Goal: Task Accomplishment & Management: Manage account settings

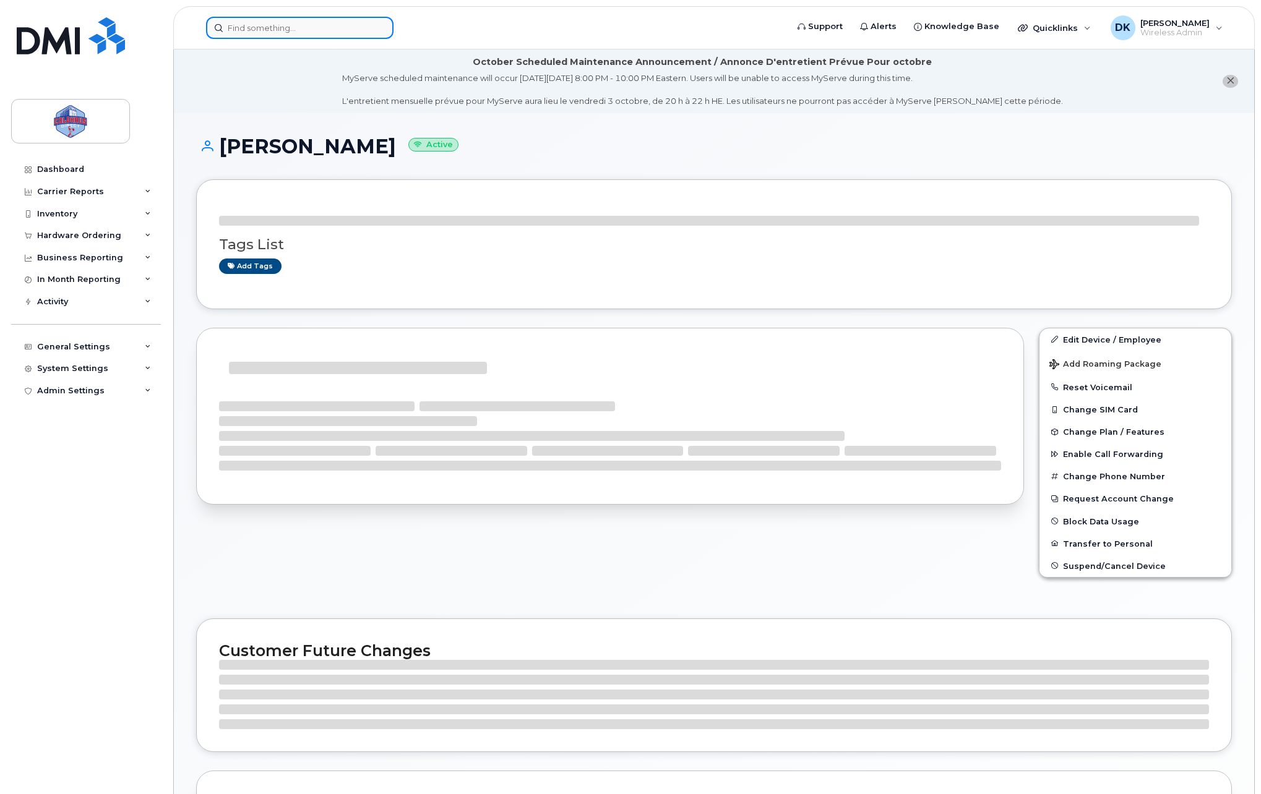
click at [317, 25] on input at bounding box center [299, 28] width 187 height 22
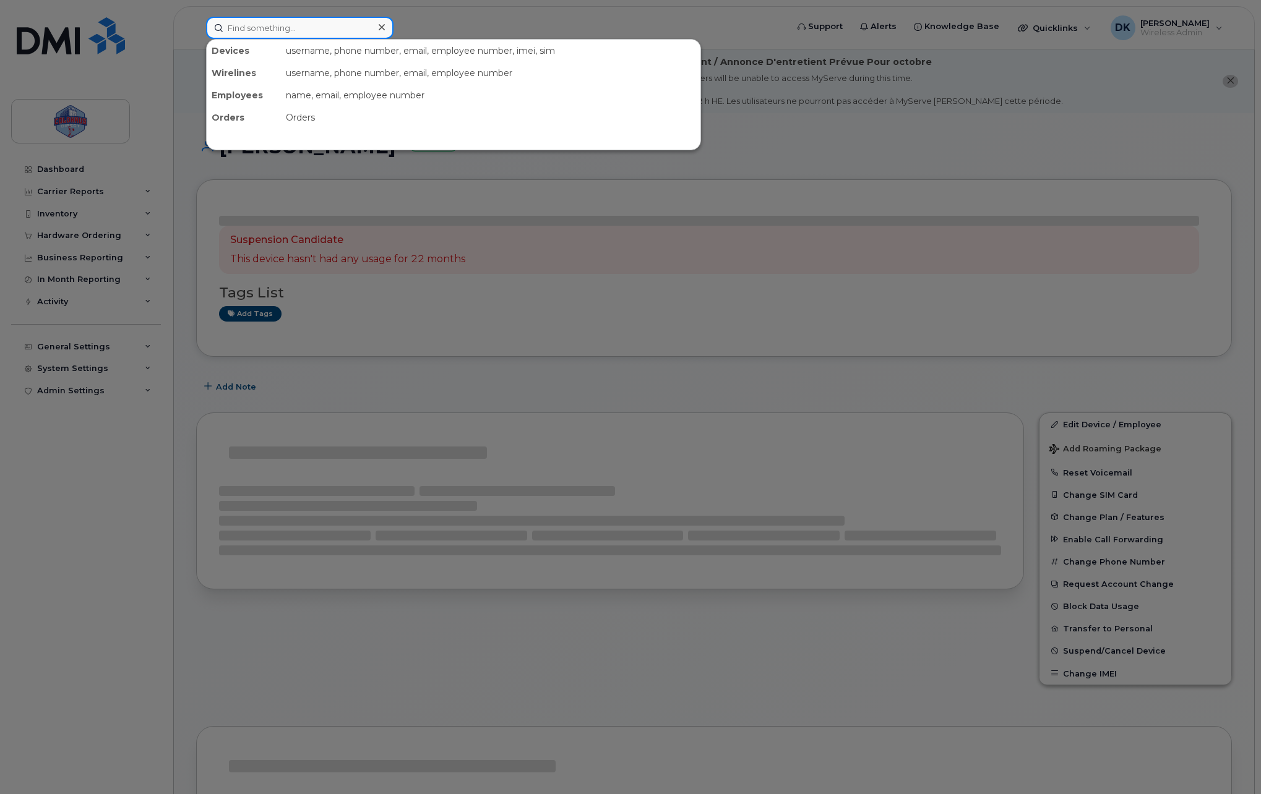
paste input "613-327-9323"
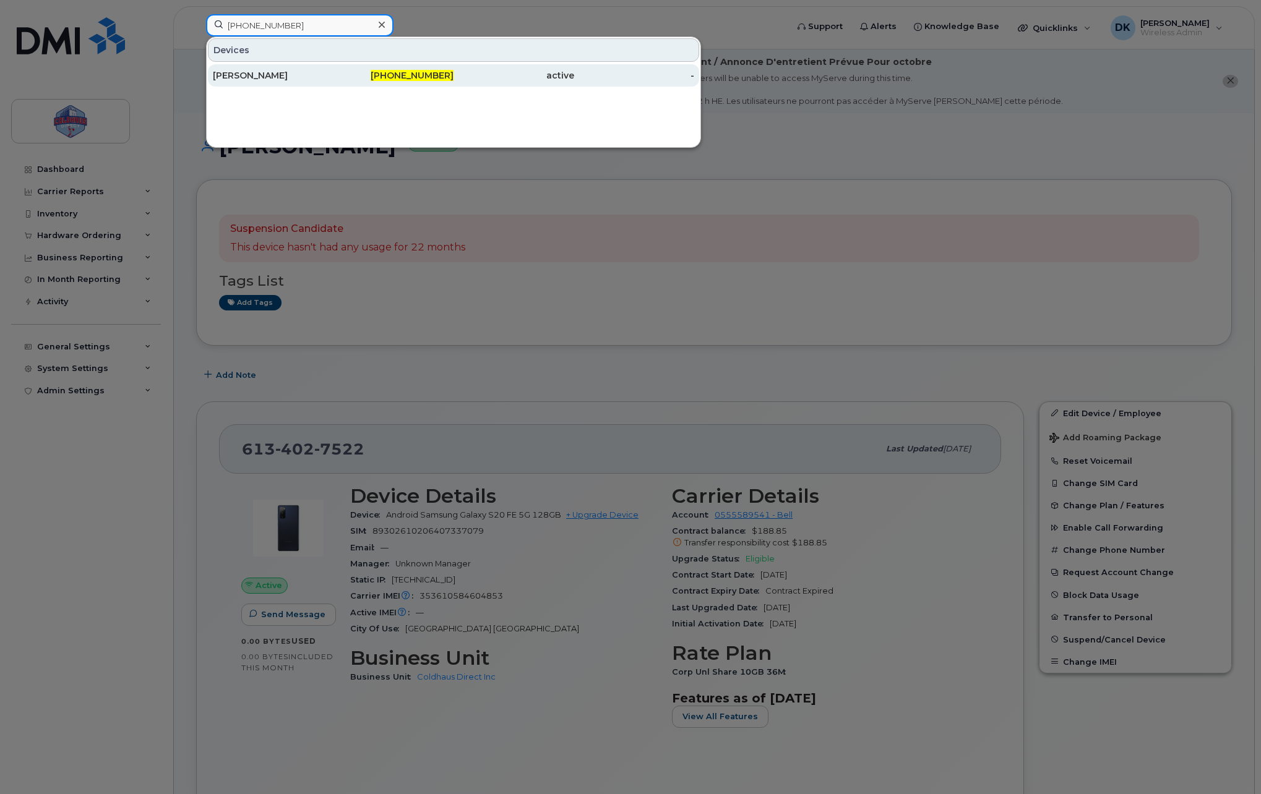
type input "613-327-9323"
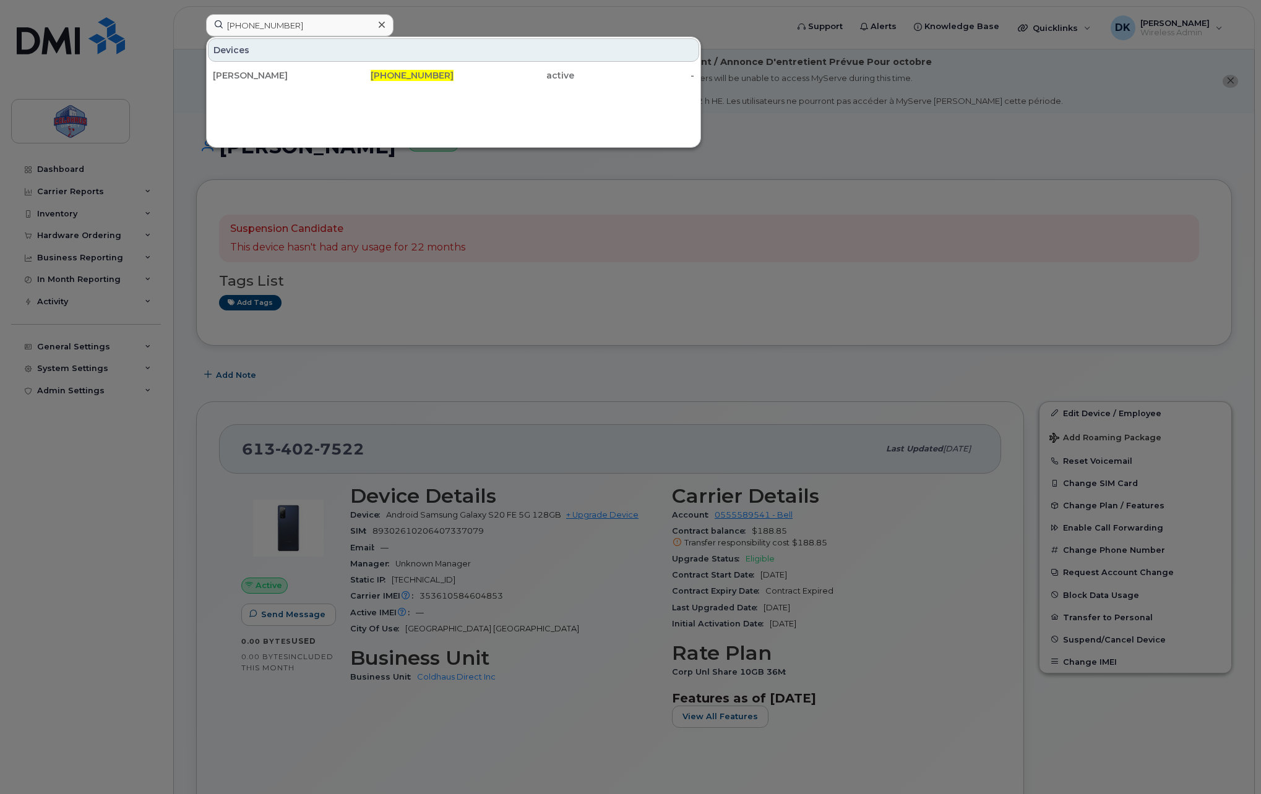
drag, startPoint x: 321, startPoint y: 80, endPoint x: 418, endPoint y: 125, distance: 106.5
click at [321, 80] on div "Riley Crawford" at bounding box center [273, 75] width 121 height 12
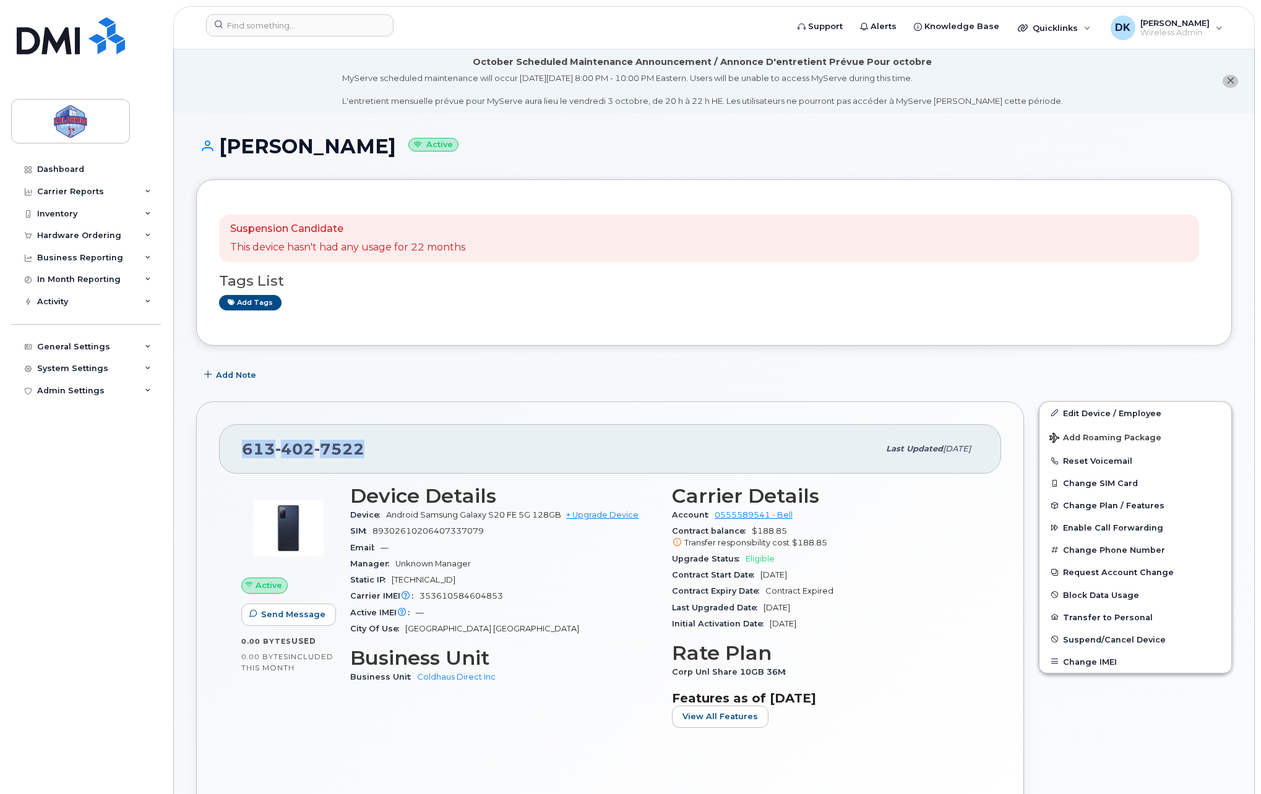
click at [351, 443] on span "7522" at bounding box center [339, 449] width 50 height 19
click at [360, 447] on span "7522" at bounding box center [339, 449] width 50 height 19
drag, startPoint x: 333, startPoint y: 446, endPoint x: 208, endPoint y: 434, distance: 125.6
click at [208, 434] on div "613 402 7522 Last updated Aug 28, 2025 Active Send Message 0.00 Bytes  used 0.0…" at bounding box center [610, 608] width 828 height 415
copy span "613 402 7522"
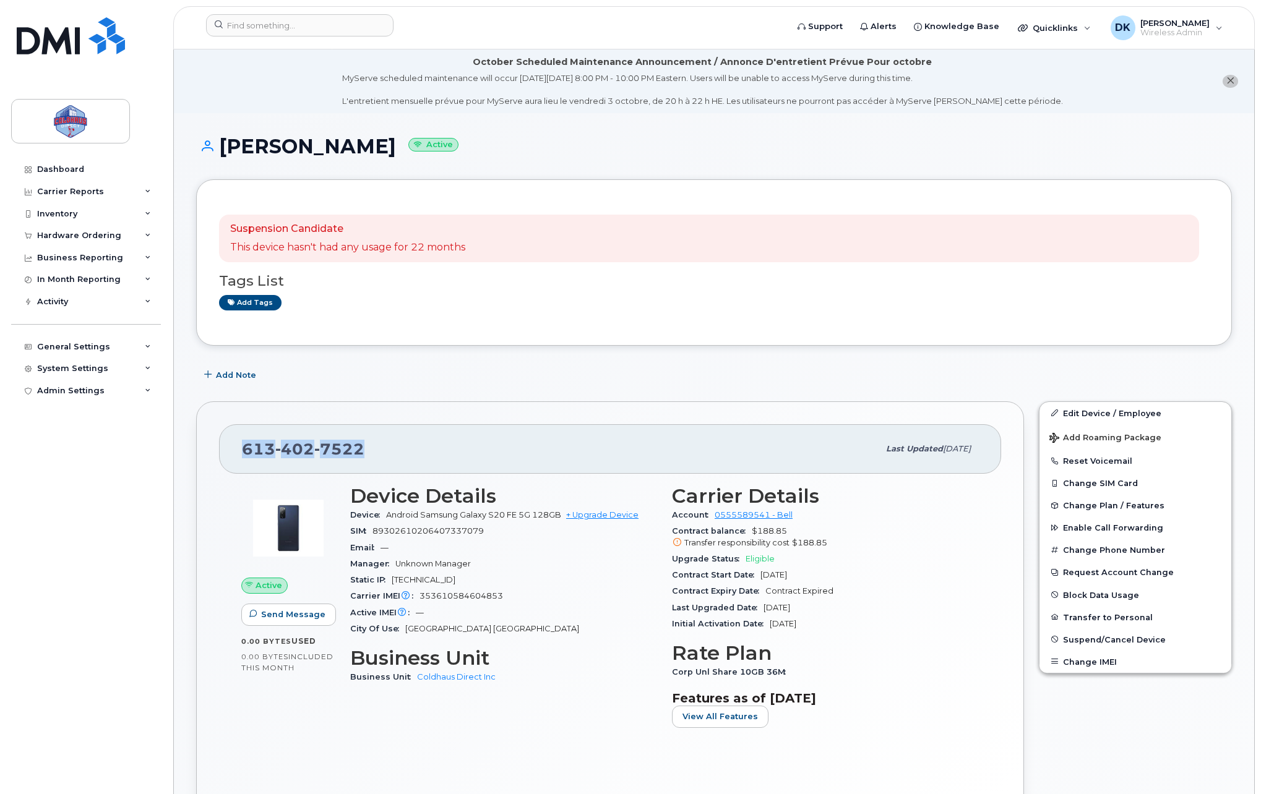
click at [358, 457] on span "7522" at bounding box center [339, 449] width 50 height 19
drag, startPoint x: 378, startPoint y: 447, endPoint x: 237, endPoint y: 448, distance: 141.0
click at [237, 448] on div "613 402 7522 Last updated Aug 28, 2025" at bounding box center [610, 448] width 782 height 49
copy span "613 402 7522"
click at [388, 471] on div "613 402 7522 Last updated Aug 28, 2025" at bounding box center [610, 448] width 782 height 49
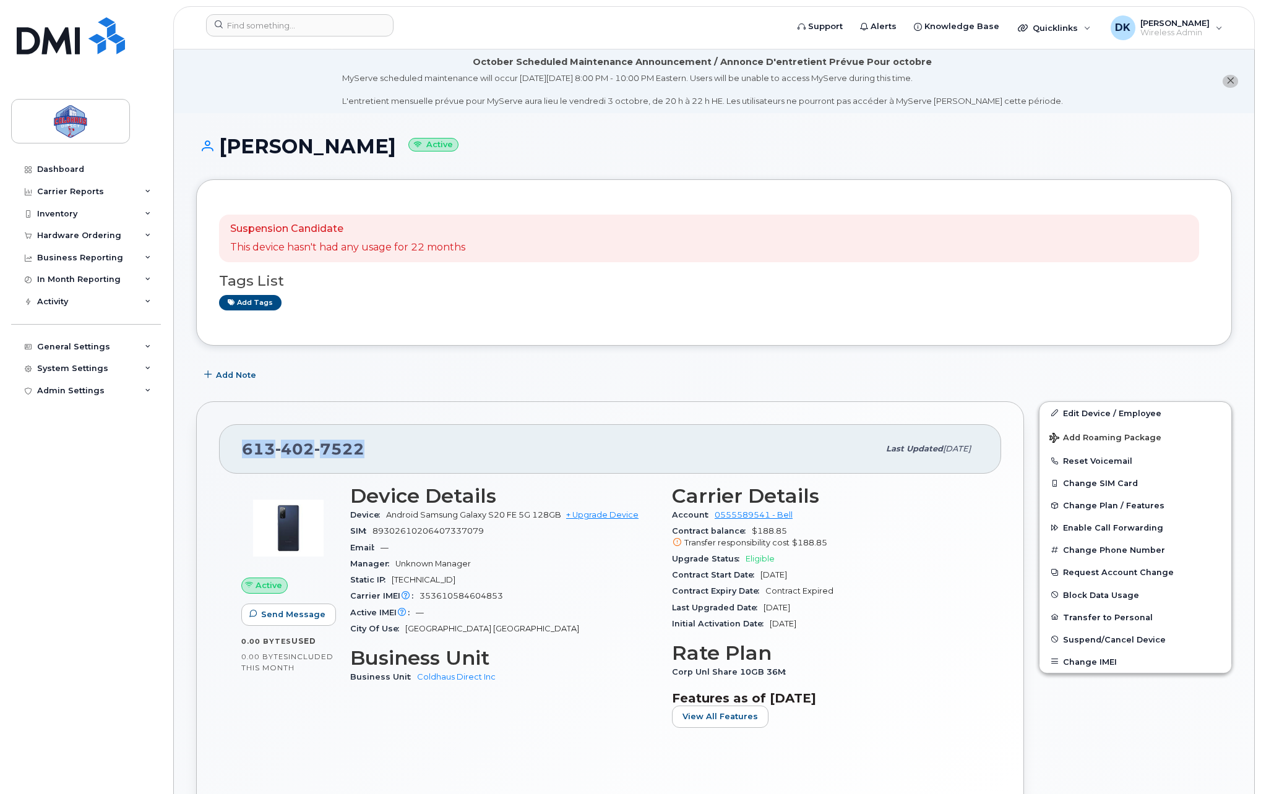
click at [387, 451] on div "613 402 7522" at bounding box center [560, 449] width 636 height 26
click at [314, 455] on span "7522" at bounding box center [339, 449] width 50 height 19
drag, startPoint x: 366, startPoint y: 444, endPoint x: 237, endPoint y: 453, distance: 128.9
click at [237, 453] on div "613 402 7522 Last updated Aug 28, 2025" at bounding box center [610, 448] width 782 height 49
copy span "613 402 7522"
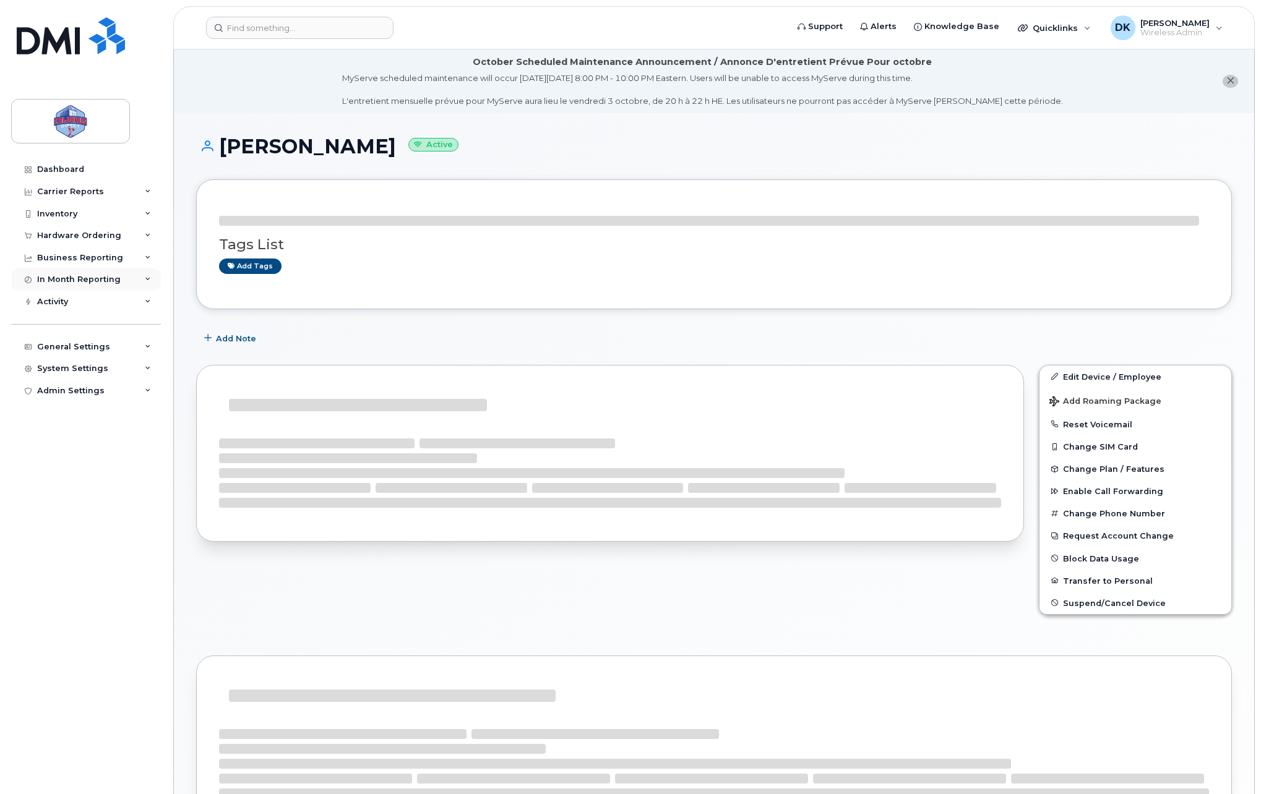
click at [100, 275] on div "In Month Reporting" at bounding box center [79, 280] width 84 height 10
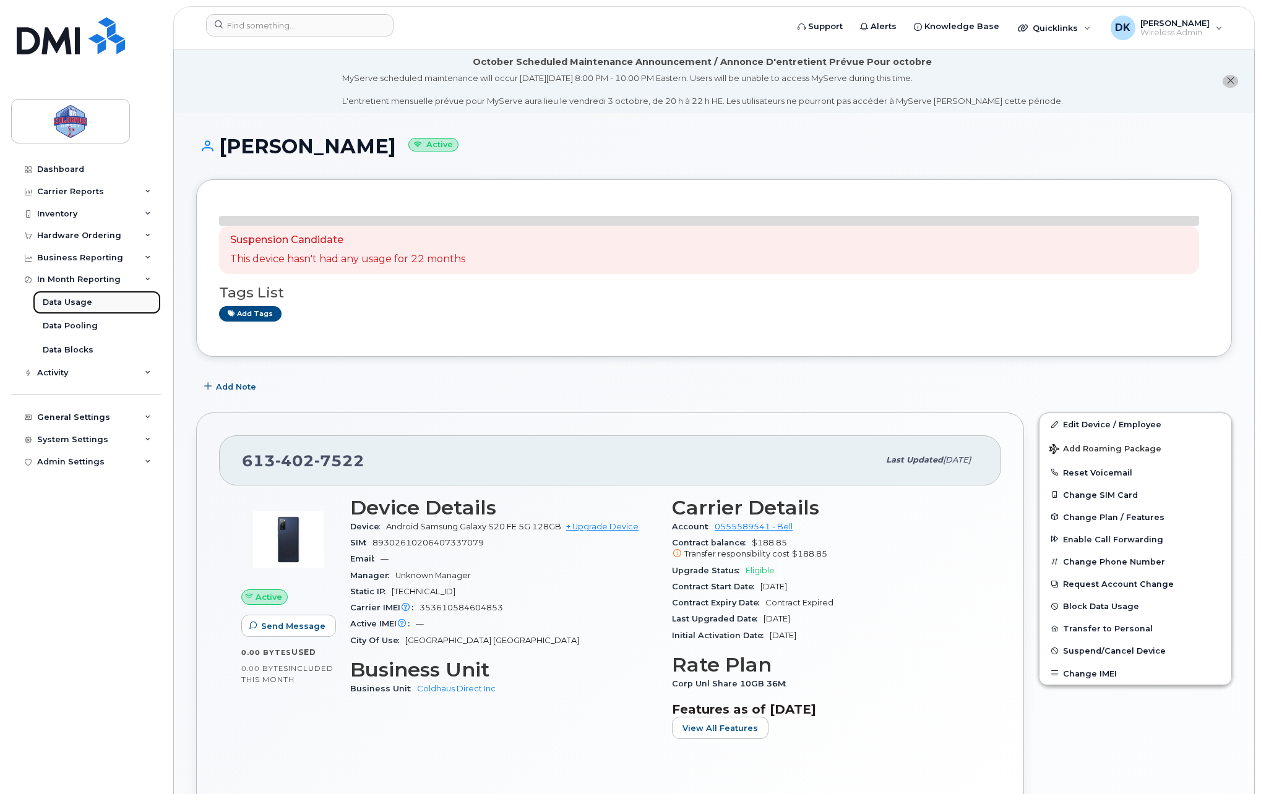
click at [85, 307] on div "Data Usage" at bounding box center [67, 302] width 49 height 11
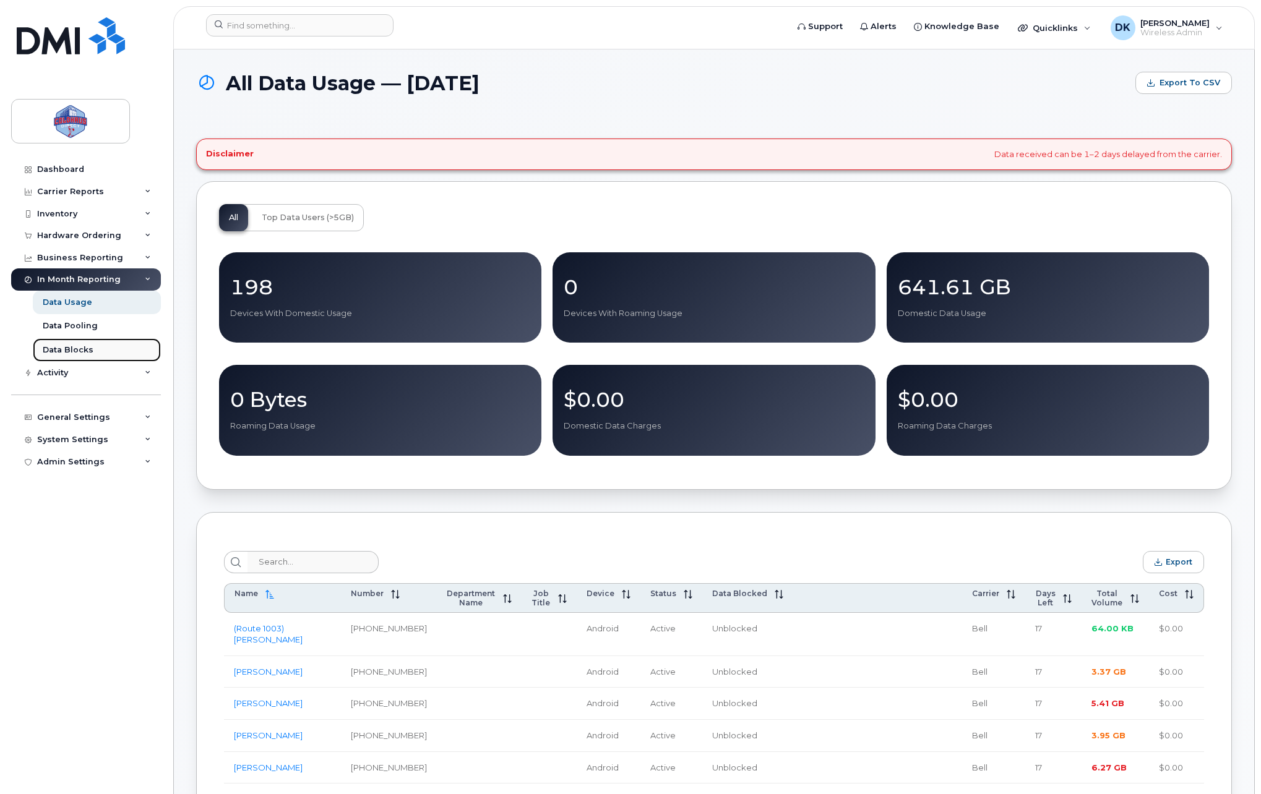
click at [86, 348] on div "Data Blocks" at bounding box center [68, 350] width 51 height 11
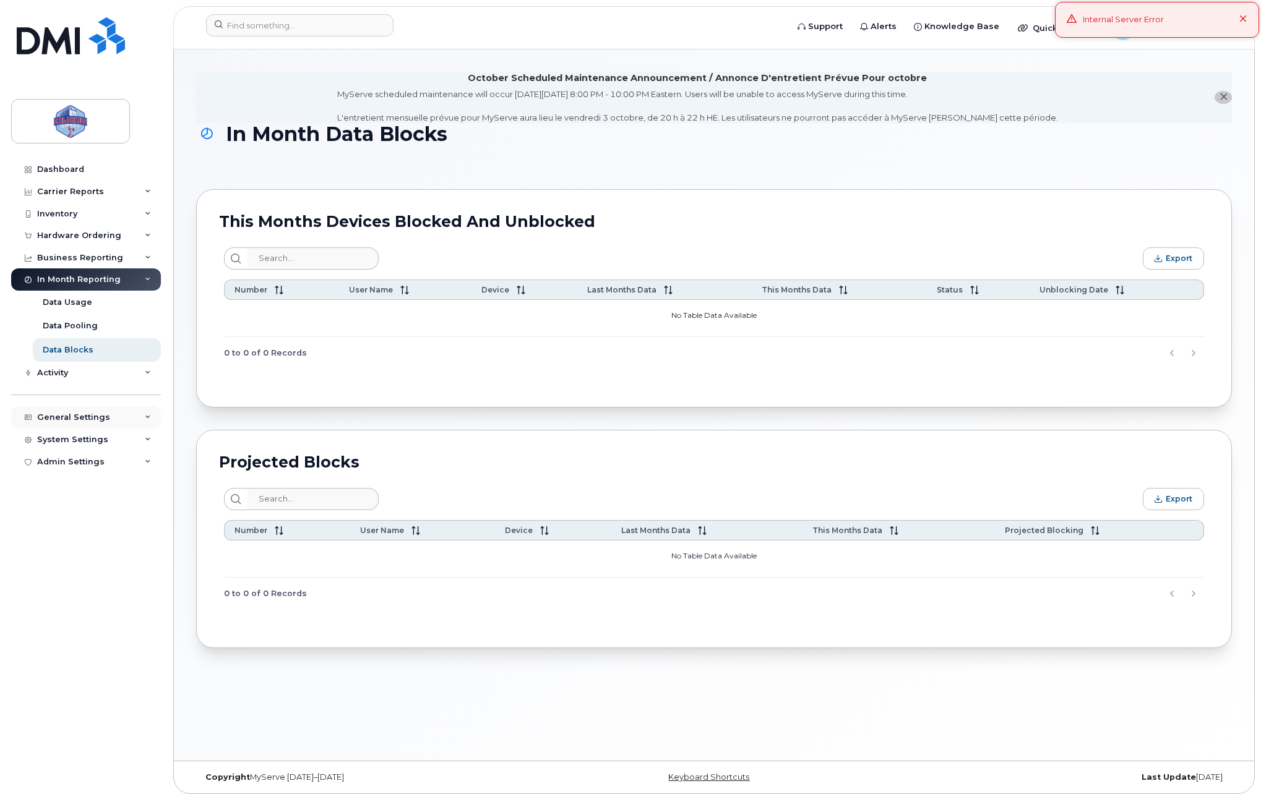
click at [86, 424] on div "General Settings" at bounding box center [86, 417] width 150 height 22
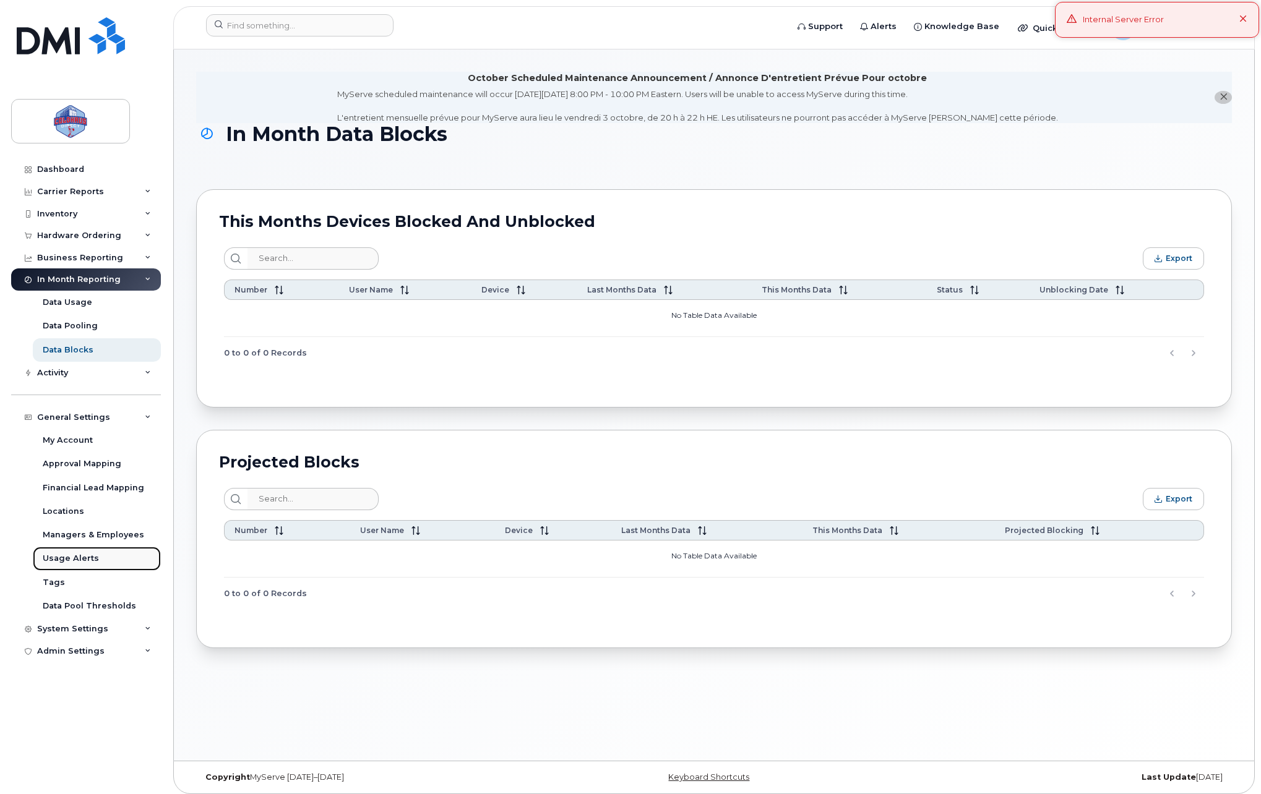
click at [73, 560] on div "Usage Alerts" at bounding box center [71, 558] width 56 height 11
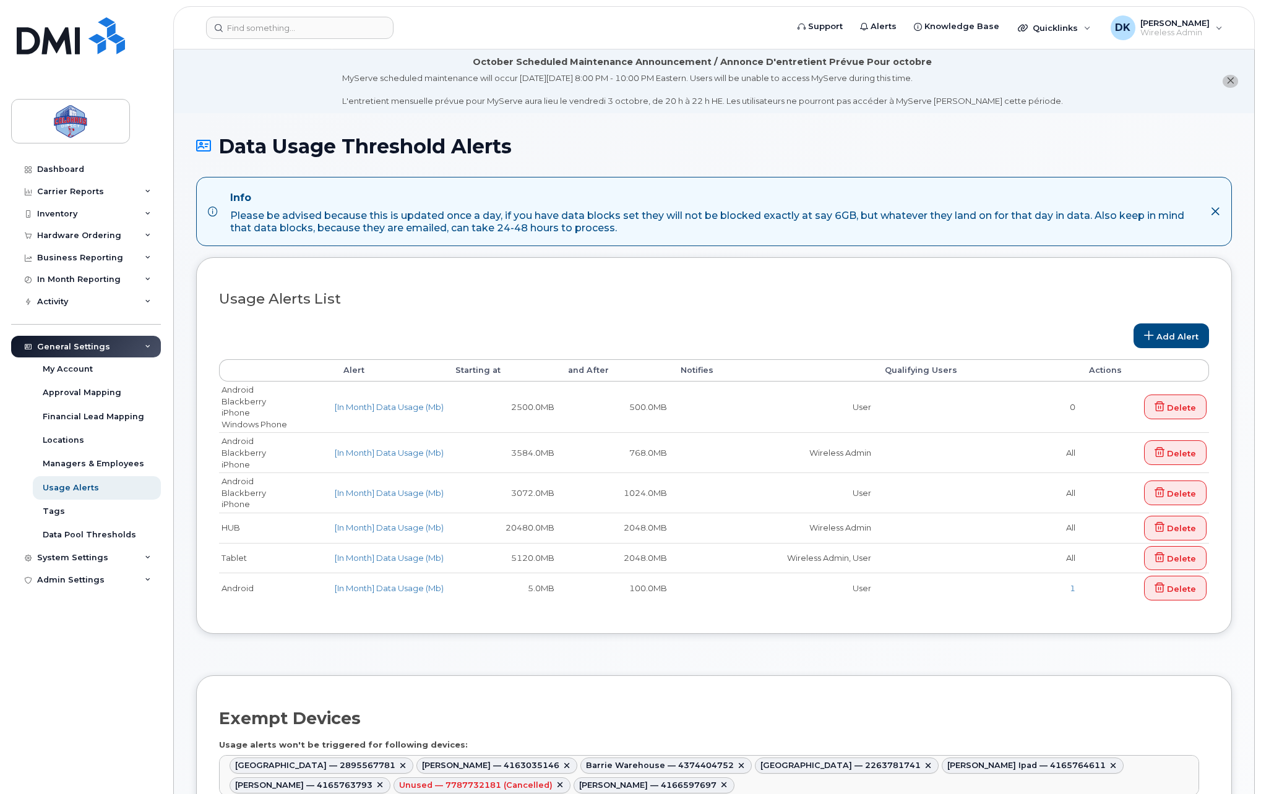
select select
click at [100, 555] on div "System Settings" at bounding box center [72, 558] width 71 height 10
click at [72, 654] on div "Reporting" at bounding box center [64, 651] width 43 height 11
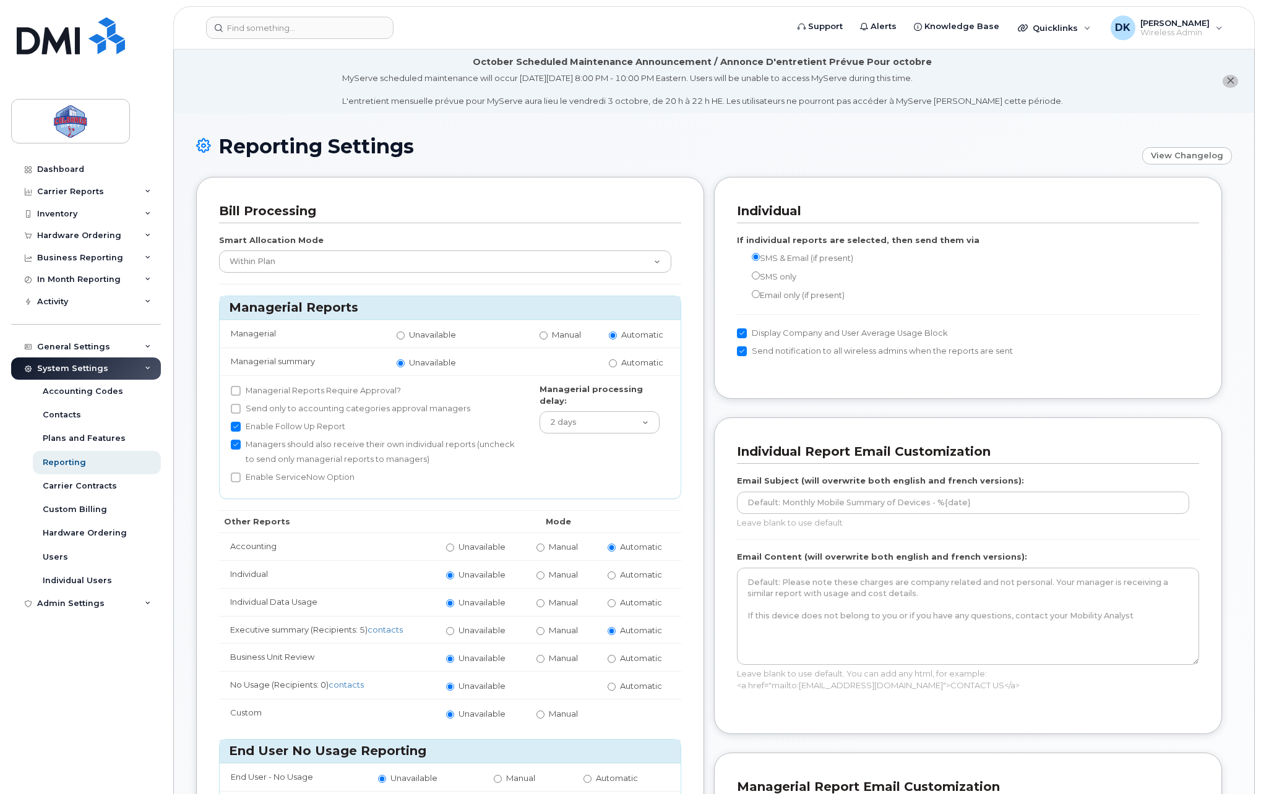
click at [136, 362] on div "System Settings" at bounding box center [86, 369] width 150 height 22
click at [139, 349] on div "General Settings" at bounding box center [86, 347] width 150 height 22
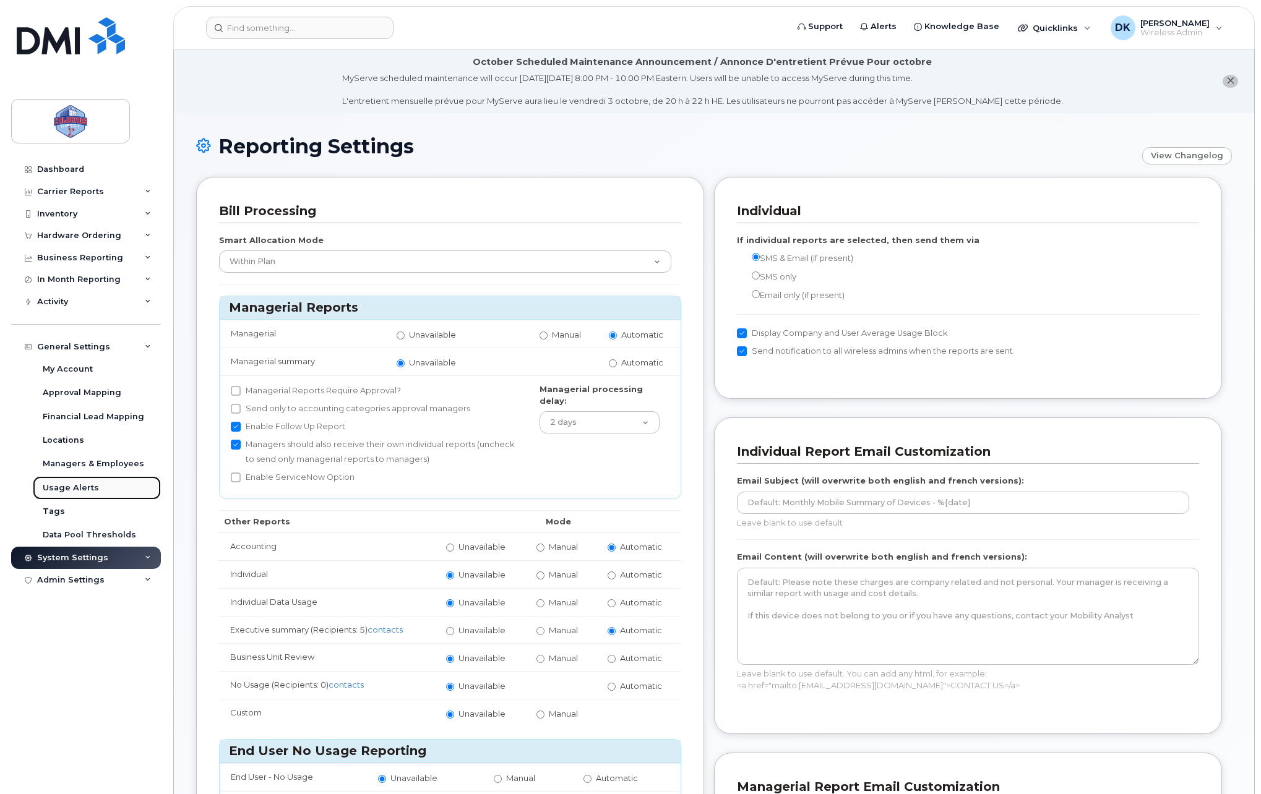
click at [87, 494] on link "Usage Alerts" at bounding box center [97, 488] width 128 height 24
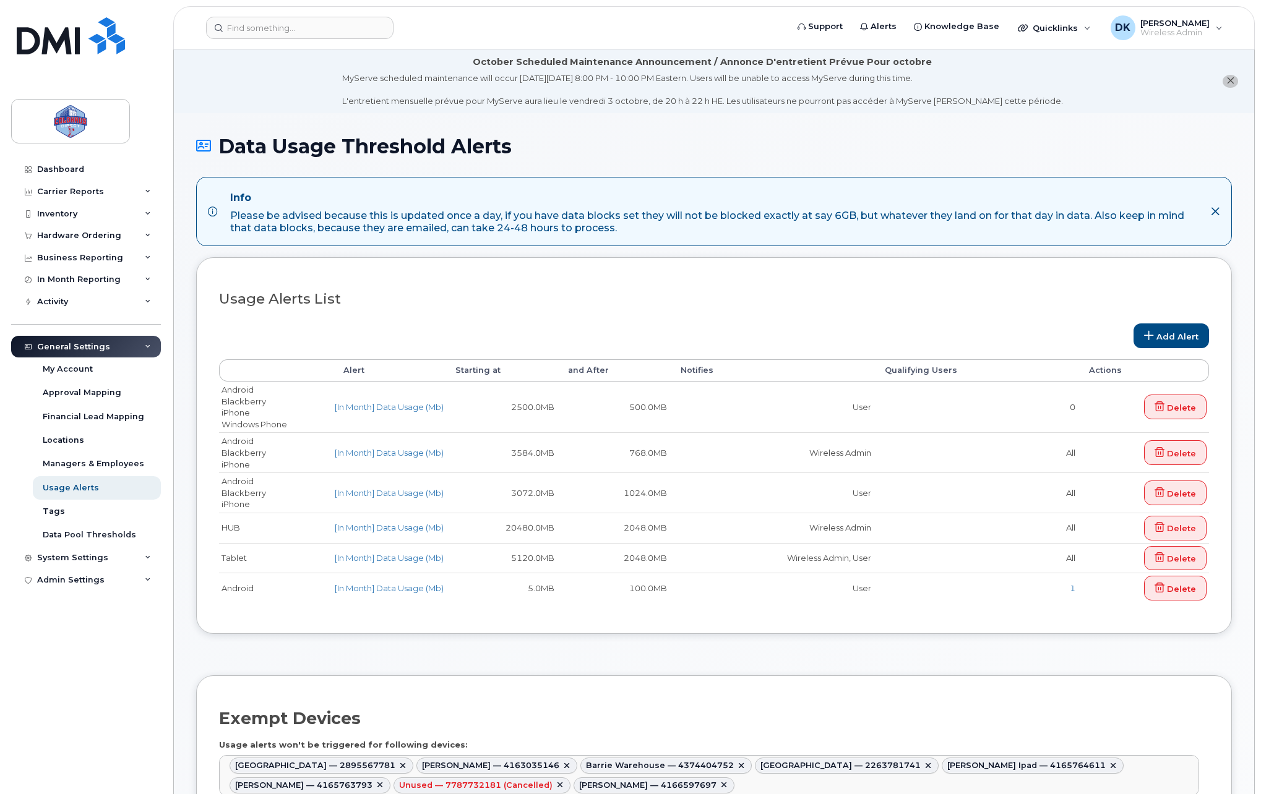
select select
click at [80, 505] on link "Tags" at bounding box center [97, 512] width 128 height 24
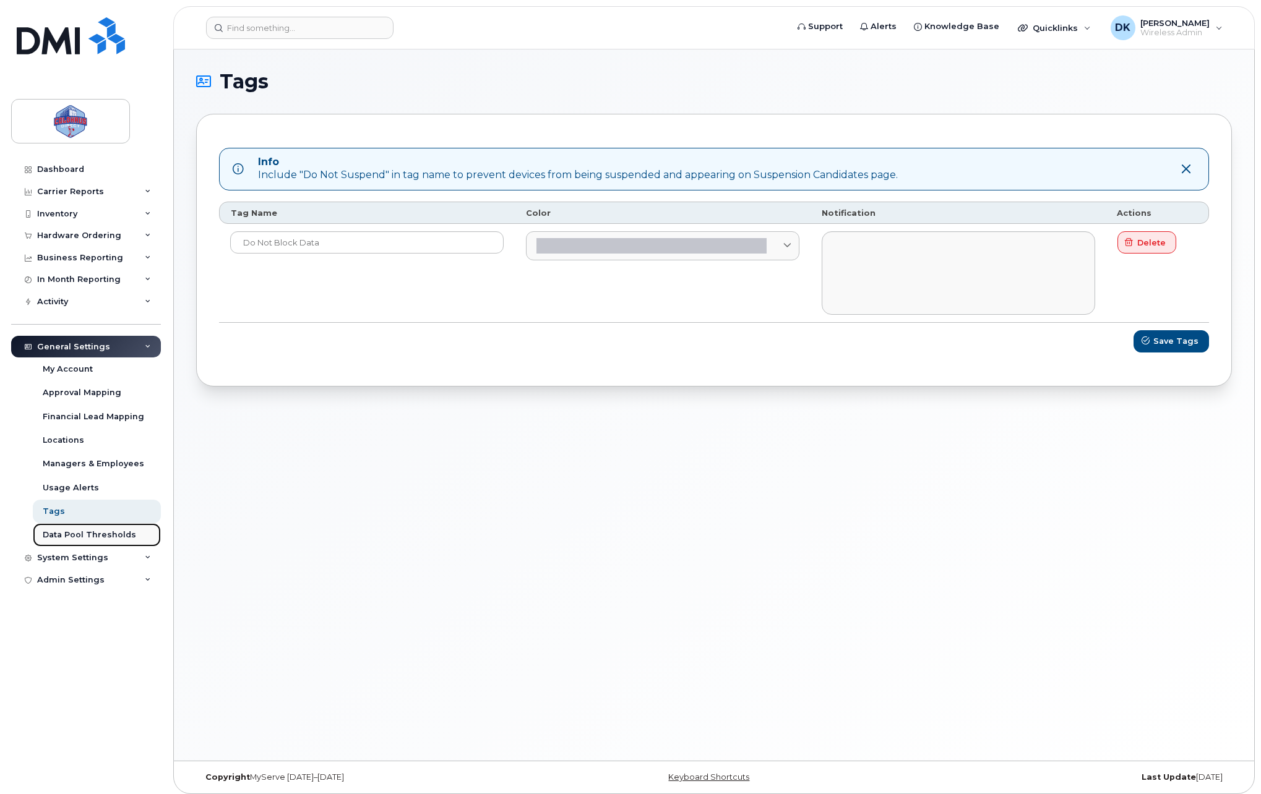
click at [83, 533] on div "Data Pool Thresholds" at bounding box center [89, 534] width 93 height 11
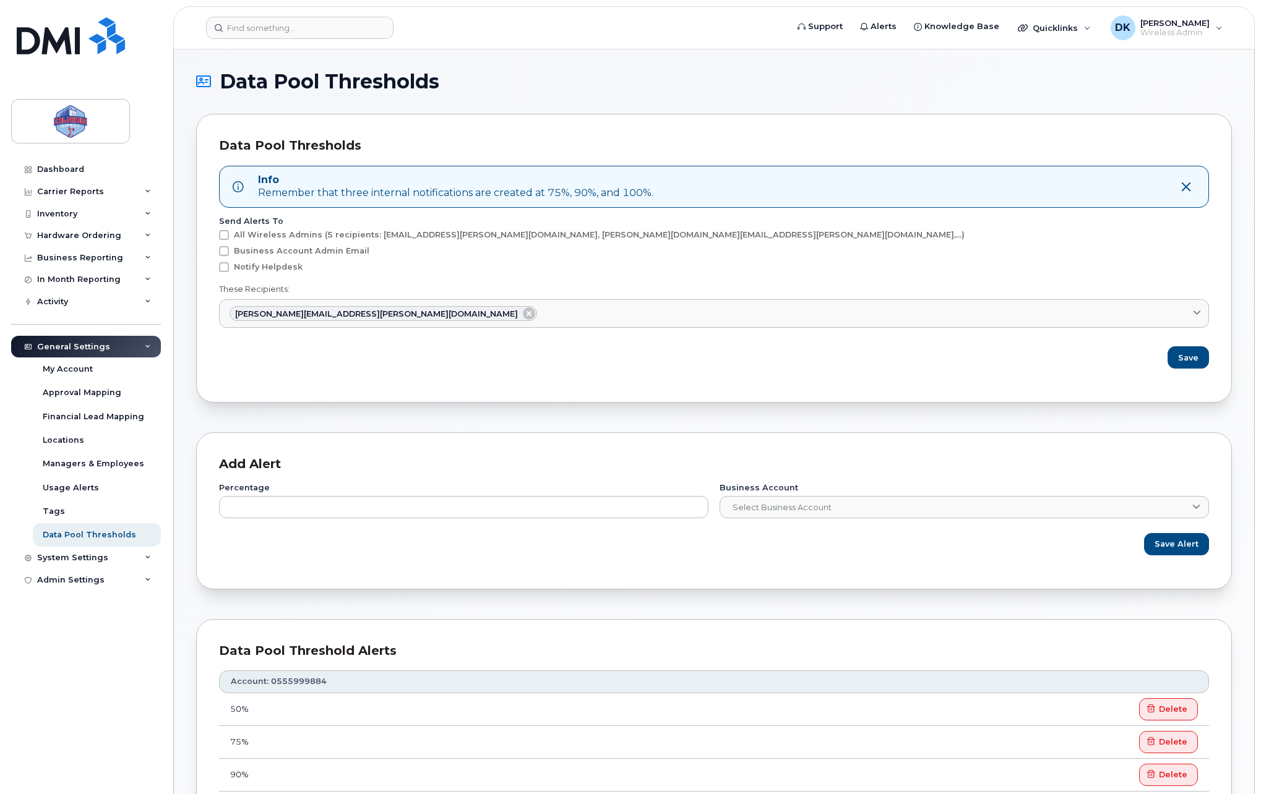
drag, startPoint x: 117, startPoint y: 358, endPoint x: 152, endPoint y: 319, distance: 51.7
click at [117, 357] on div "General Settings" at bounding box center [86, 347] width 150 height 22
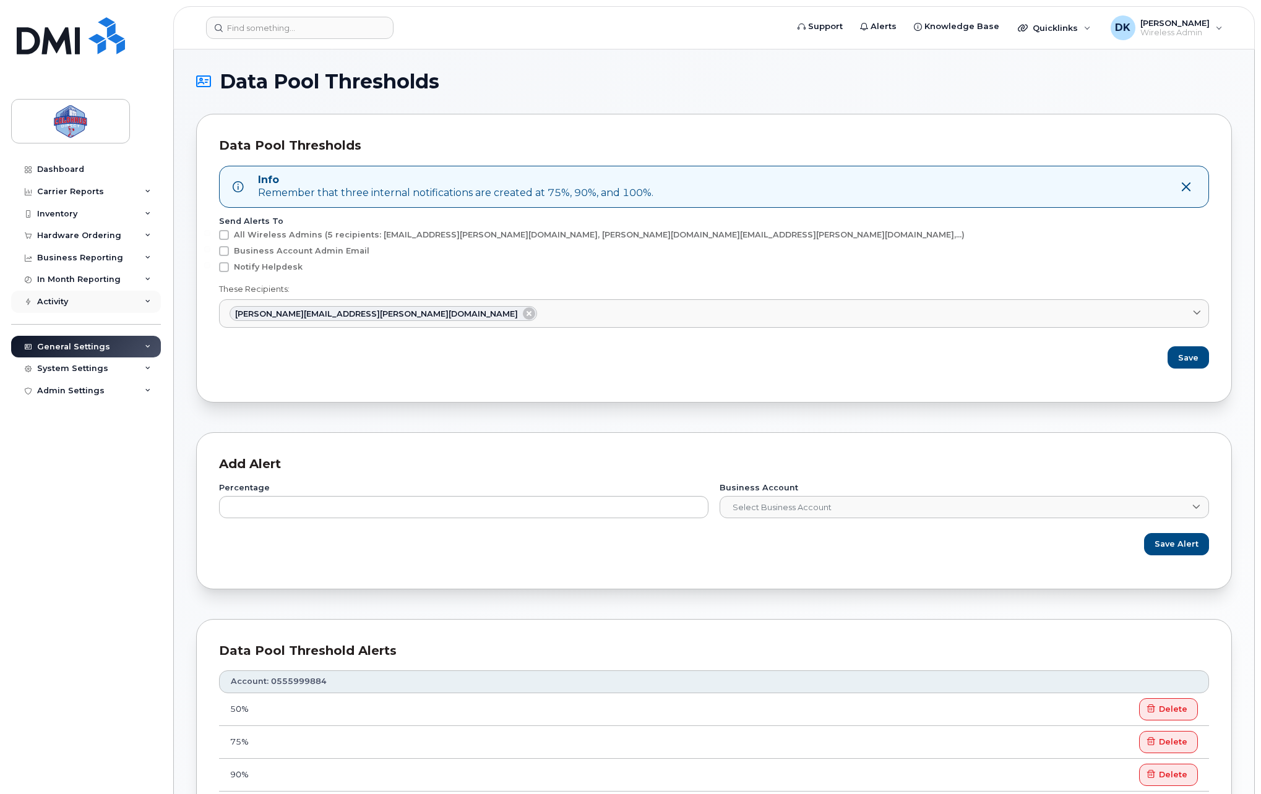
click at [154, 310] on div "Activity" at bounding box center [86, 302] width 150 height 22
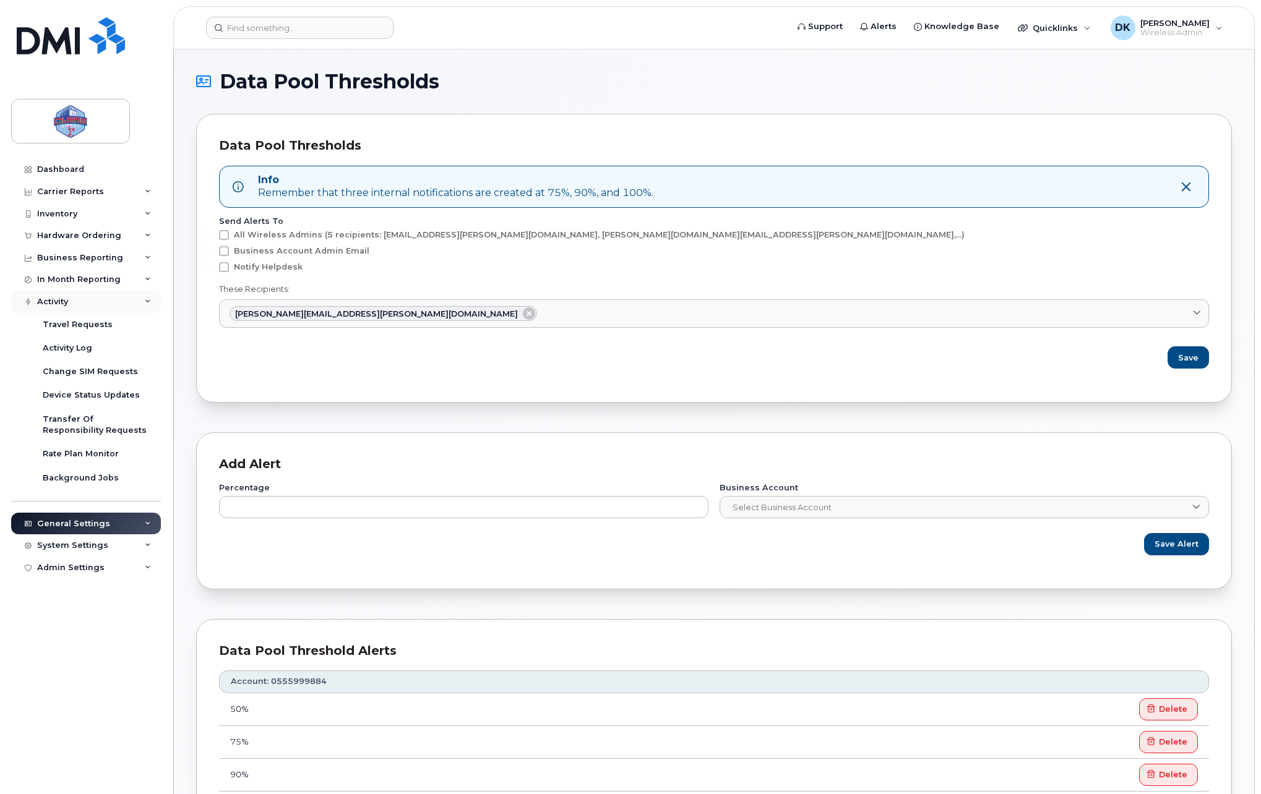
click at [154, 310] on div "Activity" at bounding box center [86, 302] width 150 height 22
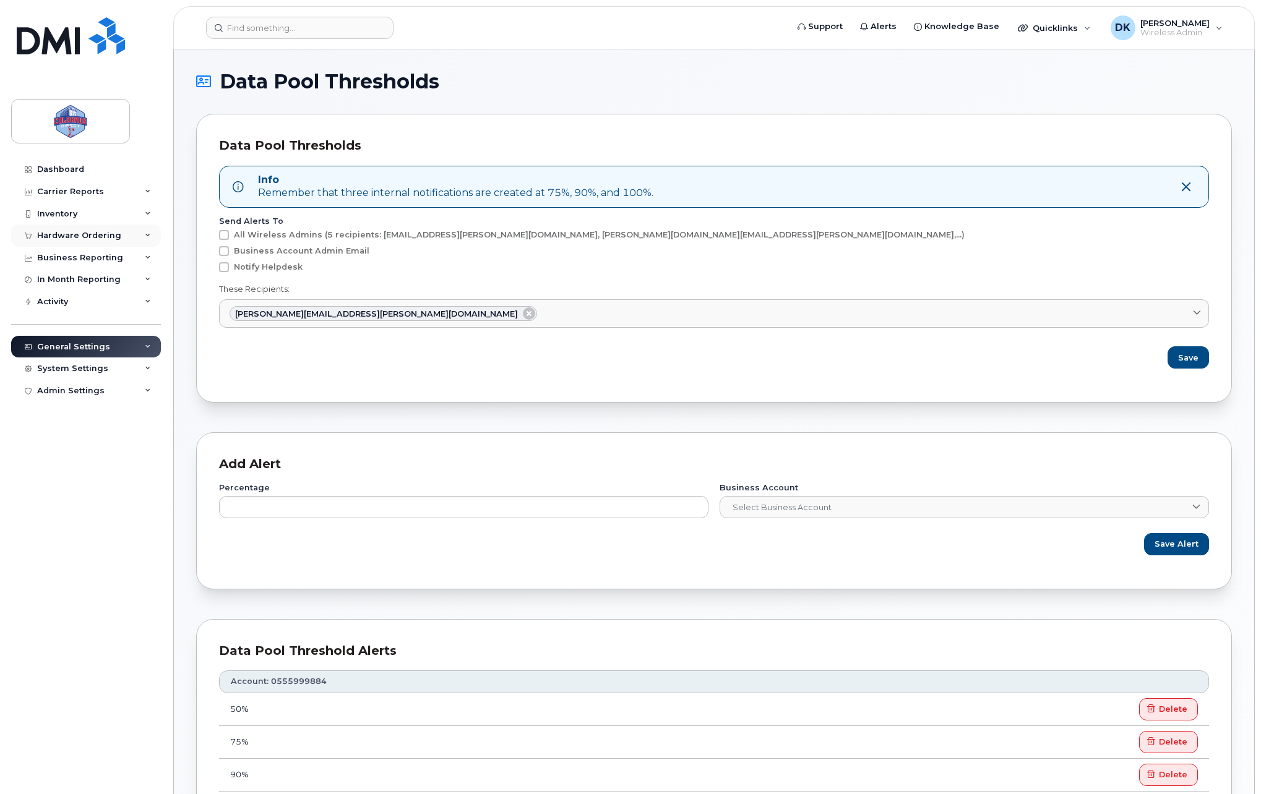
click at [146, 229] on div "Hardware Ordering" at bounding box center [86, 236] width 150 height 22
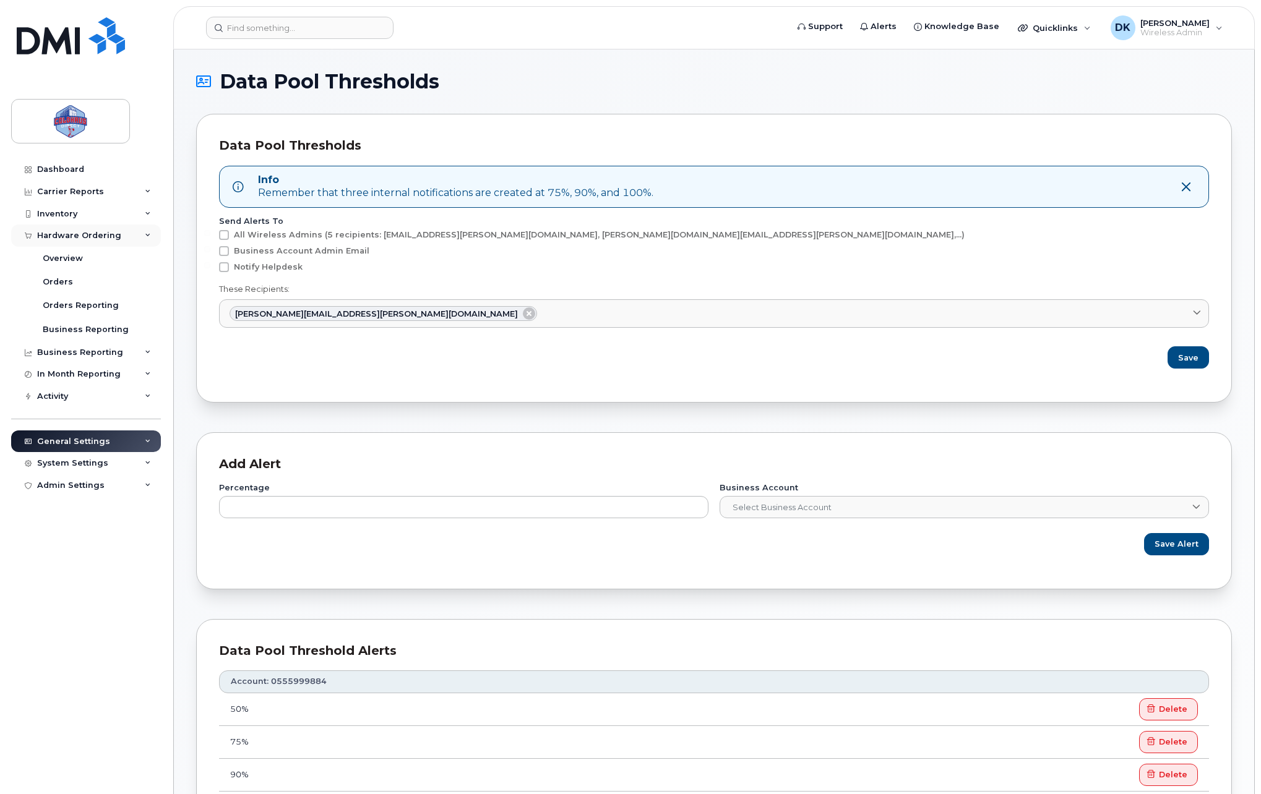
click at [144, 229] on div "Hardware Ordering" at bounding box center [86, 236] width 150 height 22
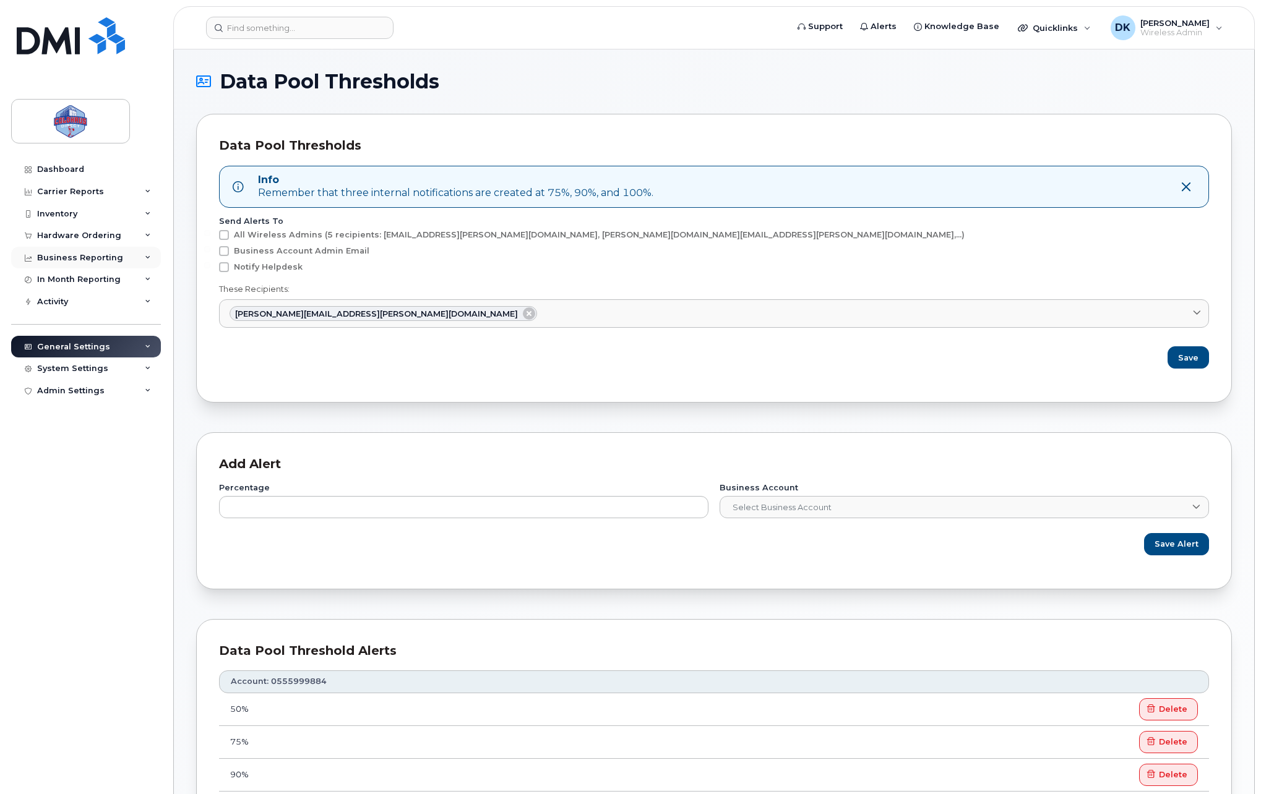
click at [140, 259] on div "Business Reporting" at bounding box center [86, 258] width 150 height 22
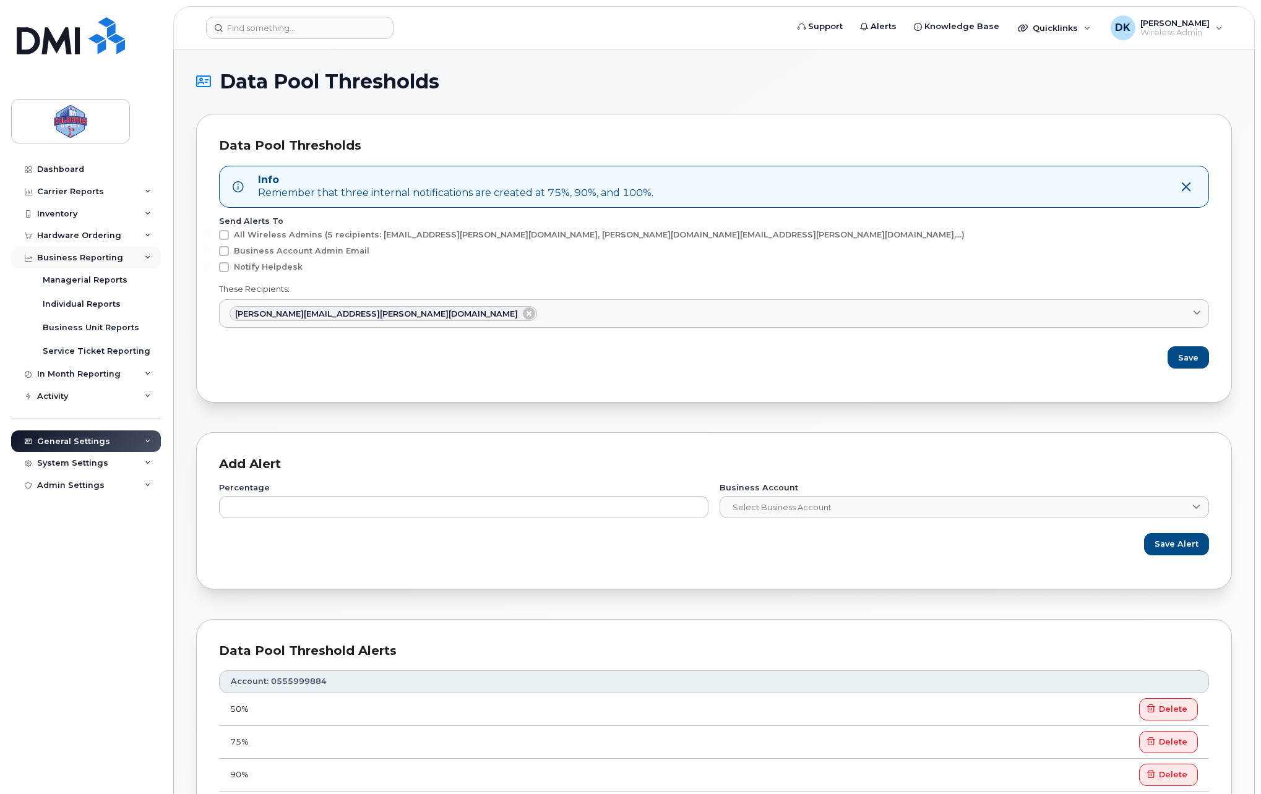
click at [140, 259] on div "Business Reporting" at bounding box center [86, 258] width 150 height 22
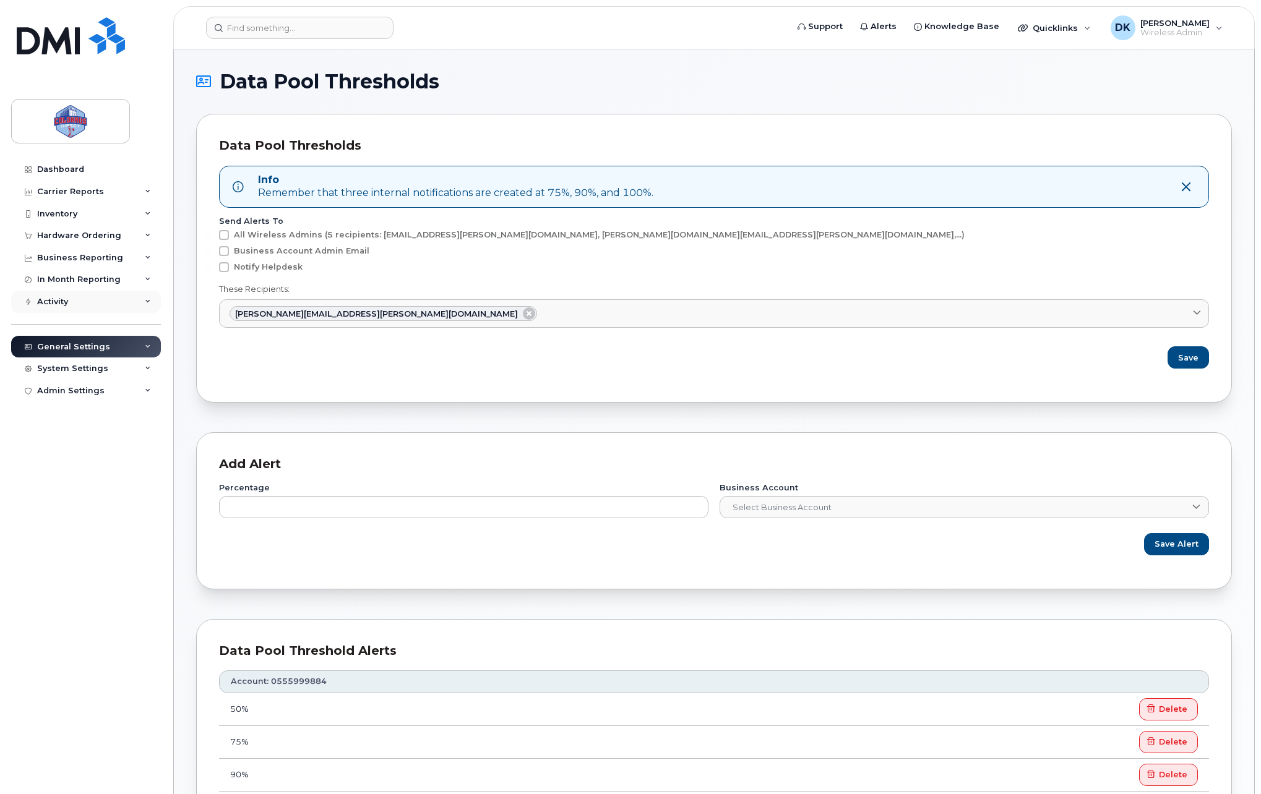
click at [139, 308] on div "Activity" at bounding box center [86, 302] width 150 height 22
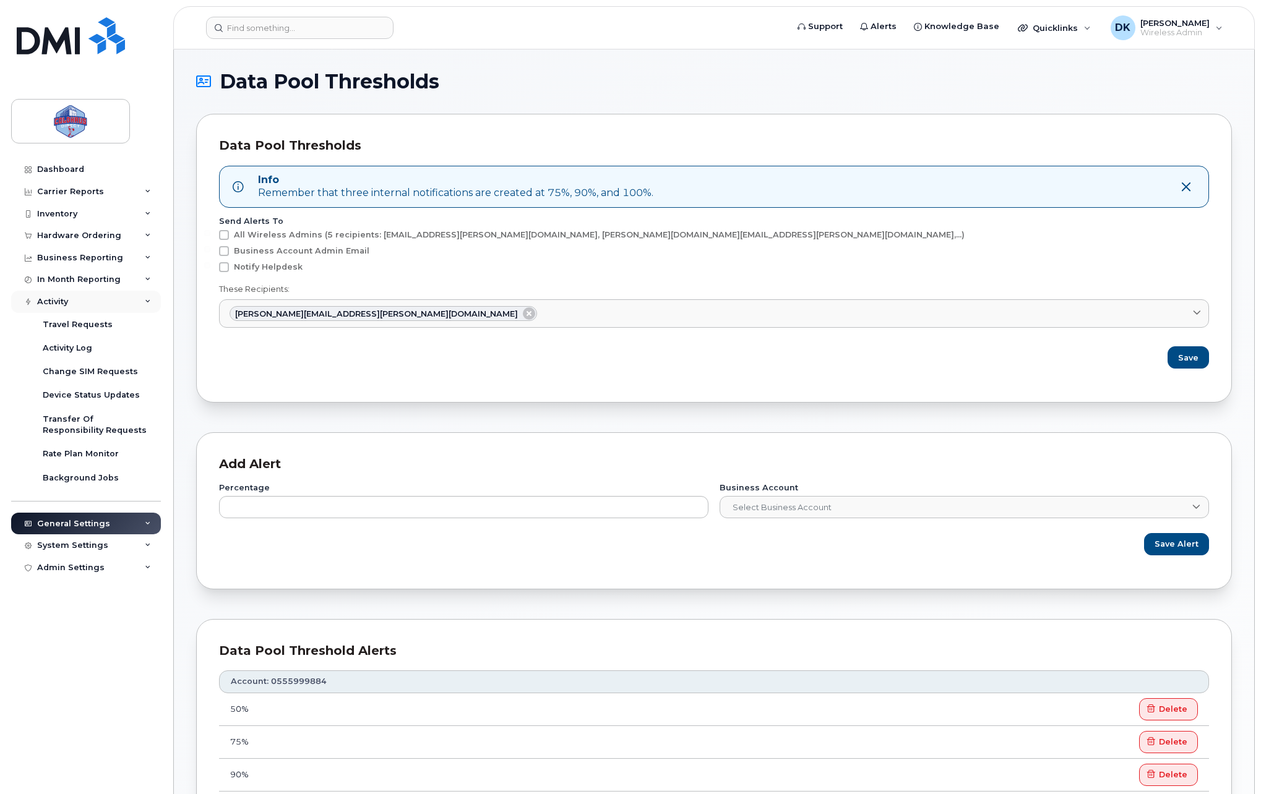
click at [139, 308] on div "Activity" at bounding box center [86, 302] width 150 height 22
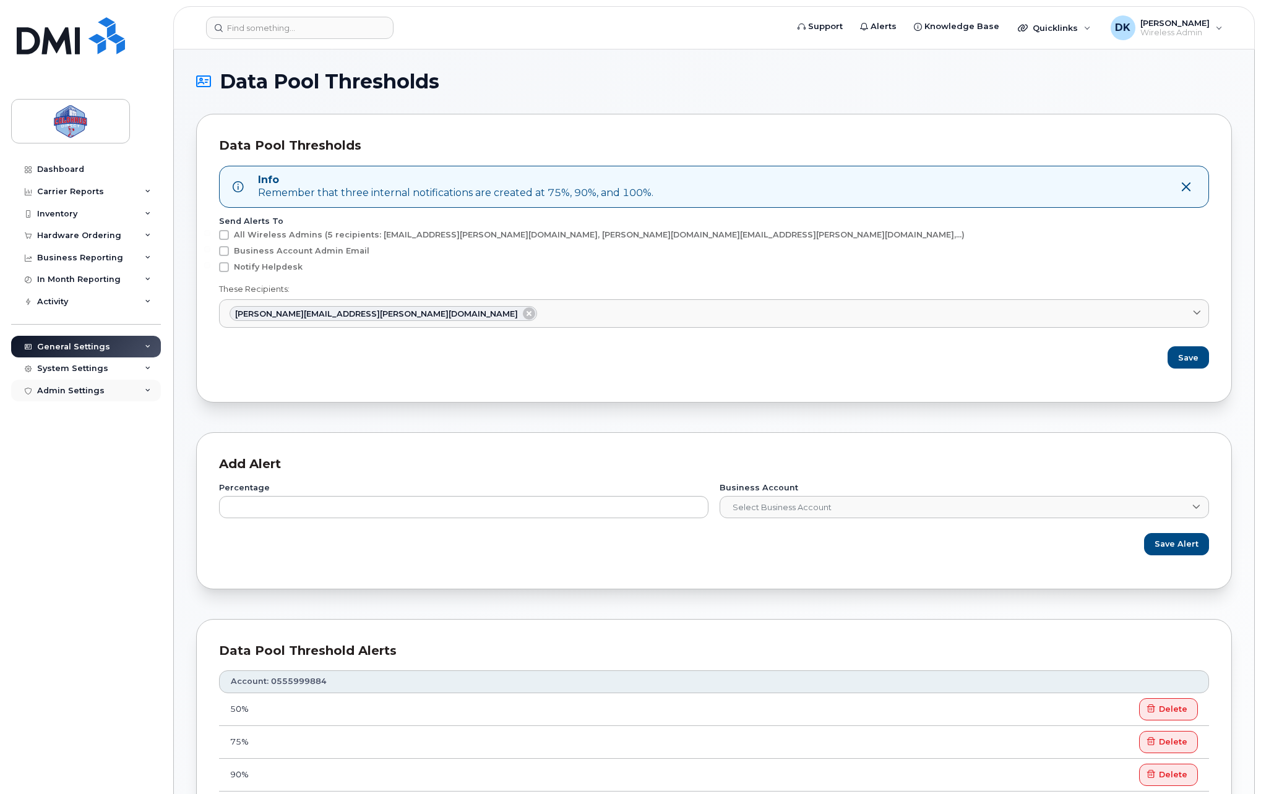
click at [141, 382] on div "Admin Settings" at bounding box center [86, 391] width 150 height 22
click at [141, 356] on div "General Settings" at bounding box center [86, 347] width 150 height 22
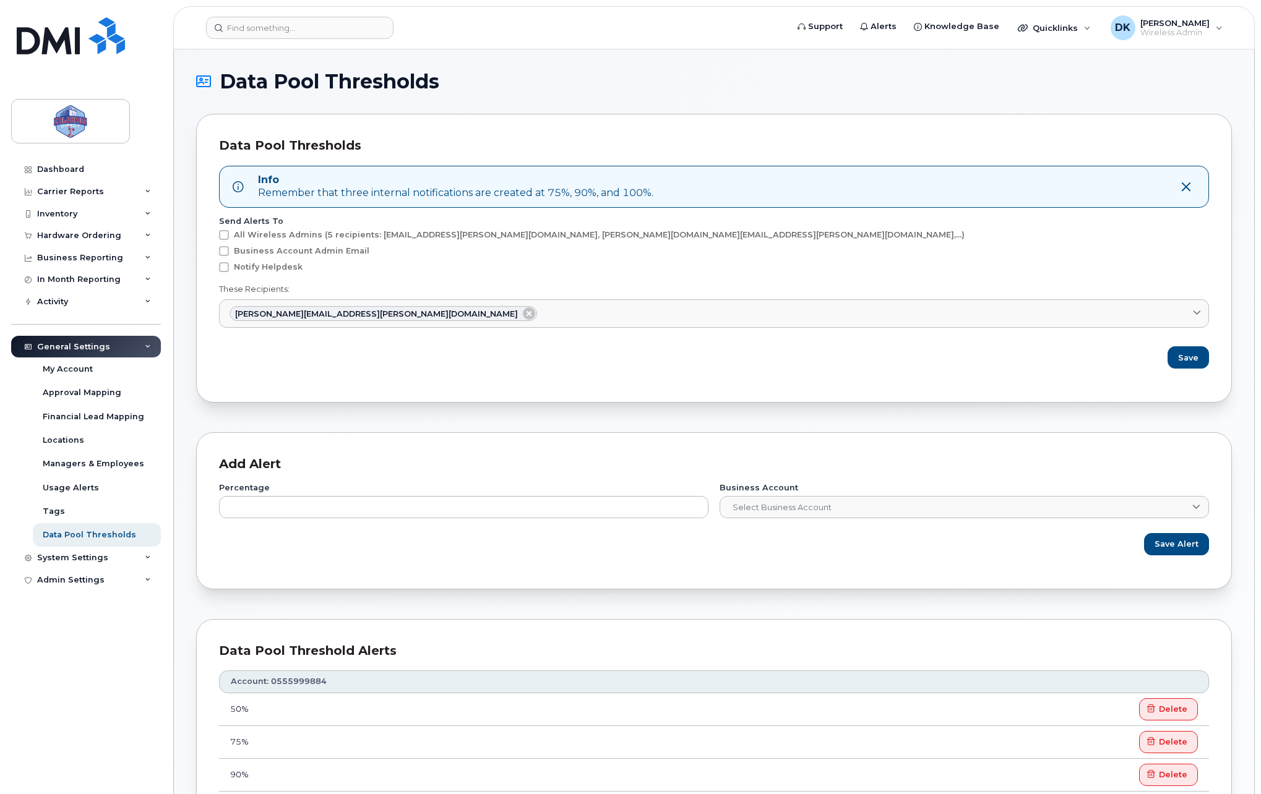
click at [143, 349] on div "General Settings" at bounding box center [86, 347] width 150 height 22
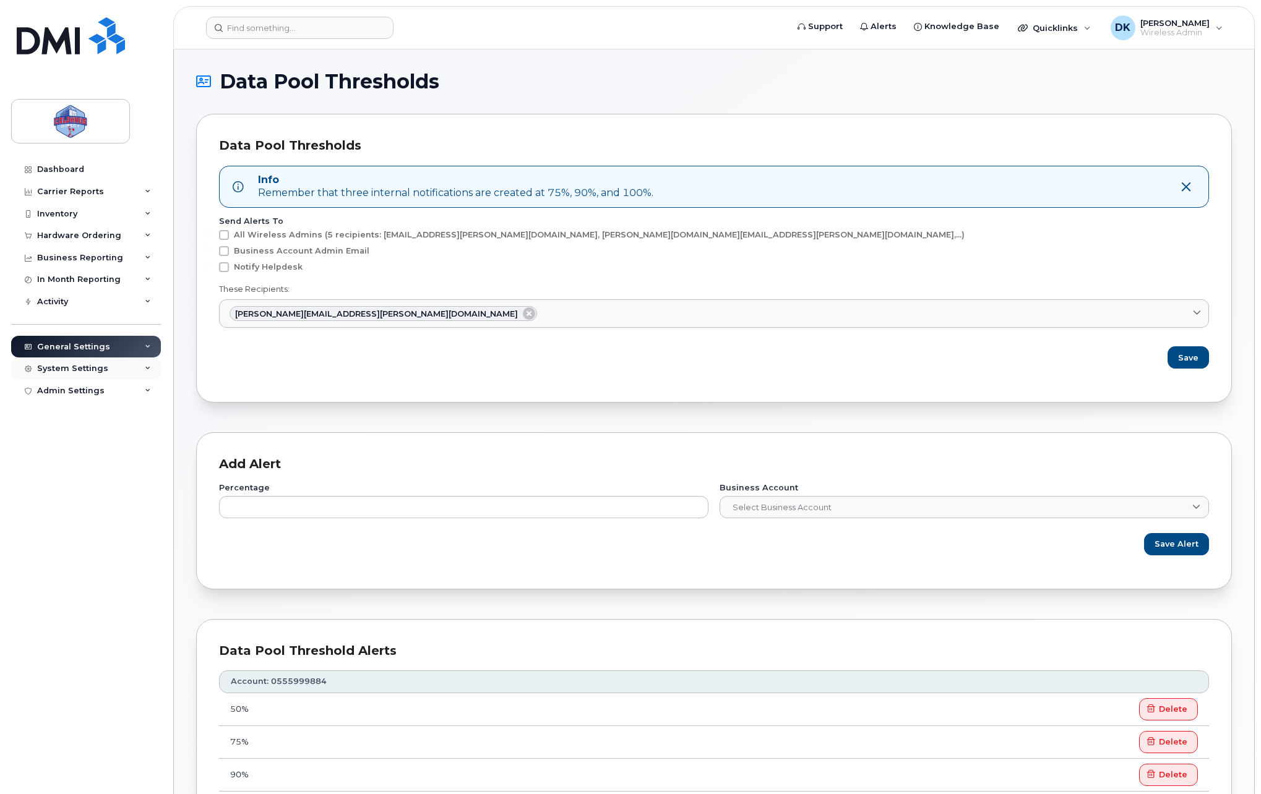
click at [144, 364] on div "System Settings" at bounding box center [86, 369] width 150 height 22
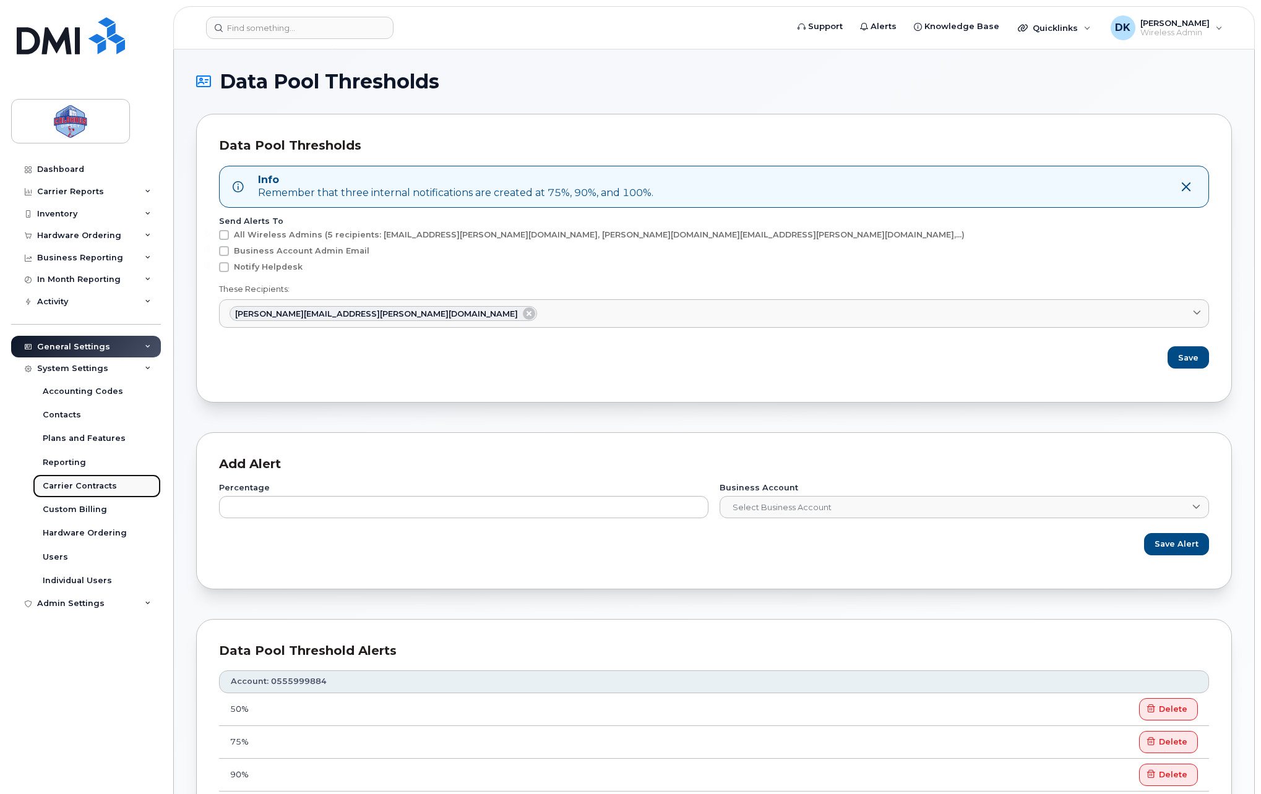
click at [98, 489] on div "Carrier Contracts" at bounding box center [80, 486] width 74 height 11
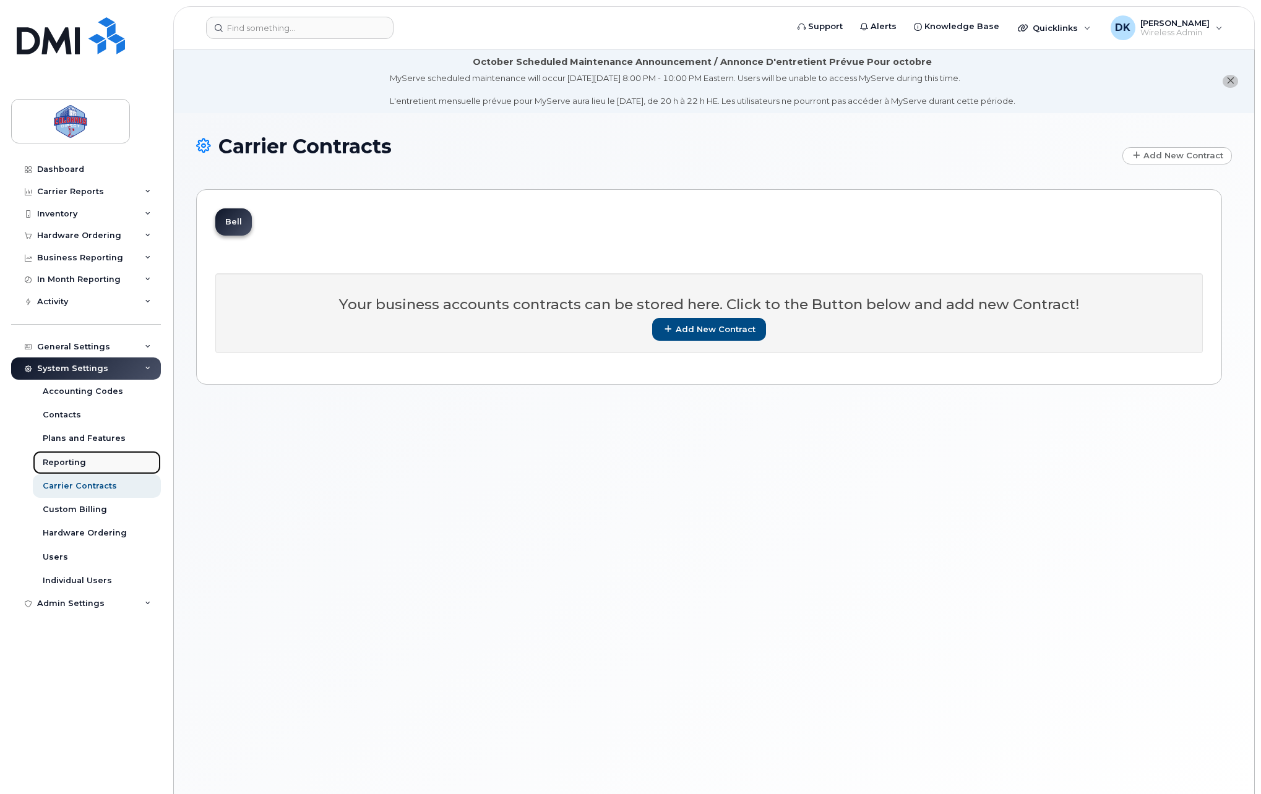
click at [88, 463] on link "Reporting" at bounding box center [97, 463] width 128 height 24
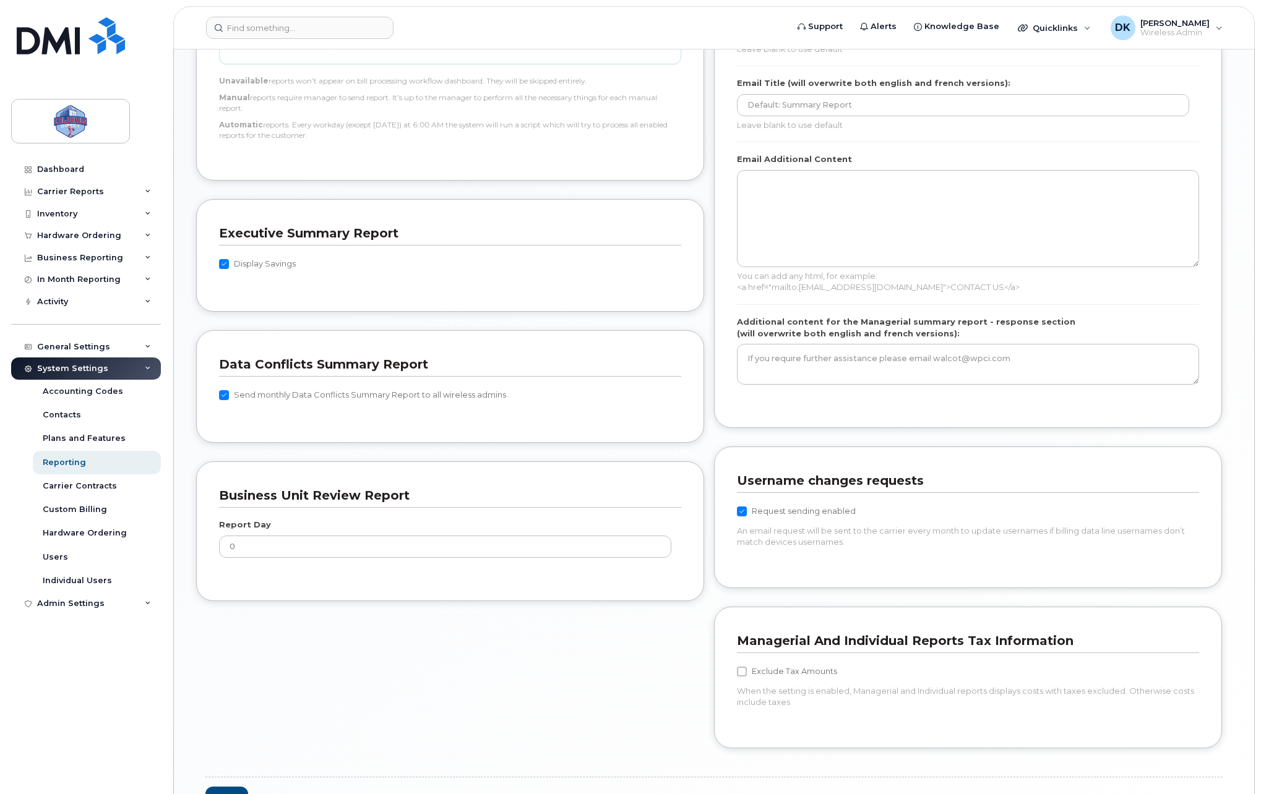
scroll to position [825, 0]
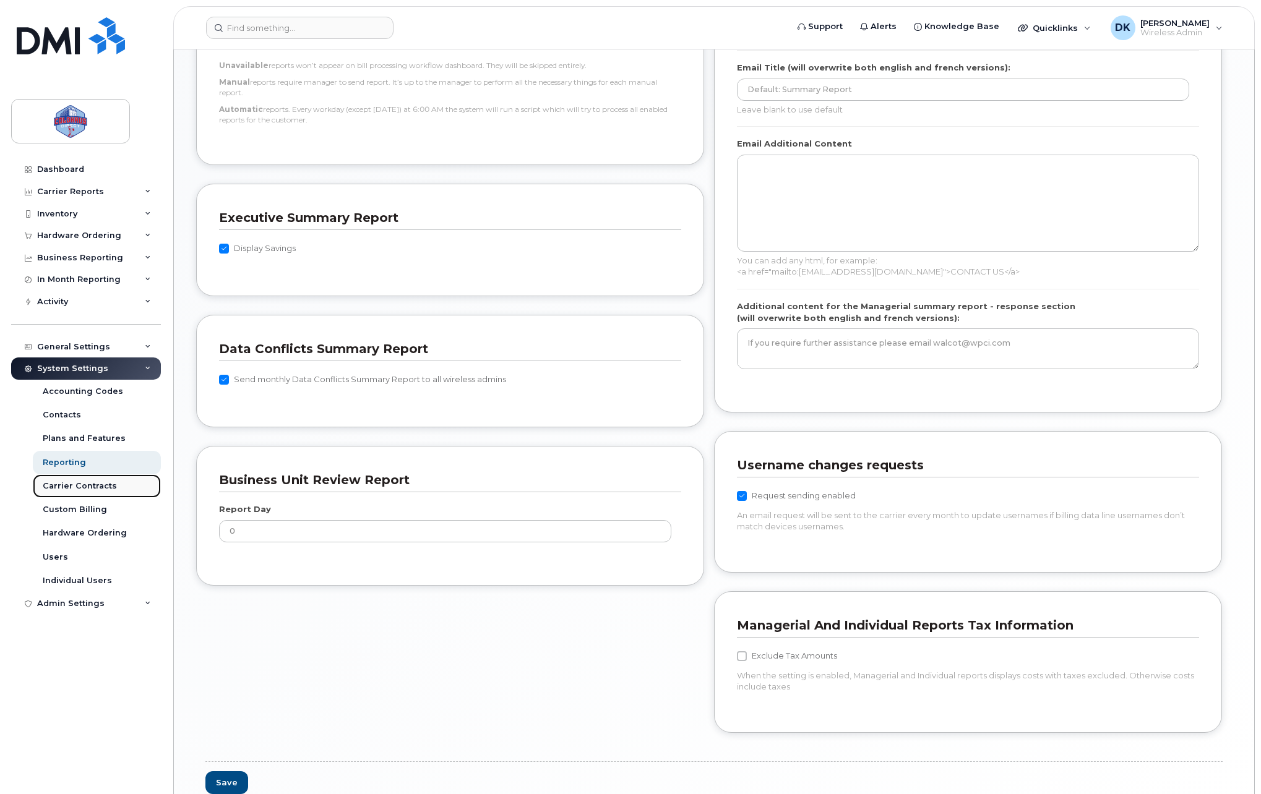
click at [79, 490] on div "Carrier Contracts" at bounding box center [80, 486] width 74 height 11
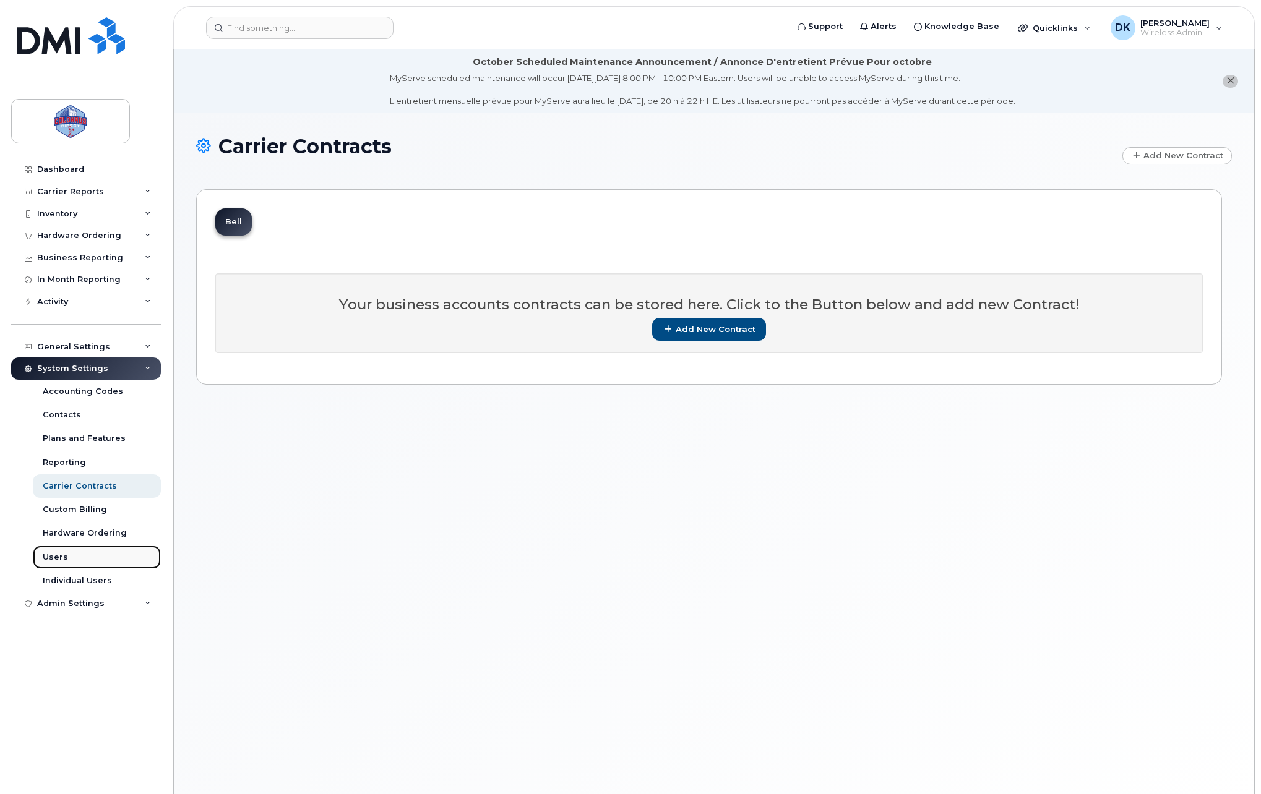
click at [93, 554] on link "Users" at bounding box center [97, 558] width 128 height 24
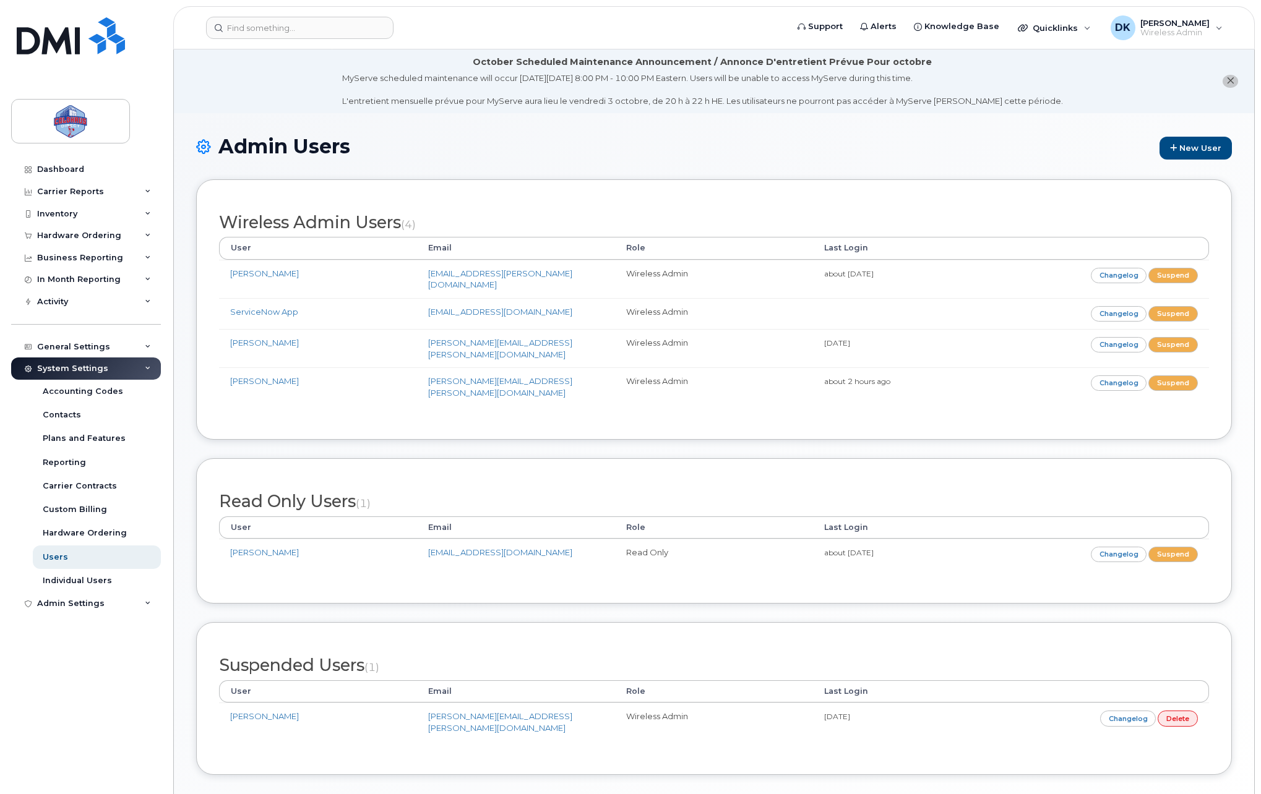
click at [136, 364] on div "System Settings" at bounding box center [86, 369] width 150 height 22
click at [137, 275] on div "In Month Reporting" at bounding box center [86, 279] width 150 height 22
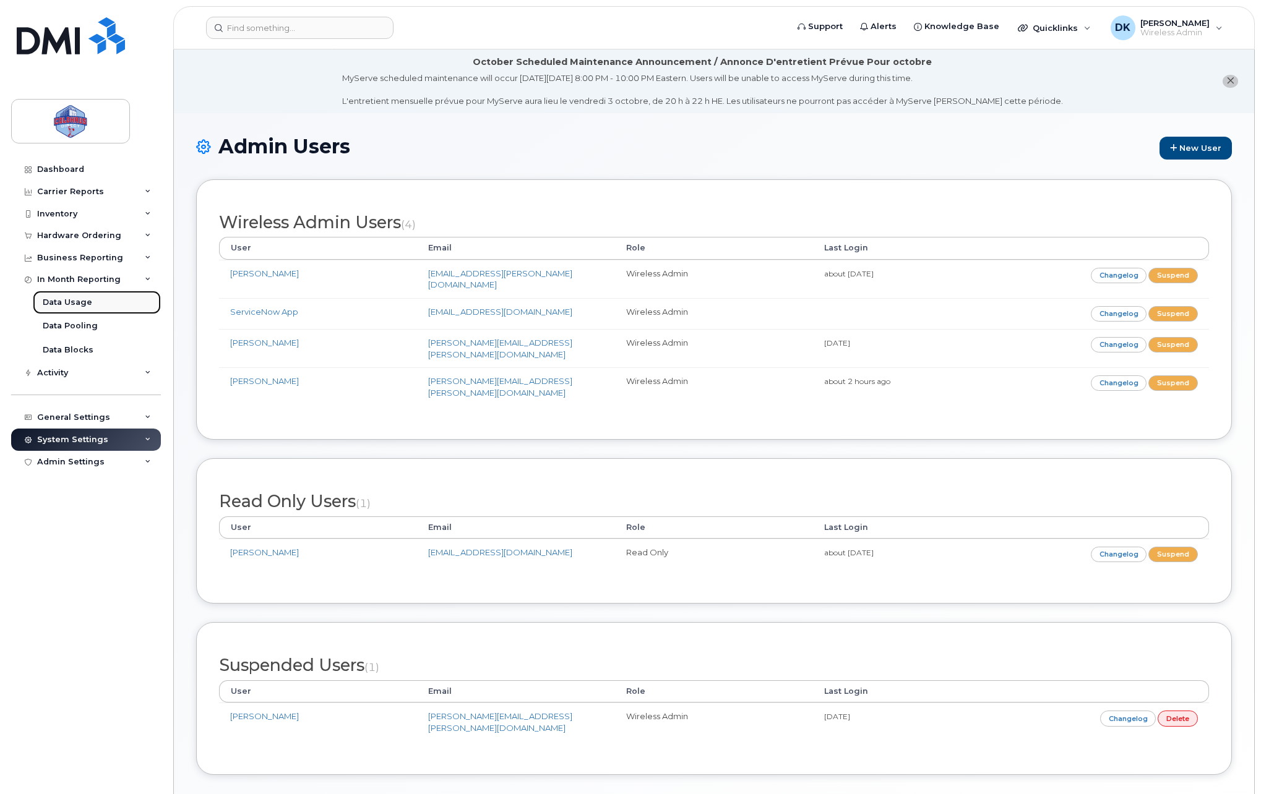
click at [109, 311] on link "Data Usage" at bounding box center [97, 303] width 128 height 24
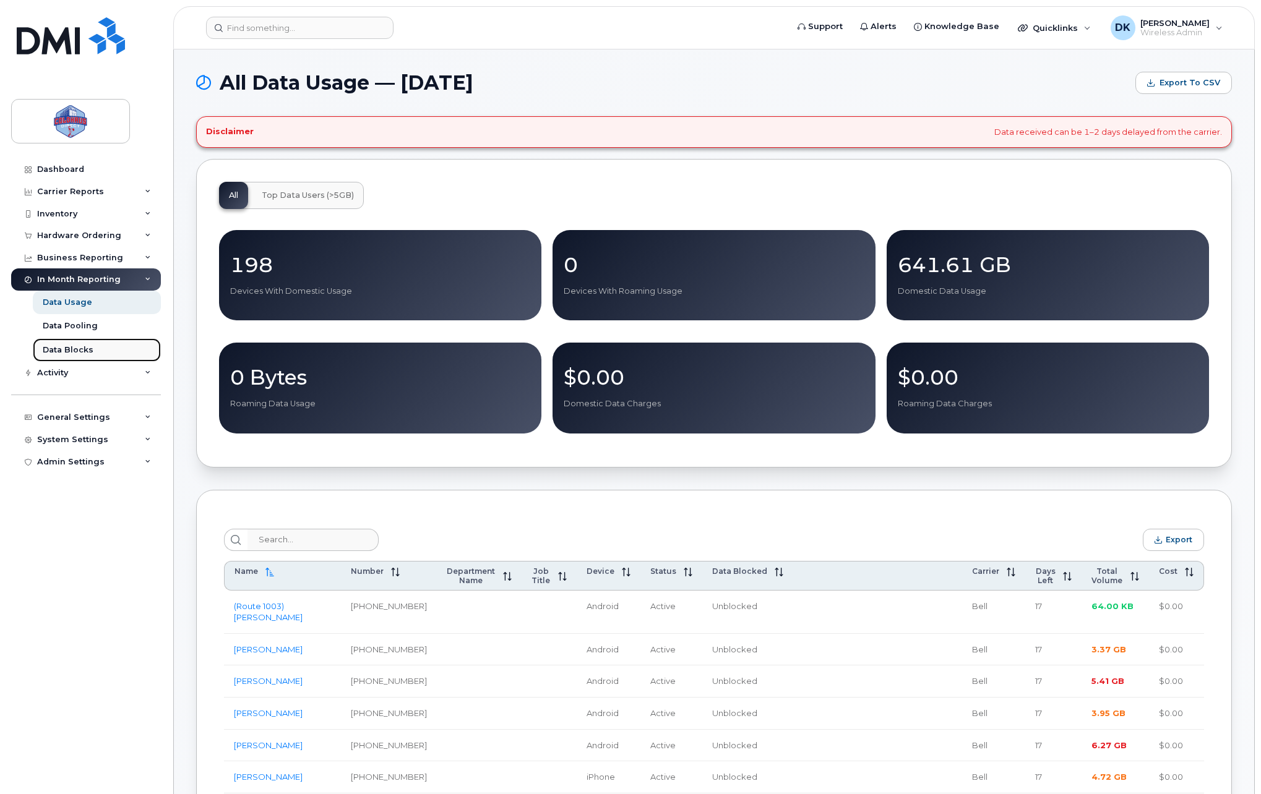
click at [97, 346] on link "Data Blocks" at bounding box center [97, 350] width 128 height 24
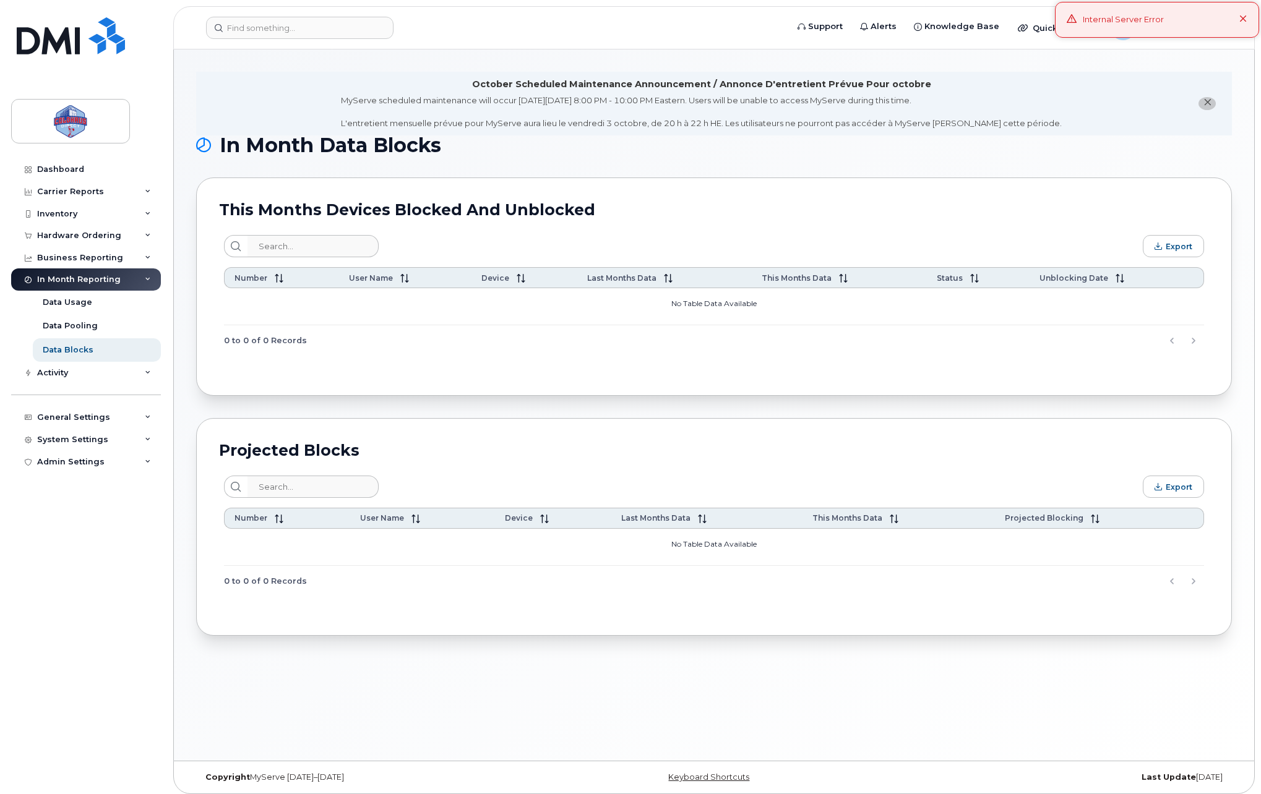
click at [1239, 19] on icon at bounding box center [1243, 19] width 8 height 8
click at [142, 278] on div "In Month Reporting" at bounding box center [86, 279] width 150 height 22
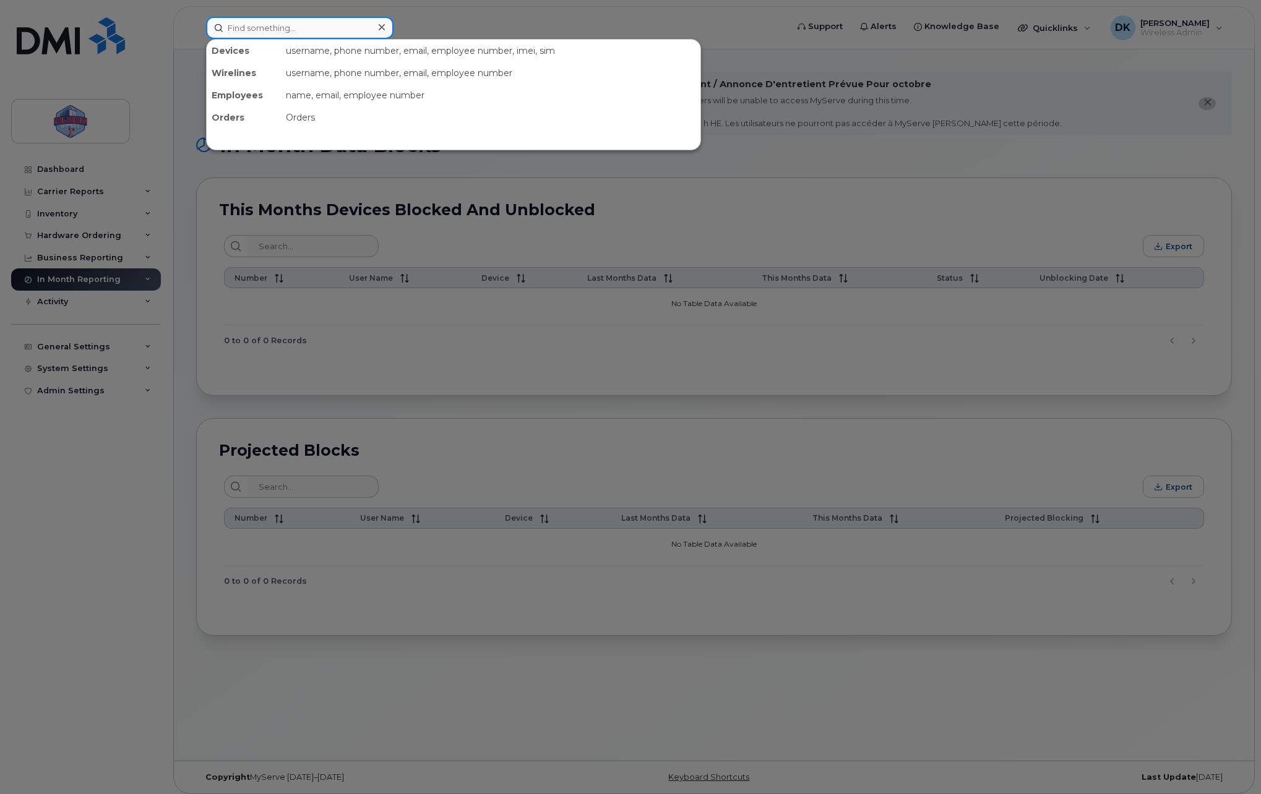
click at [317, 37] on input at bounding box center [299, 28] width 187 height 22
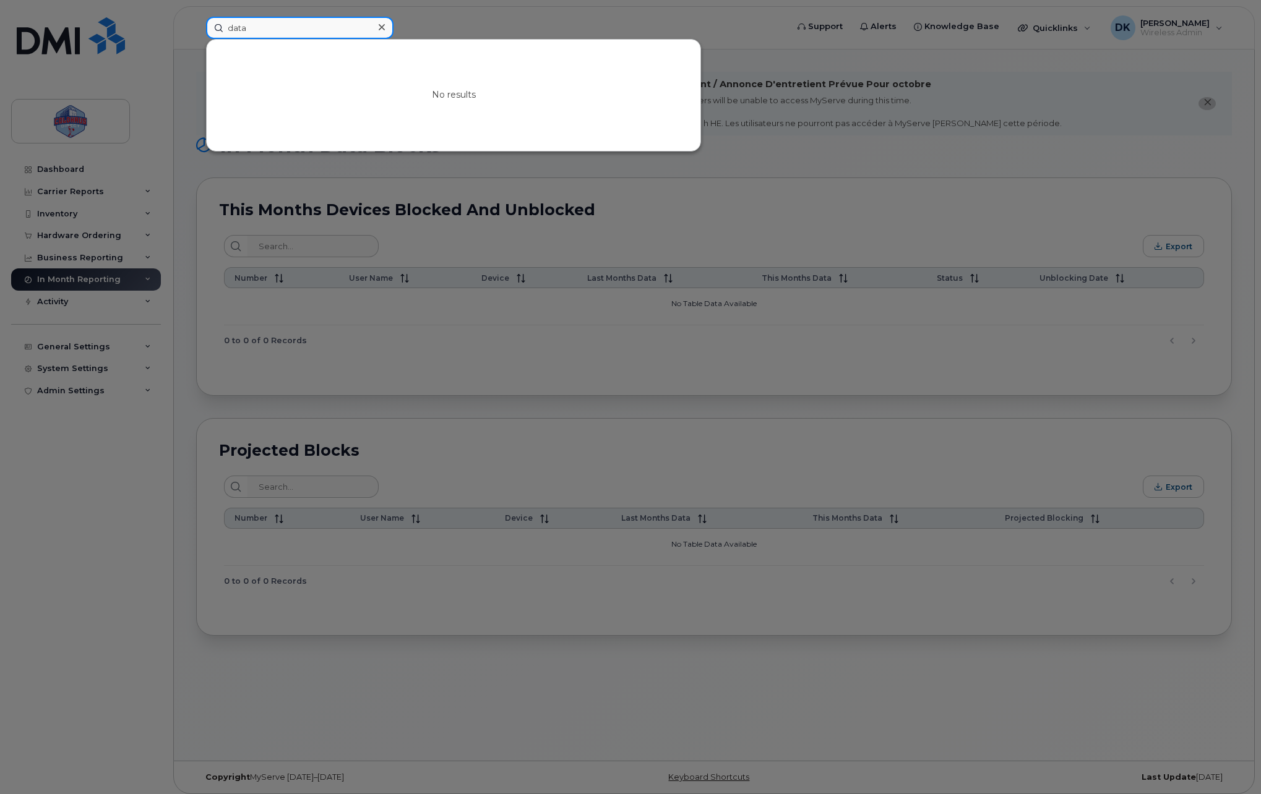
type input "data"
click at [553, 9] on div at bounding box center [630, 397] width 1261 height 794
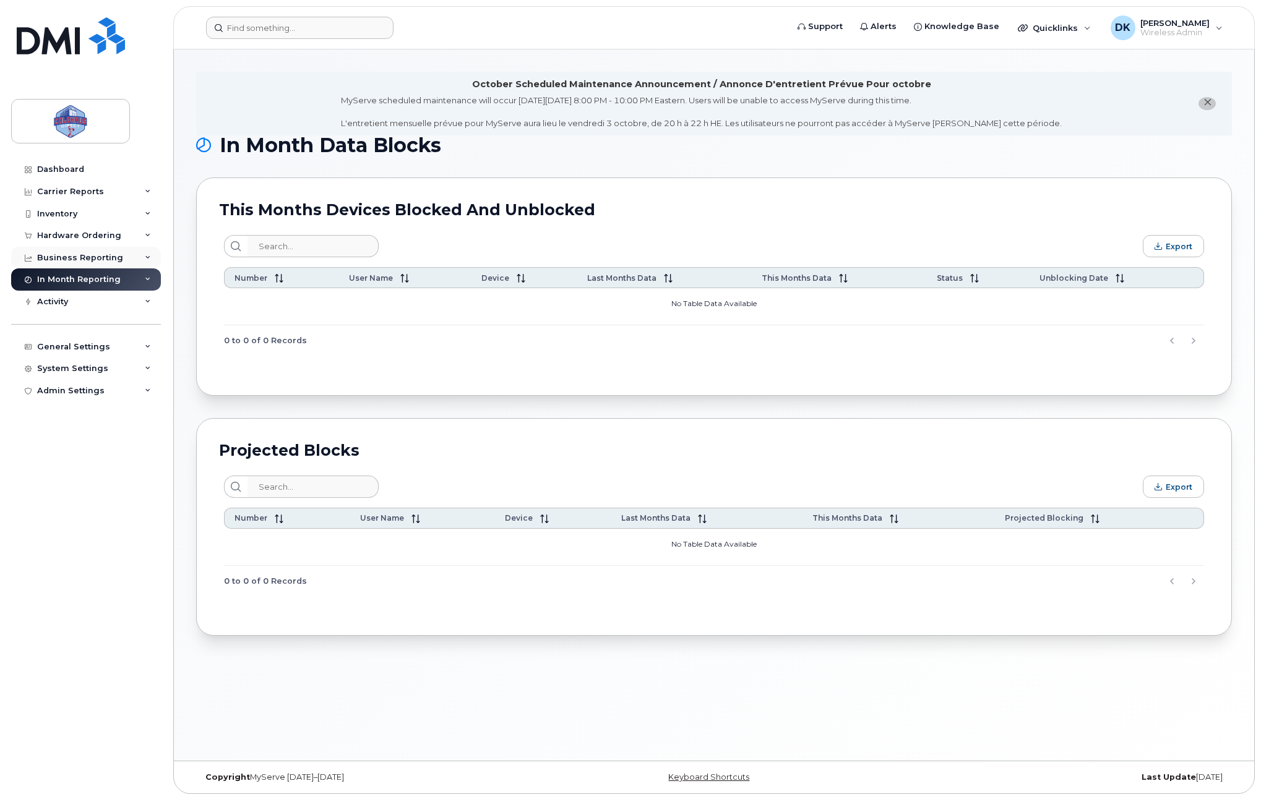
click at [109, 259] on div "Business Reporting" at bounding box center [80, 258] width 86 height 10
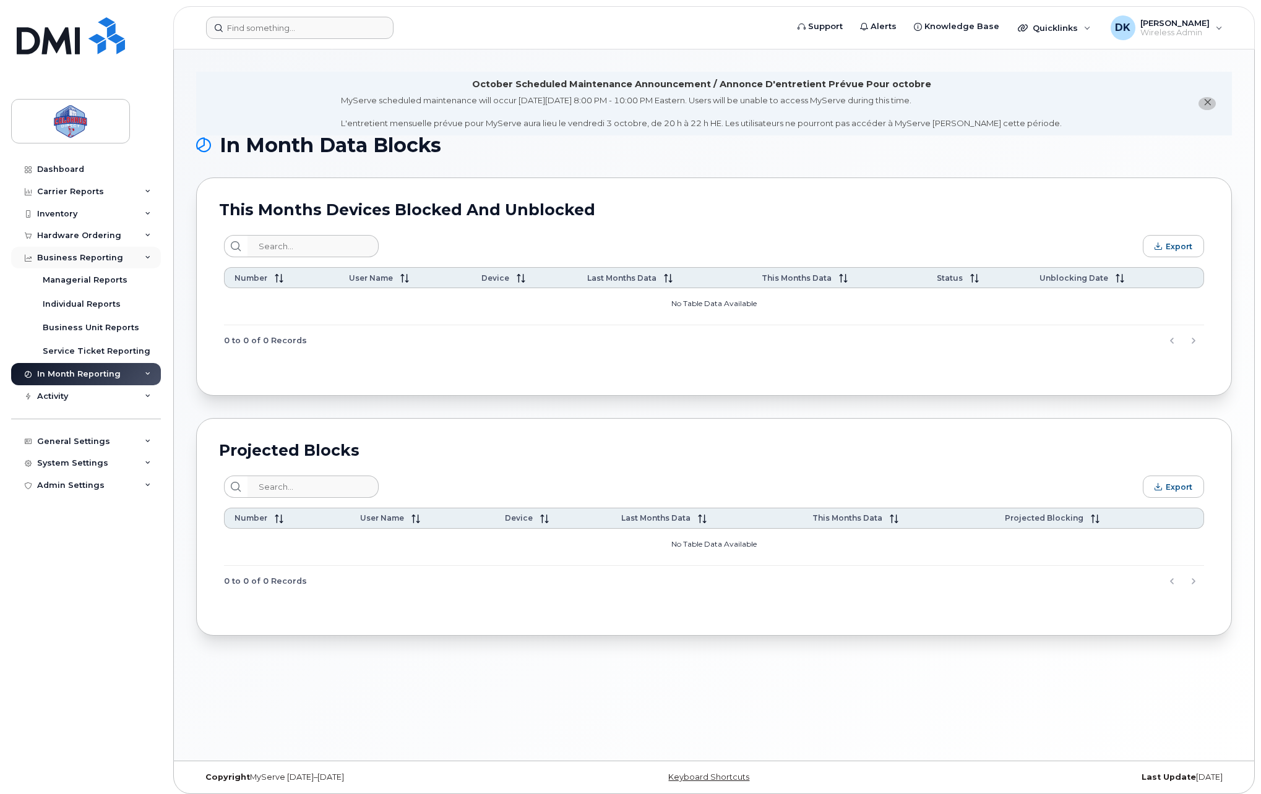
click at [109, 259] on div "Business Reporting" at bounding box center [80, 258] width 86 height 10
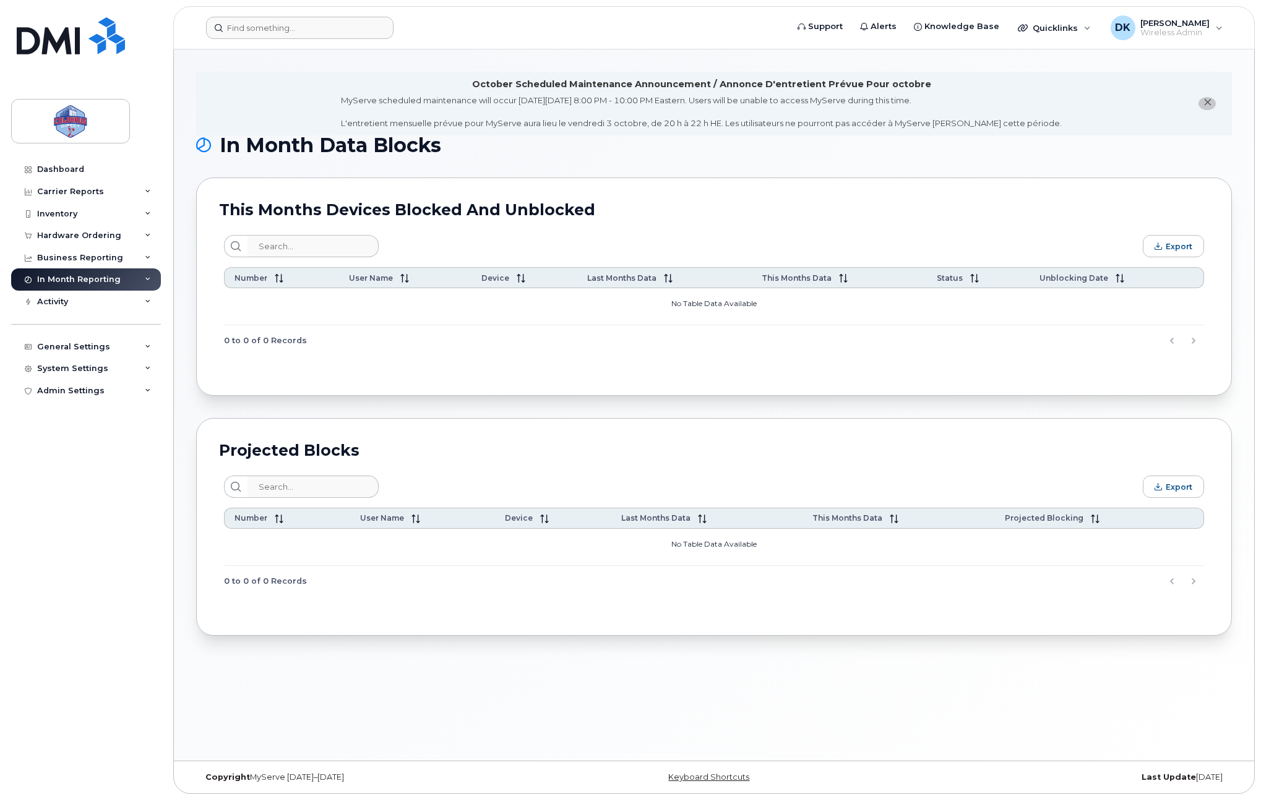
click at [101, 315] on div "General Settings My Account Approval Mapping Financial Lead Mapping Locations M…" at bounding box center [87, 335] width 153 height 45
click at [103, 307] on div "Activity" at bounding box center [86, 302] width 150 height 22
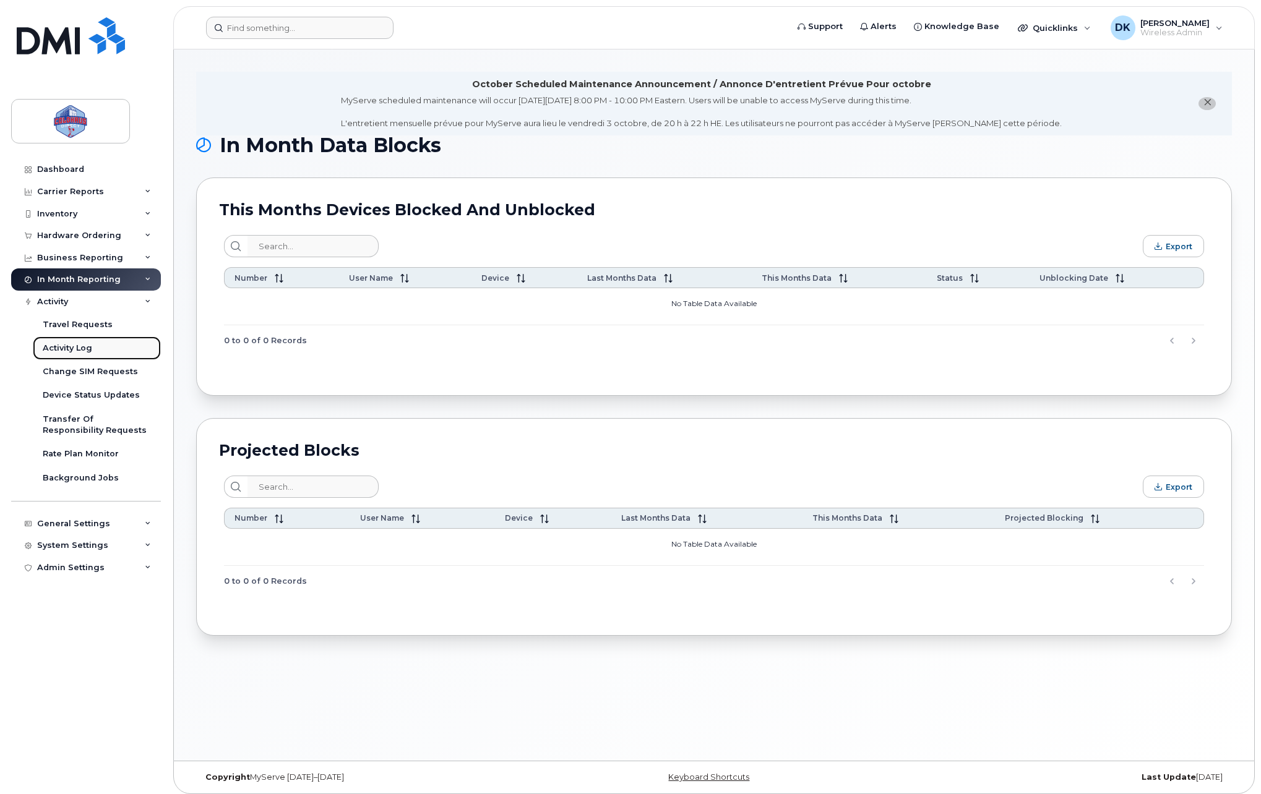
click at [79, 356] on link "Activity Log" at bounding box center [97, 348] width 128 height 24
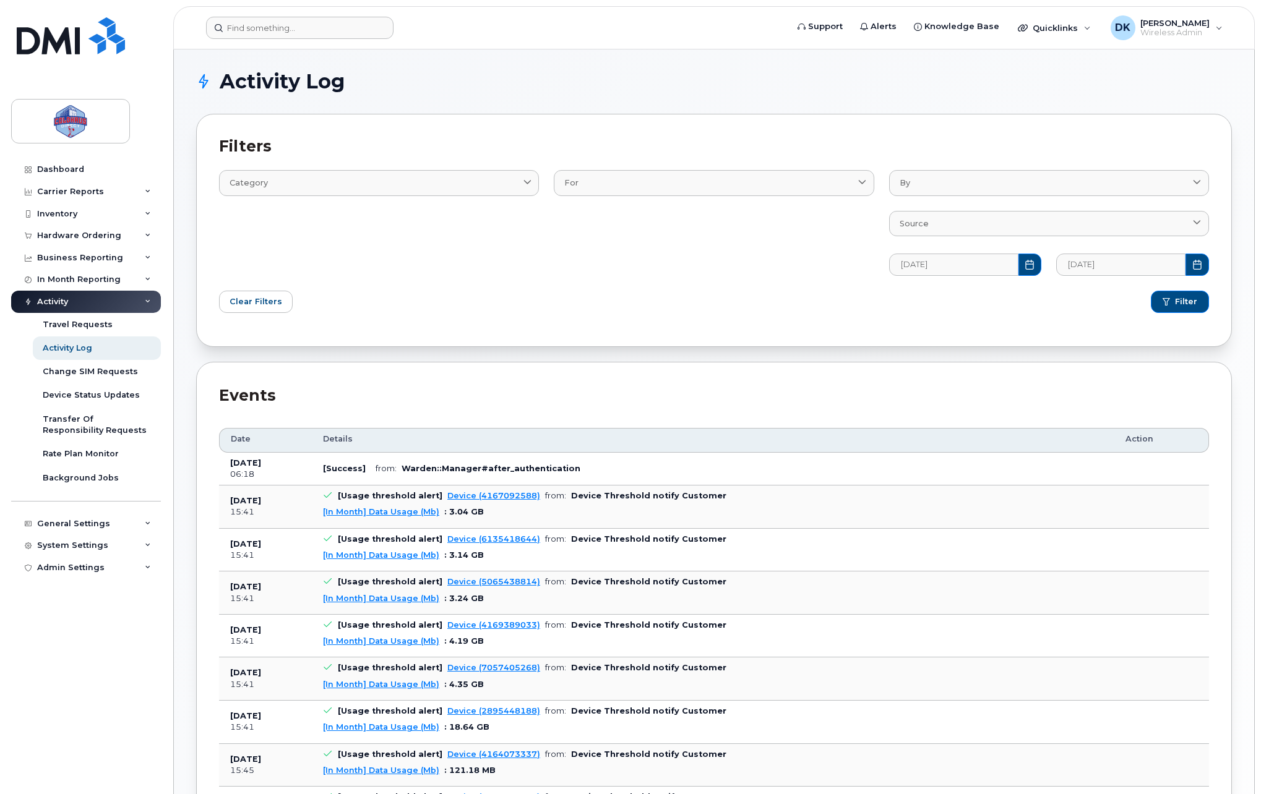
click at [129, 302] on div "Activity" at bounding box center [86, 302] width 150 height 22
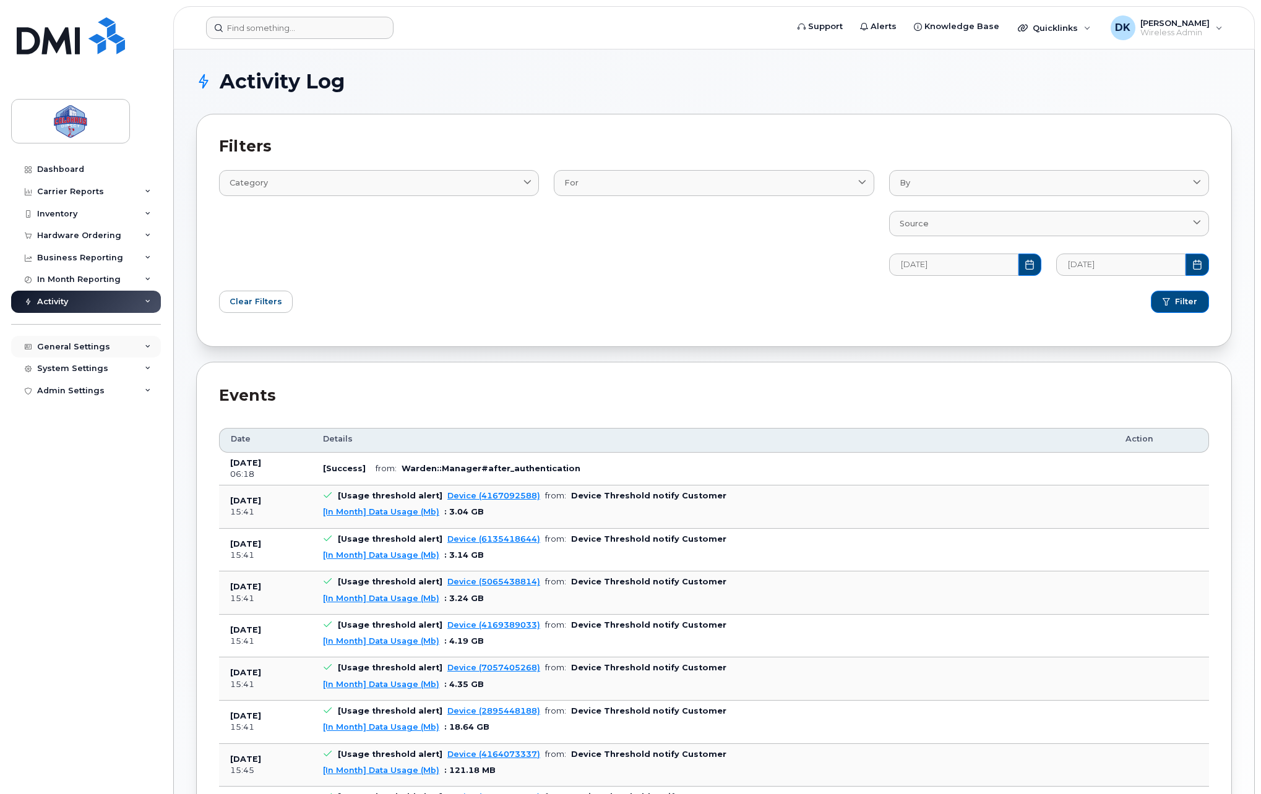
click at [111, 354] on div "General Settings" at bounding box center [86, 347] width 150 height 22
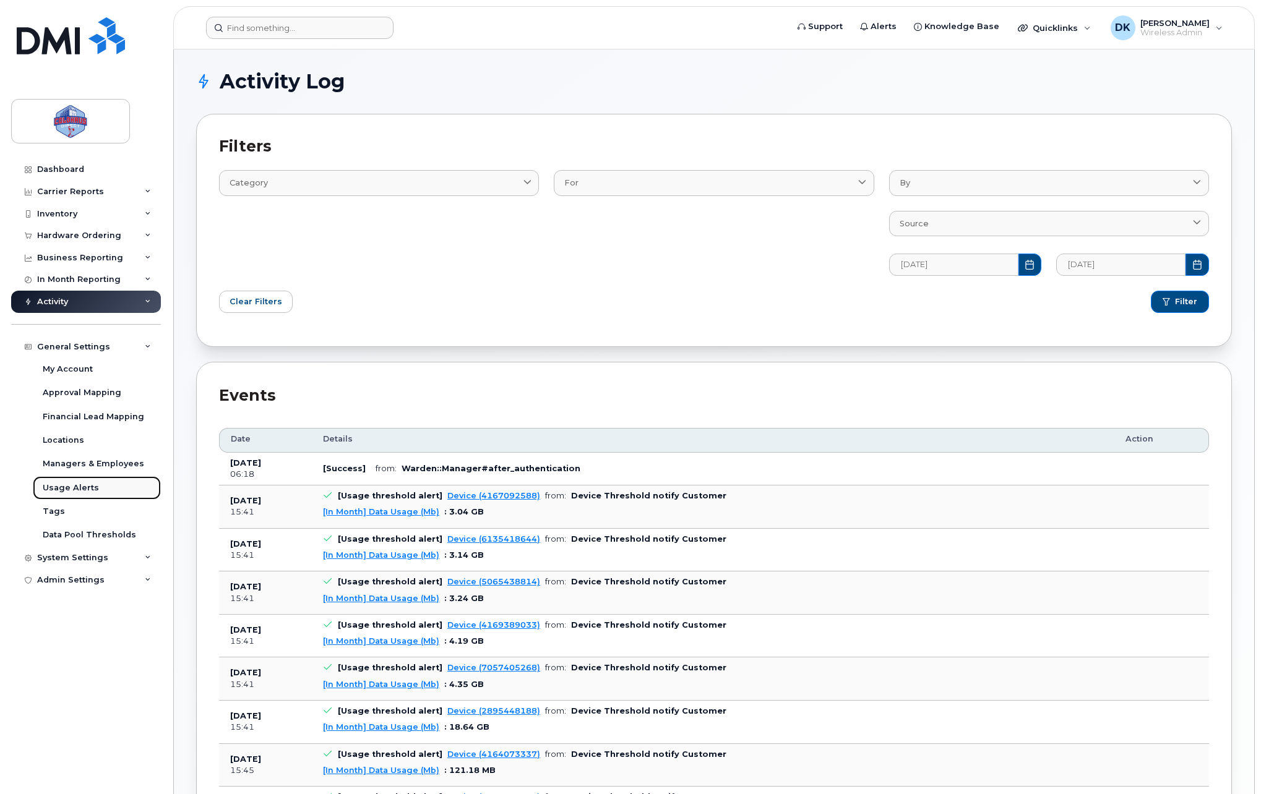
click at [93, 489] on div "Usage Alerts" at bounding box center [71, 487] width 56 height 11
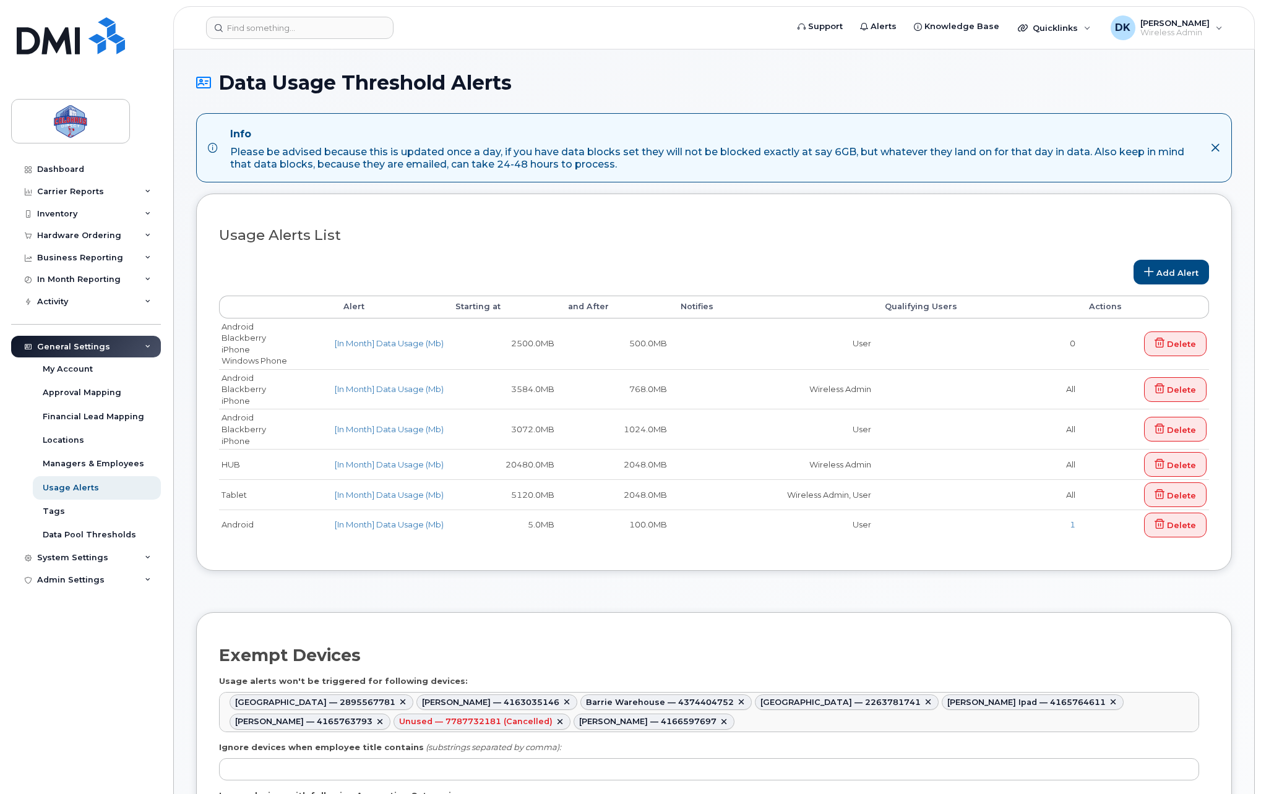
select select
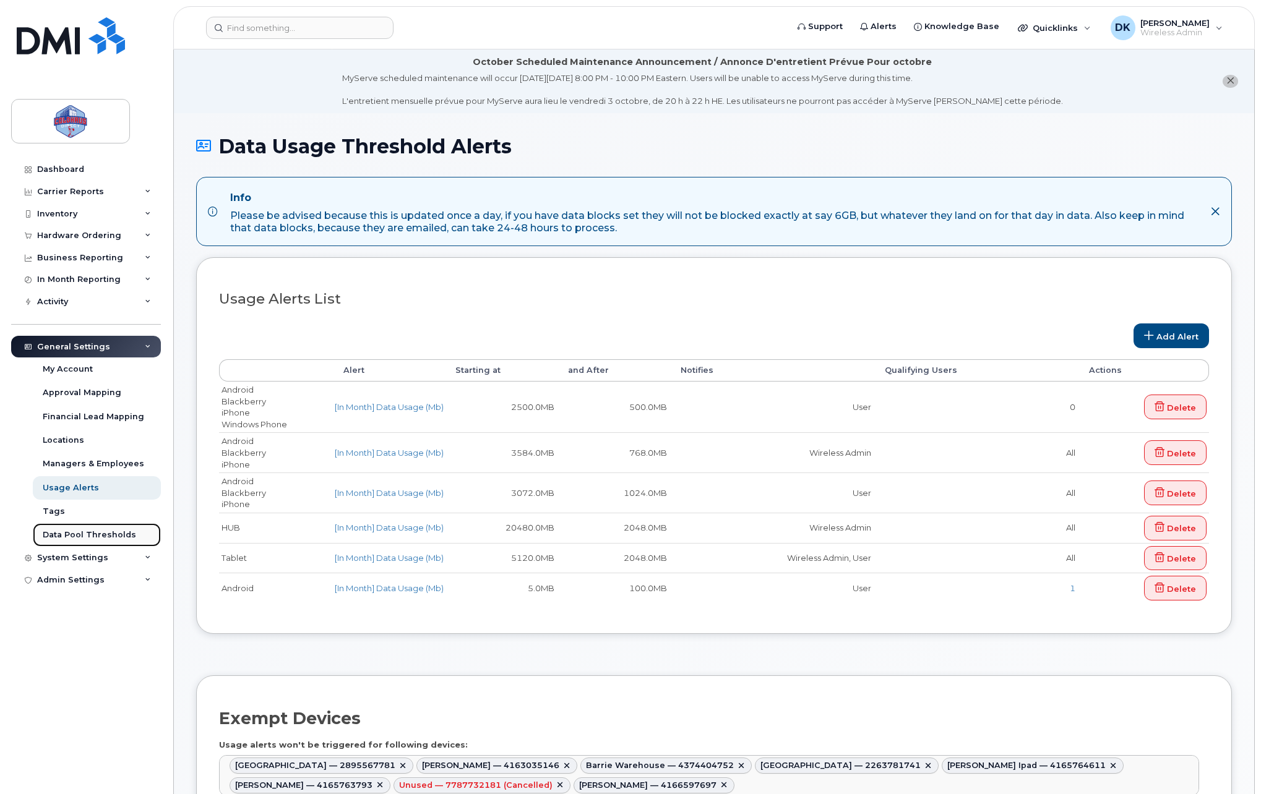
click at [80, 534] on div "Data Pool Thresholds" at bounding box center [89, 534] width 93 height 11
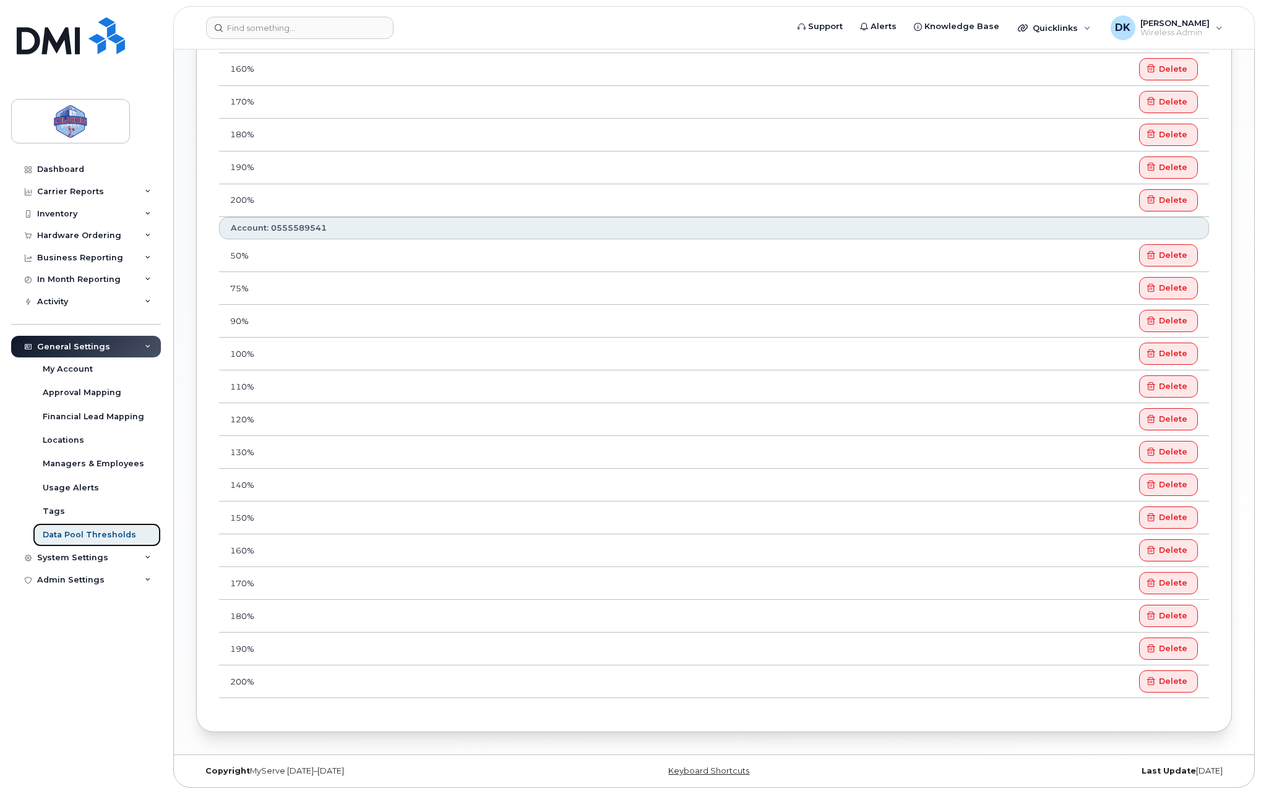
scroll to position [523, 0]
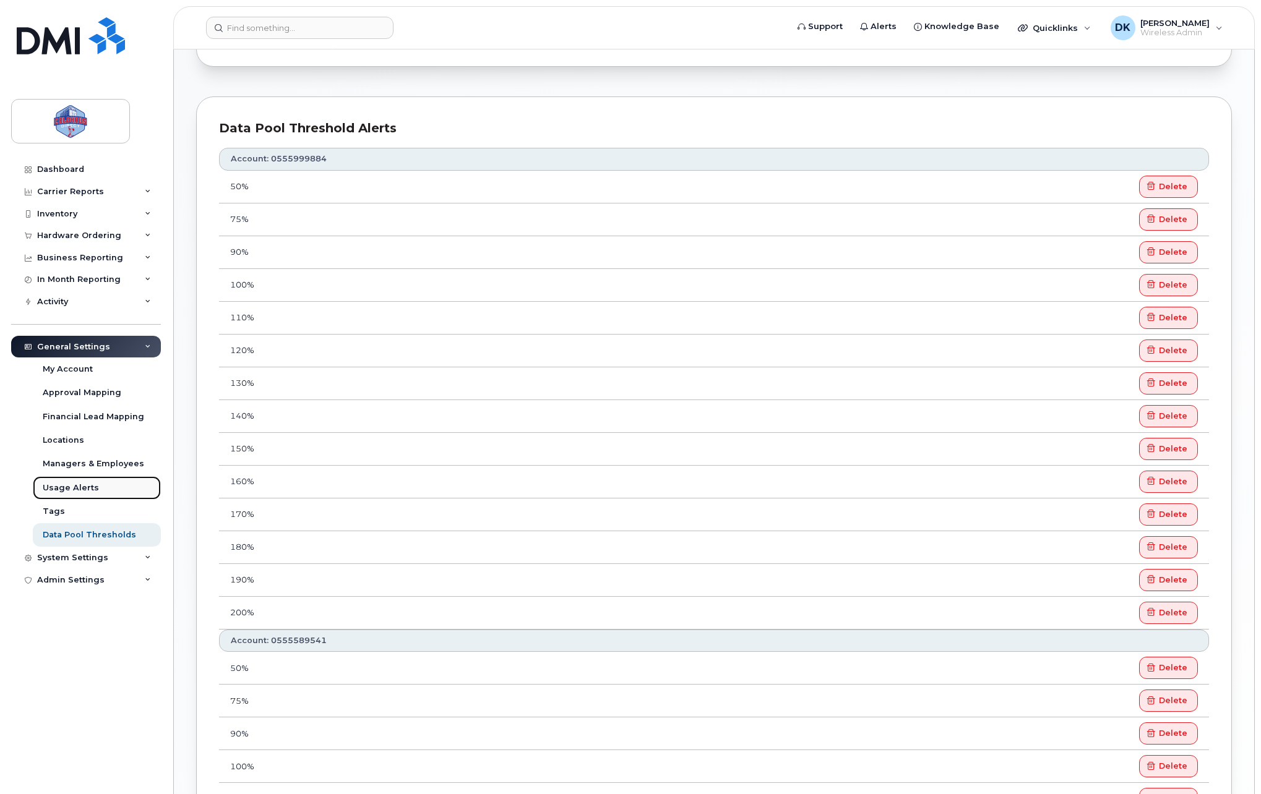
click at [74, 491] on div "Usage Alerts" at bounding box center [71, 487] width 56 height 11
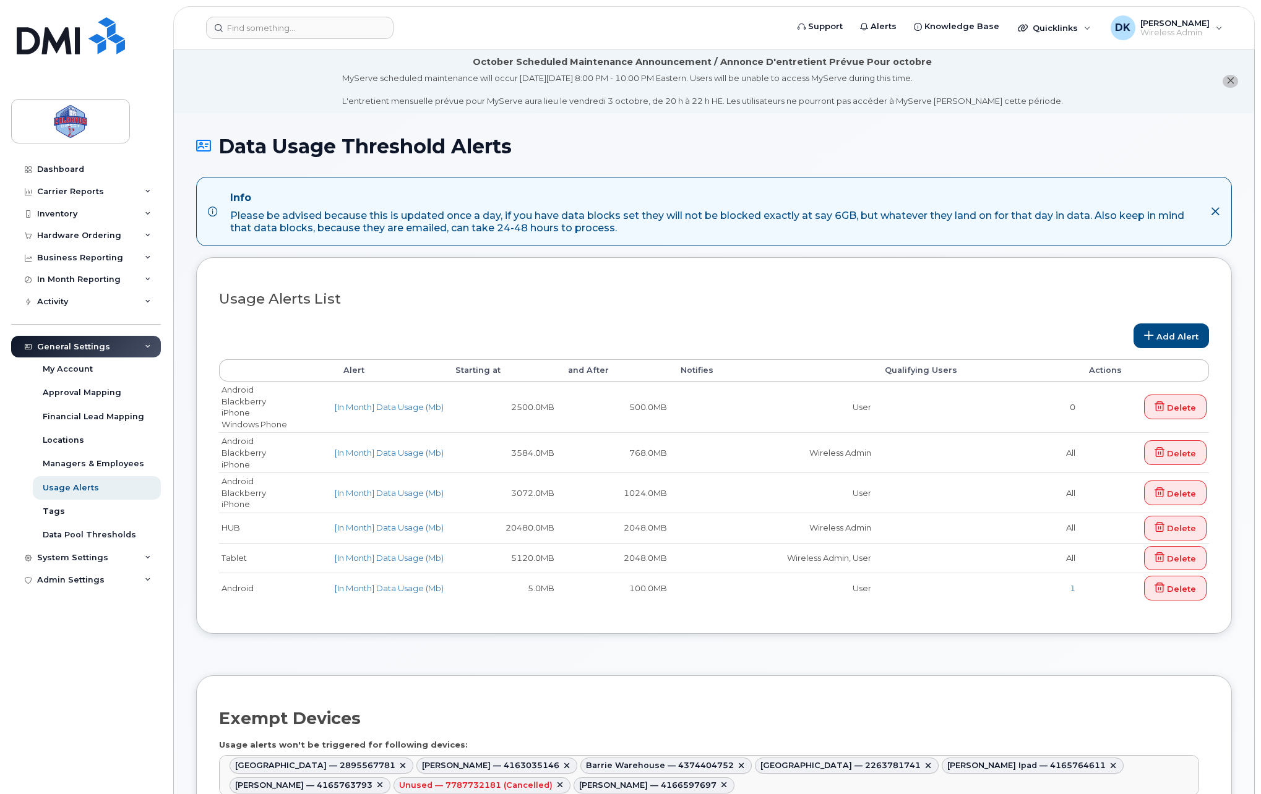
select select
click at [87, 529] on link "Data Pool Thresholds" at bounding box center [97, 535] width 128 height 24
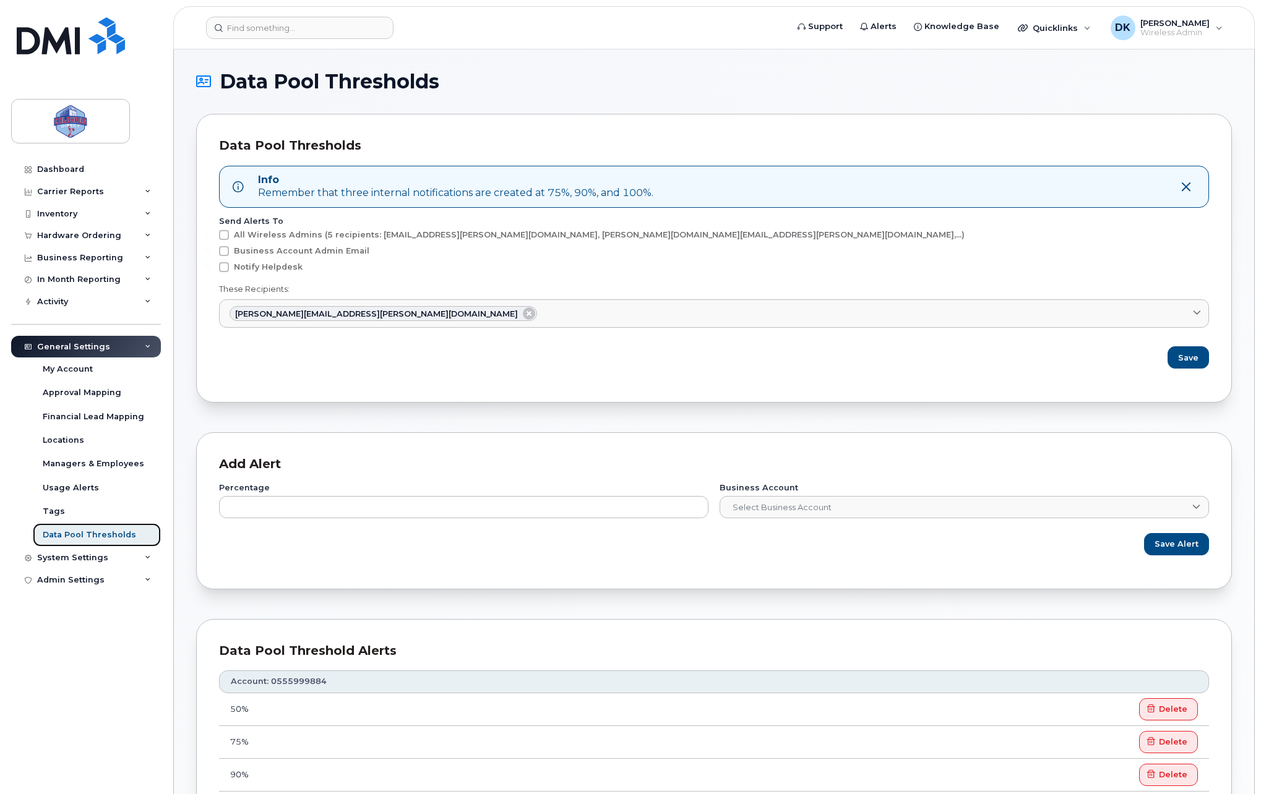
scroll to position [206, 0]
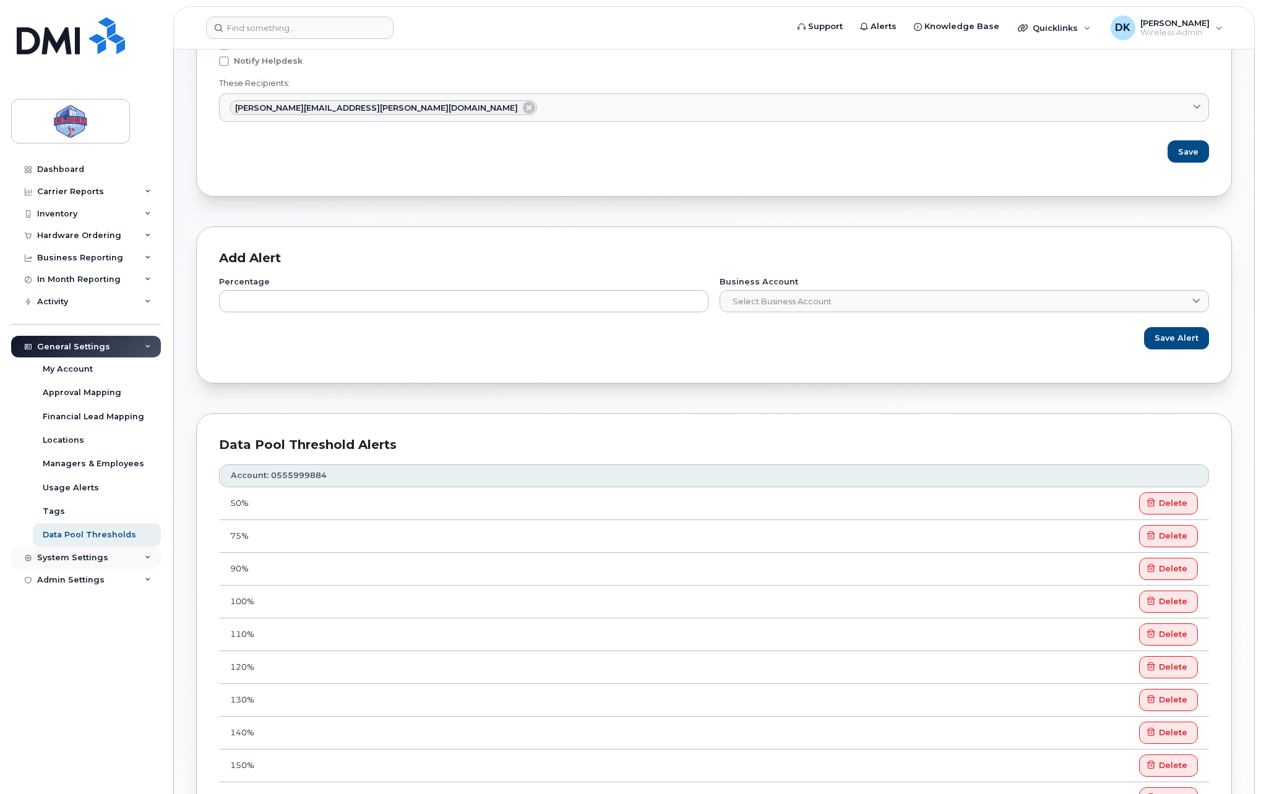
click at [111, 554] on div "System Settings" at bounding box center [86, 558] width 150 height 22
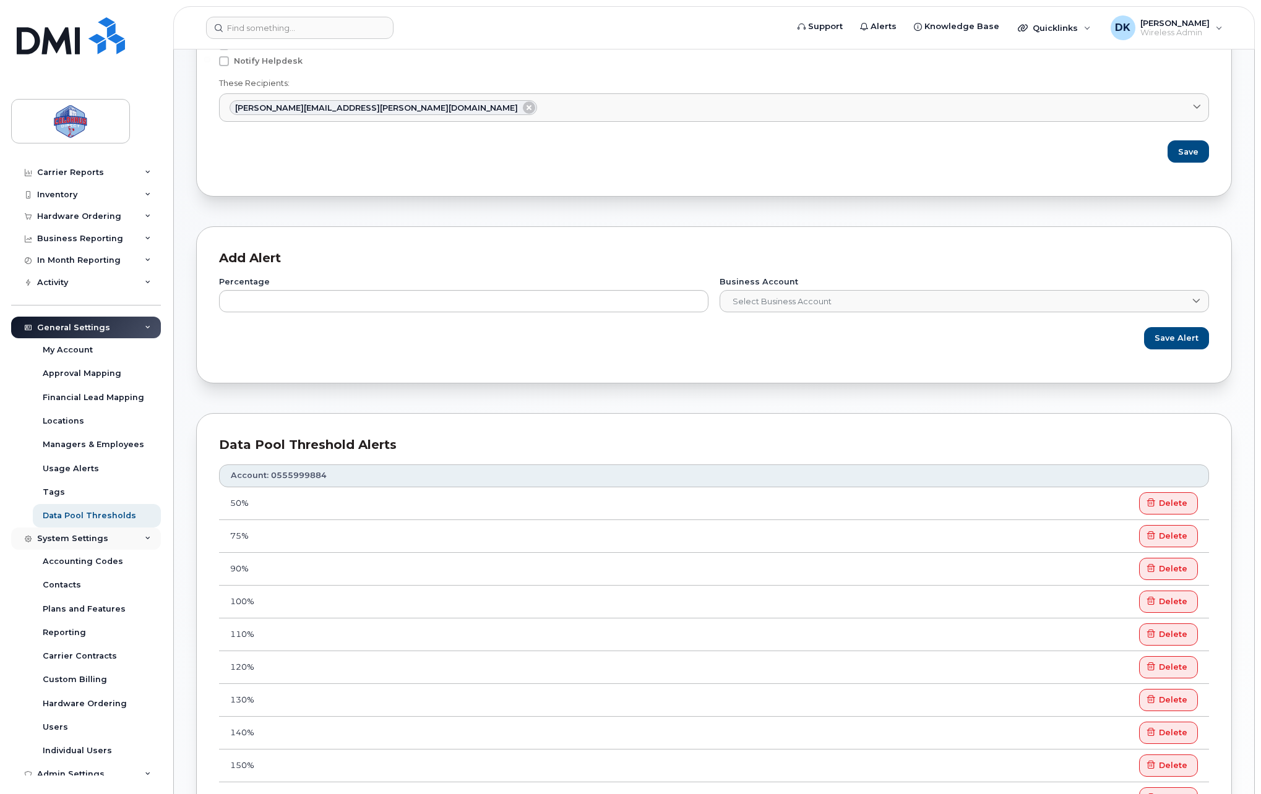
scroll to position [28, 0]
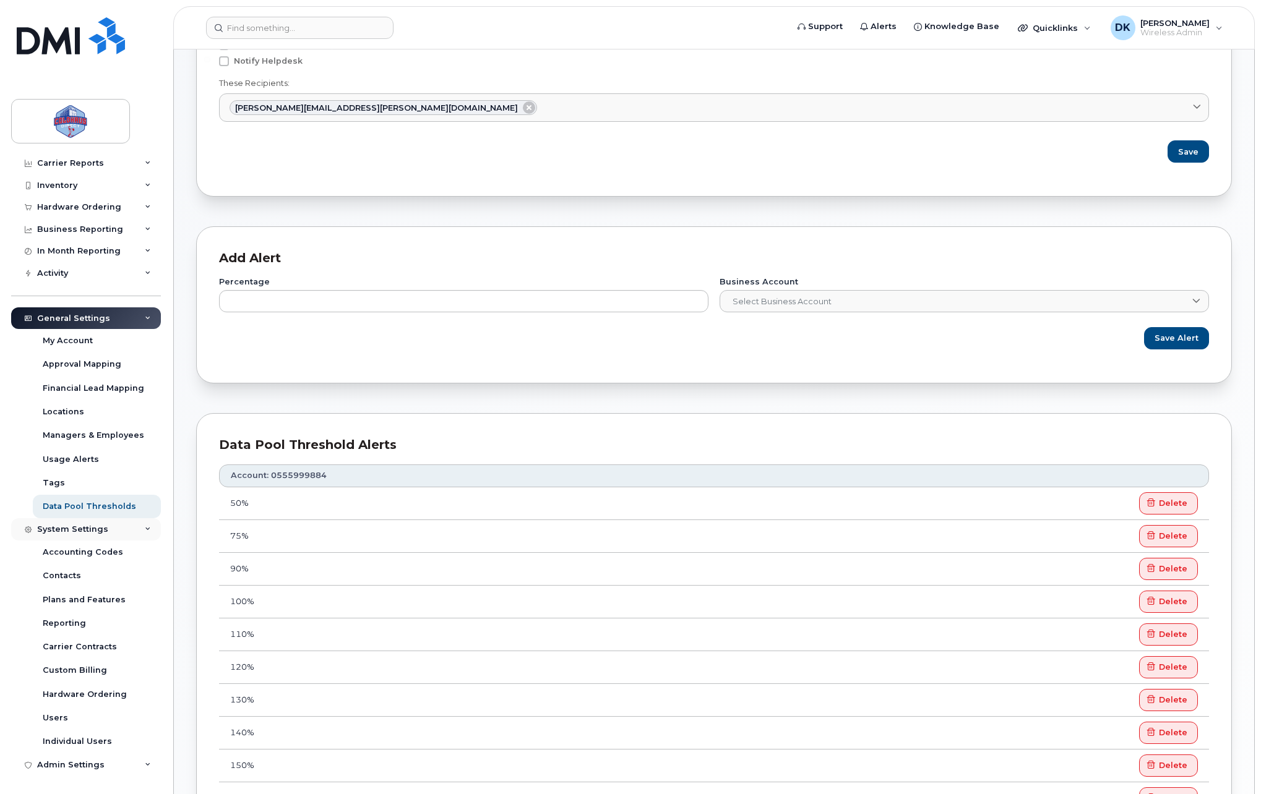
click at [134, 532] on div "System Settings" at bounding box center [86, 529] width 150 height 22
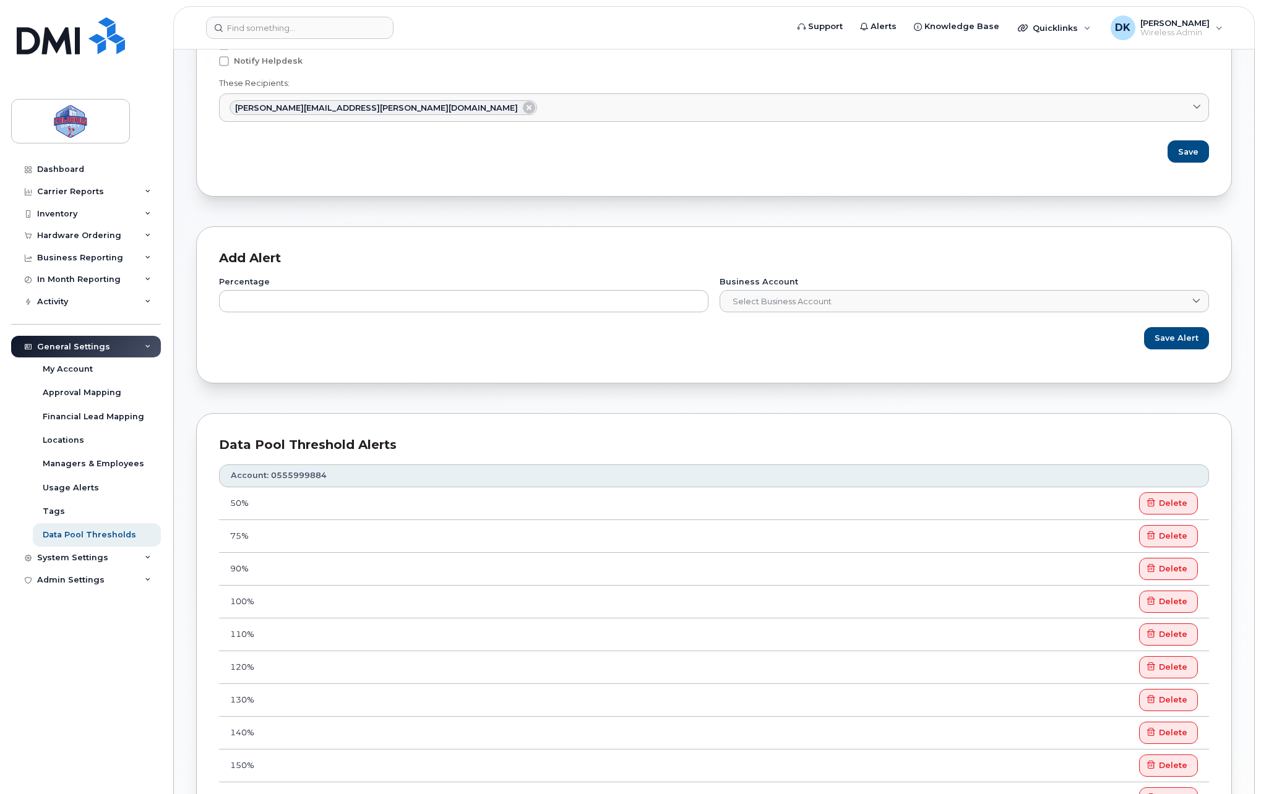
click at [131, 353] on div "General Settings" at bounding box center [86, 347] width 150 height 22
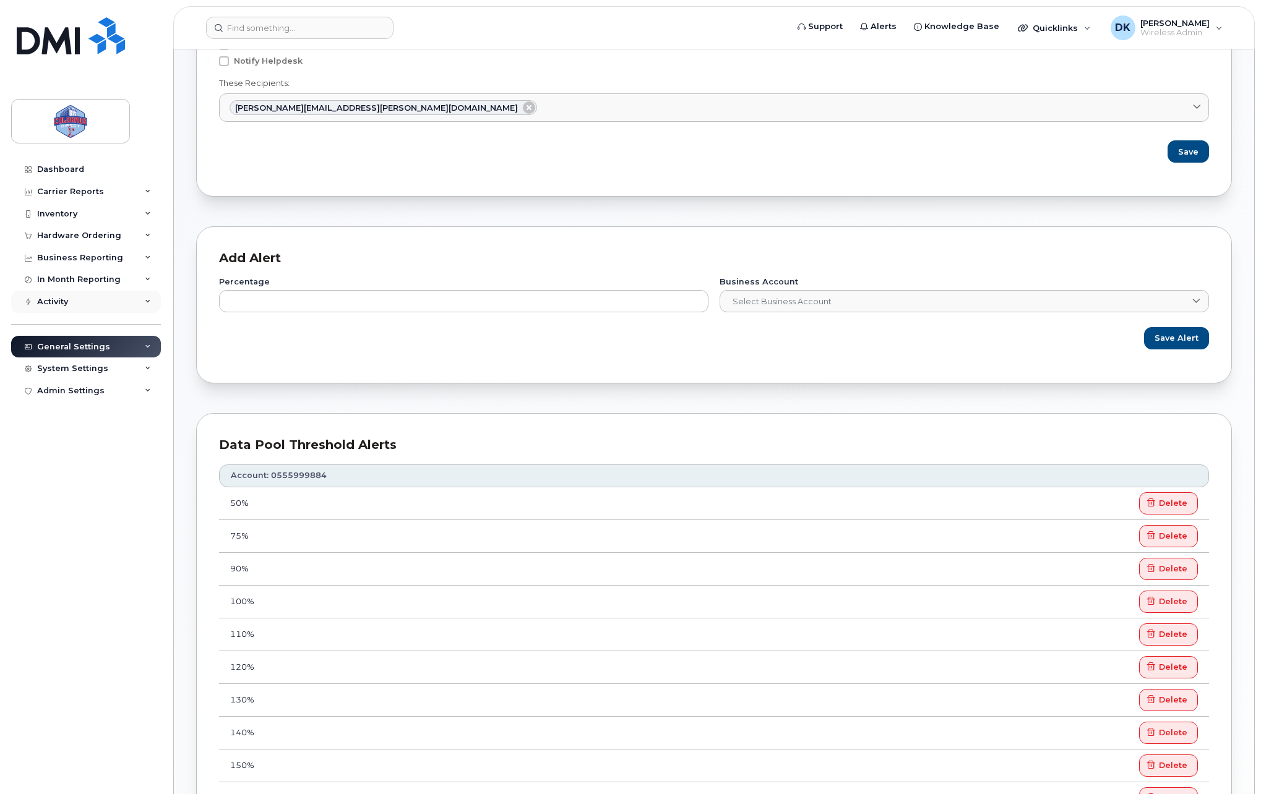
click at [135, 304] on div "Activity" at bounding box center [86, 302] width 150 height 22
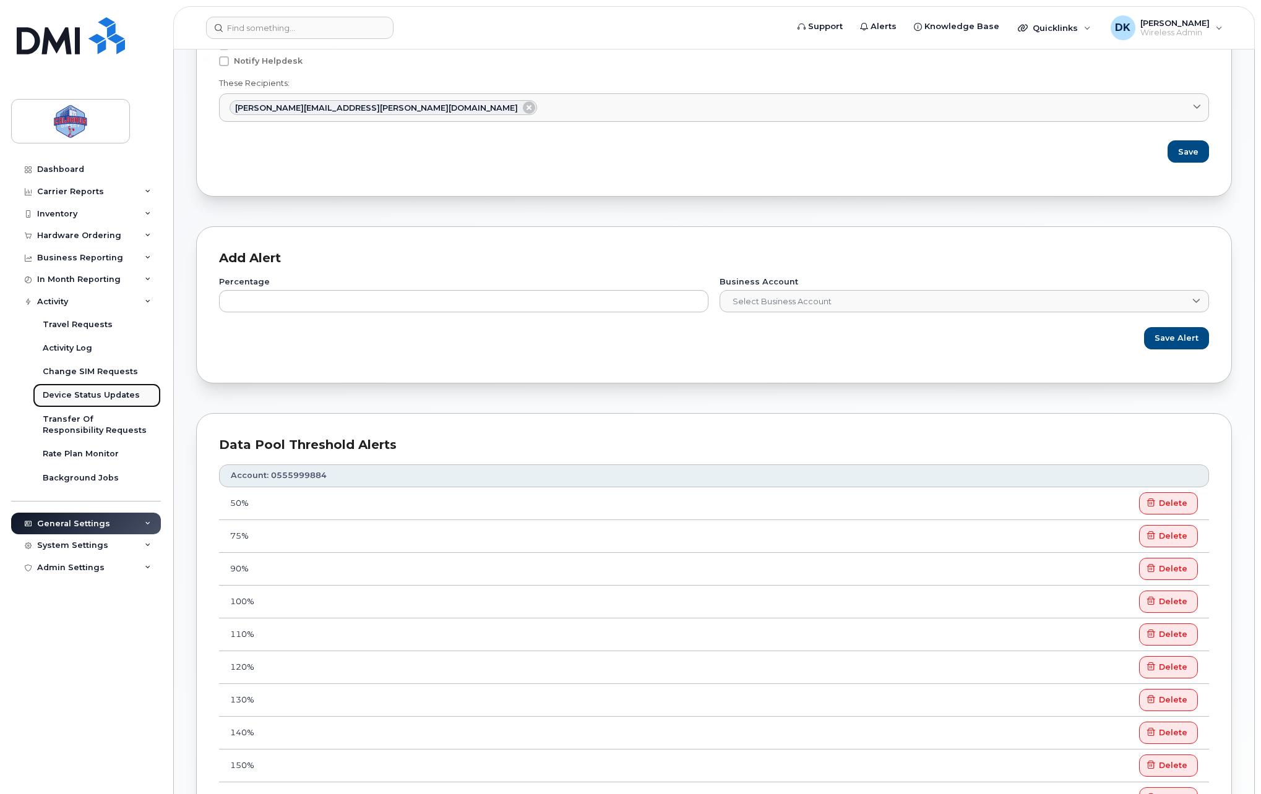
click at [107, 394] on div "Device Status Updates" at bounding box center [91, 395] width 97 height 11
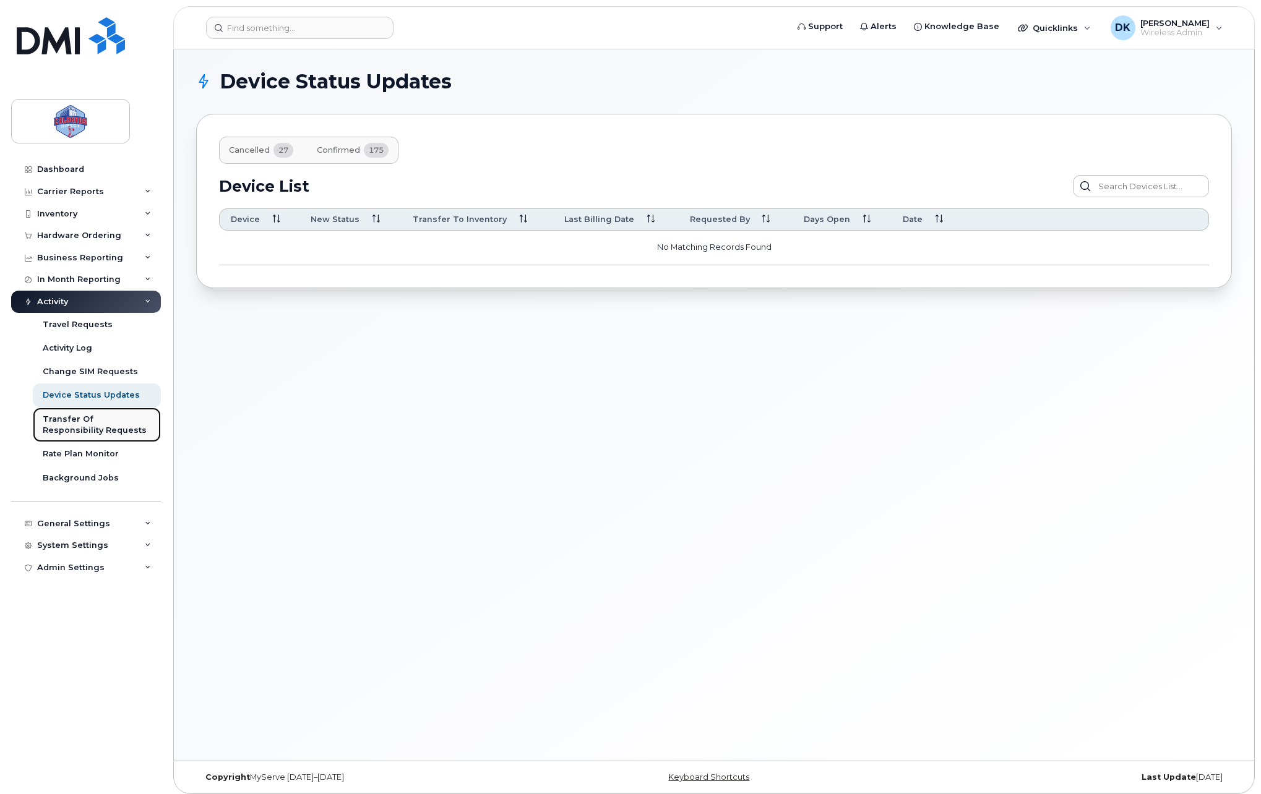
click at [124, 429] on div "Transfer Of Responsibility Requests" at bounding box center [97, 425] width 108 height 23
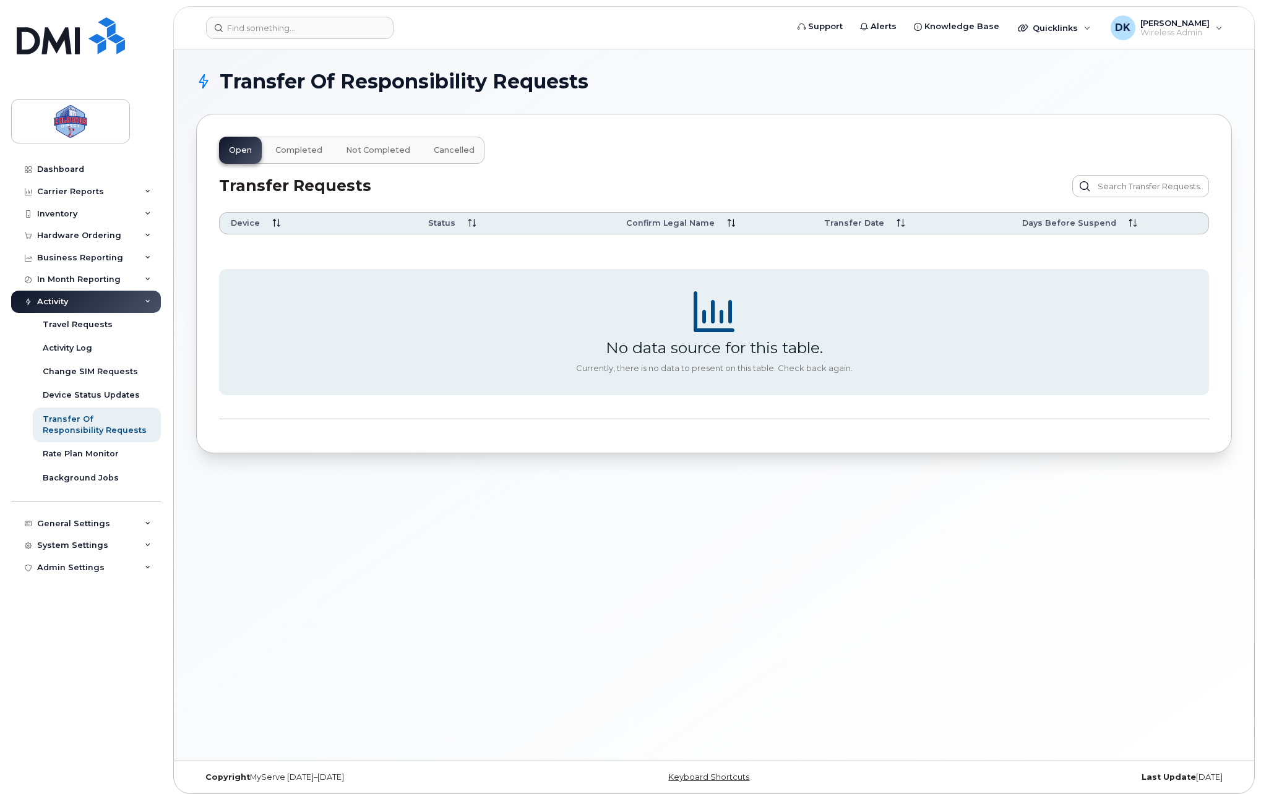
click at [121, 308] on div "Activity" at bounding box center [86, 302] width 150 height 22
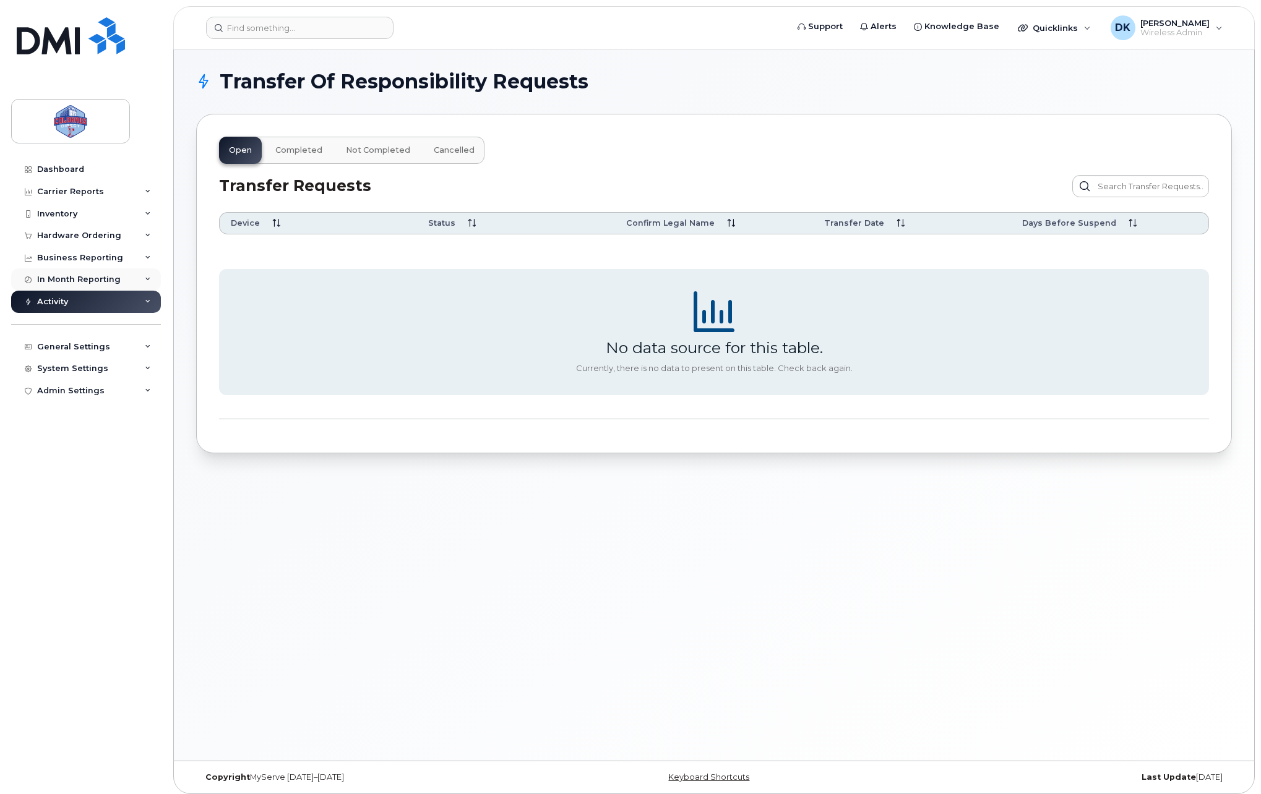
click at [122, 283] on div "In Month Reporting" at bounding box center [86, 279] width 150 height 22
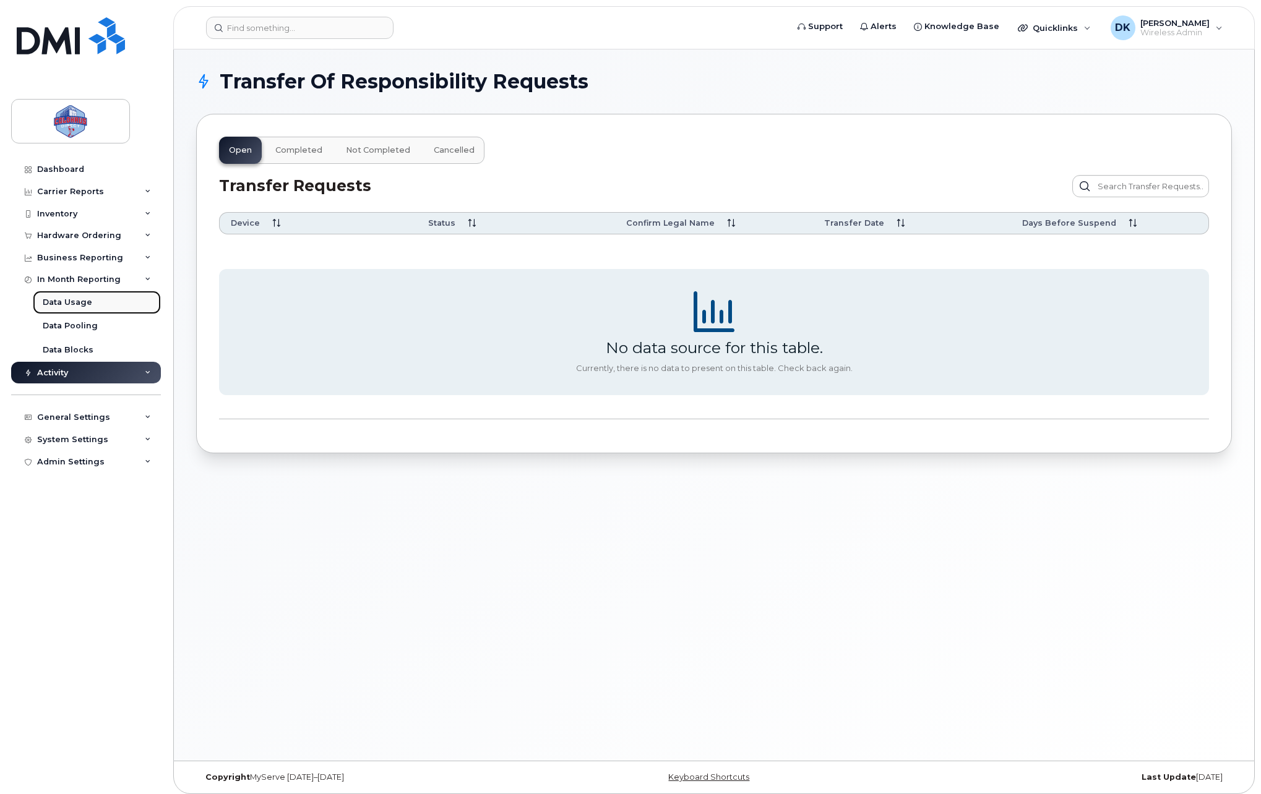
click at [98, 309] on link "Data Usage" at bounding box center [97, 303] width 128 height 24
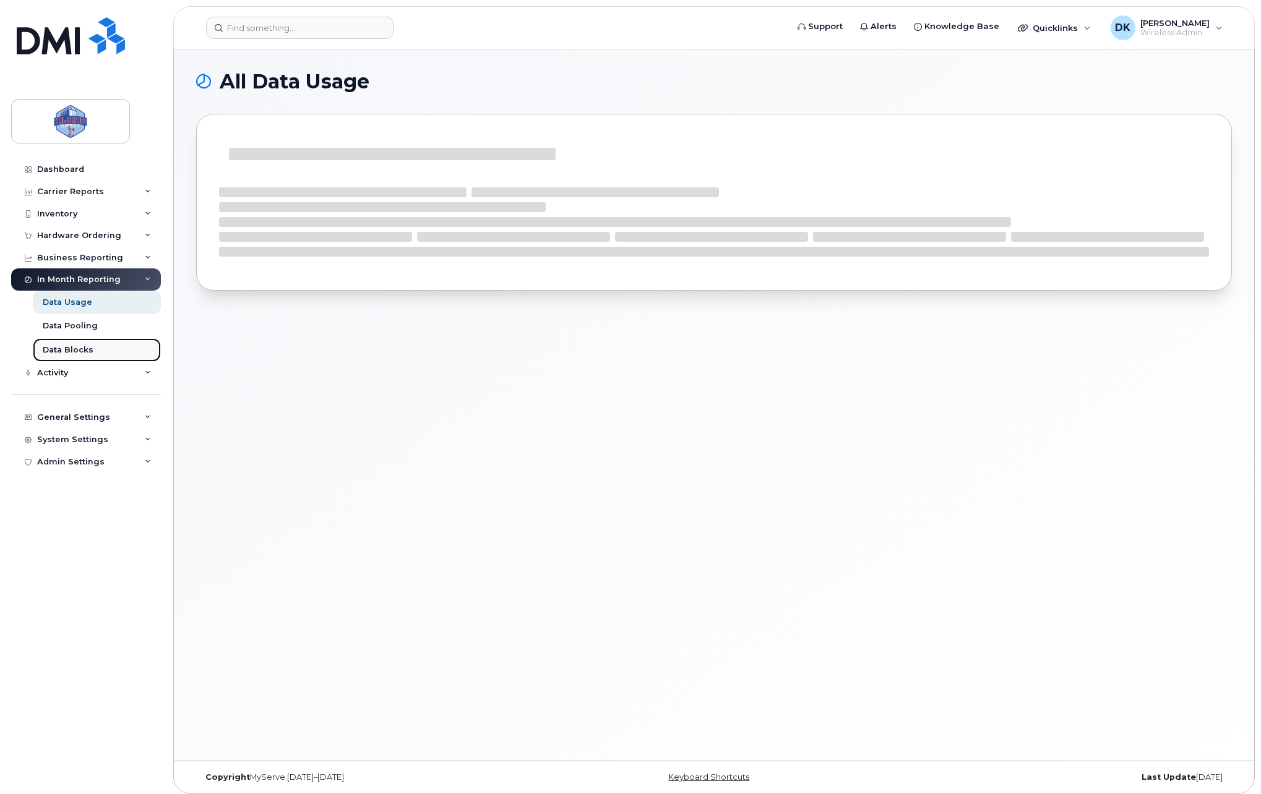
click at [88, 352] on div "Data Blocks" at bounding box center [68, 350] width 51 height 11
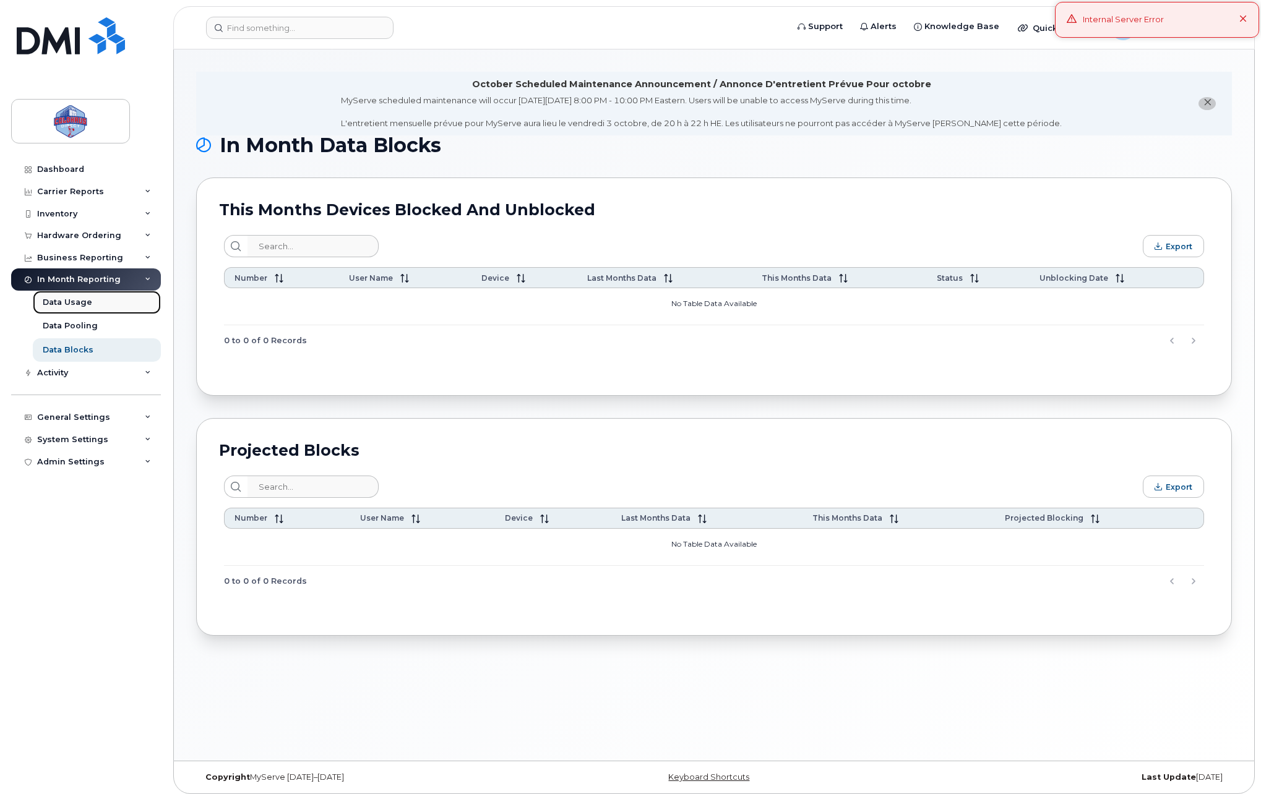
click at [75, 299] on div "Data Usage" at bounding box center [67, 302] width 49 height 11
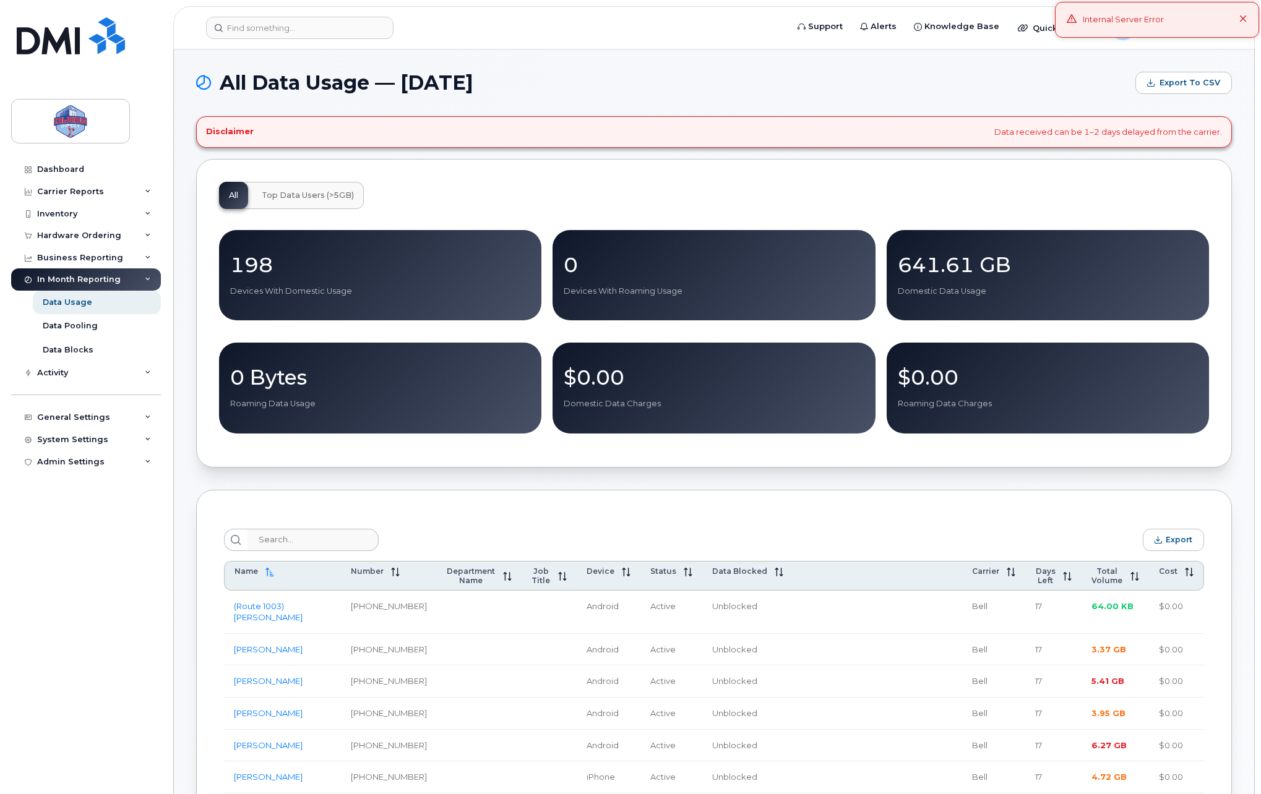
click at [276, 187] on button "Top Data Users (>5GB)" at bounding box center [308, 195] width 112 height 27
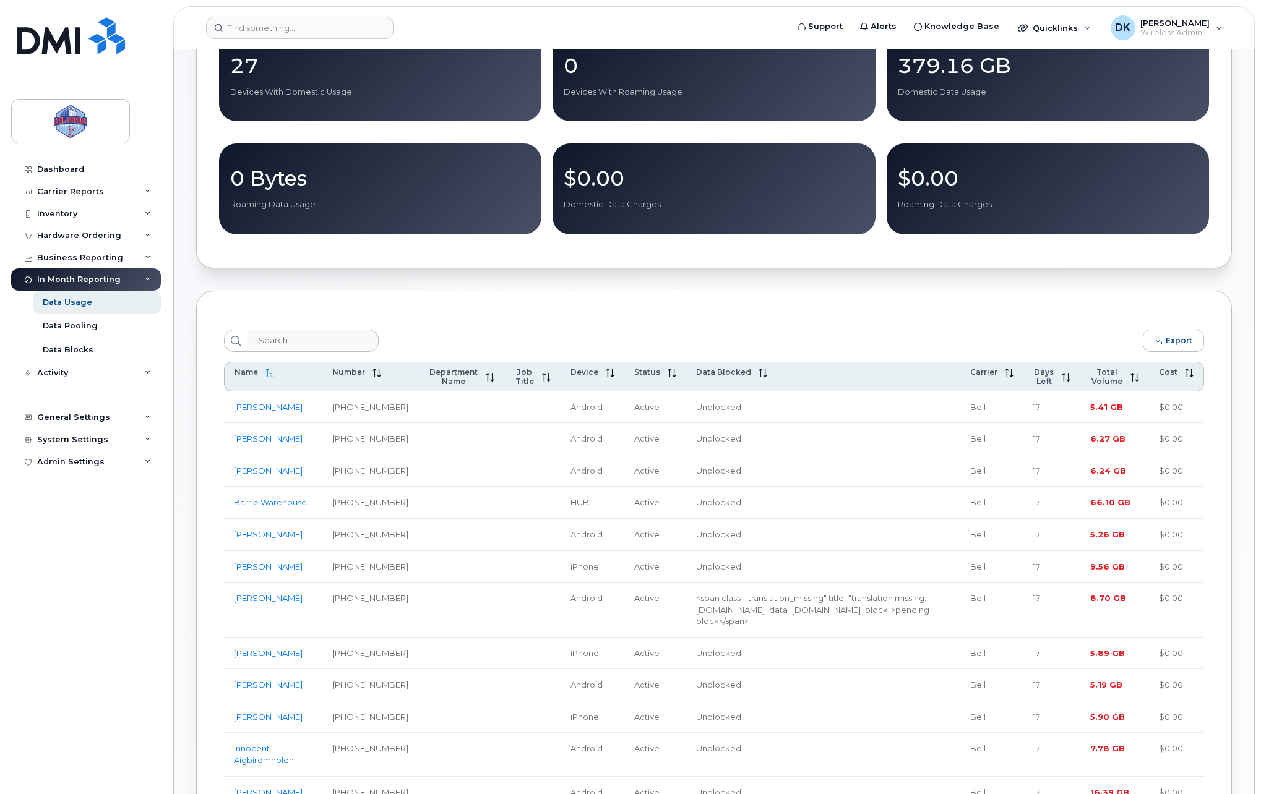
scroll to position [207, 0]
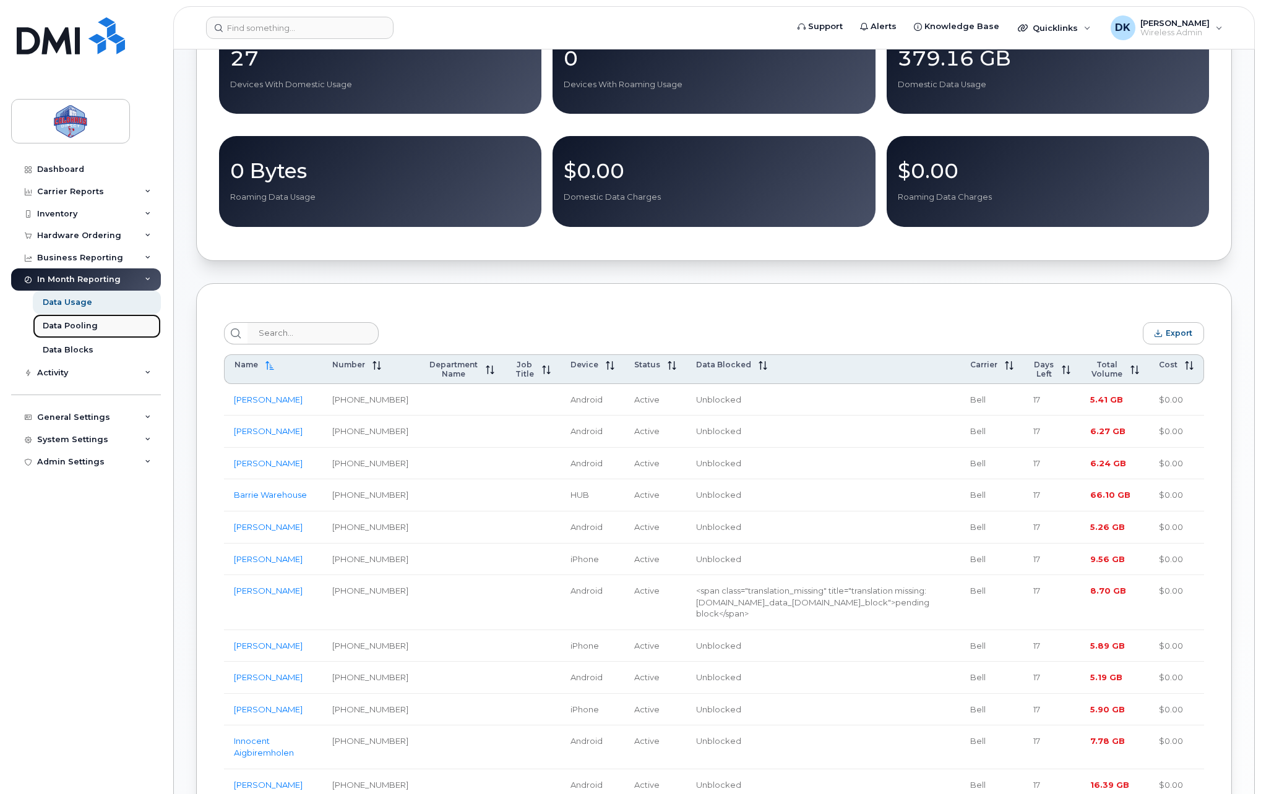
click at [97, 335] on link "Data Pooling" at bounding box center [97, 326] width 128 height 24
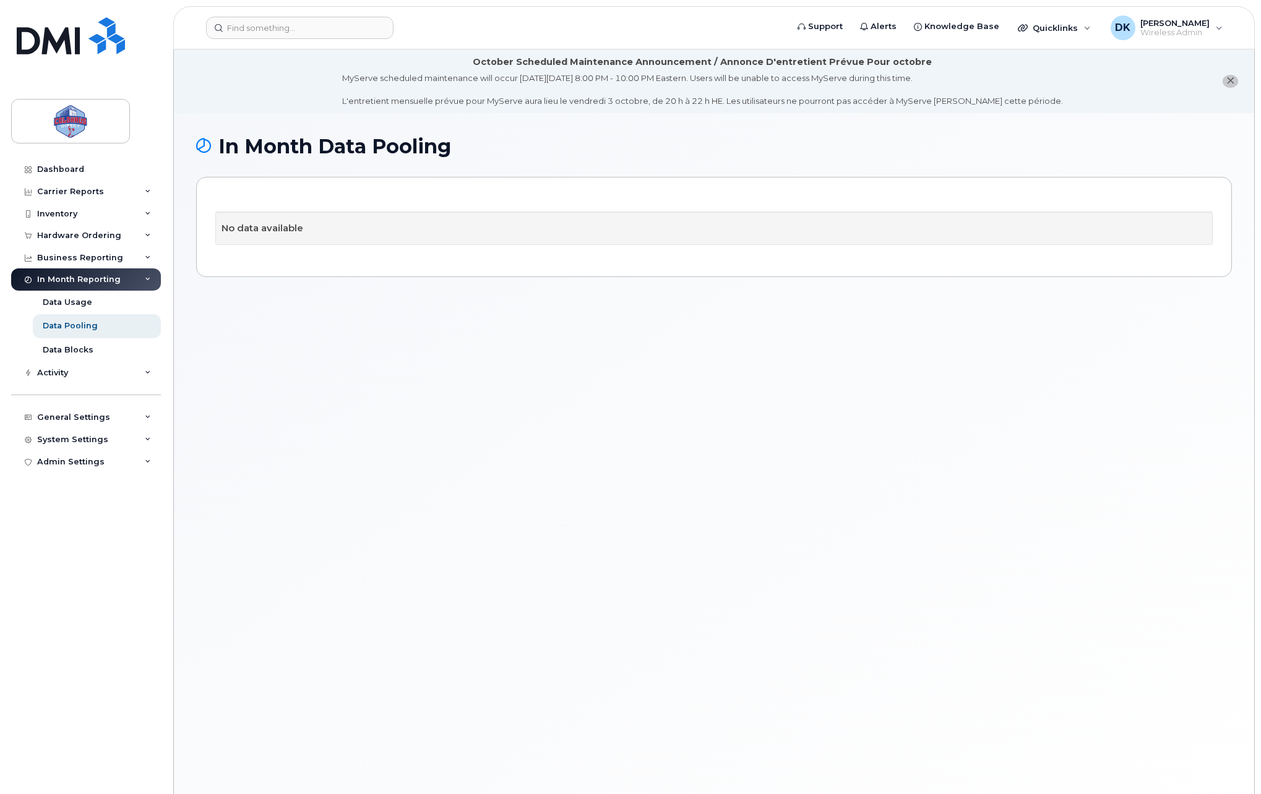
click at [122, 284] on div "In Month Reporting" at bounding box center [86, 279] width 150 height 22
click at [91, 301] on div "Activity" at bounding box center [86, 302] width 150 height 22
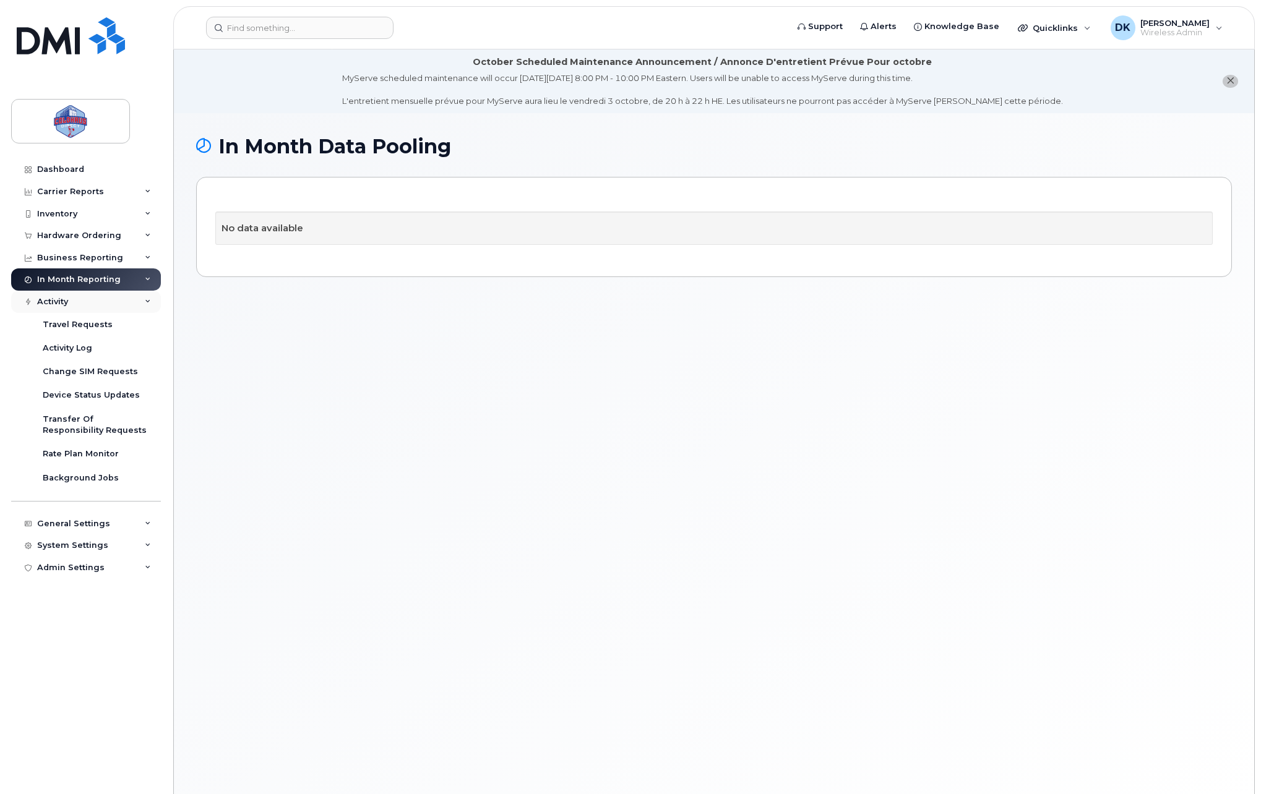
click at [91, 301] on div "Activity" at bounding box center [86, 302] width 150 height 22
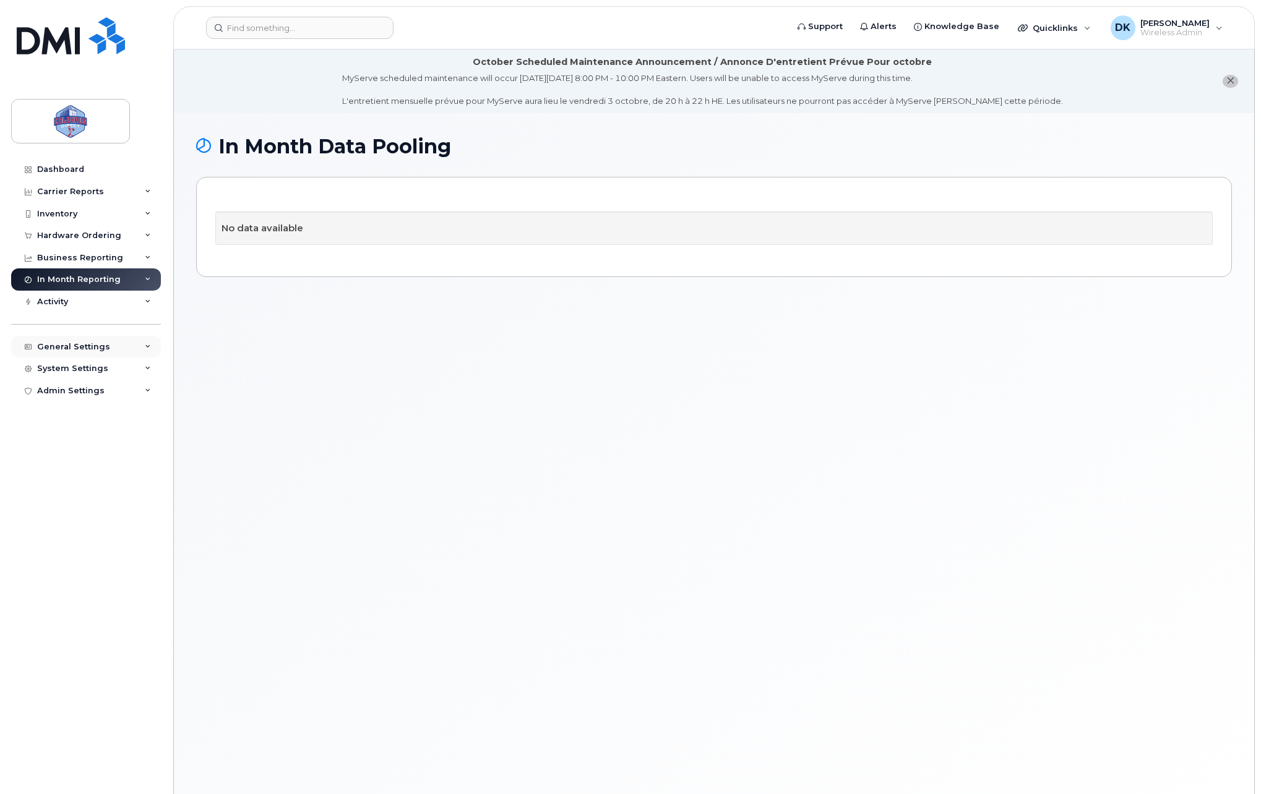
click at [71, 349] on div "General Settings" at bounding box center [73, 347] width 73 height 10
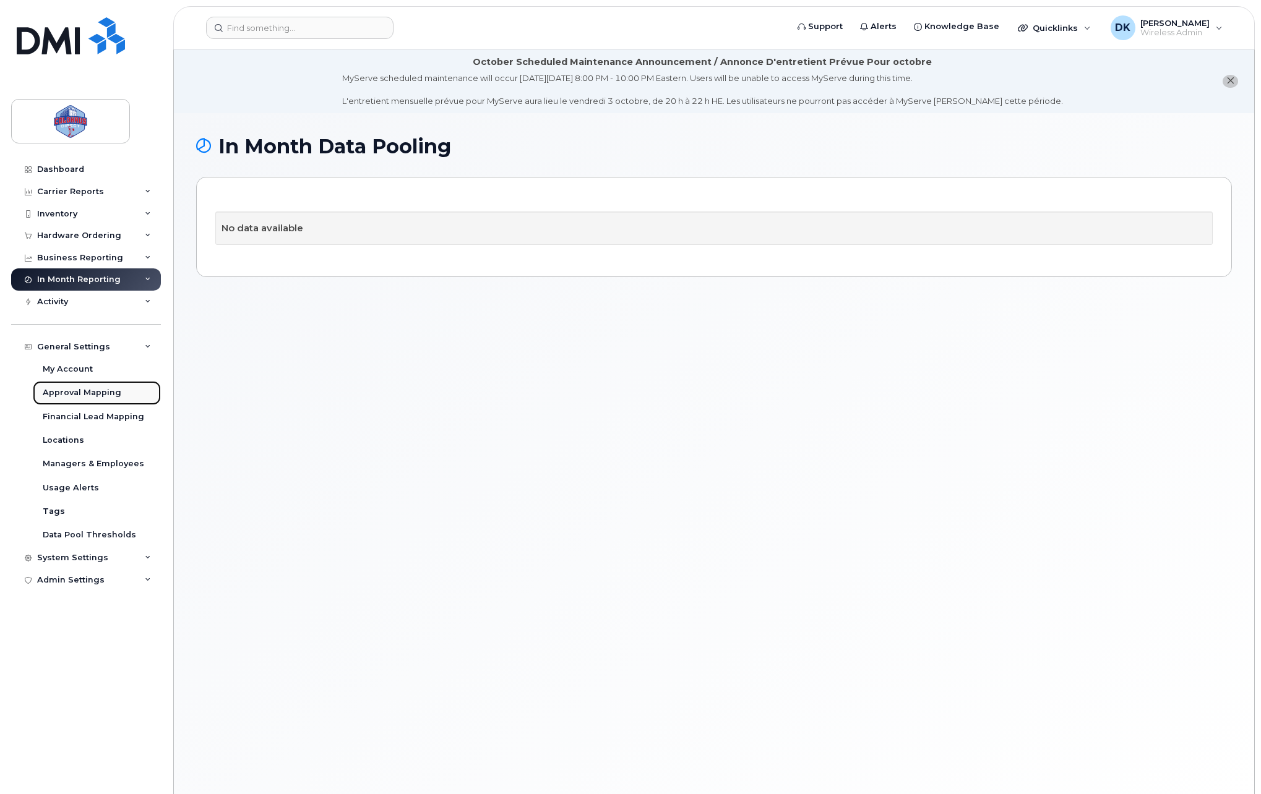
click at [66, 382] on link "Approval Mapping" at bounding box center [97, 393] width 128 height 24
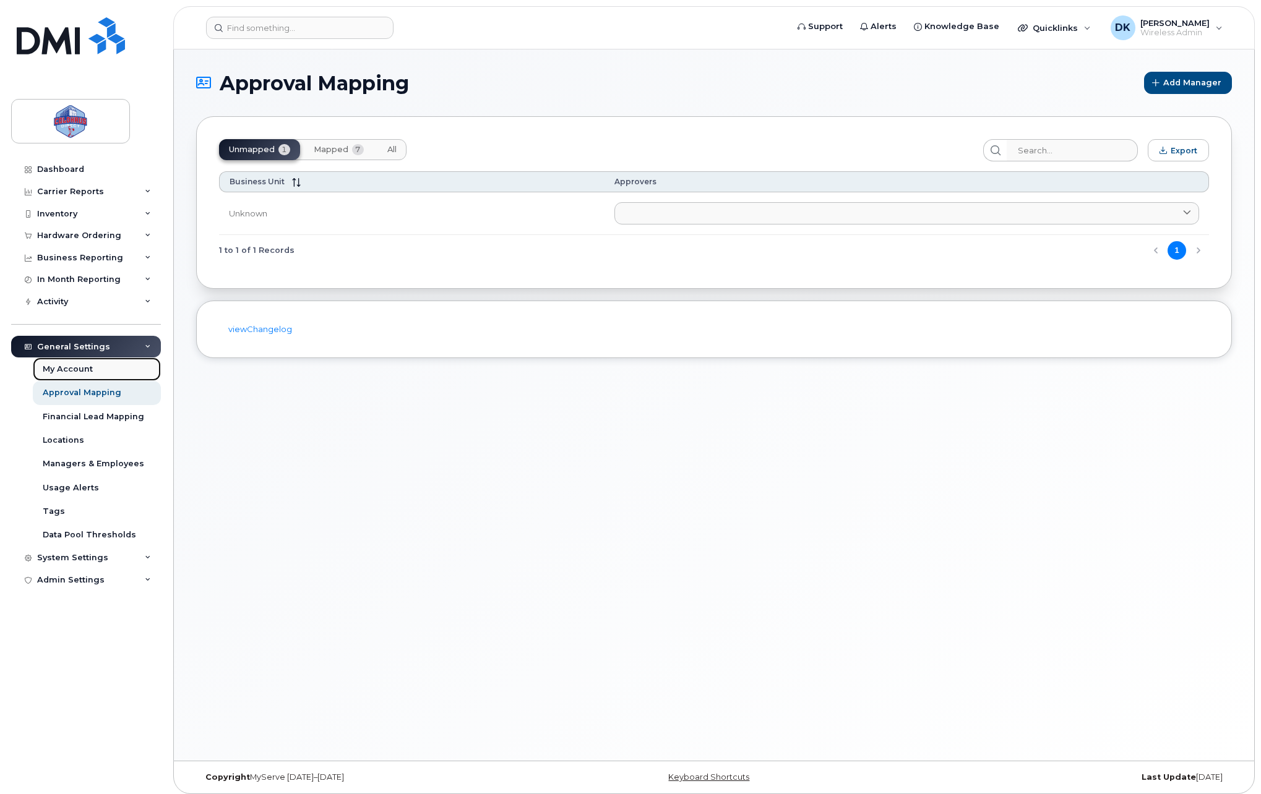
click at [65, 377] on link "My Account" at bounding box center [97, 370] width 128 height 24
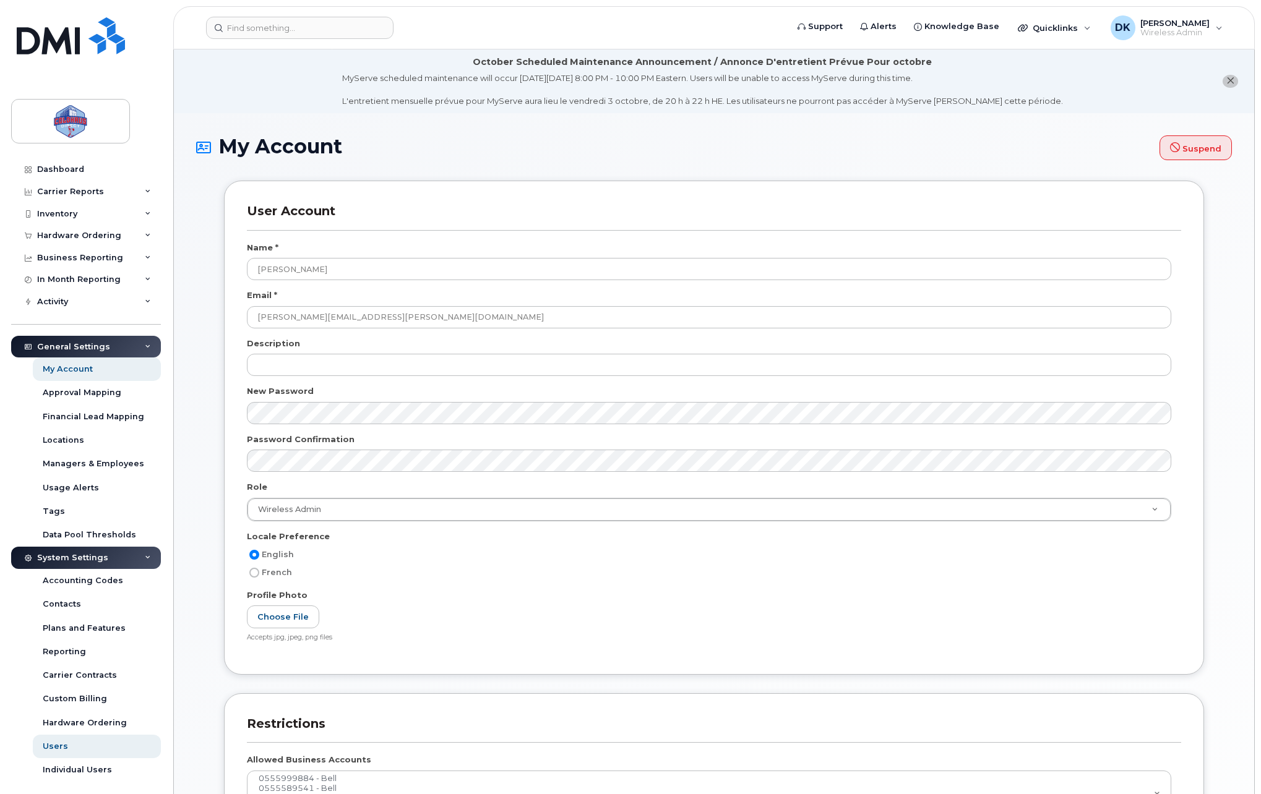
select select
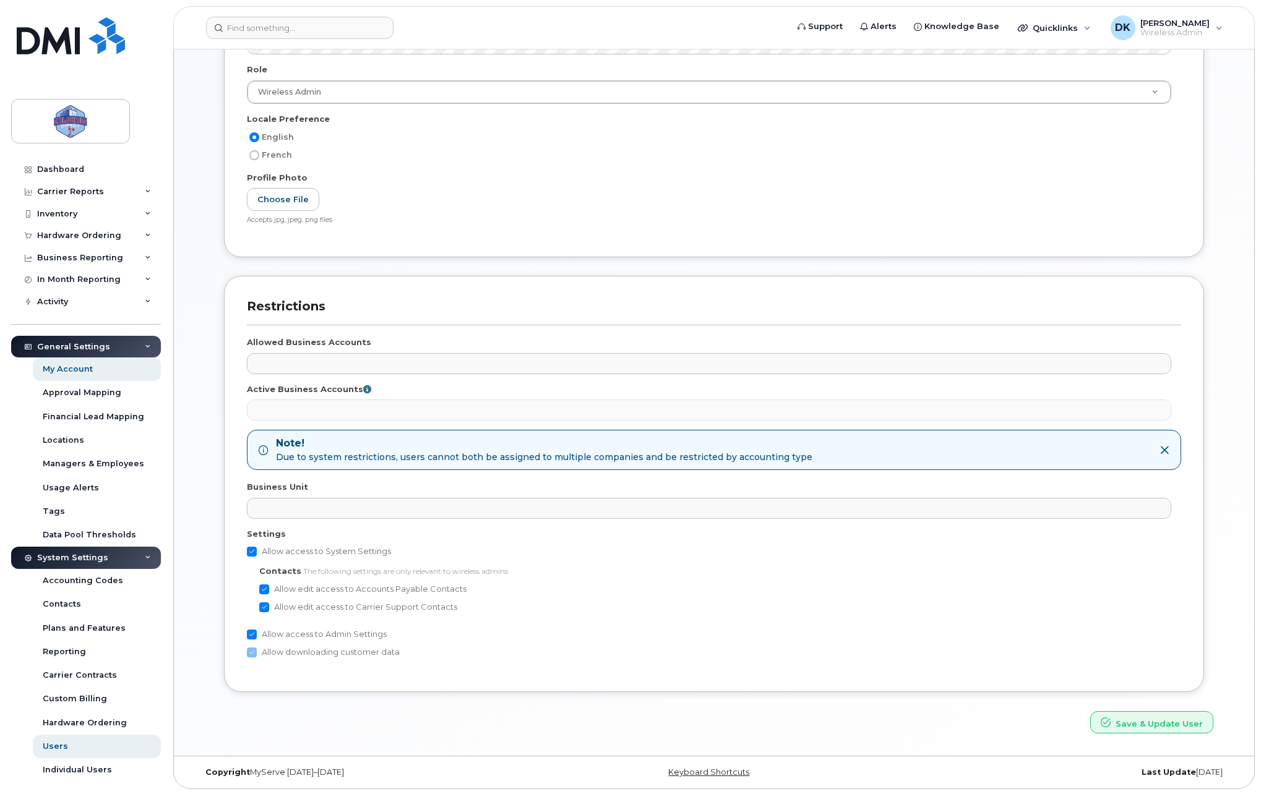
scroll to position [419, 0]
click at [135, 554] on div "System Settings" at bounding box center [86, 558] width 150 height 22
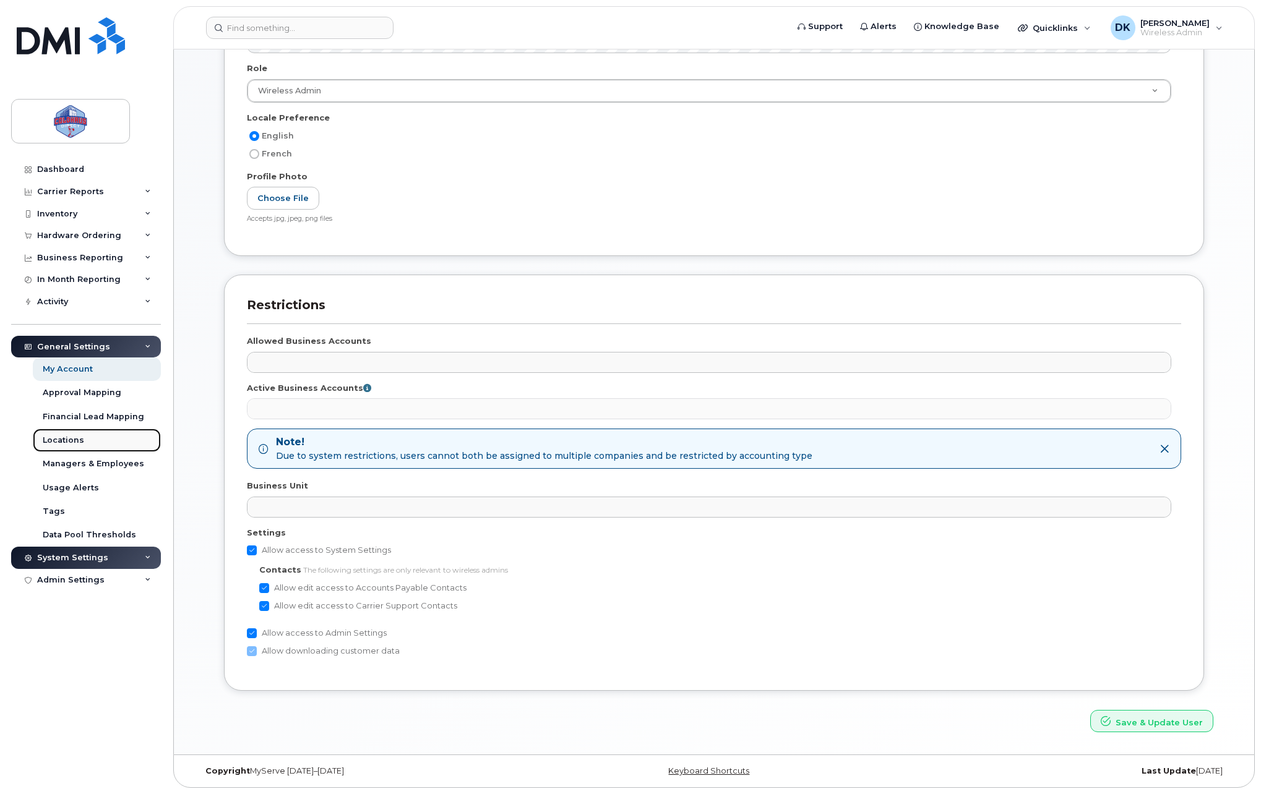
click at [100, 447] on link "Locations" at bounding box center [97, 441] width 128 height 24
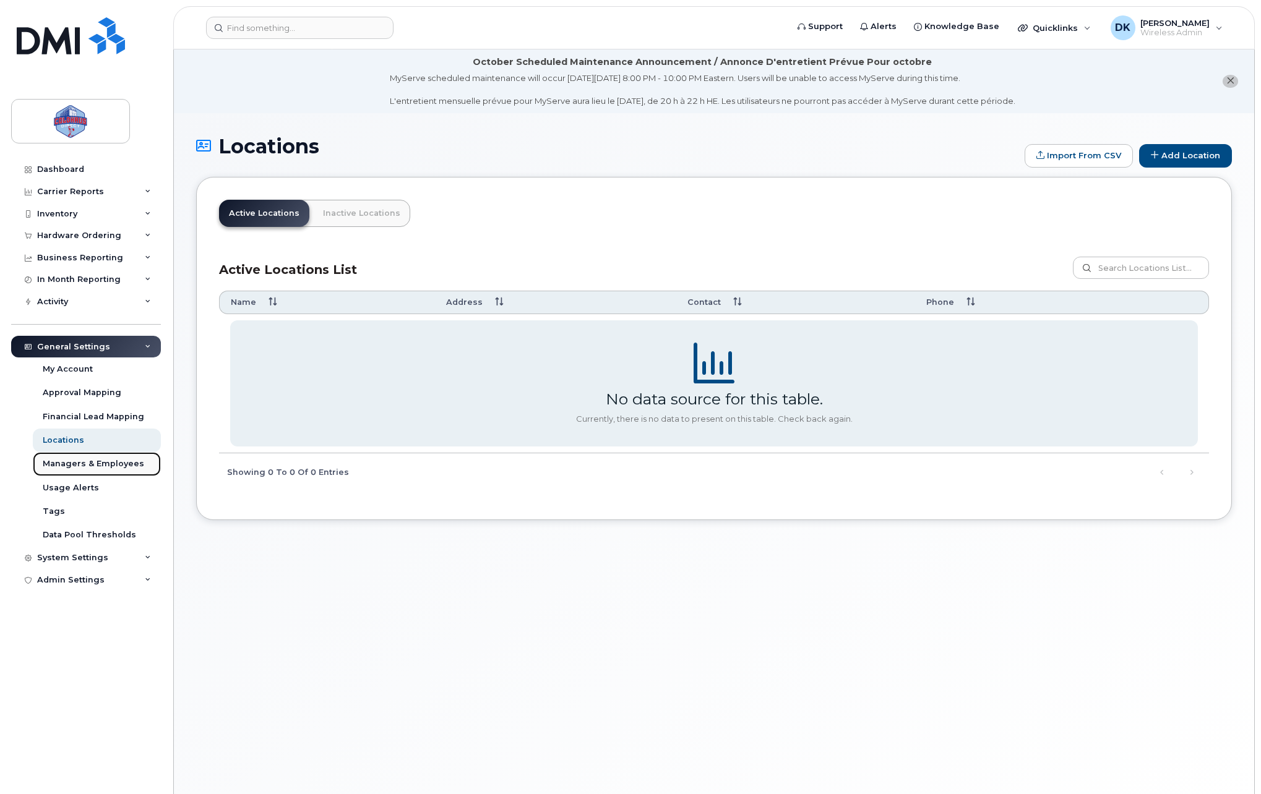
click at [91, 468] on div "Managers & Employees" at bounding box center [93, 463] width 101 height 11
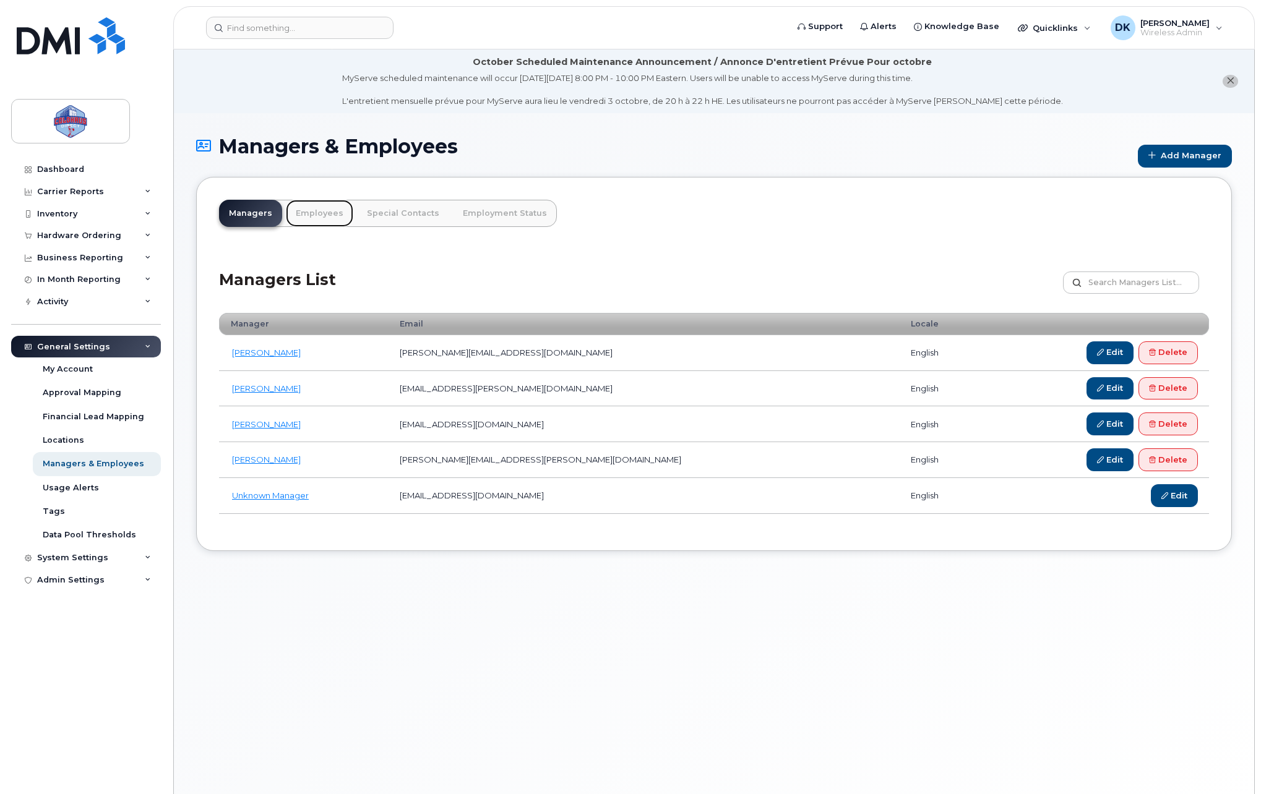
click at [330, 225] on link "Employees" at bounding box center [319, 213] width 67 height 27
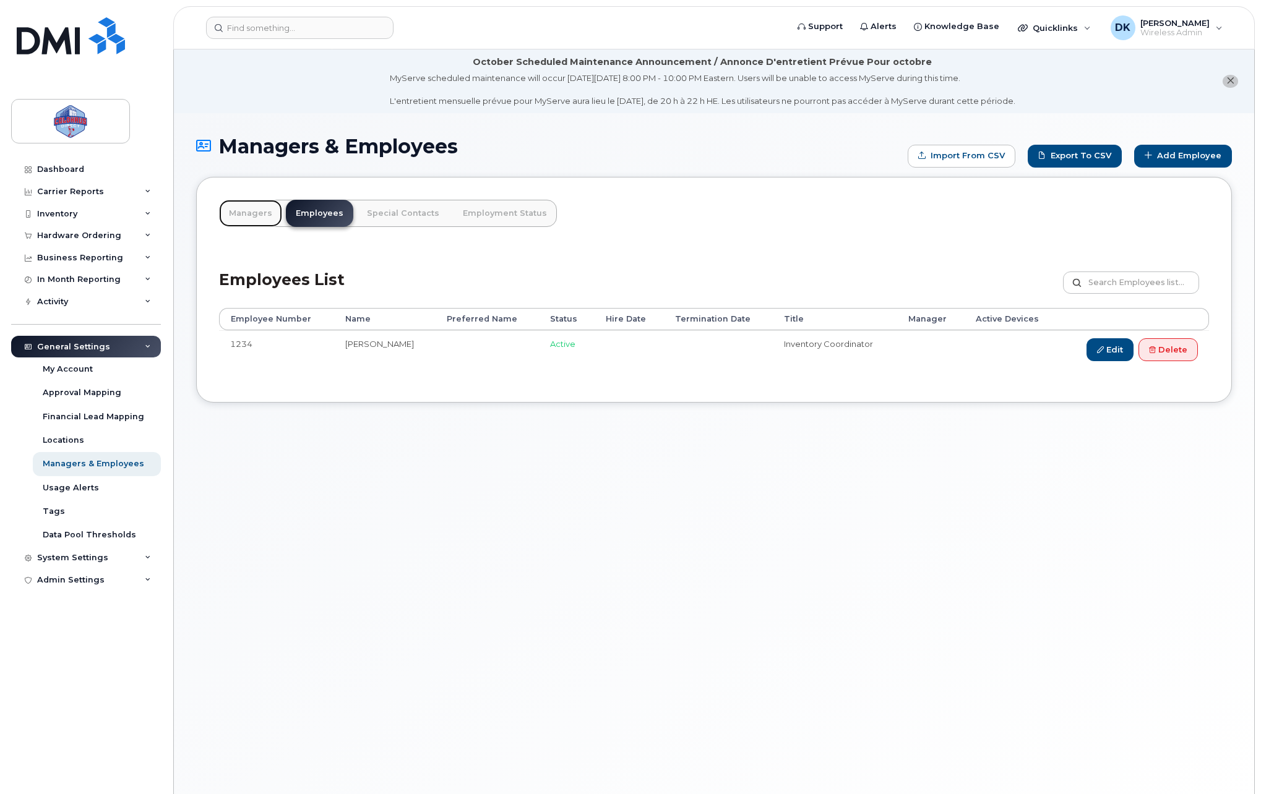
click at [263, 210] on link "Managers" at bounding box center [250, 213] width 63 height 27
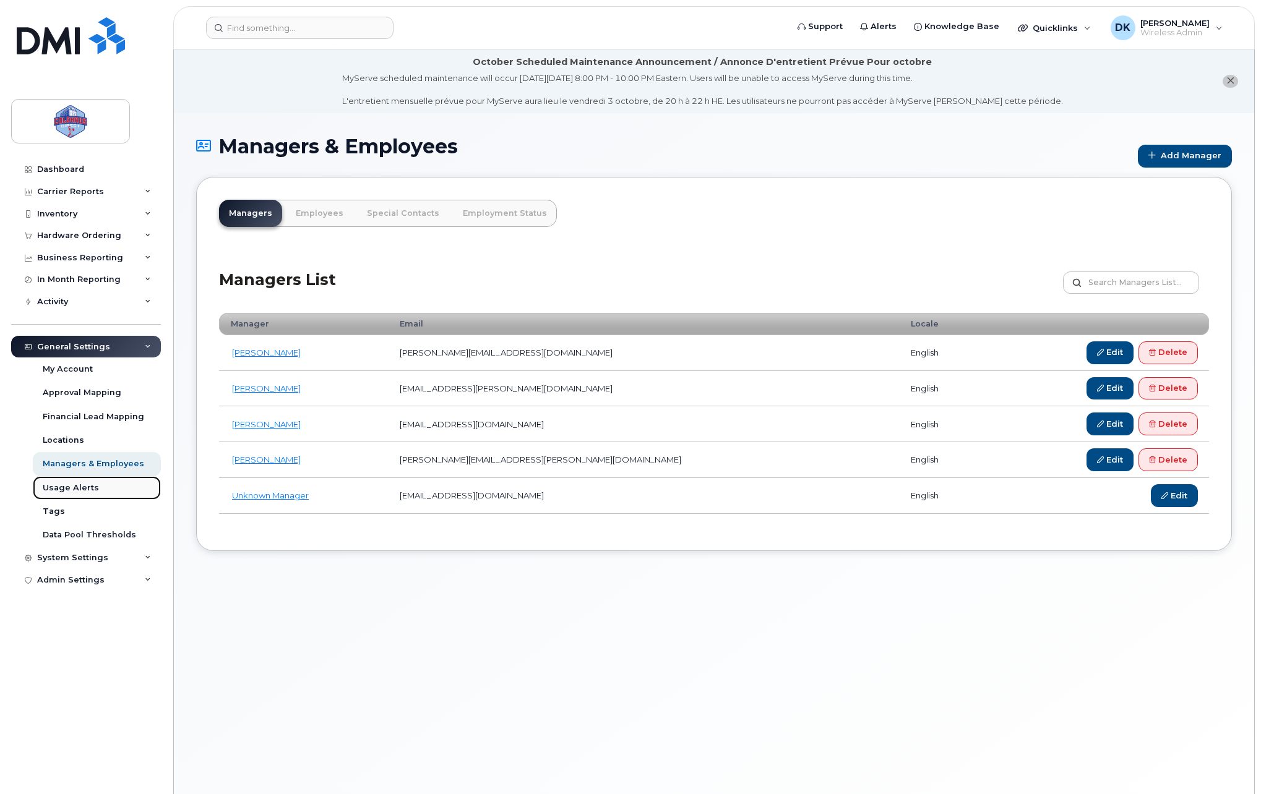
click at [57, 483] on div "Usage Alerts" at bounding box center [71, 487] width 56 height 11
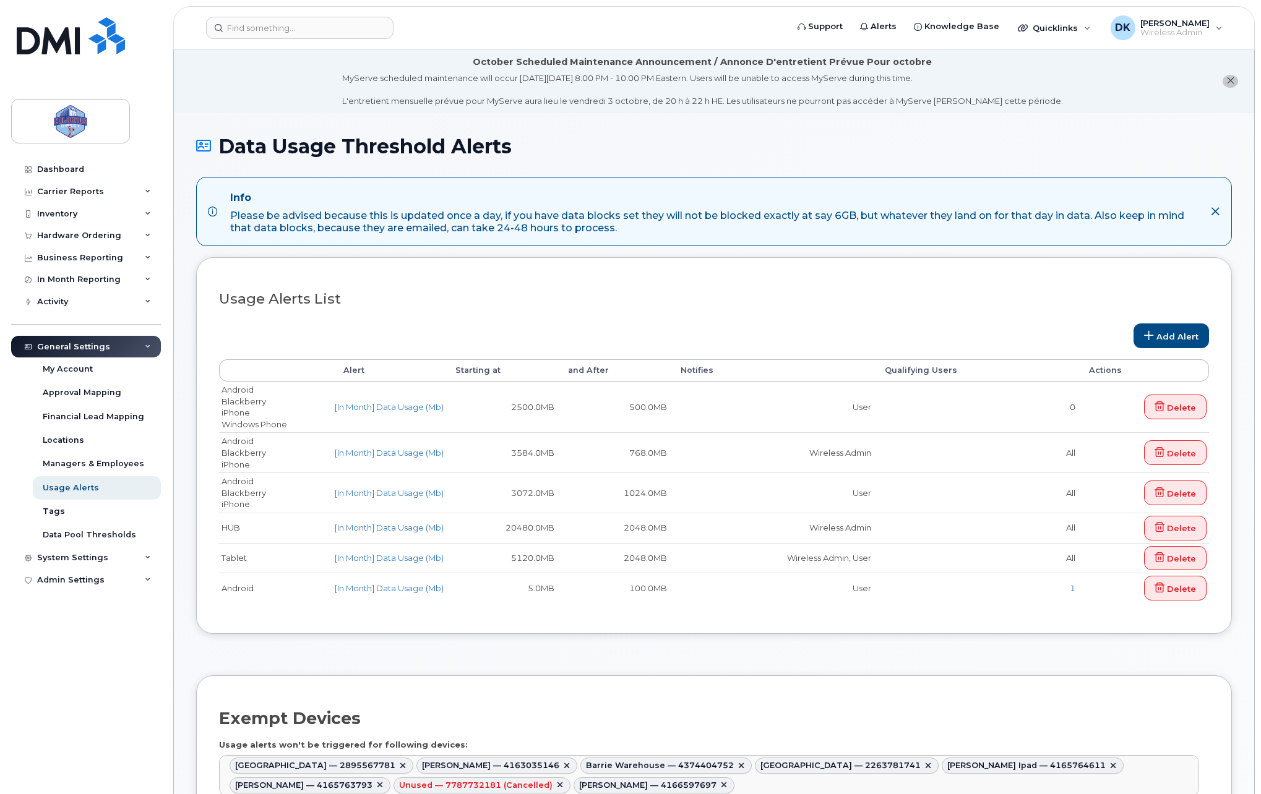
select select
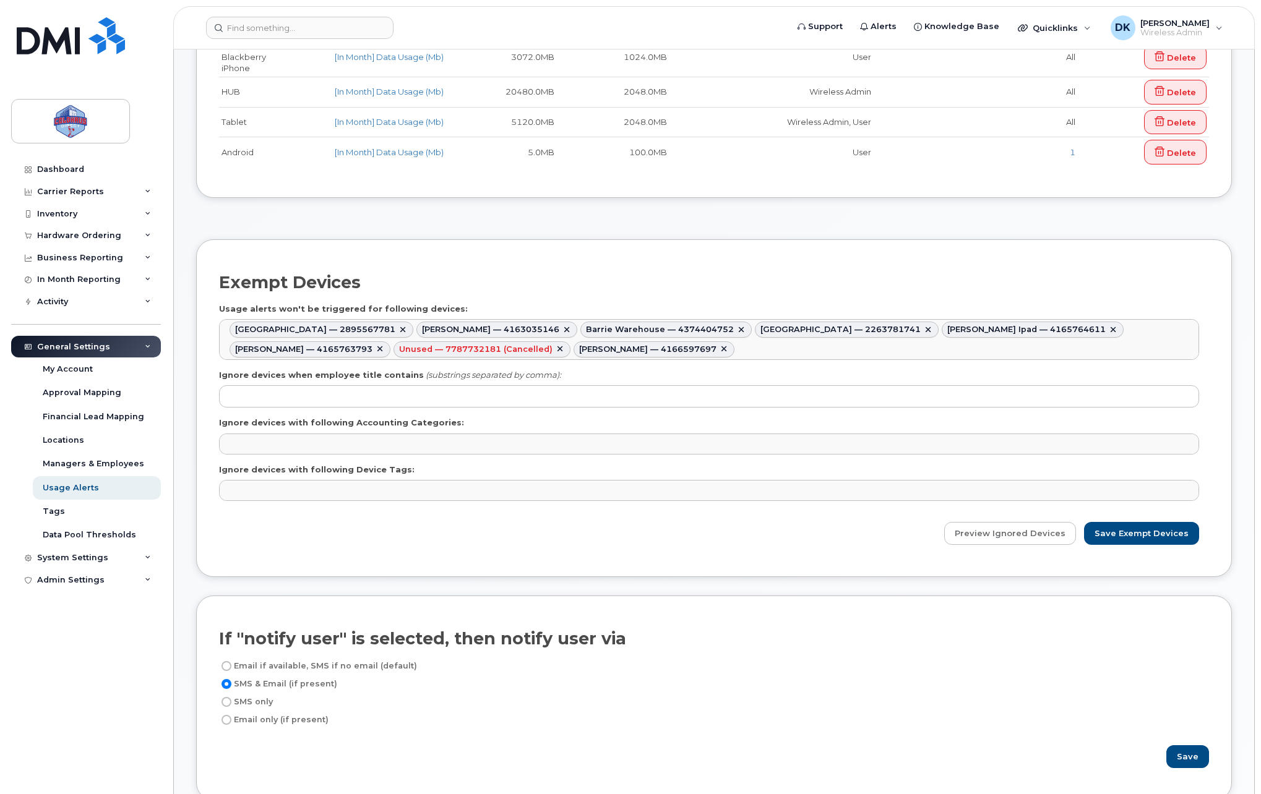
scroll to position [413, 0]
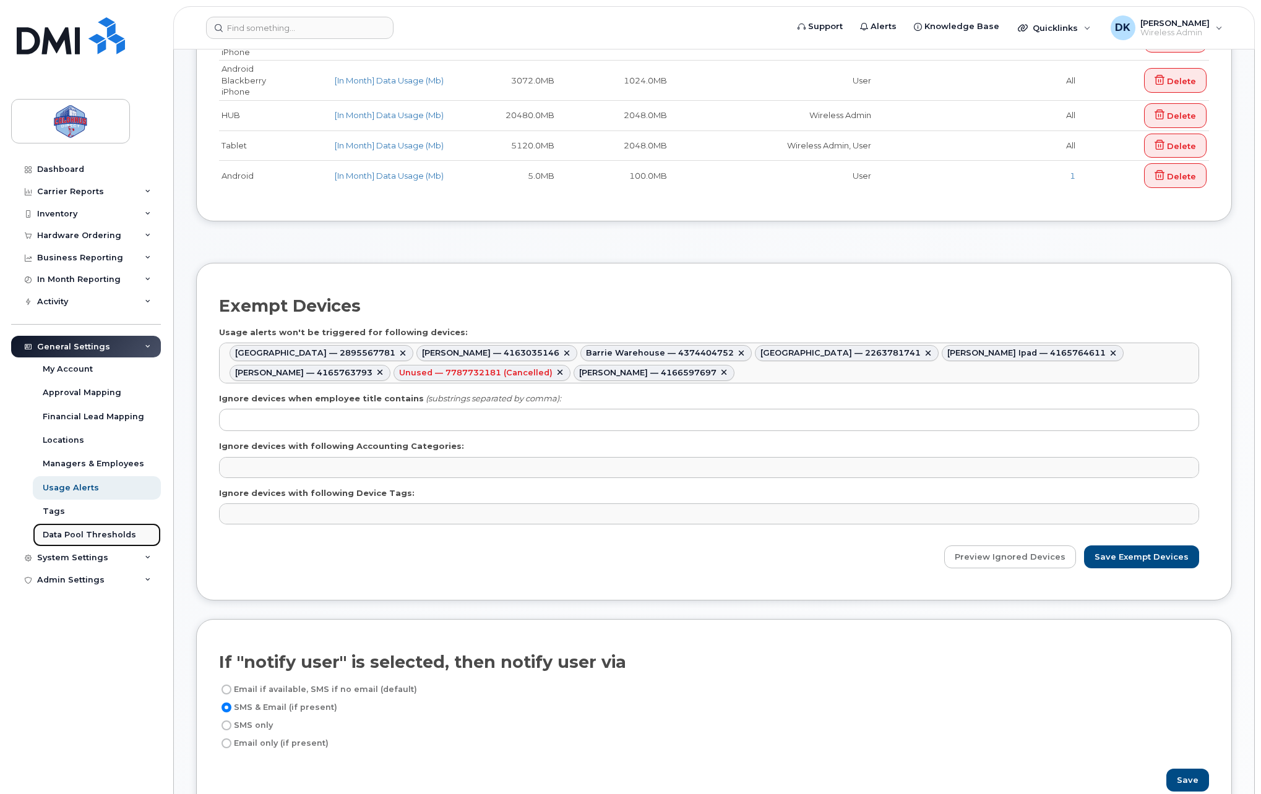
click at [85, 534] on div "Data Pool Thresholds" at bounding box center [89, 534] width 93 height 11
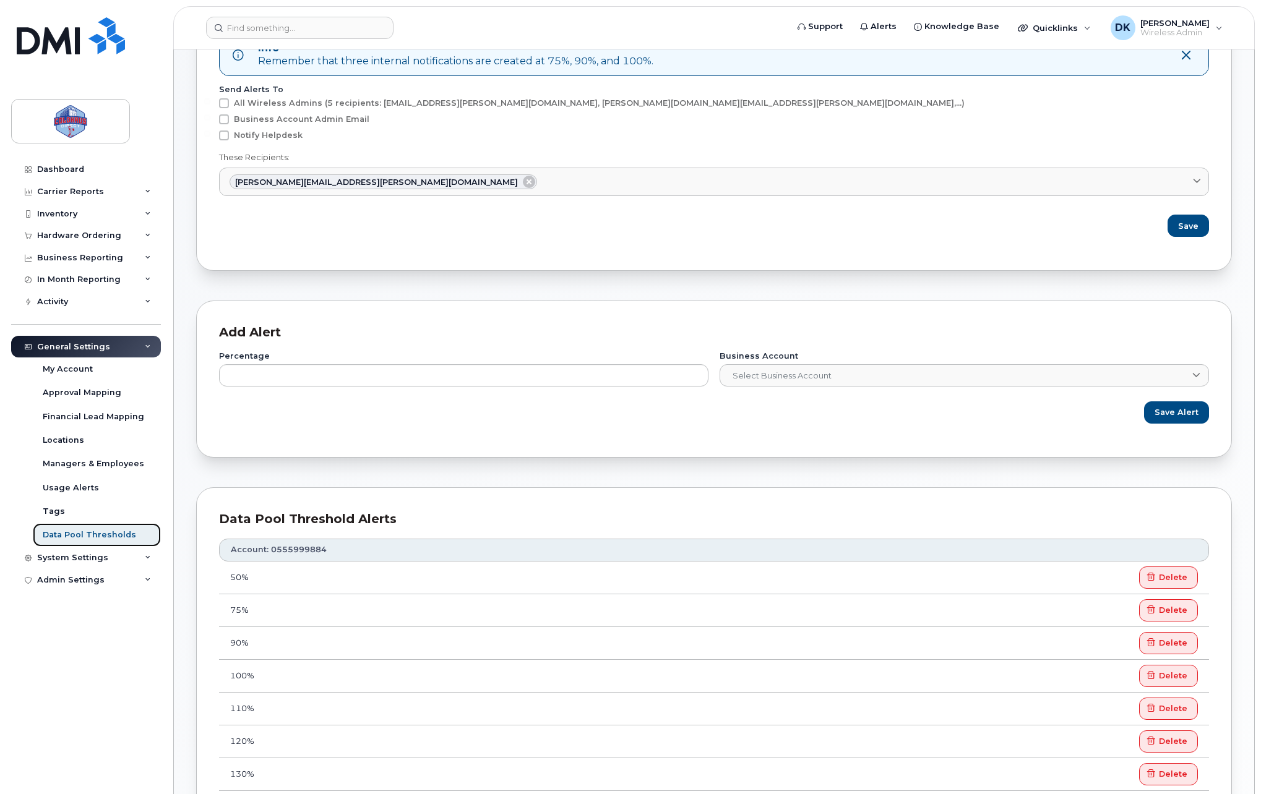
scroll to position [111, 0]
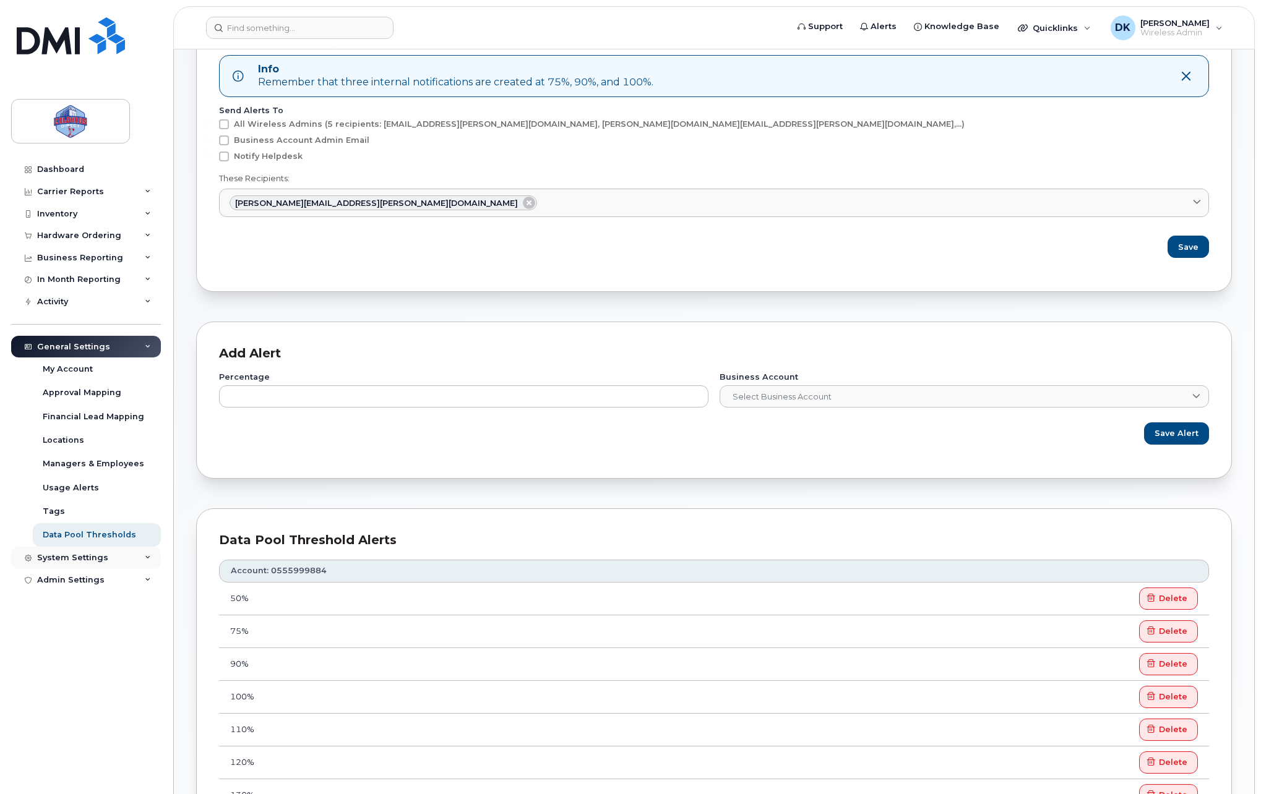
click at [118, 557] on div "System Settings" at bounding box center [86, 558] width 150 height 22
click at [114, 349] on div "General Settings" at bounding box center [86, 347] width 150 height 22
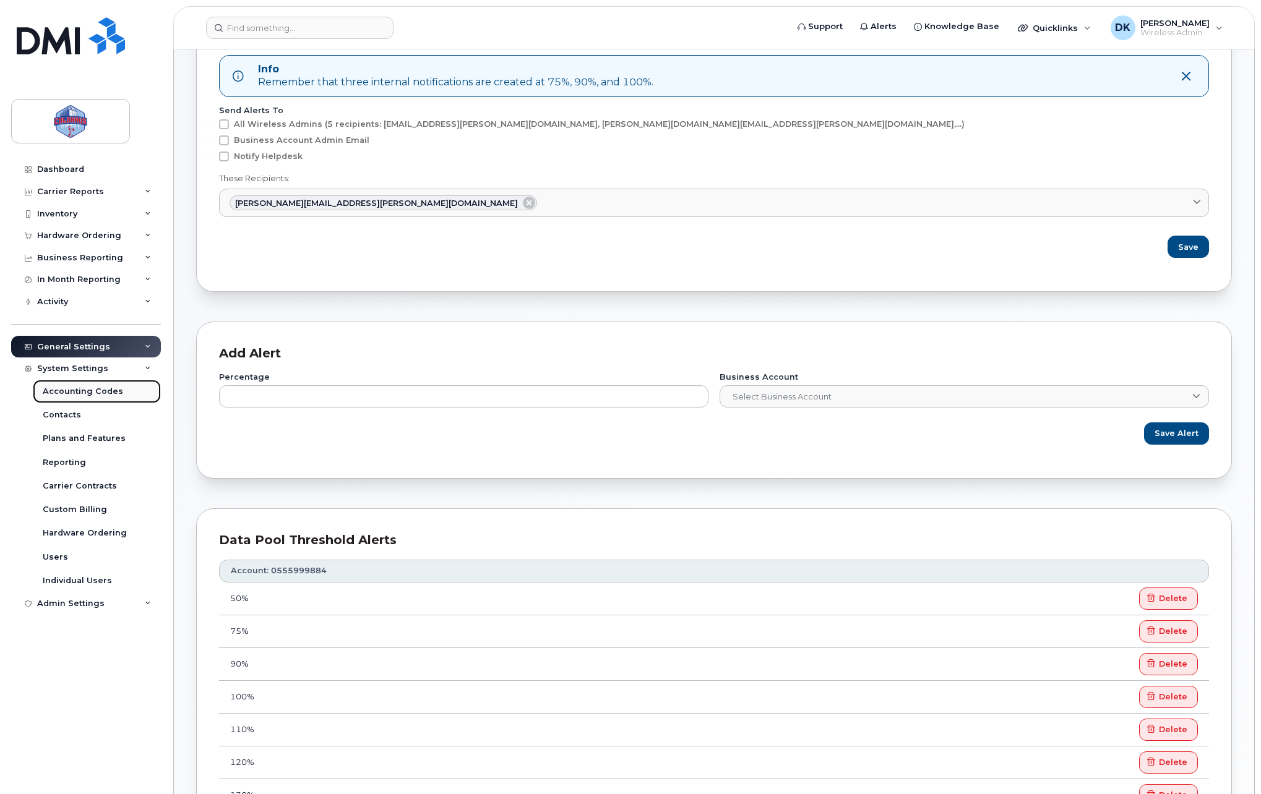
click at [88, 398] on link "Accounting Codes" at bounding box center [97, 392] width 128 height 24
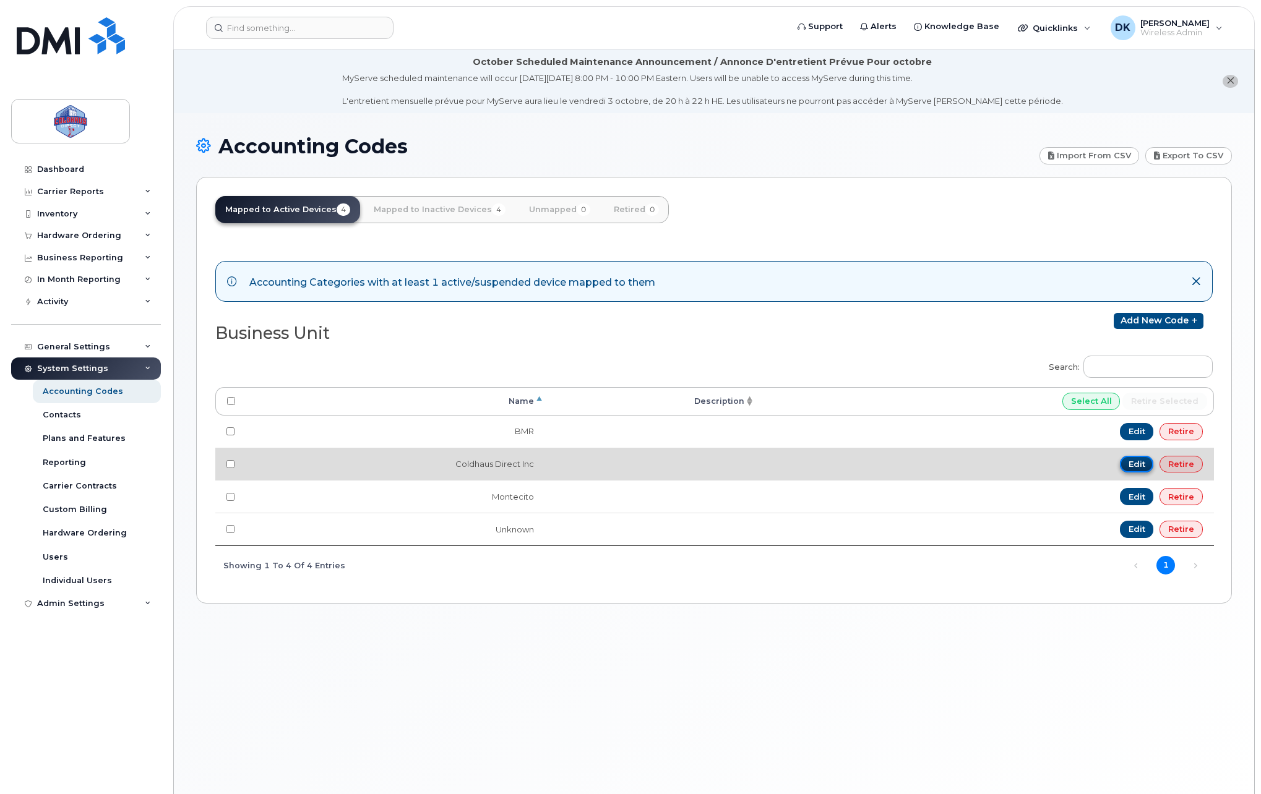
click at [1129, 461] on link "Edit" at bounding box center [1137, 464] width 34 height 17
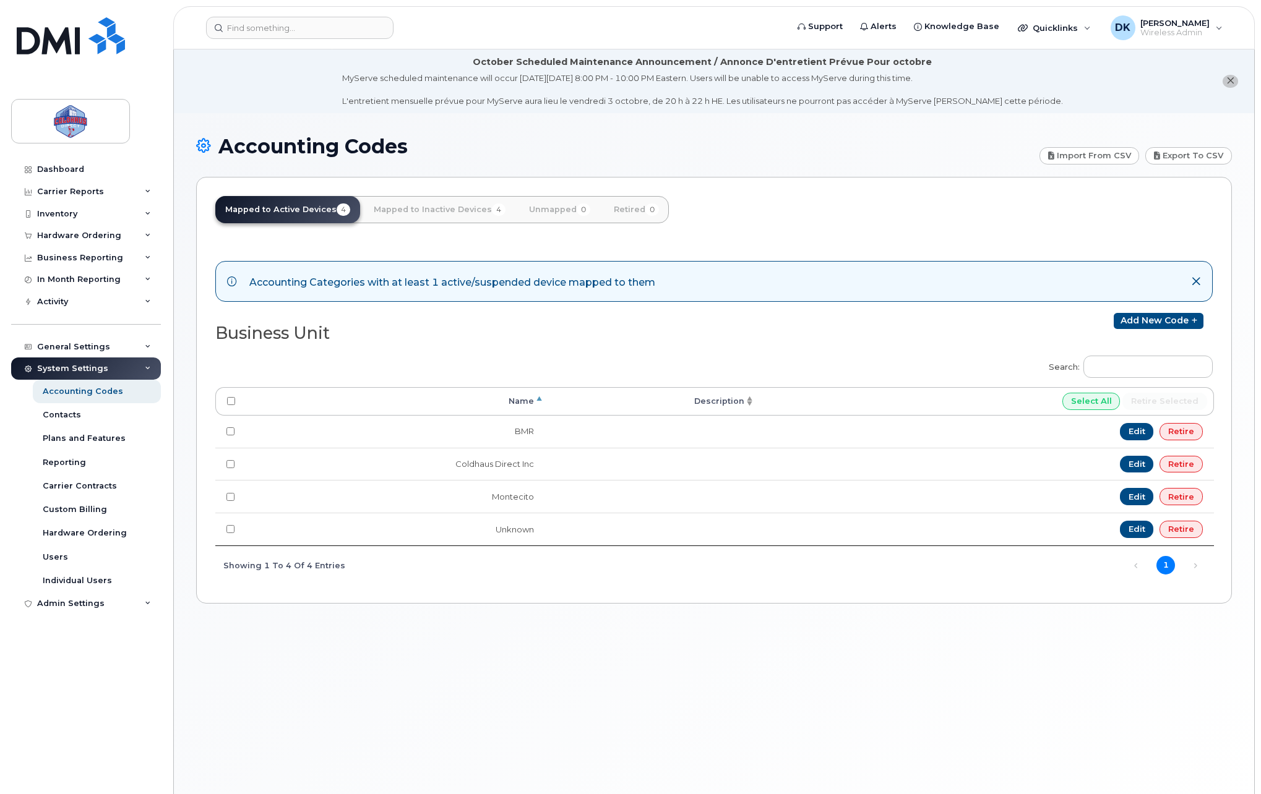
click at [549, 676] on div "Accounting Codes Import from CSV Export to CSV Mapped to Active Devices 4 Mappe…" at bounding box center [714, 468] width 1080 height 711
drag, startPoint x: 284, startPoint y: 683, endPoint x: 236, endPoint y: 554, distance: 138.4
click at [284, 682] on div "Accounting Codes Import from CSV Export to CSV Mapped to Active Devices 4 Mappe…" at bounding box center [714, 468] width 1080 height 711
click at [76, 417] on div "Contacts" at bounding box center [62, 414] width 38 height 11
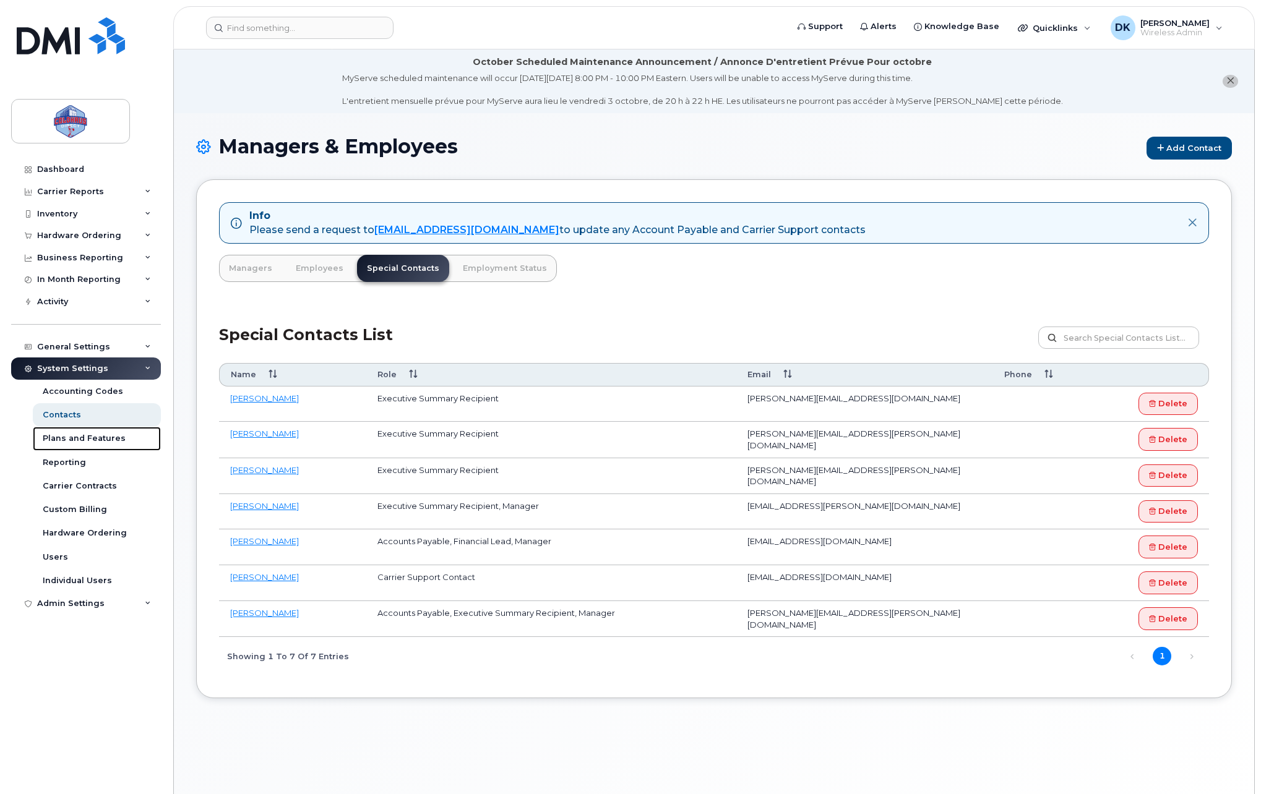
click at [80, 438] on div "Plans and Features" at bounding box center [84, 438] width 83 height 11
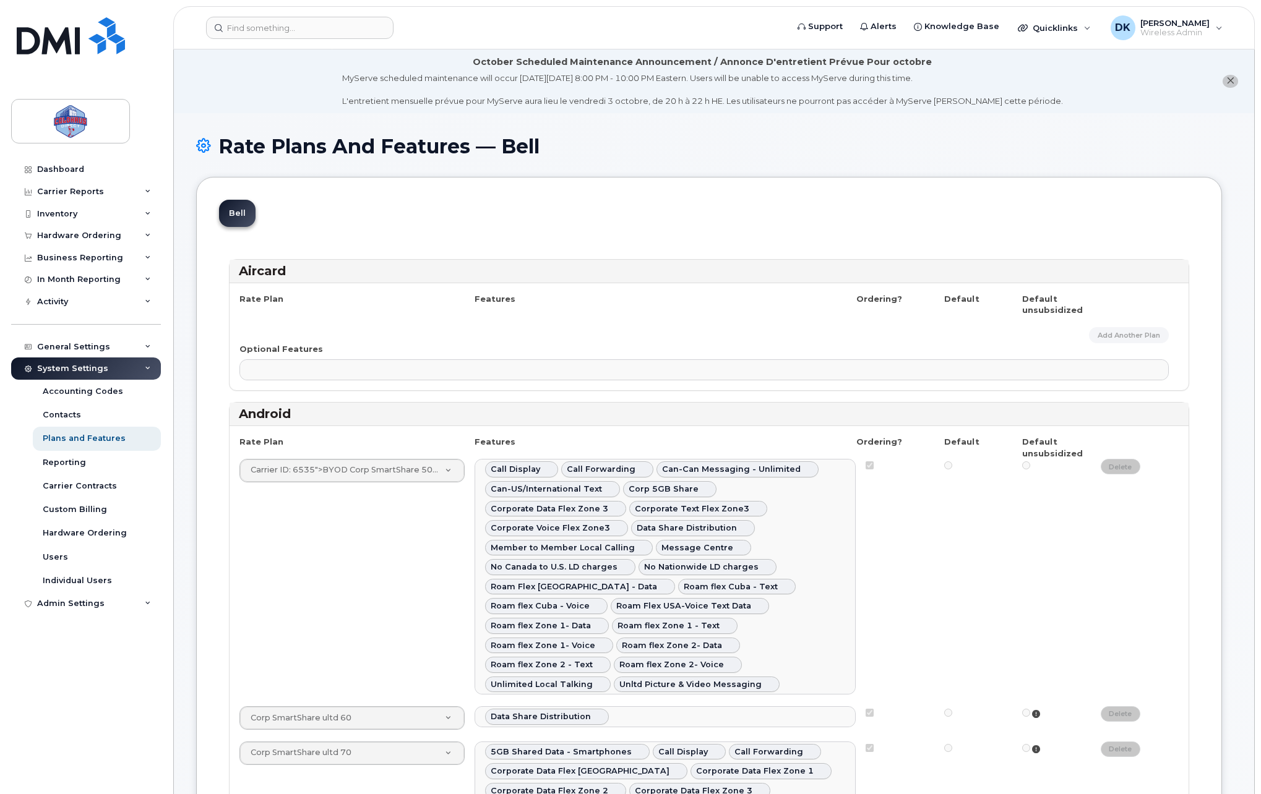
select select
select select "204"
select select
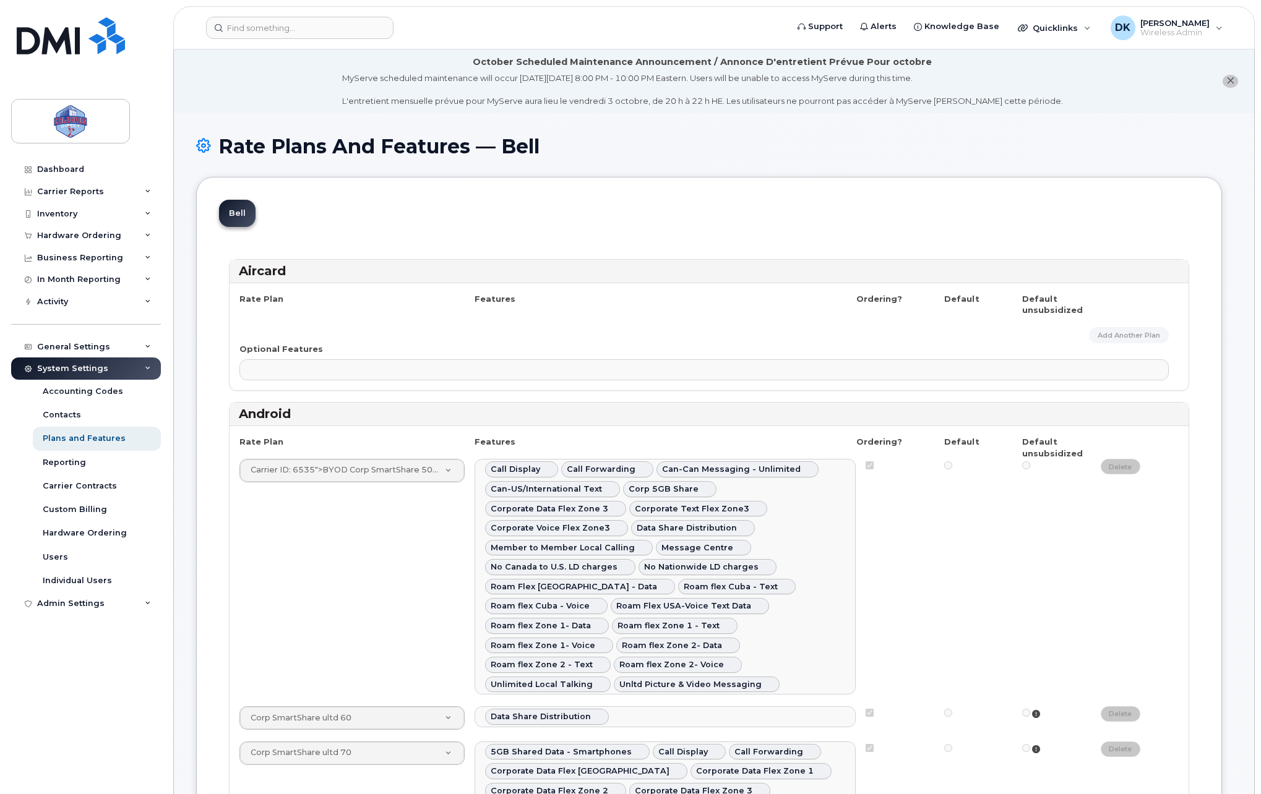
select select
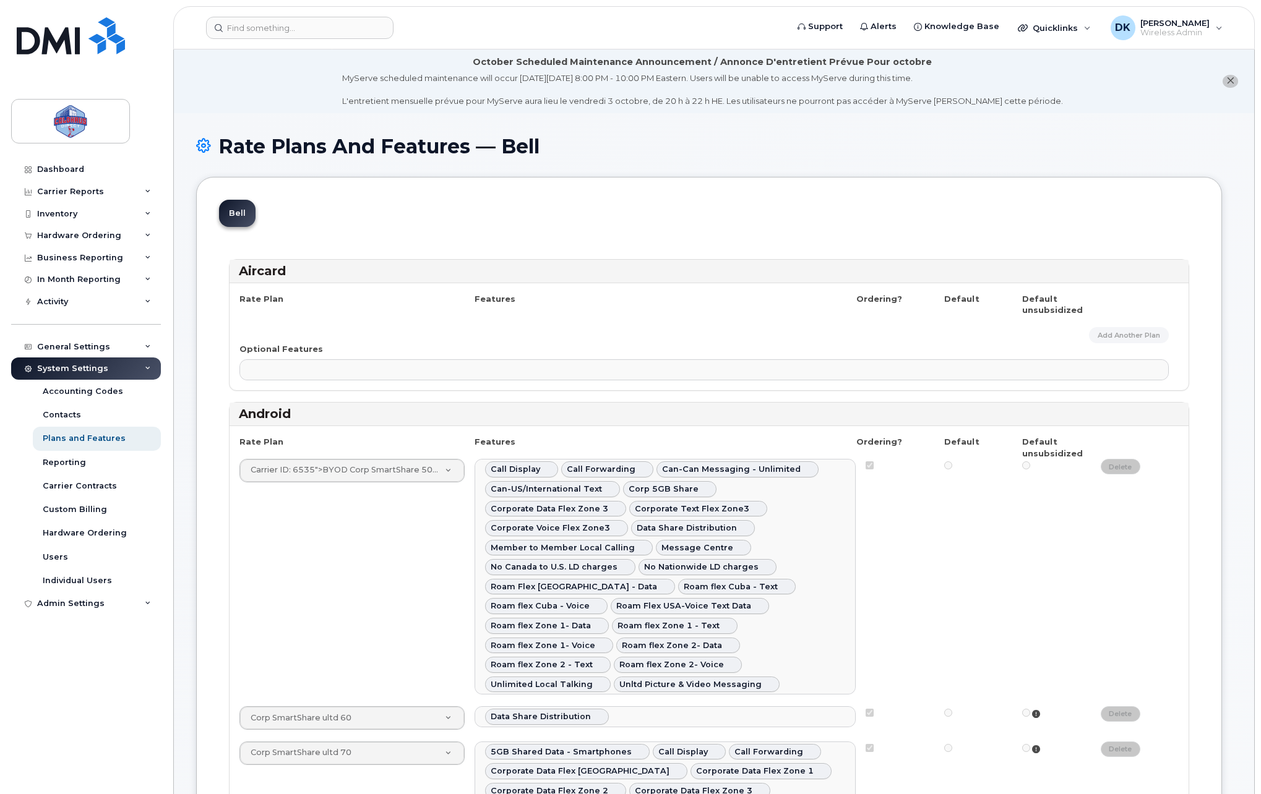
select select
select select "171"
select select
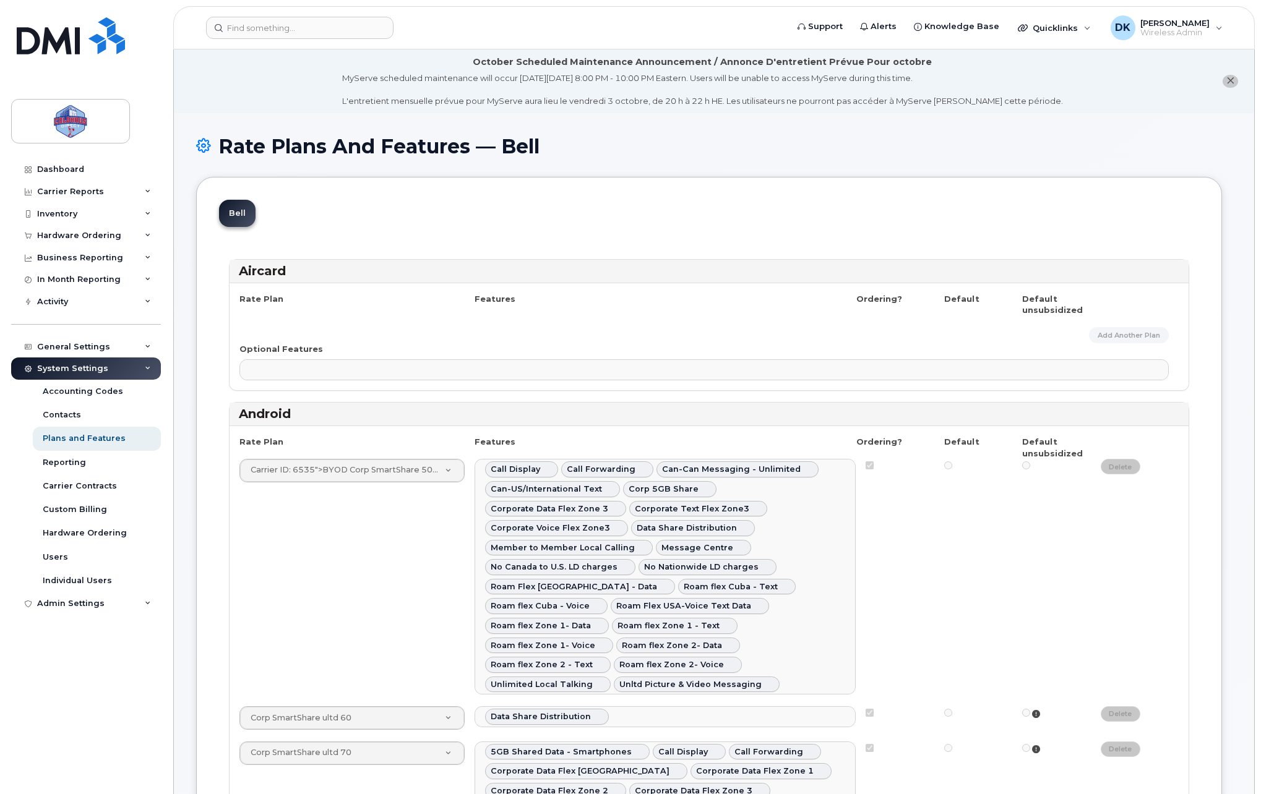
select select "204"
select select
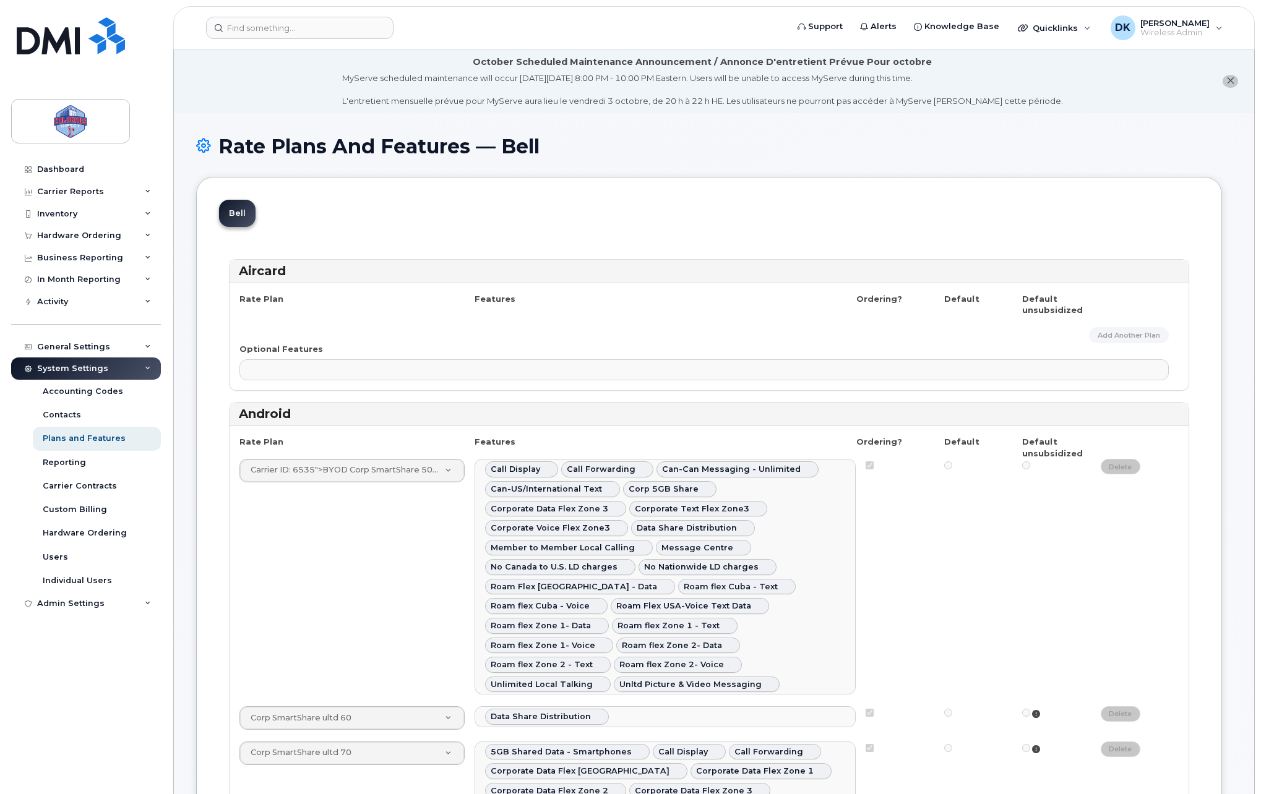
select select
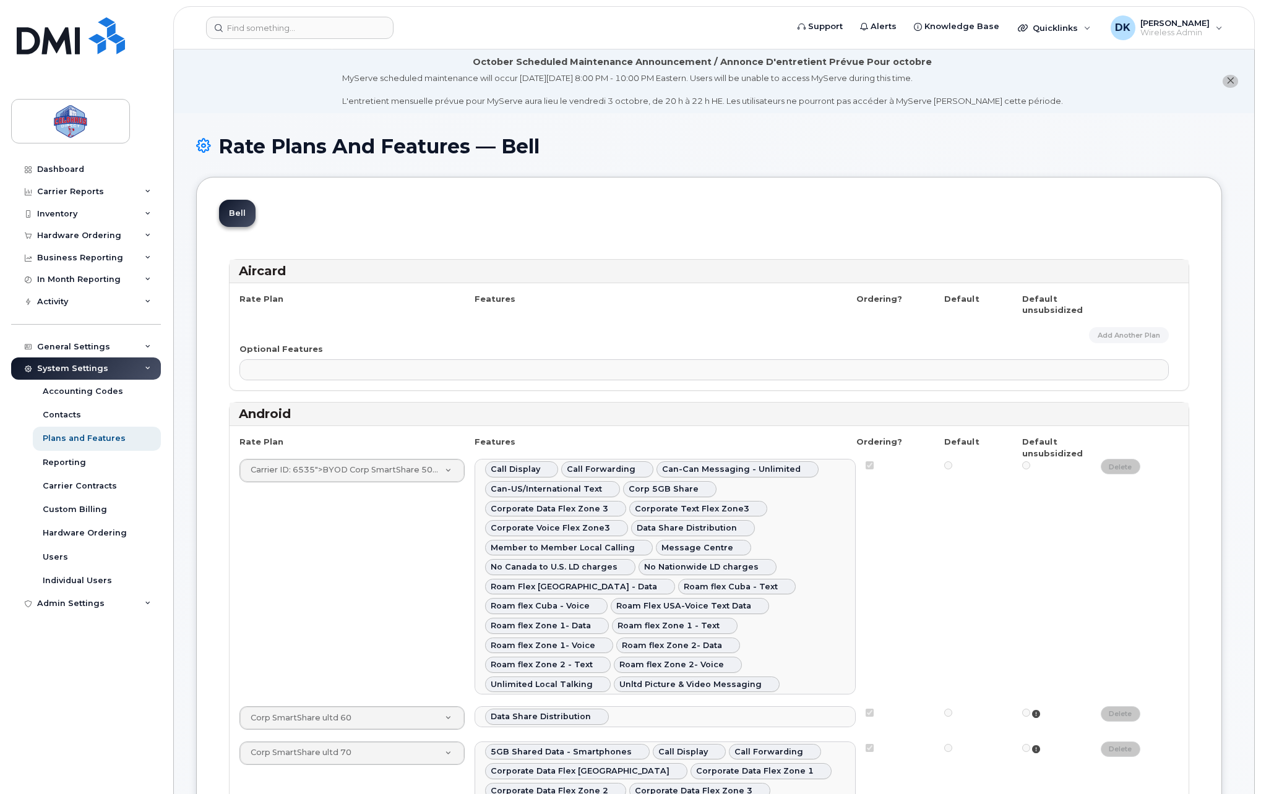
select select
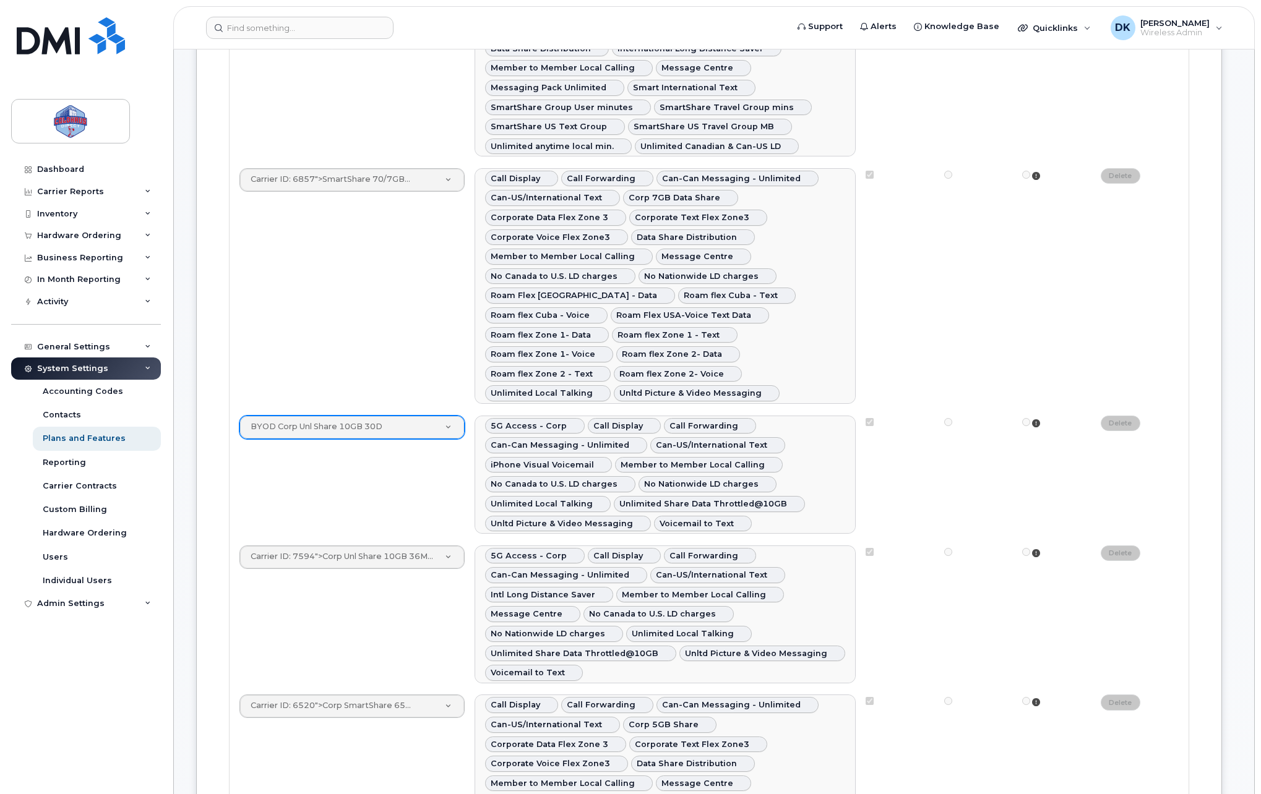
scroll to position [825, 0]
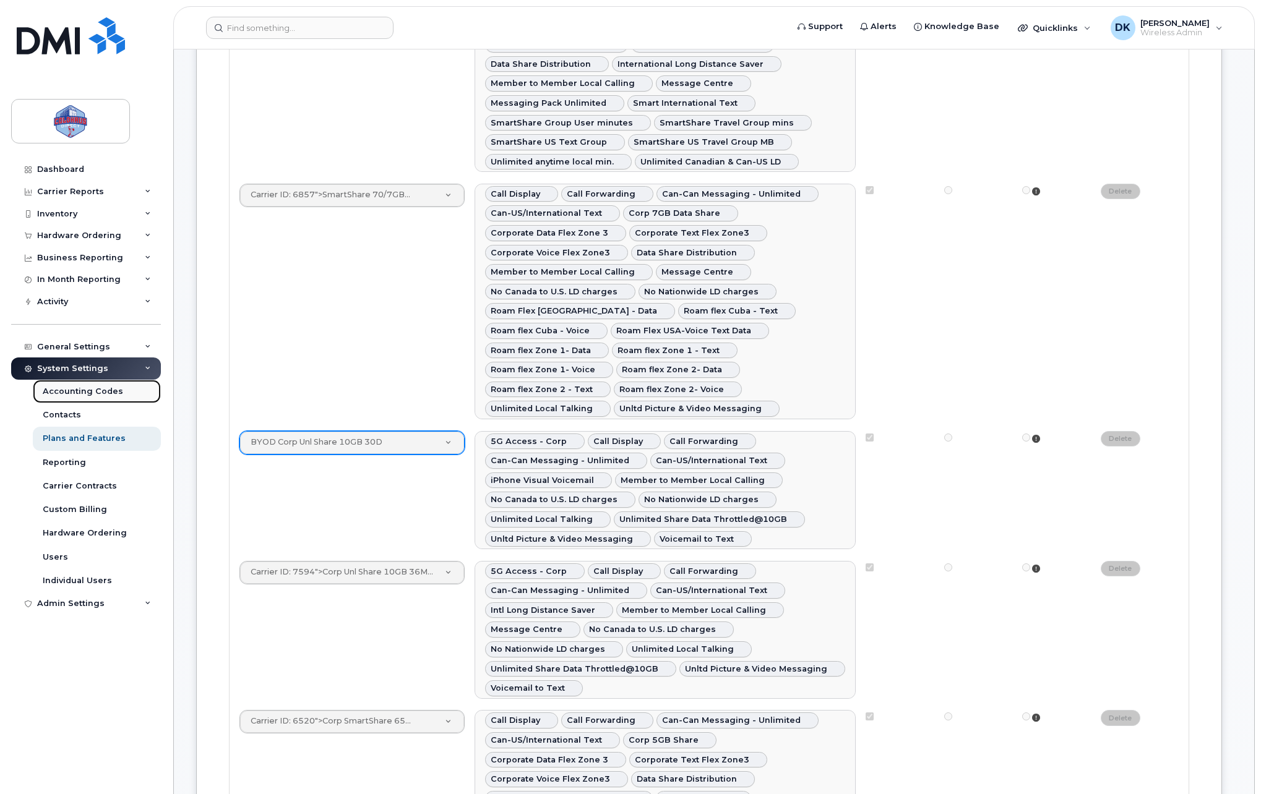
click at [94, 393] on div "Accounting Codes" at bounding box center [83, 391] width 80 height 11
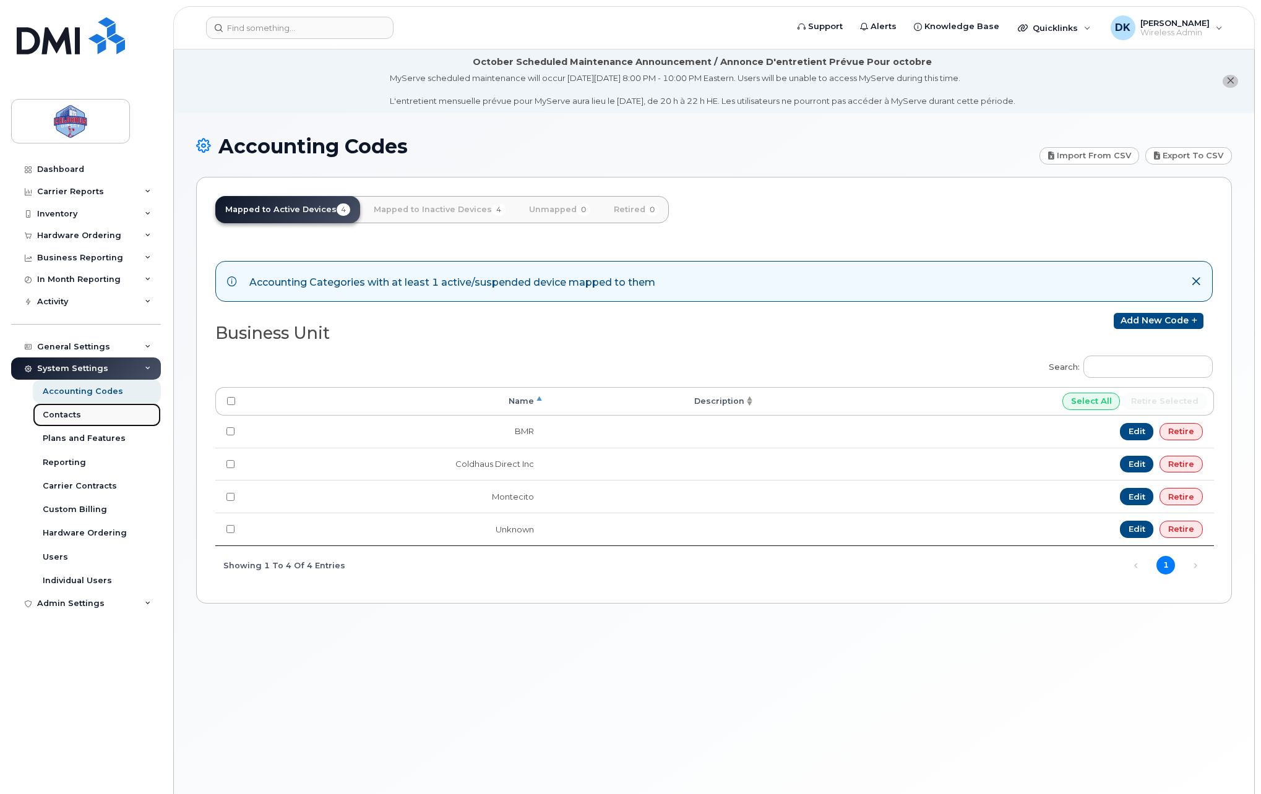
click at [69, 413] on div "Contacts" at bounding box center [62, 414] width 38 height 11
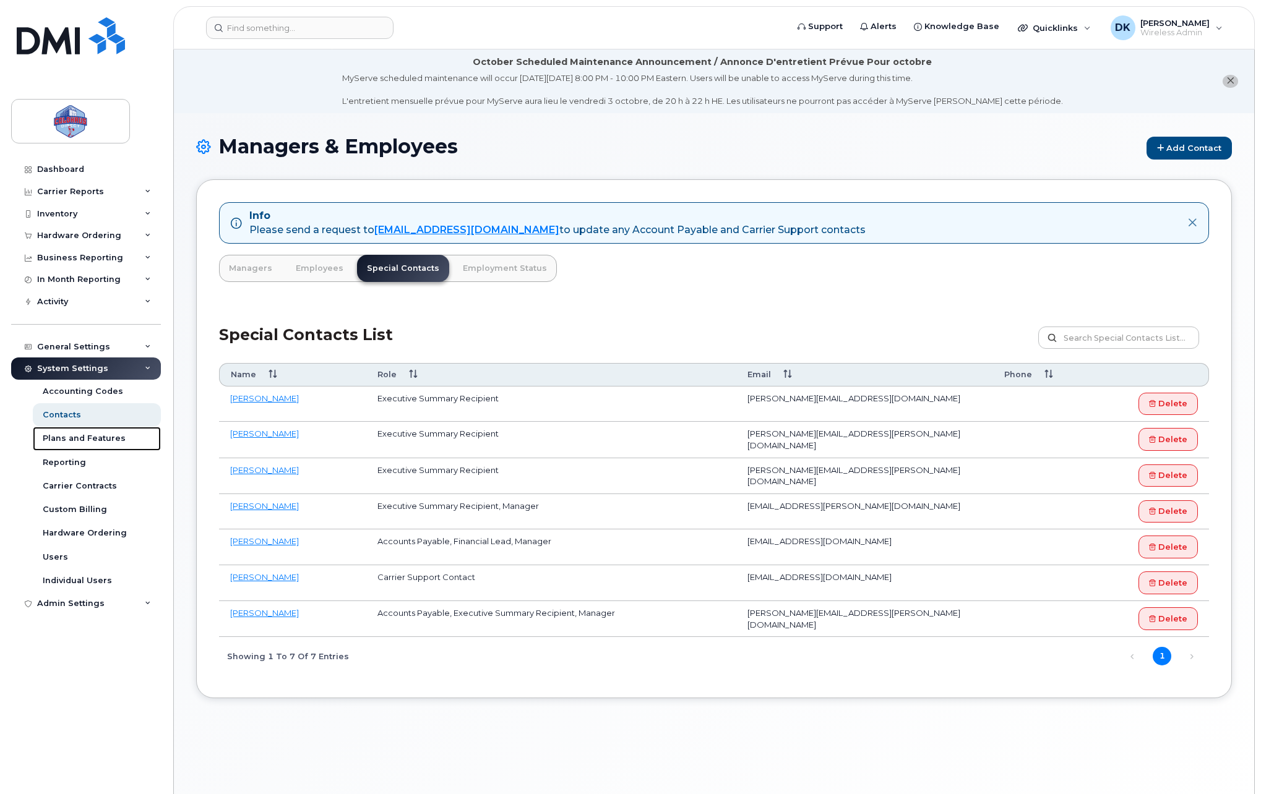
click at [100, 443] on div "Plans and Features" at bounding box center [84, 438] width 83 height 11
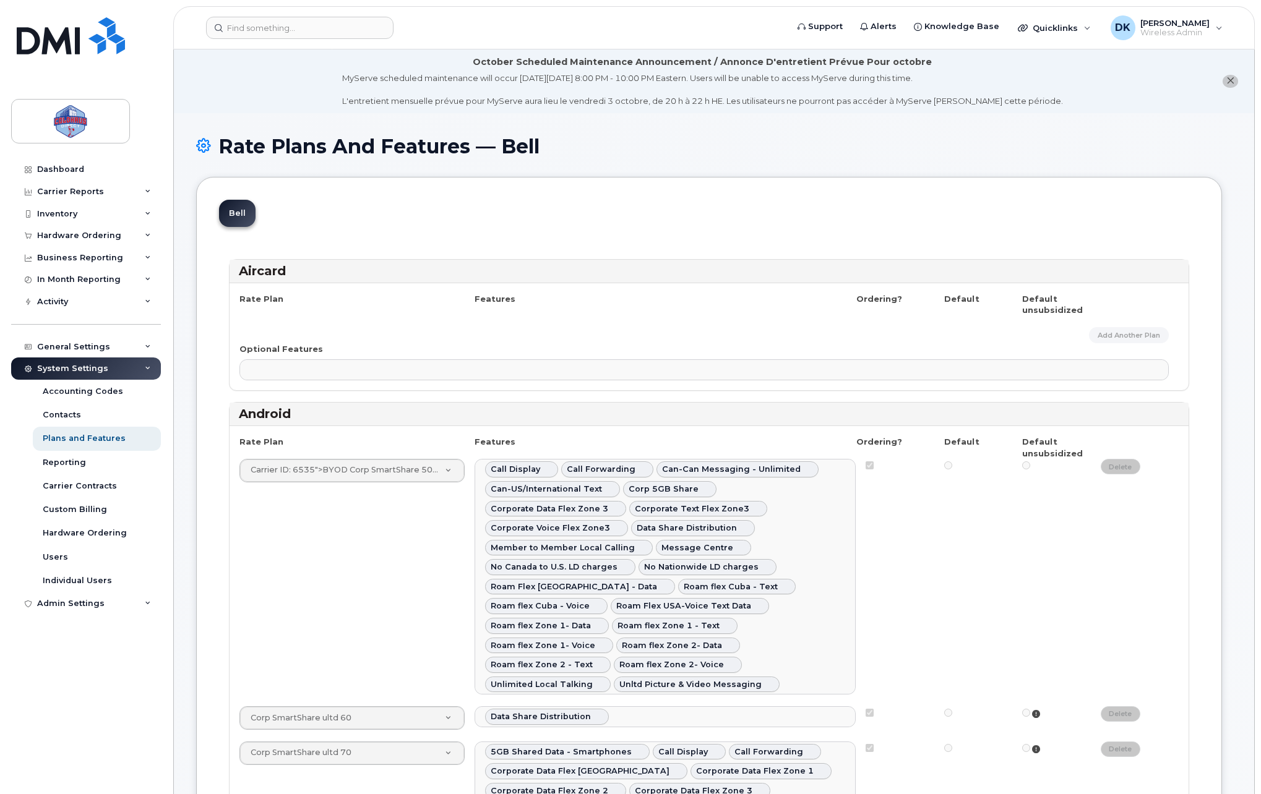
select select
select select "204"
select select
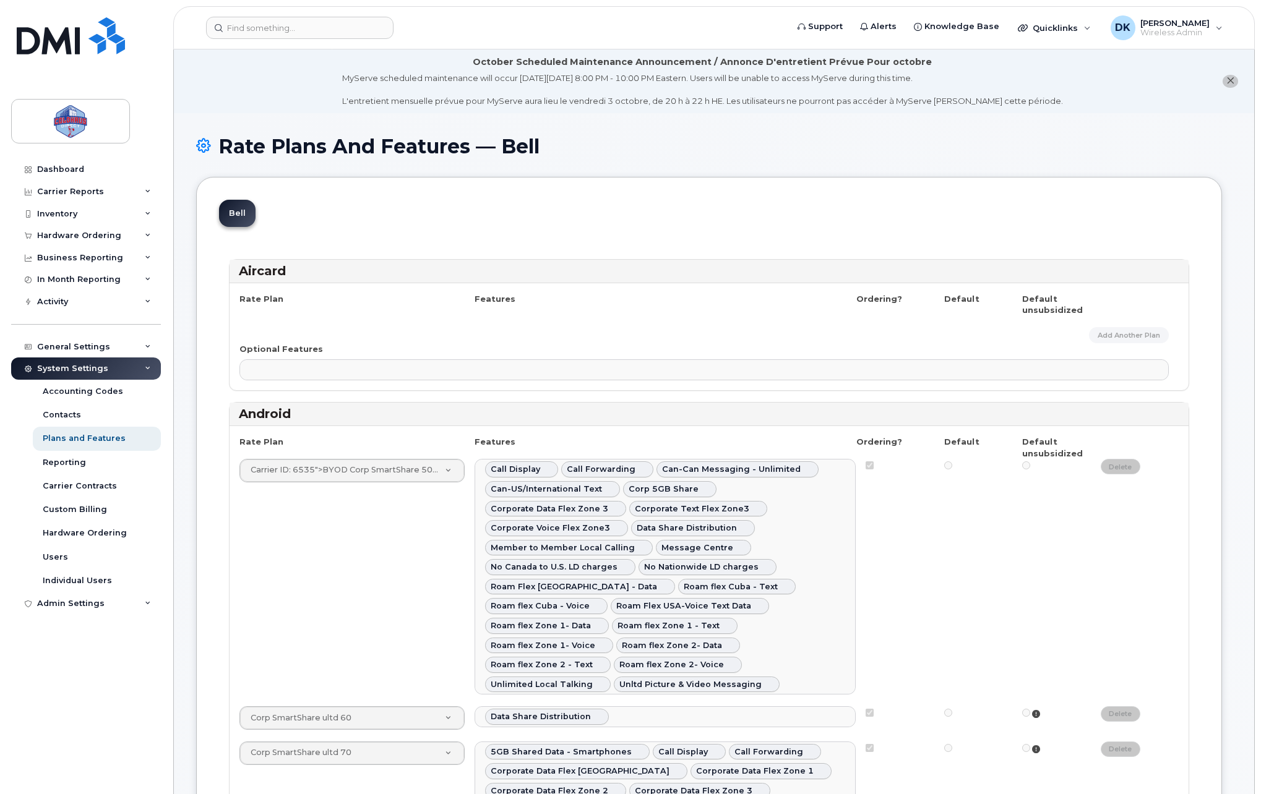
select select
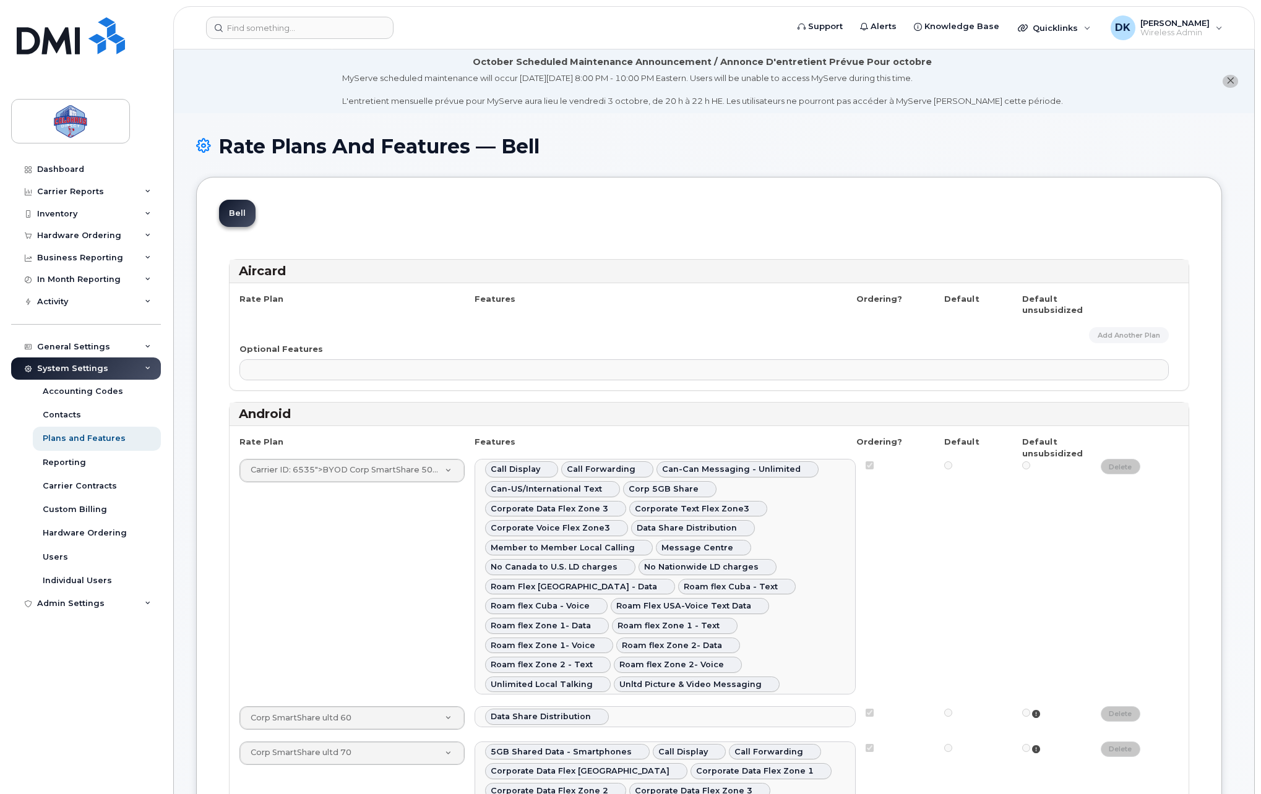
select select
select select "171"
select select
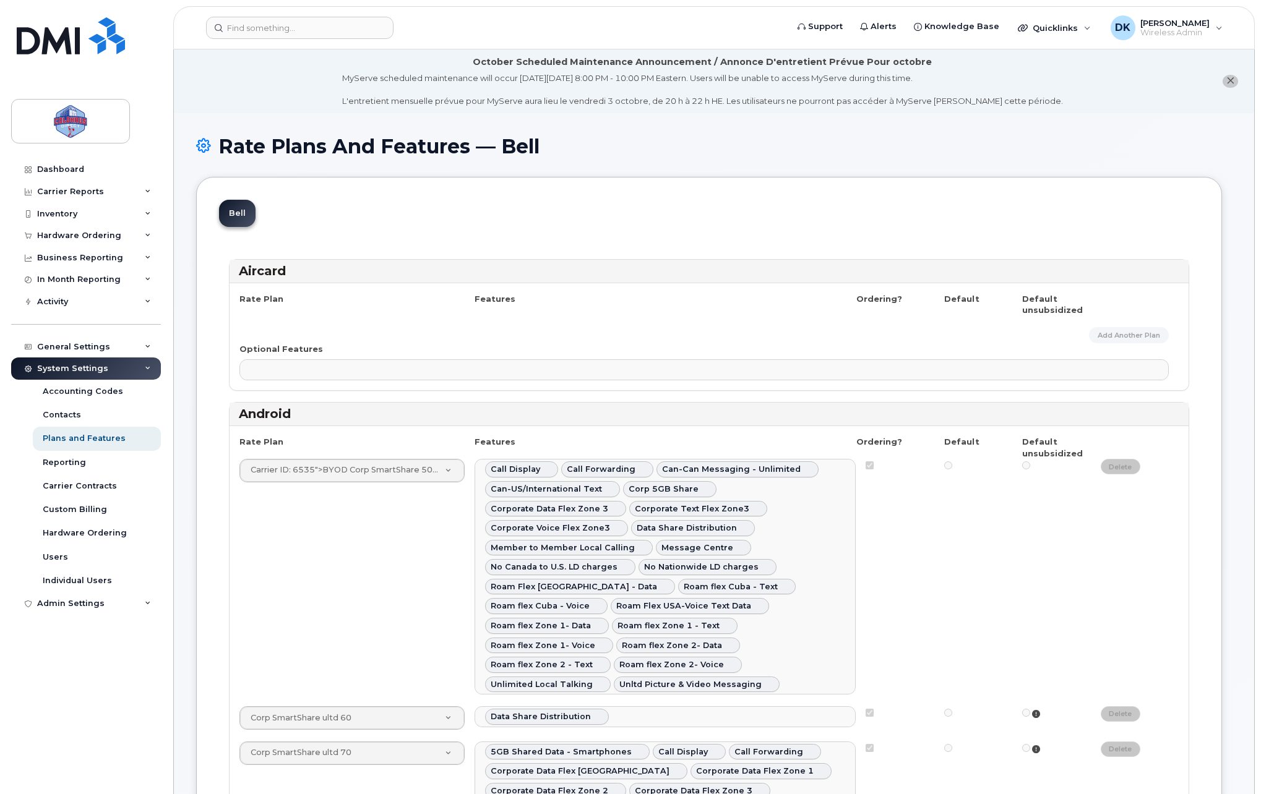
select select "204"
select select
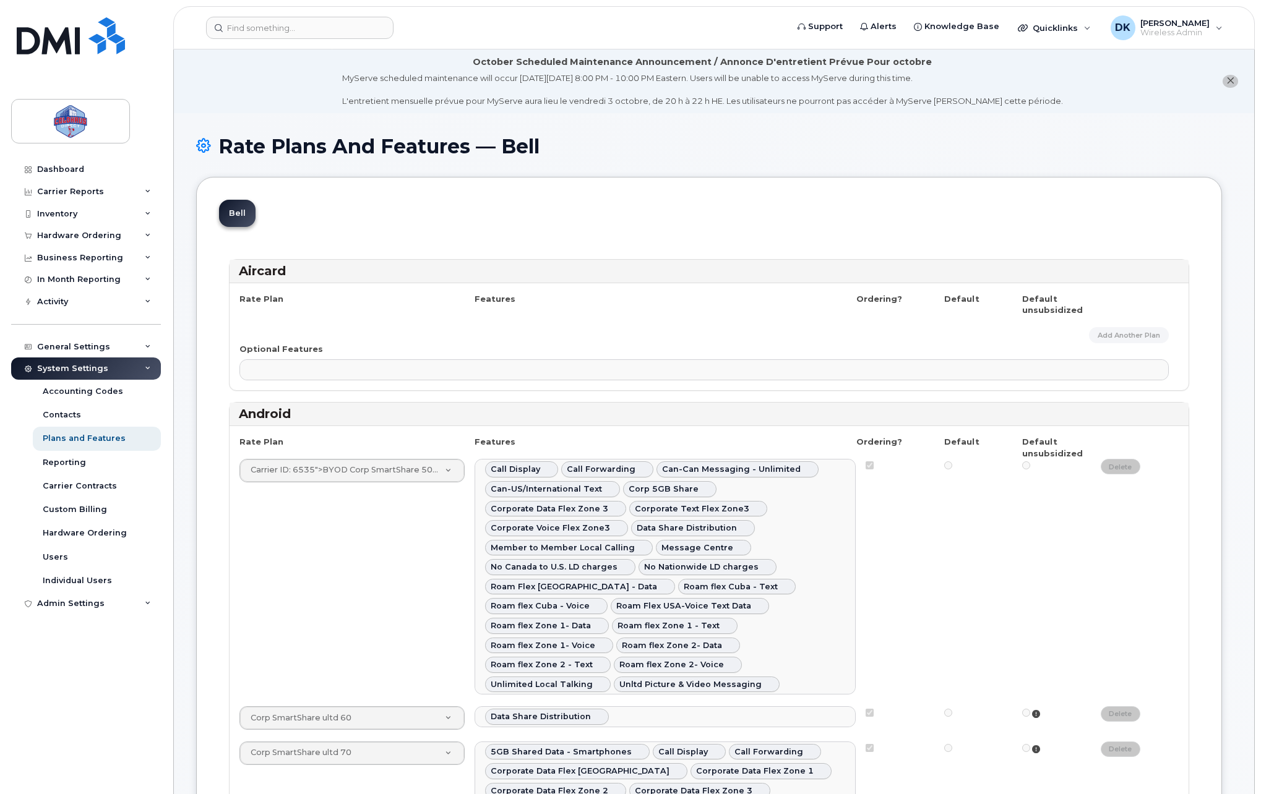
select select
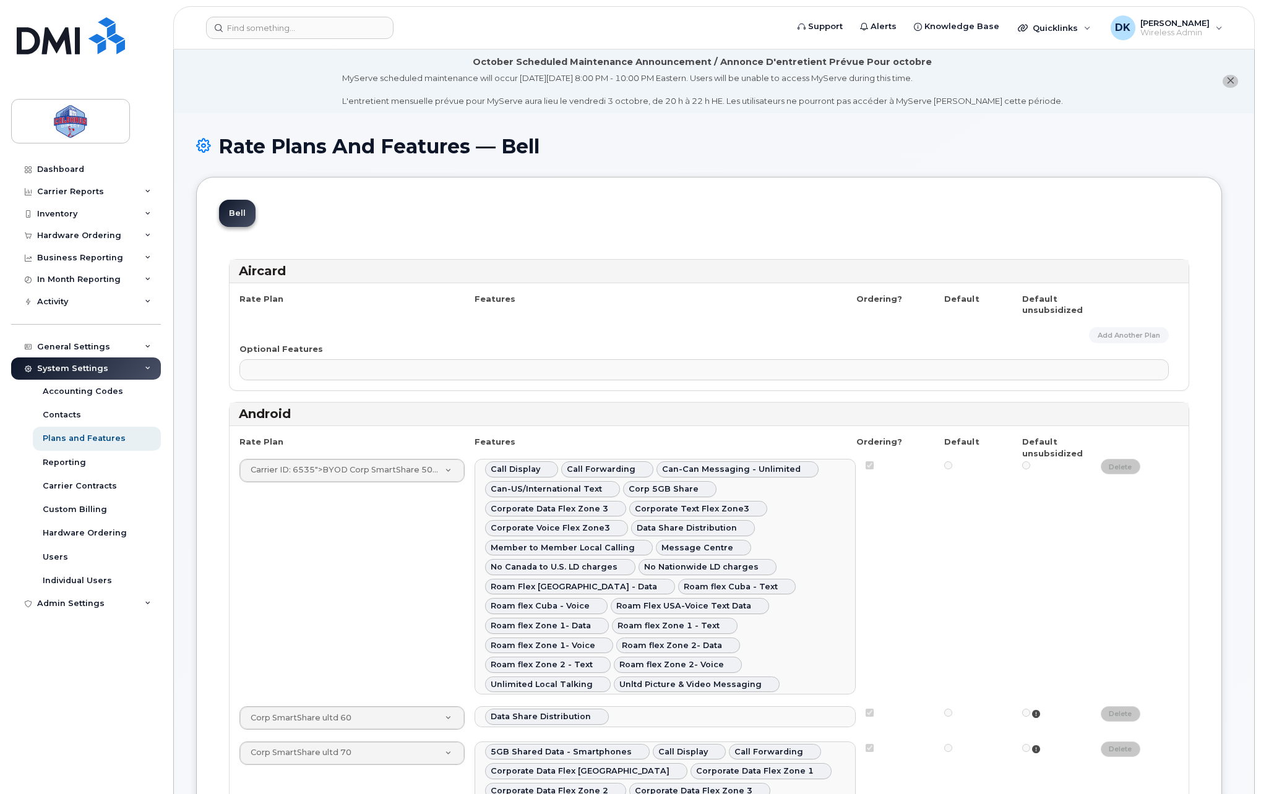
select select
click at [79, 461] on div "Reporting" at bounding box center [64, 462] width 43 height 11
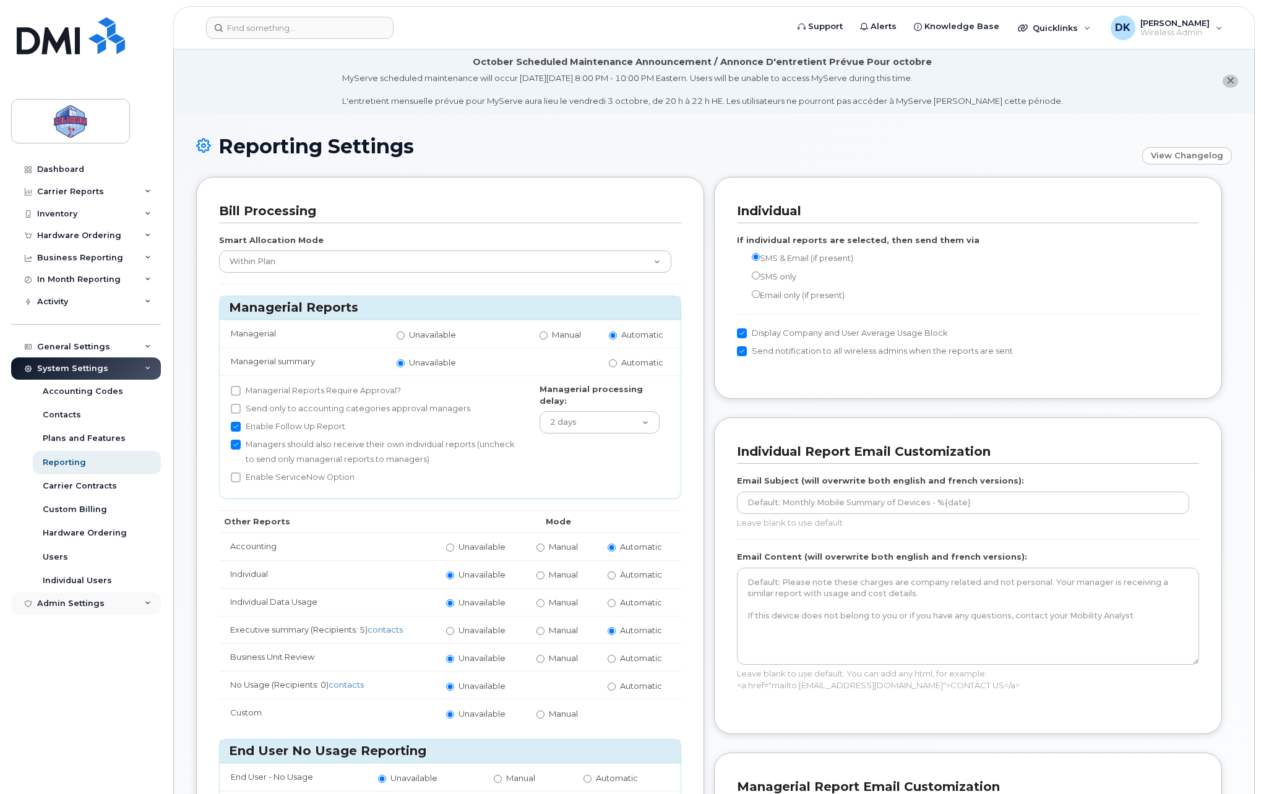
click at [84, 598] on div "Admin Settings" at bounding box center [86, 604] width 150 height 22
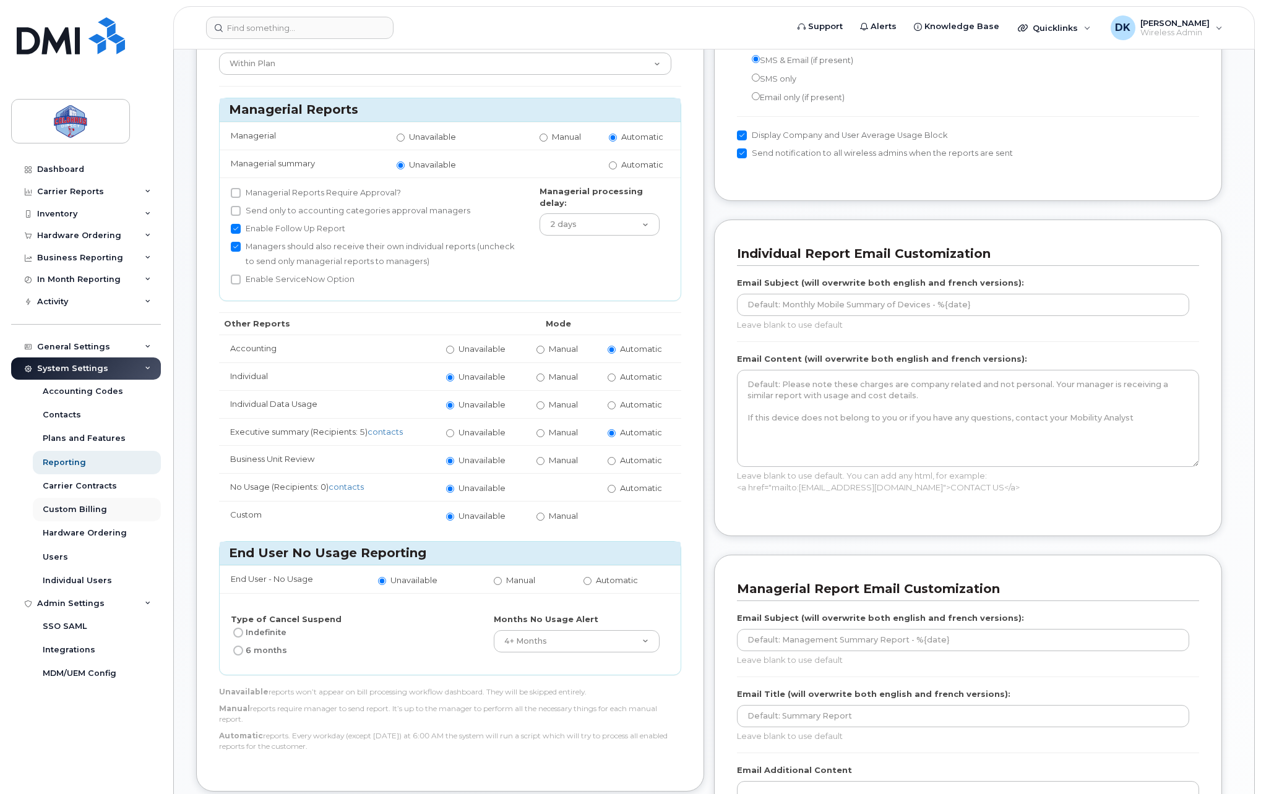
scroll to position [206, 0]
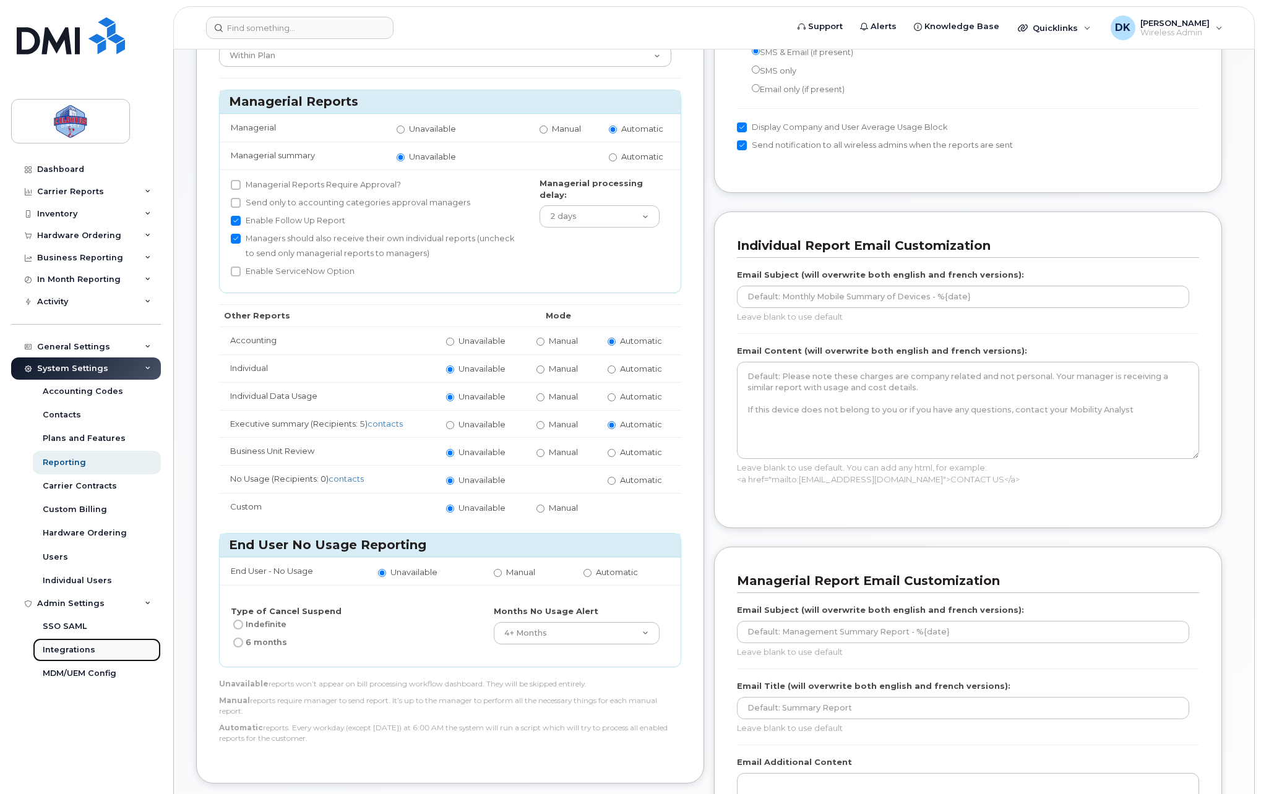
click at [75, 643] on link "Integrations" at bounding box center [97, 650] width 128 height 24
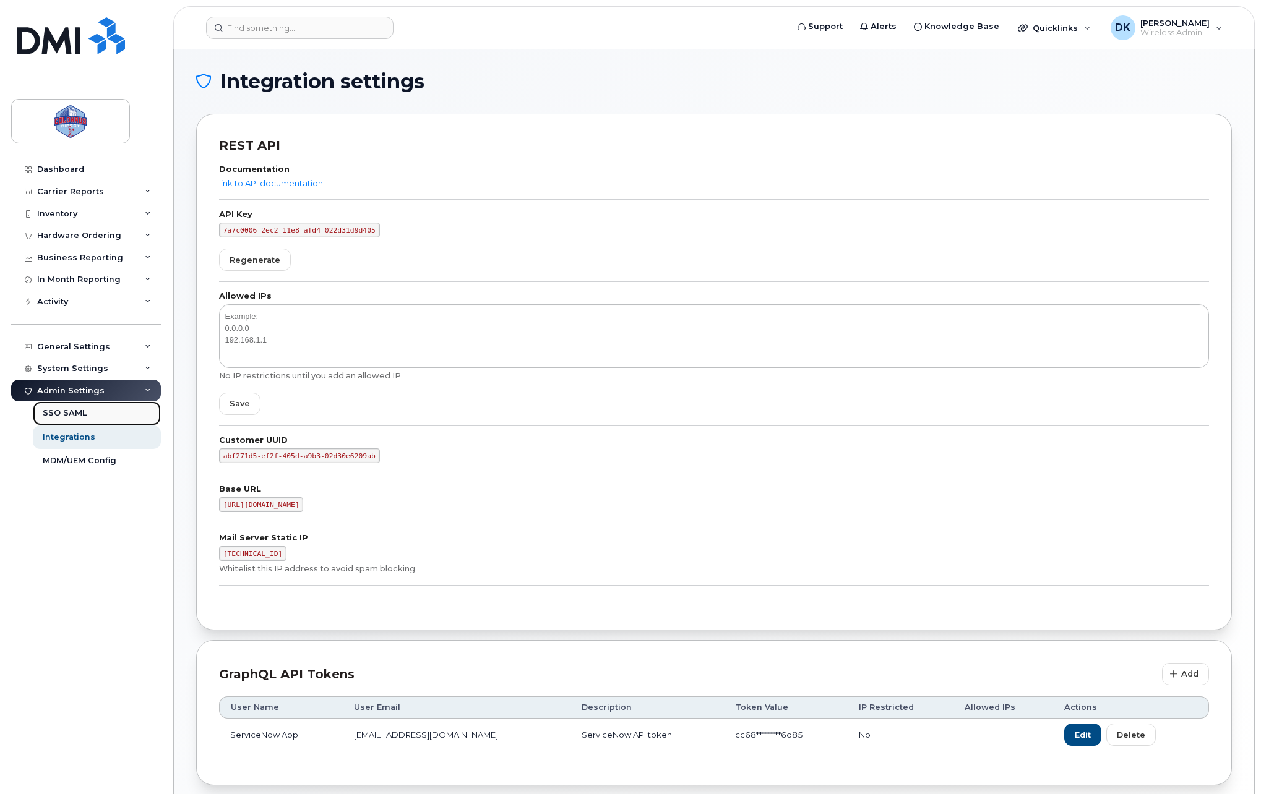
click at [73, 416] on div "SSO SAML" at bounding box center [65, 413] width 44 height 11
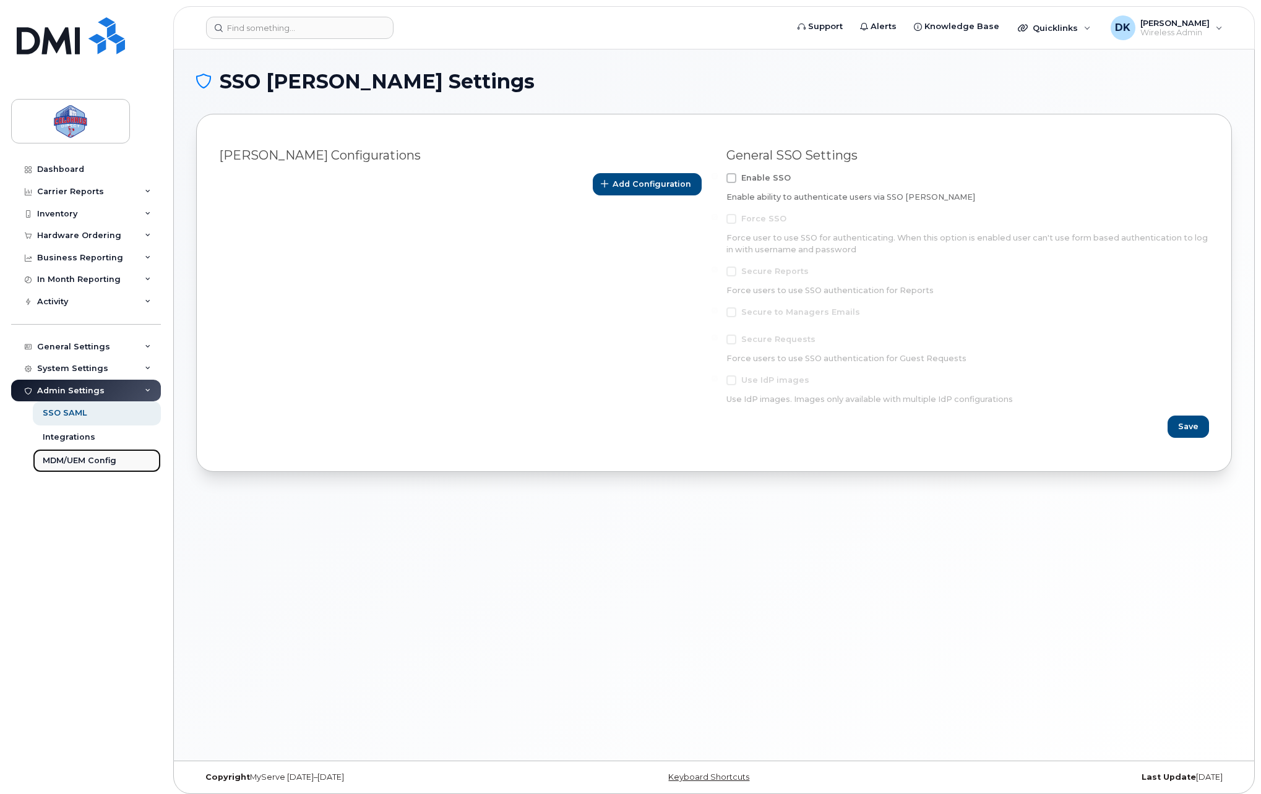
click at [69, 461] on div "MDM/UEM Config" at bounding box center [80, 460] width 74 height 11
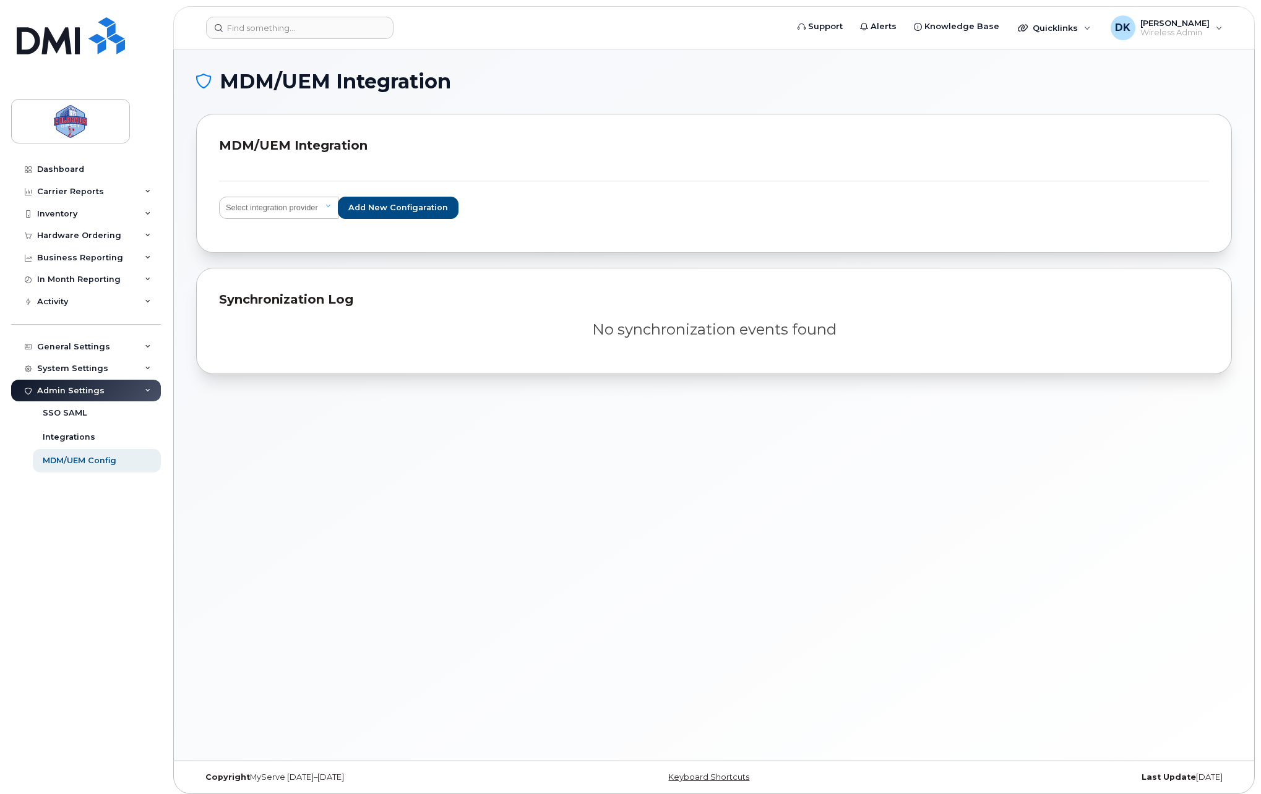
click at [96, 398] on div "Admin Settings" at bounding box center [86, 391] width 150 height 22
click at [90, 359] on div "System Settings" at bounding box center [86, 369] width 150 height 22
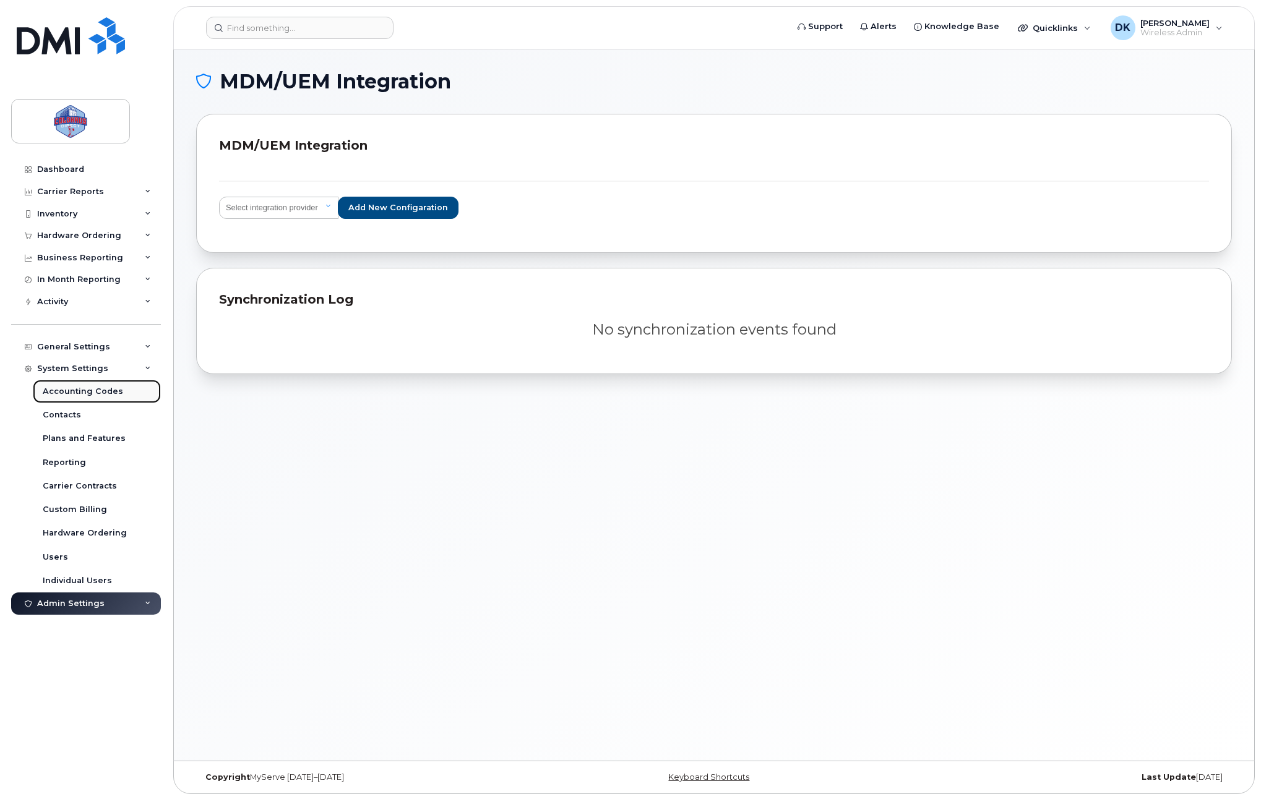
click at [84, 392] on div "Accounting Codes" at bounding box center [83, 391] width 80 height 11
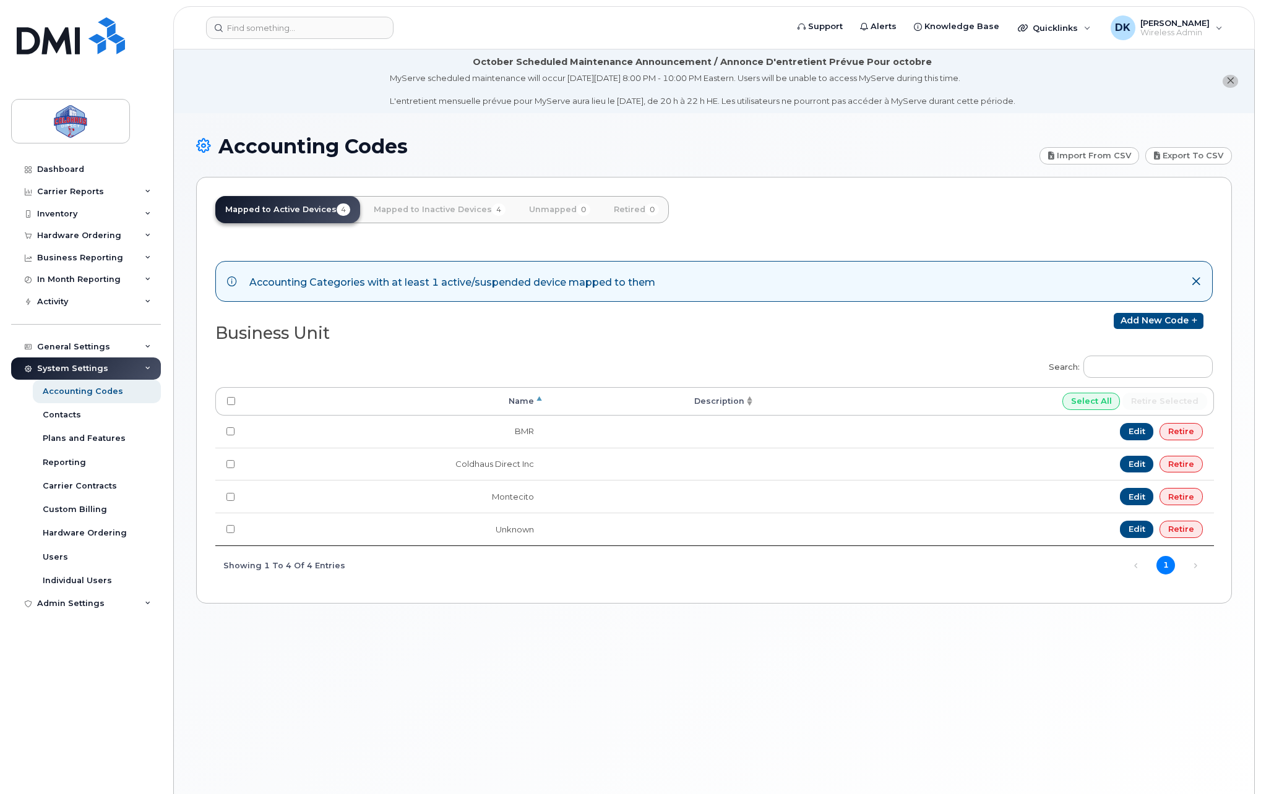
click at [476, 692] on div "Accounting Codes Import from CSV Export to CSV Mapped to Active Devices 4 Mappe…" at bounding box center [714, 468] width 1080 height 711
click at [114, 341] on div "General Settings" at bounding box center [86, 347] width 150 height 22
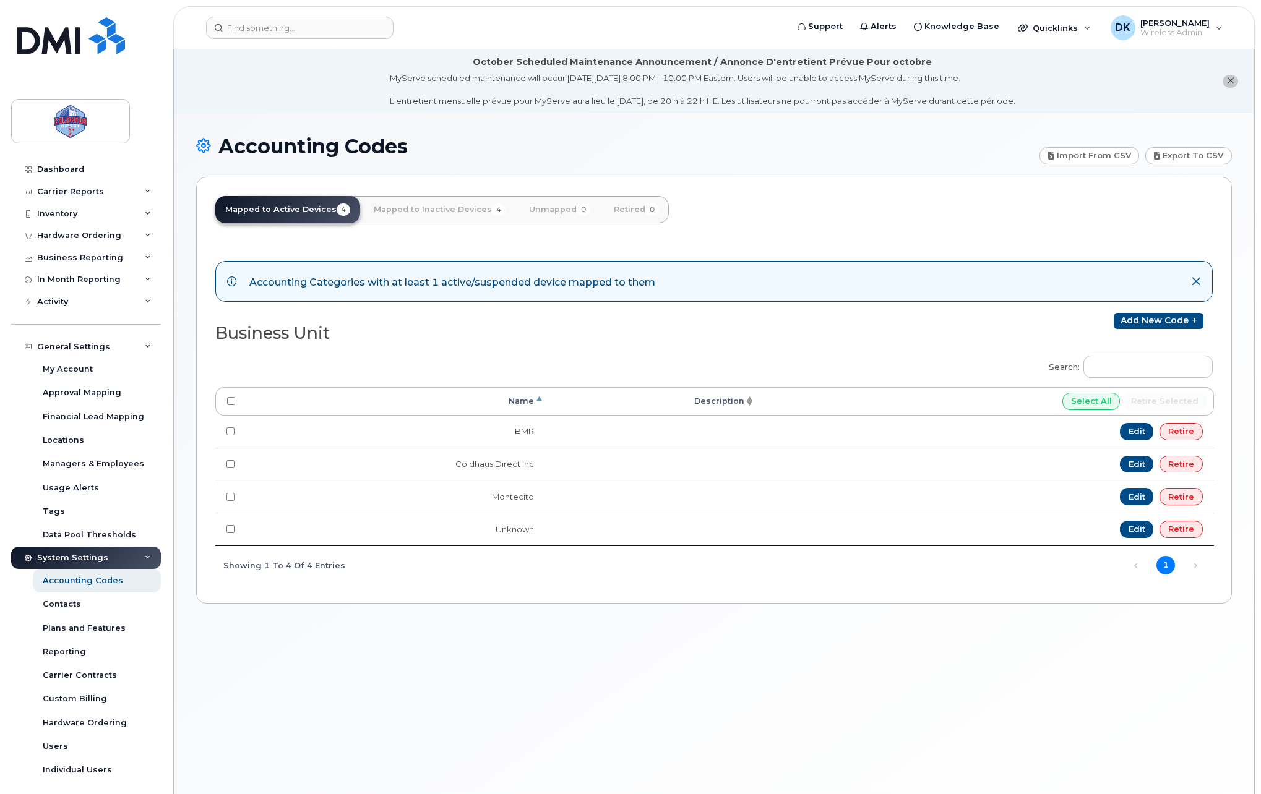
click at [130, 556] on div "System Settings" at bounding box center [86, 558] width 150 height 22
click at [140, 350] on div "General Settings" at bounding box center [86, 347] width 150 height 22
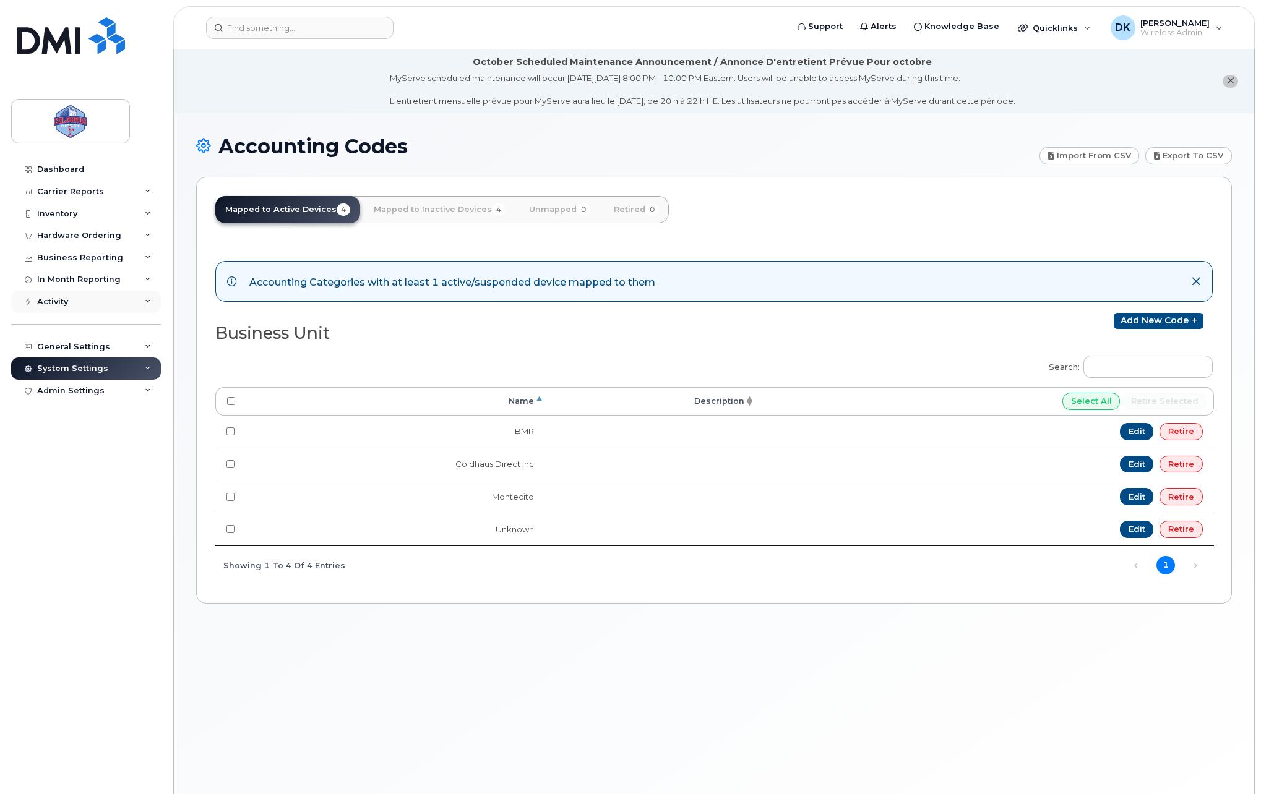
click at [135, 311] on div "Activity" at bounding box center [86, 302] width 150 height 22
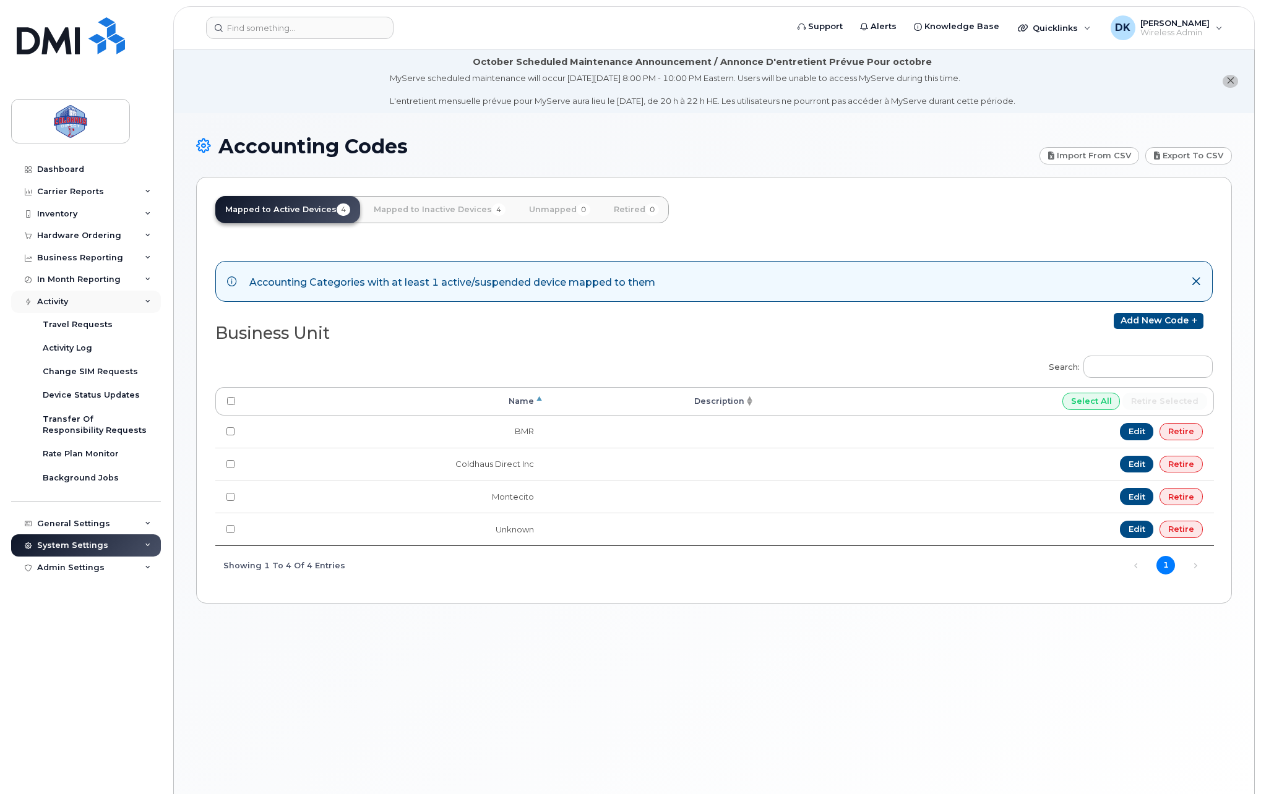
click at [135, 311] on div "Activity" at bounding box center [86, 302] width 150 height 22
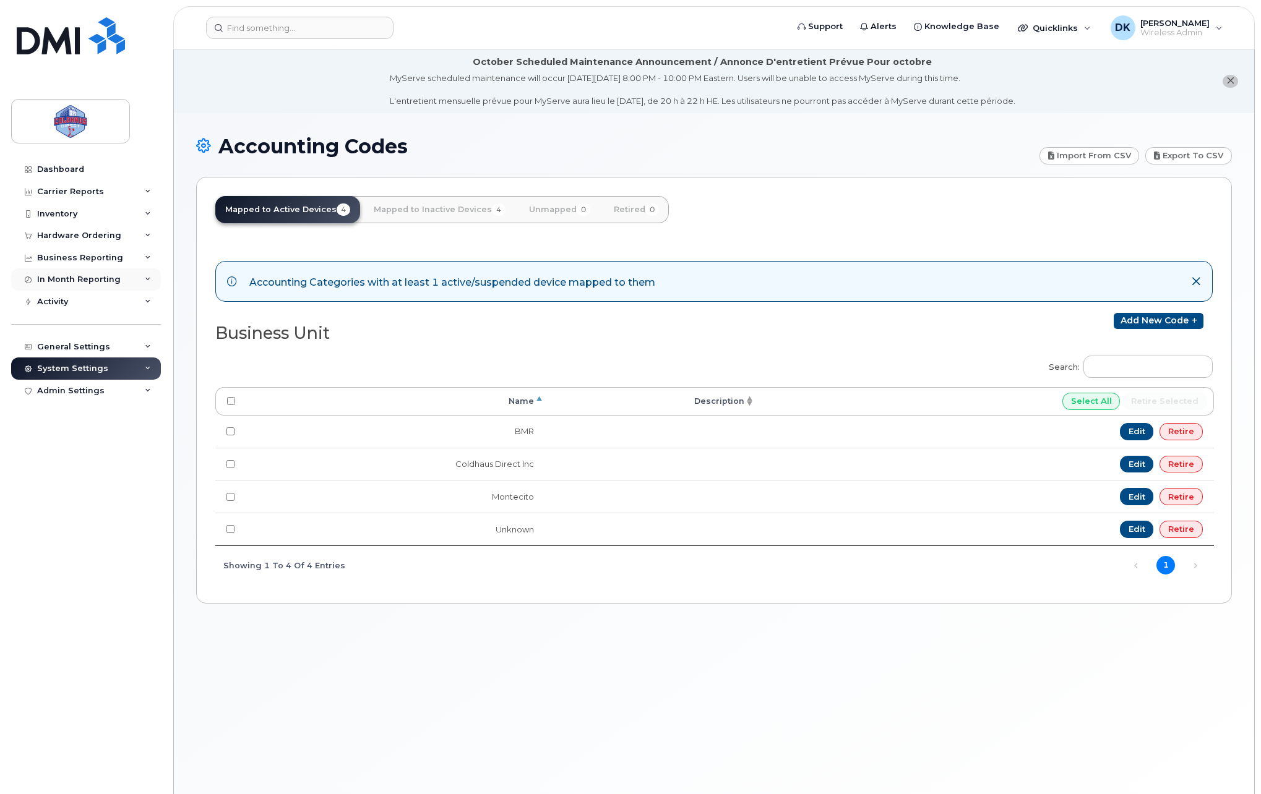
click at [128, 281] on div "In Month Reporting" at bounding box center [86, 279] width 150 height 22
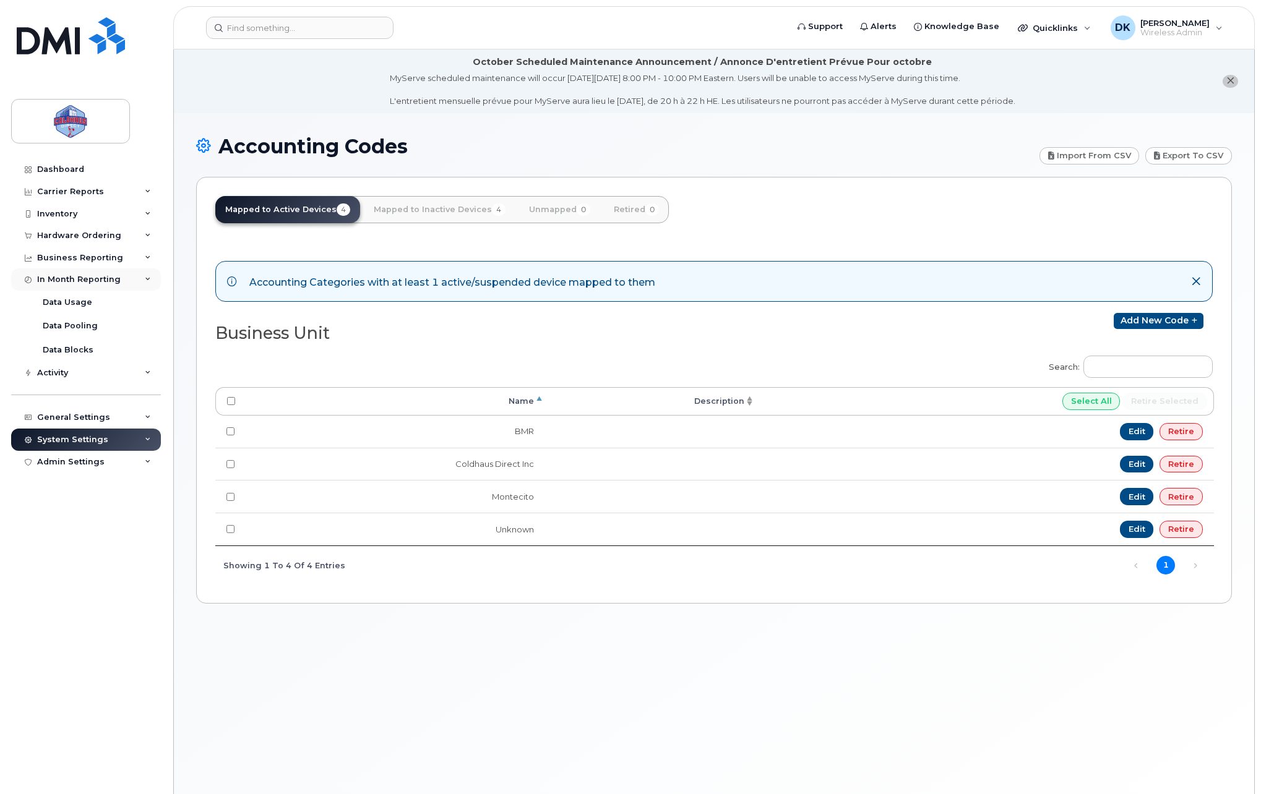
click at [128, 281] on div "In Month Reporting" at bounding box center [86, 279] width 150 height 22
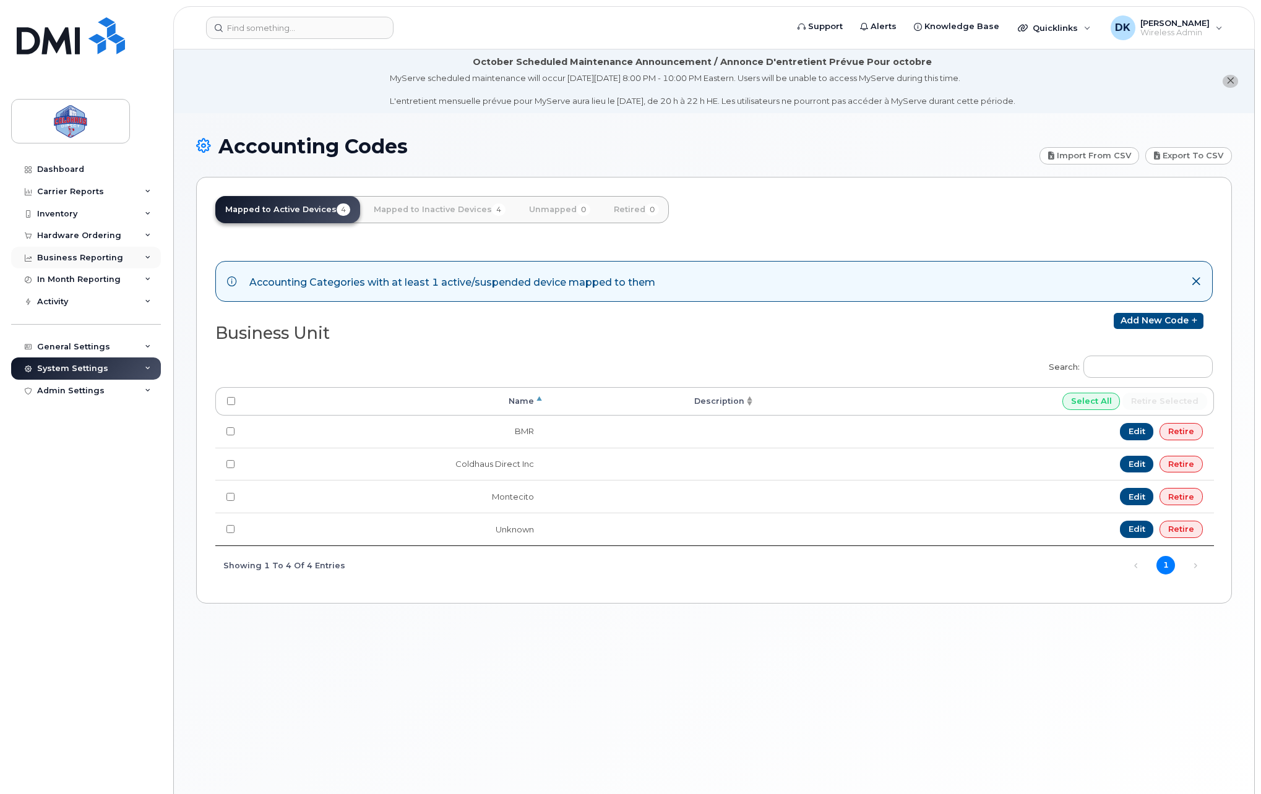
click at [123, 264] on div "Business Reporting" at bounding box center [86, 258] width 150 height 22
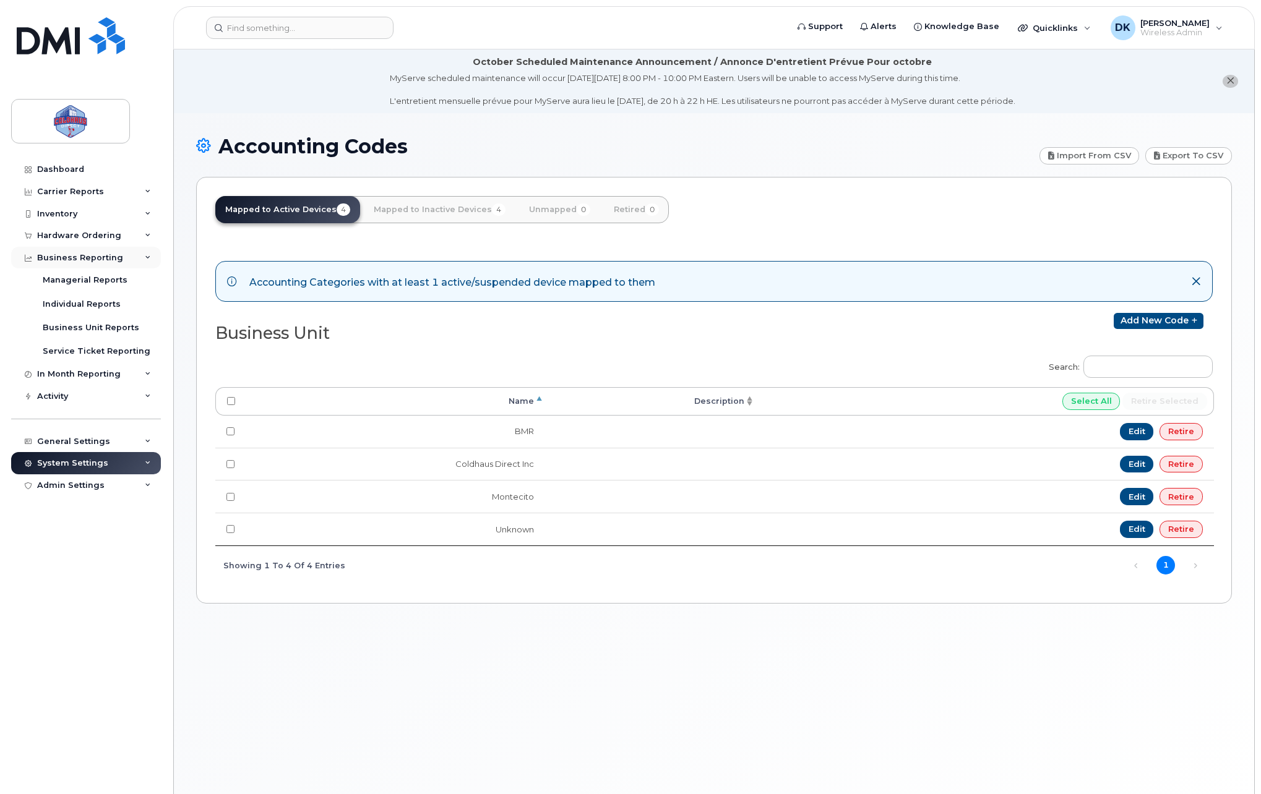
click at [123, 264] on div "Business Reporting" at bounding box center [86, 258] width 150 height 22
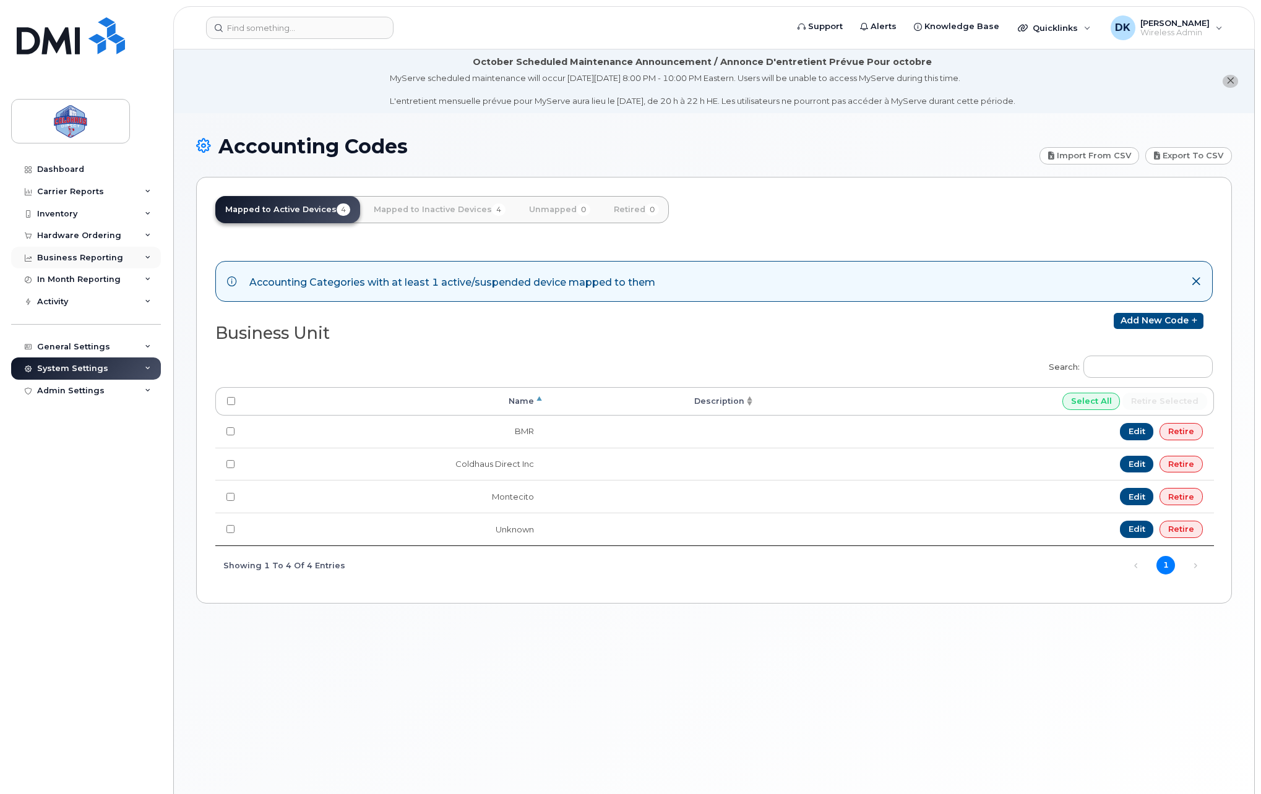
click at [123, 248] on div "Business Reporting" at bounding box center [86, 258] width 150 height 22
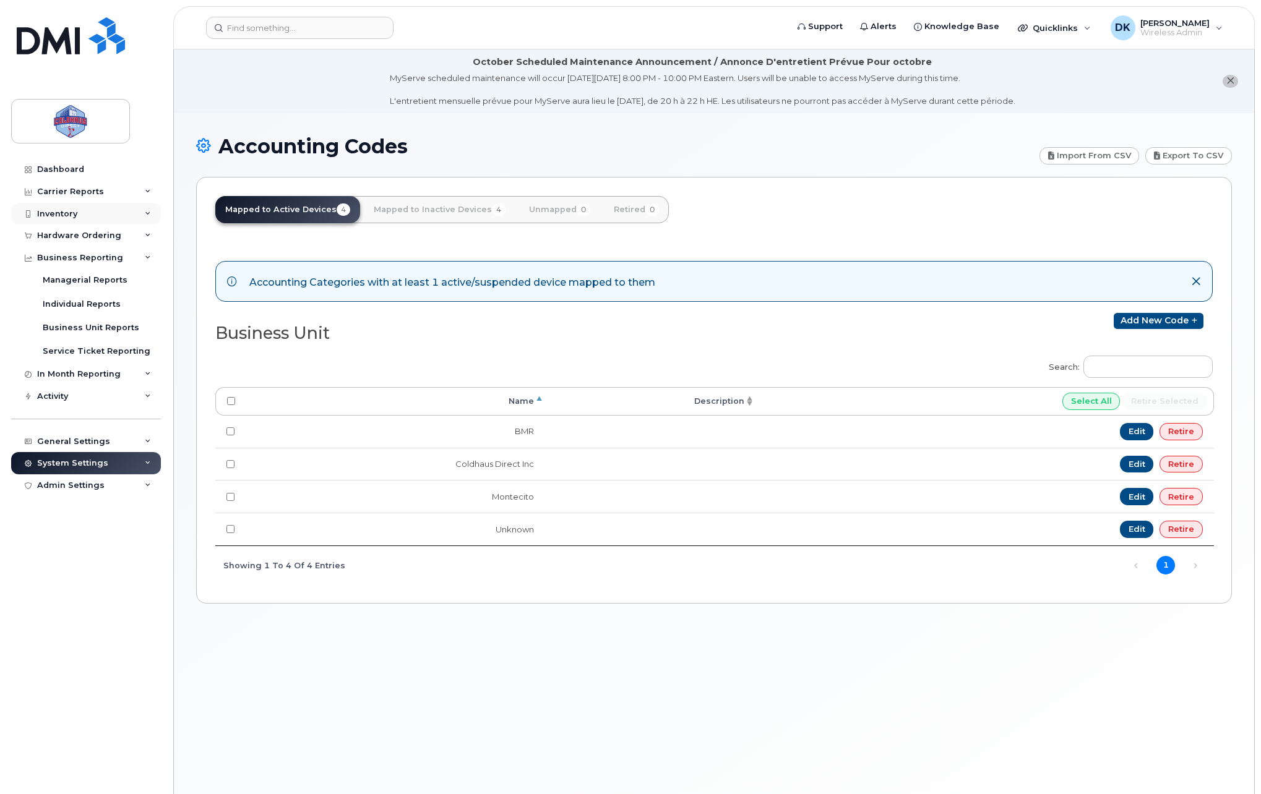
click at [124, 221] on div "Inventory" at bounding box center [86, 214] width 150 height 22
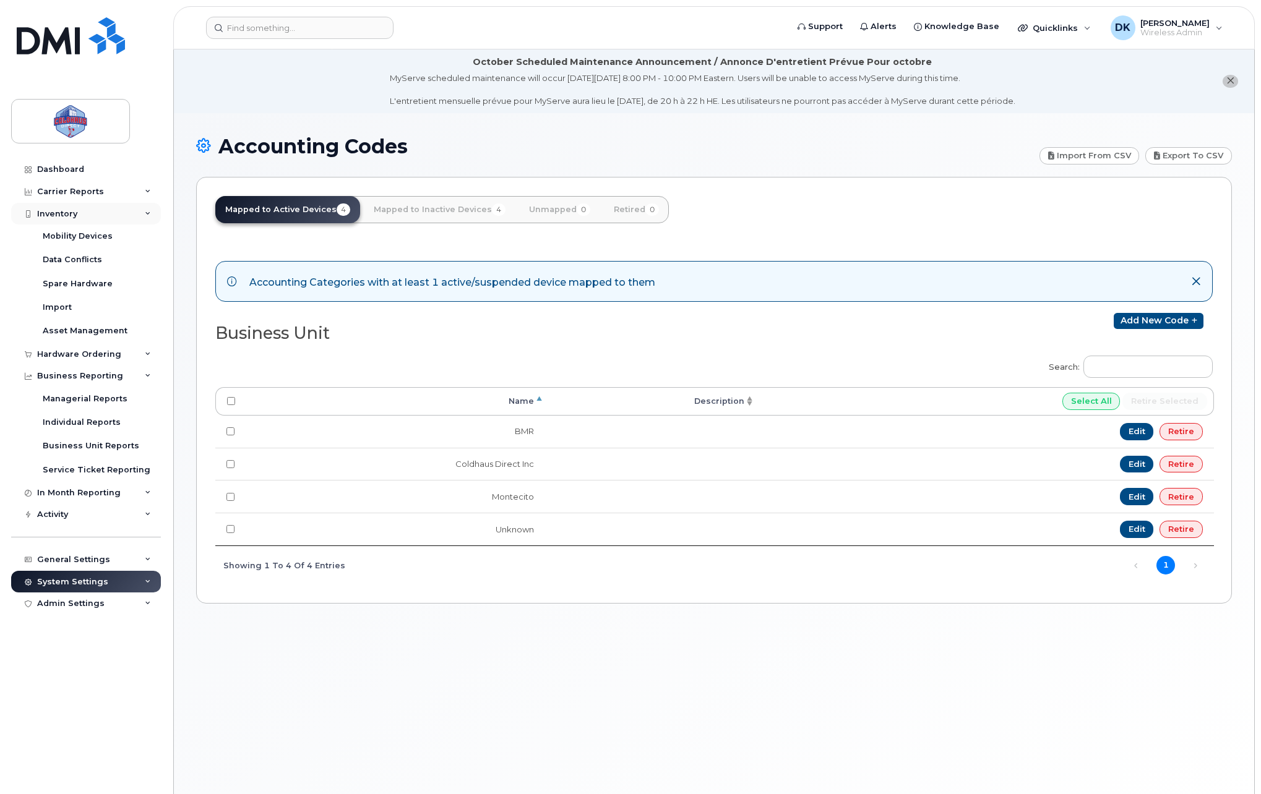
click at [124, 221] on div "Inventory" at bounding box center [86, 214] width 150 height 22
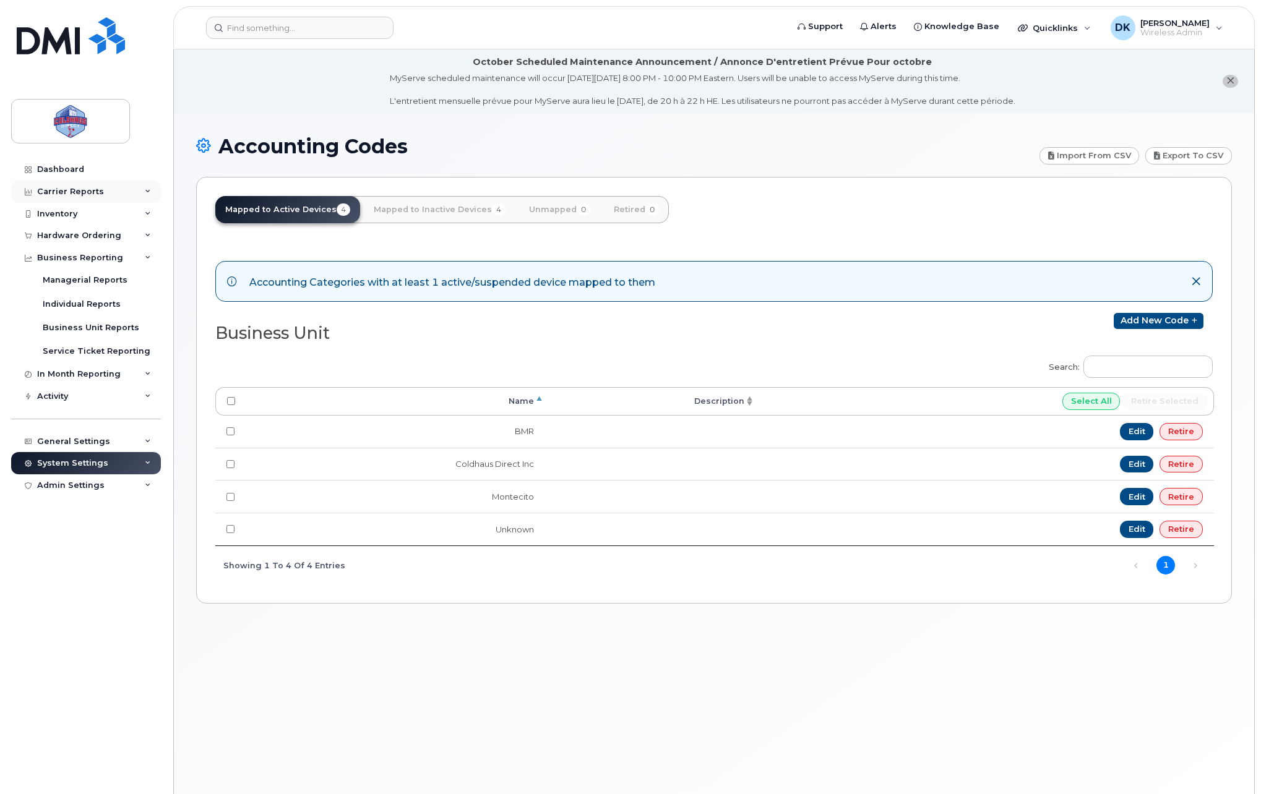
click at [124, 199] on div "Carrier Reports" at bounding box center [86, 192] width 150 height 22
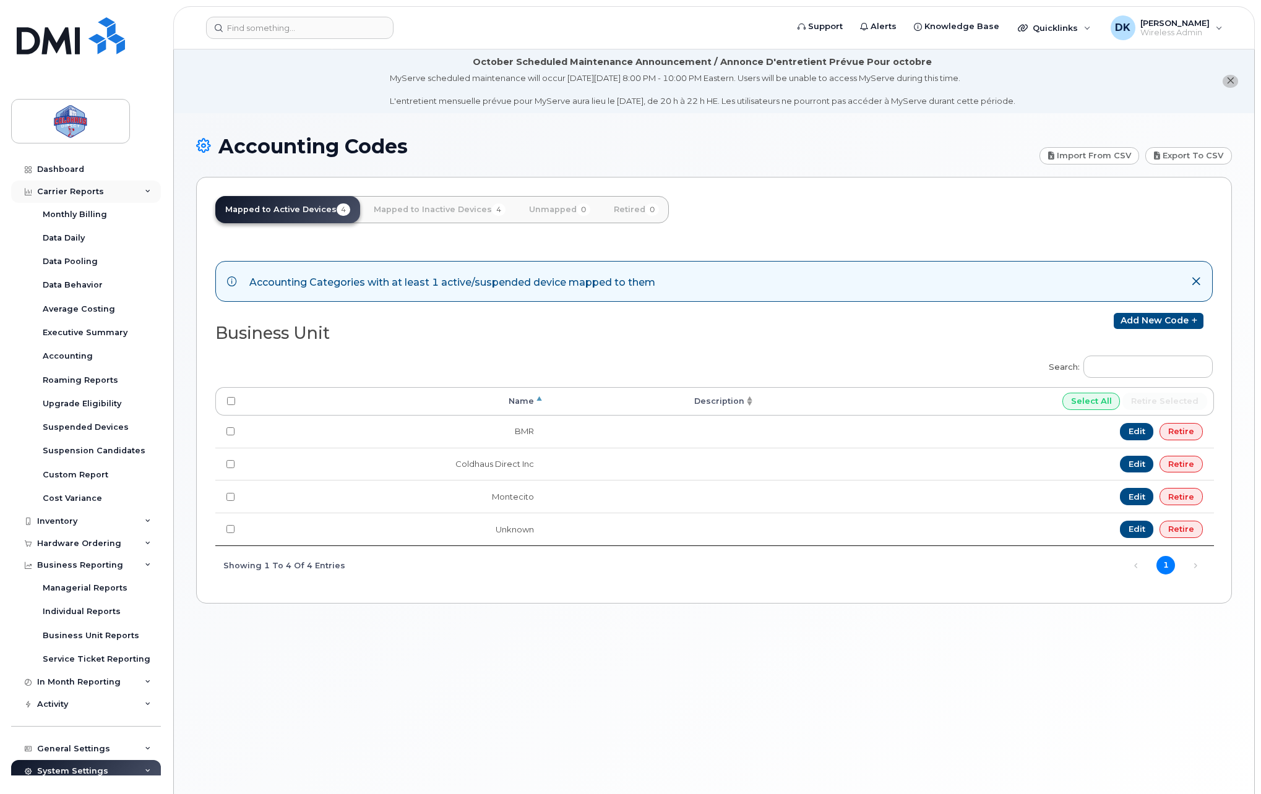
click at [124, 199] on div "Carrier Reports" at bounding box center [86, 192] width 150 height 22
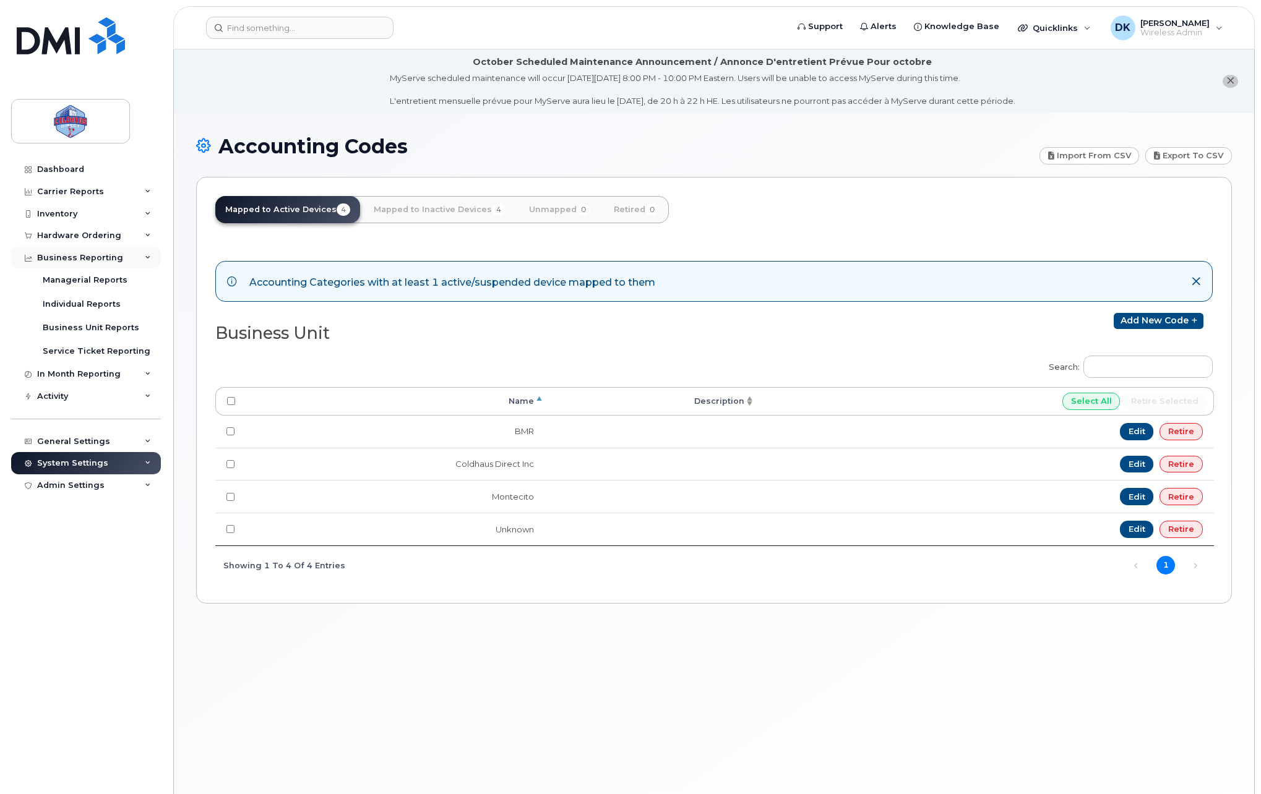
click at [138, 257] on div "Business Reporting" at bounding box center [86, 258] width 150 height 22
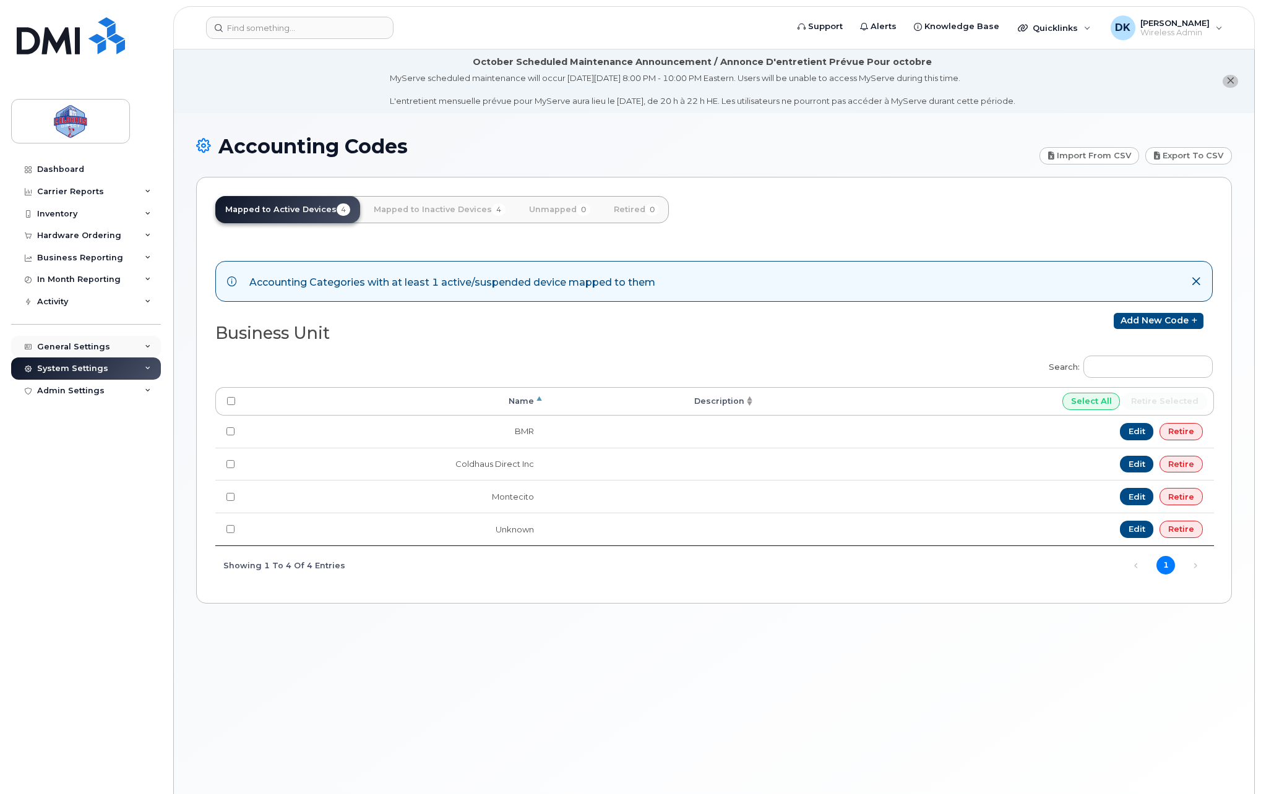
click at [103, 341] on div "General Settings" at bounding box center [86, 347] width 150 height 22
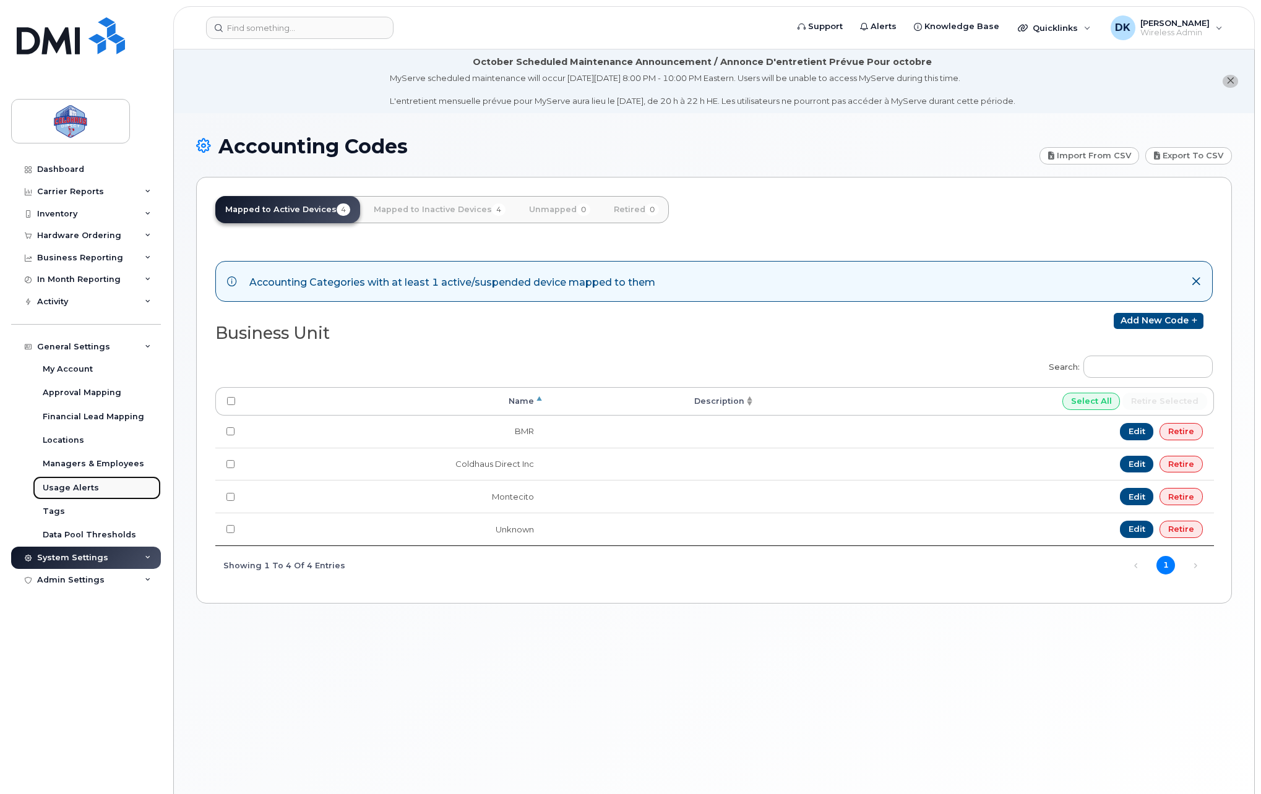
click at [97, 484] on link "Usage Alerts" at bounding box center [97, 488] width 128 height 24
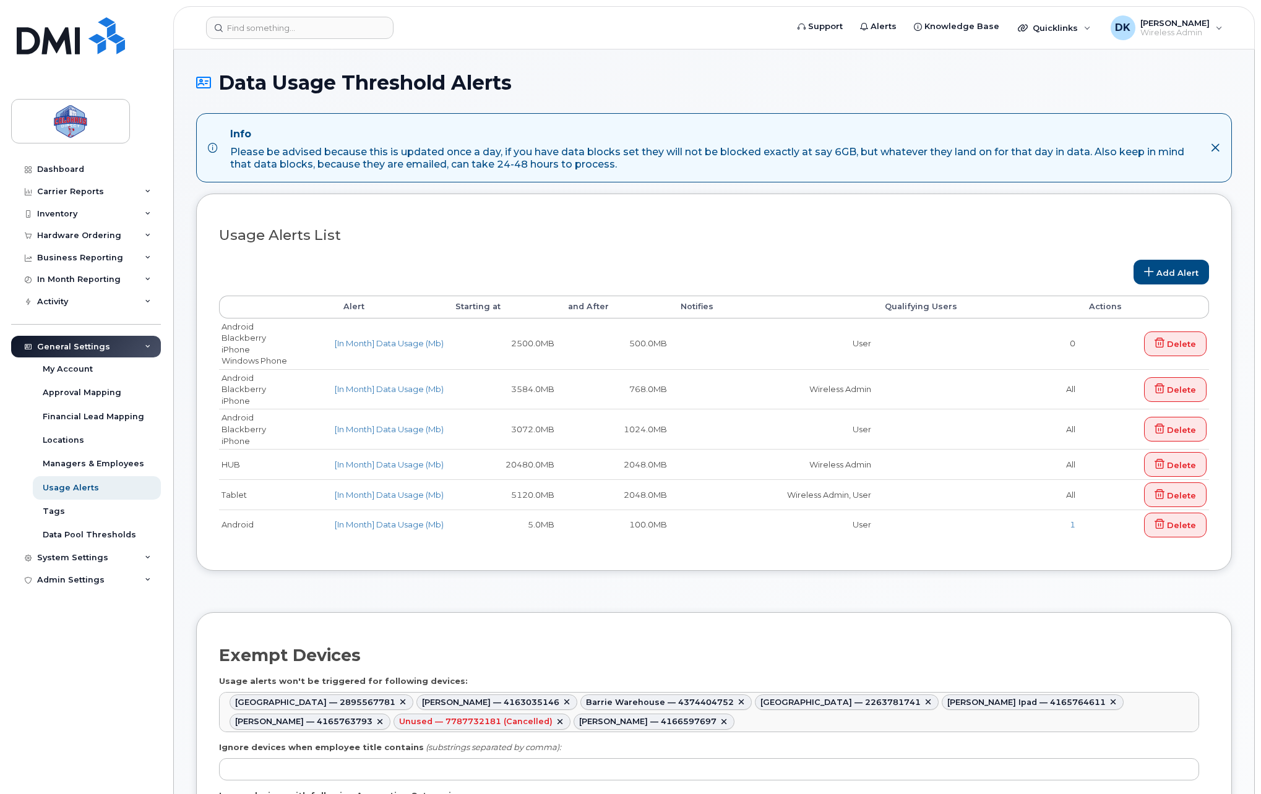
select select
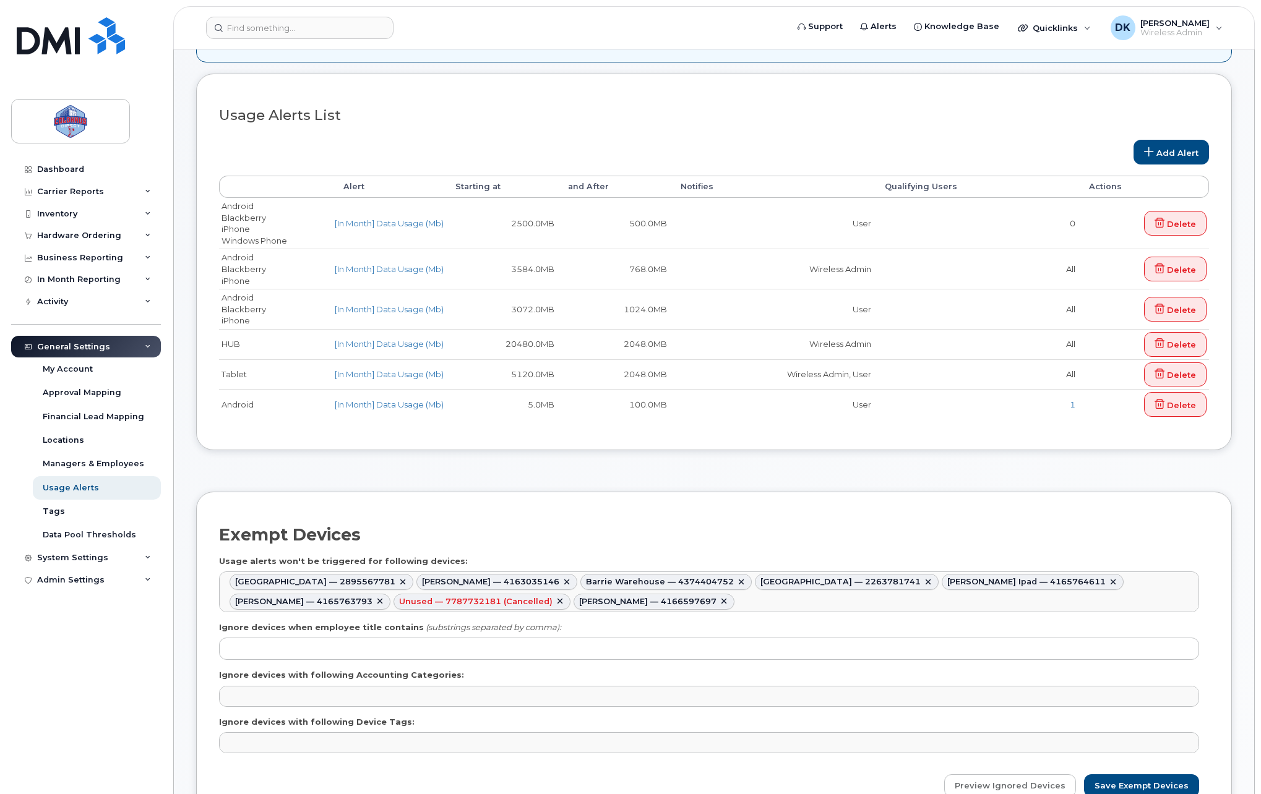
scroll to position [206, 0]
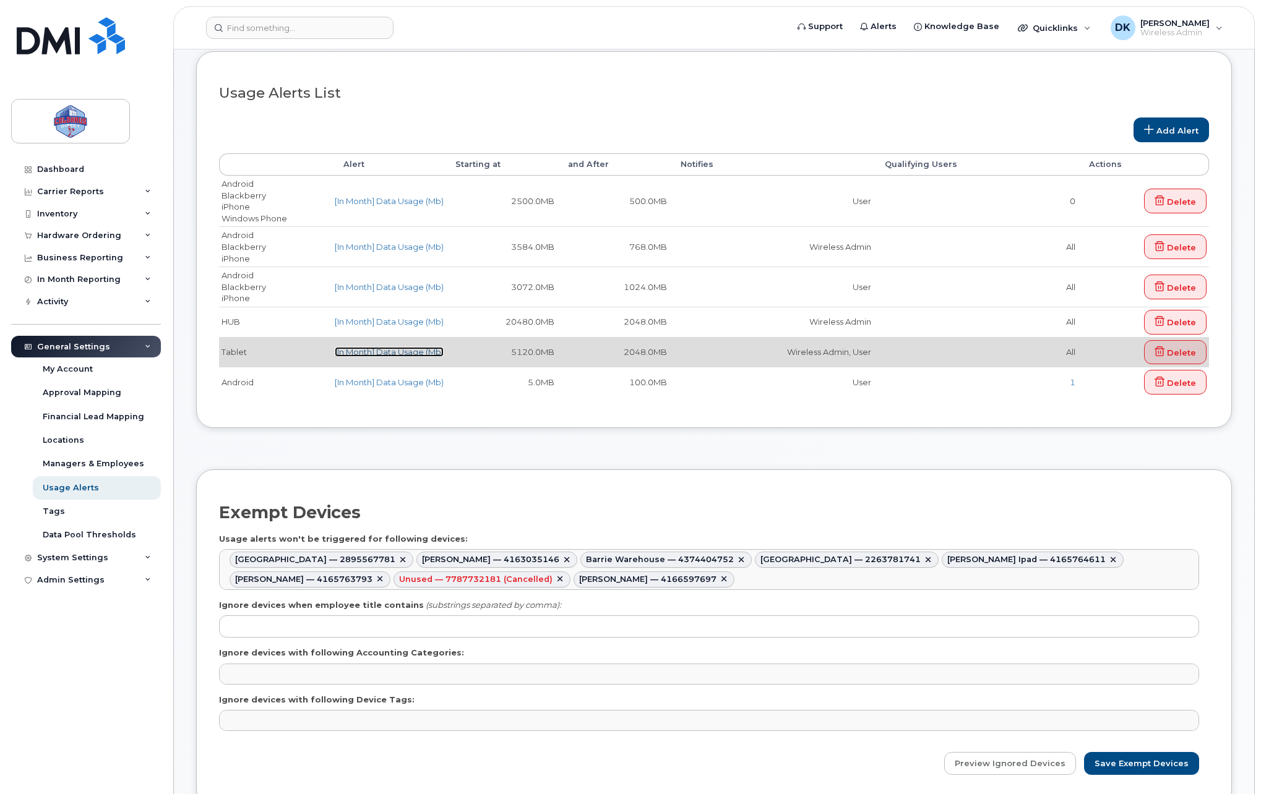
click at [395, 353] on link "[In Month] Data Usage (Mb)" at bounding box center [389, 352] width 109 height 10
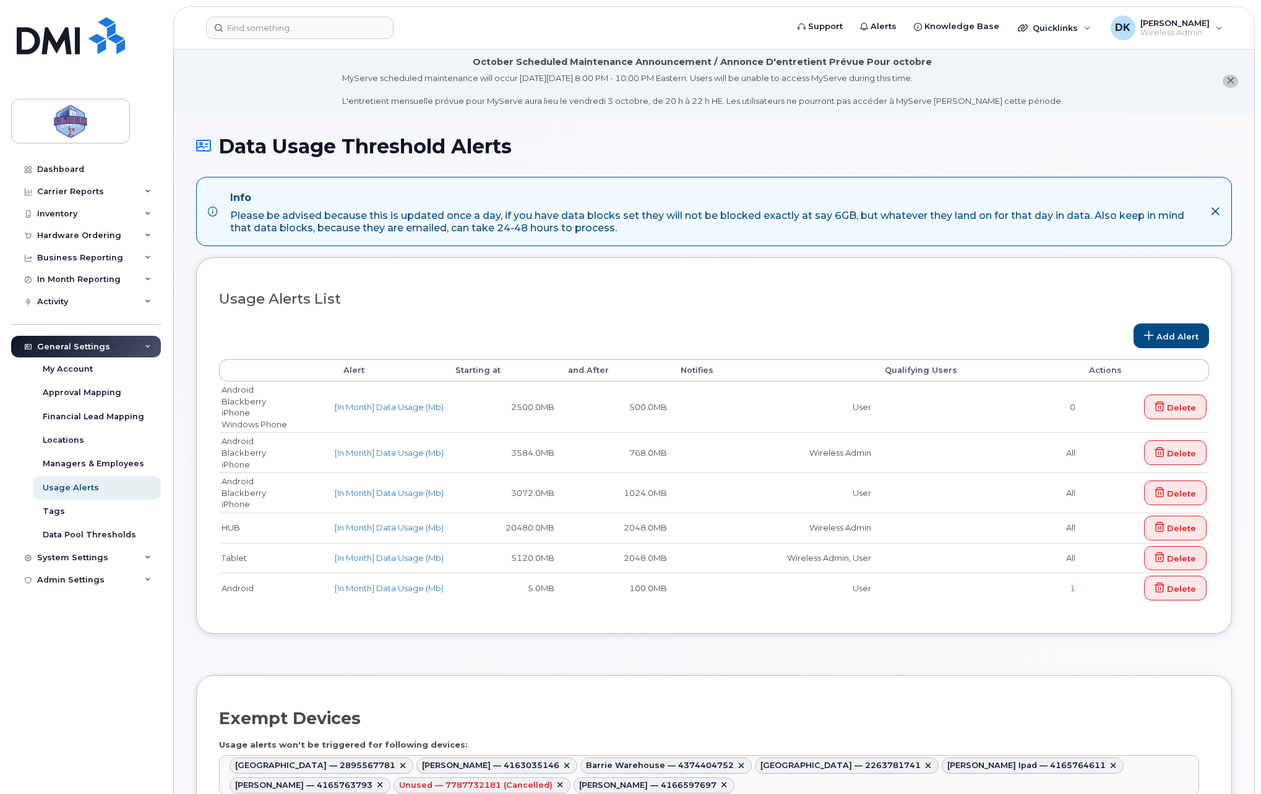
select select
click at [92, 557] on div "System Settings" at bounding box center [72, 558] width 71 height 10
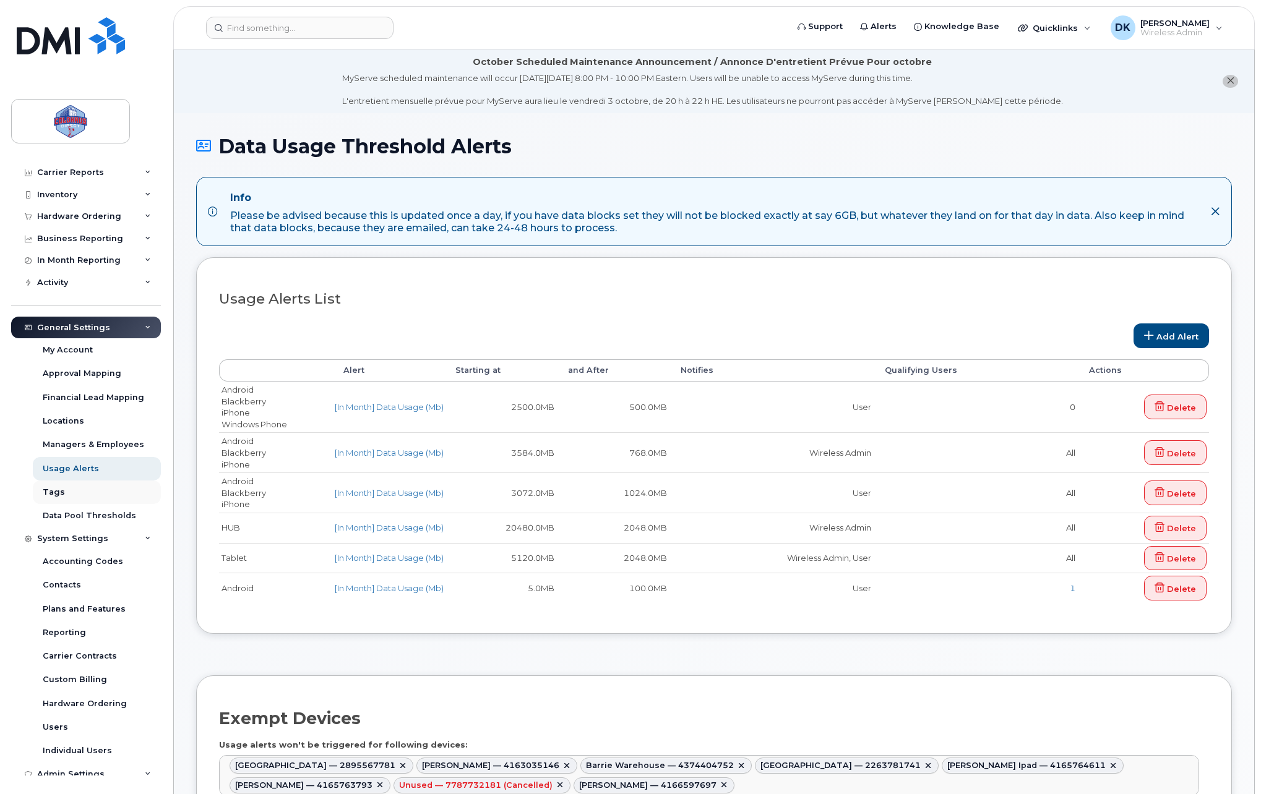
scroll to position [28, 0]
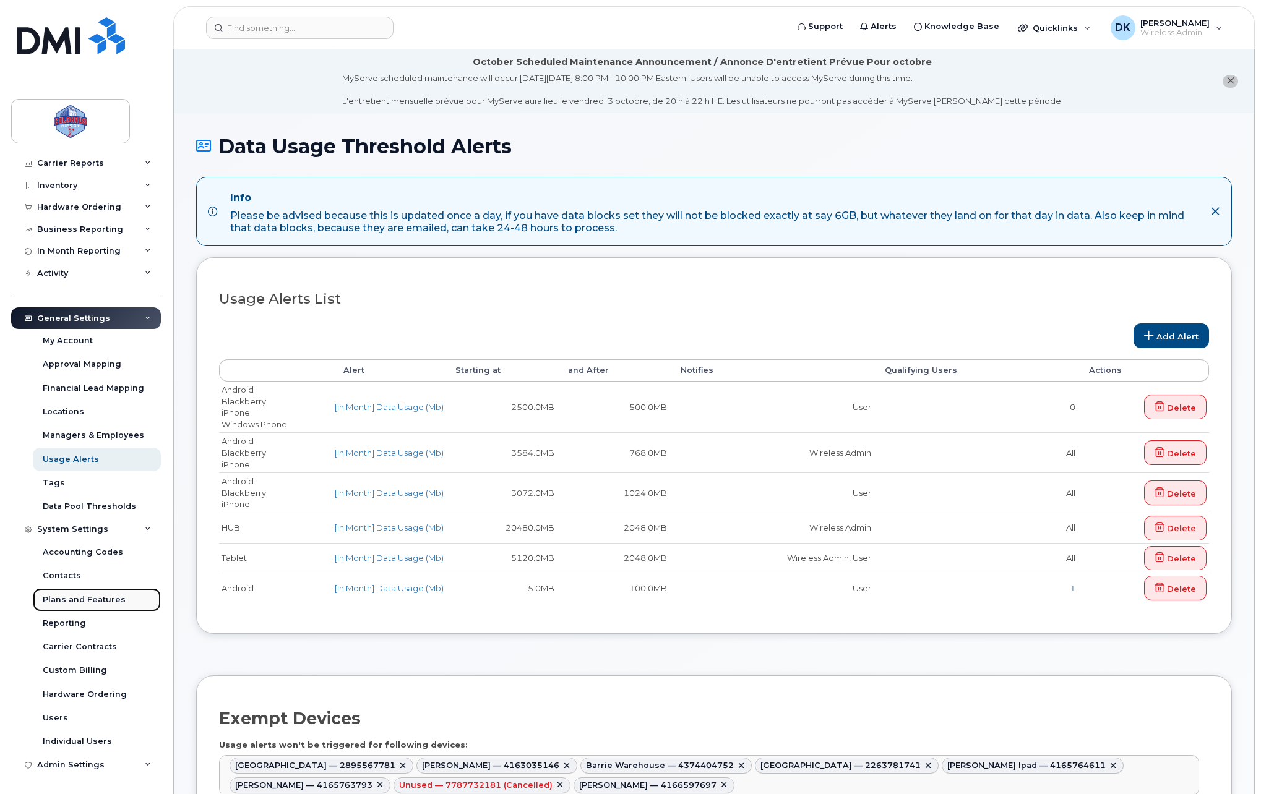
click at [93, 605] on div "Plans and Features" at bounding box center [84, 599] width 83 height 11
click at [85, 625] on link "Reporting" at bounding box center [97, 624] width 128 height 24
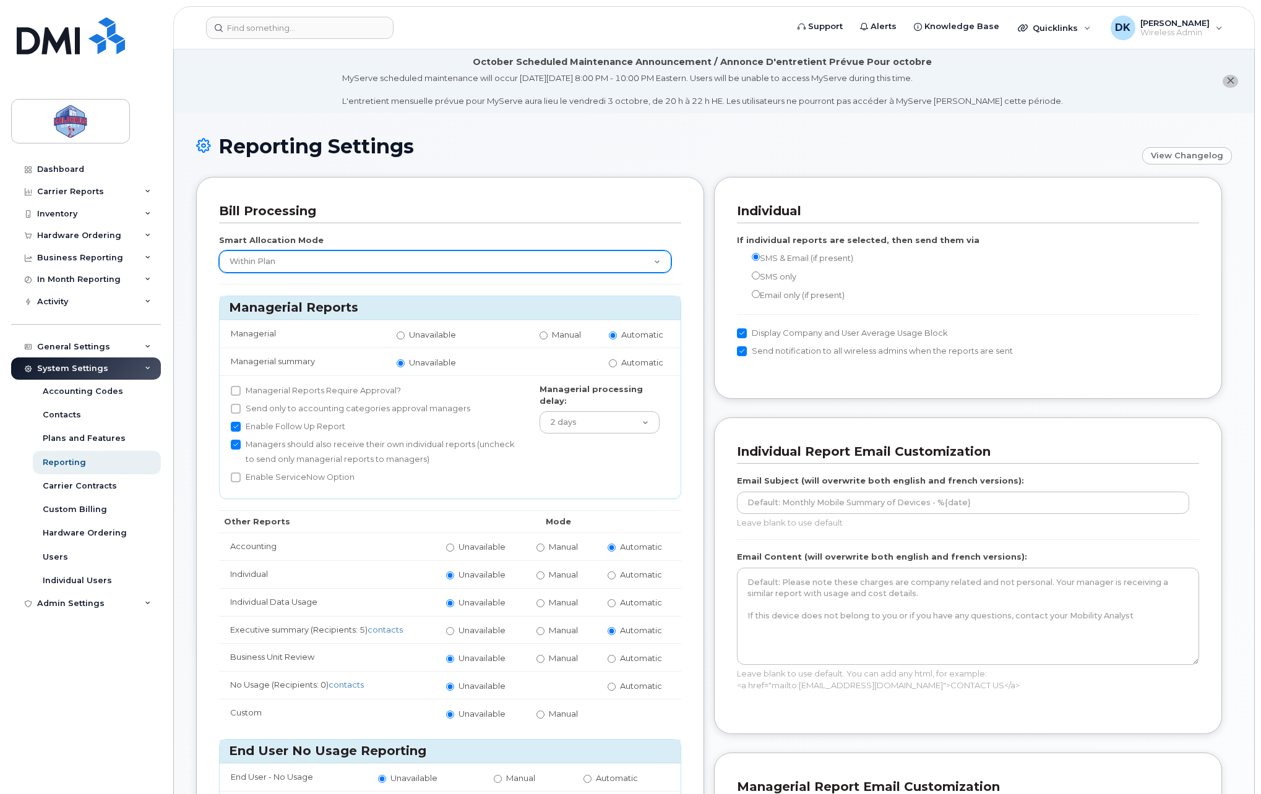
click at [648, 272] on select "None Within Plan" at bounding box center [445, 262] width 452 height 22
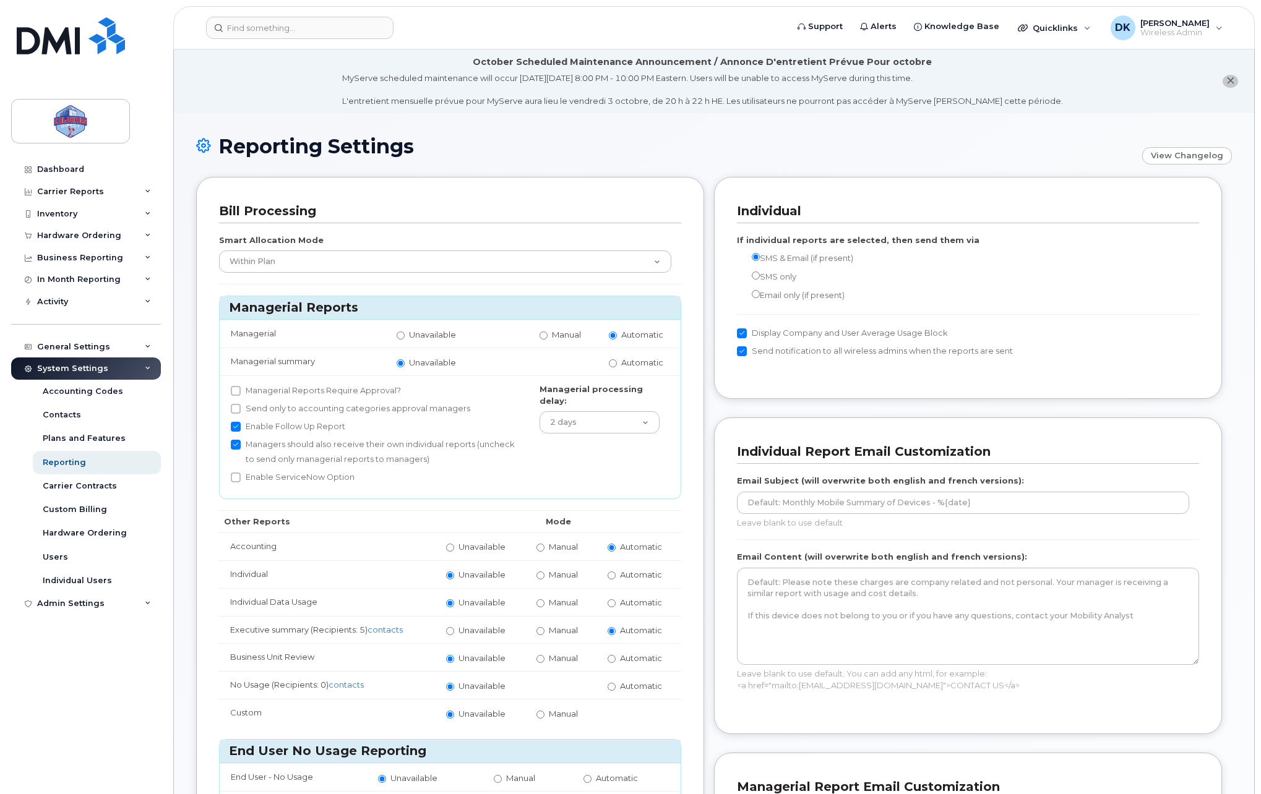
click at [679, 199] on div "Bill Processing Smart Allocation Mode None Within Plan Managerial Reports Manag…" at bounding box center [450, 583] width 508 height 813
click at [111, 439] on div "Plans and Features" at bounding box center [84, 438] width 83 height 11
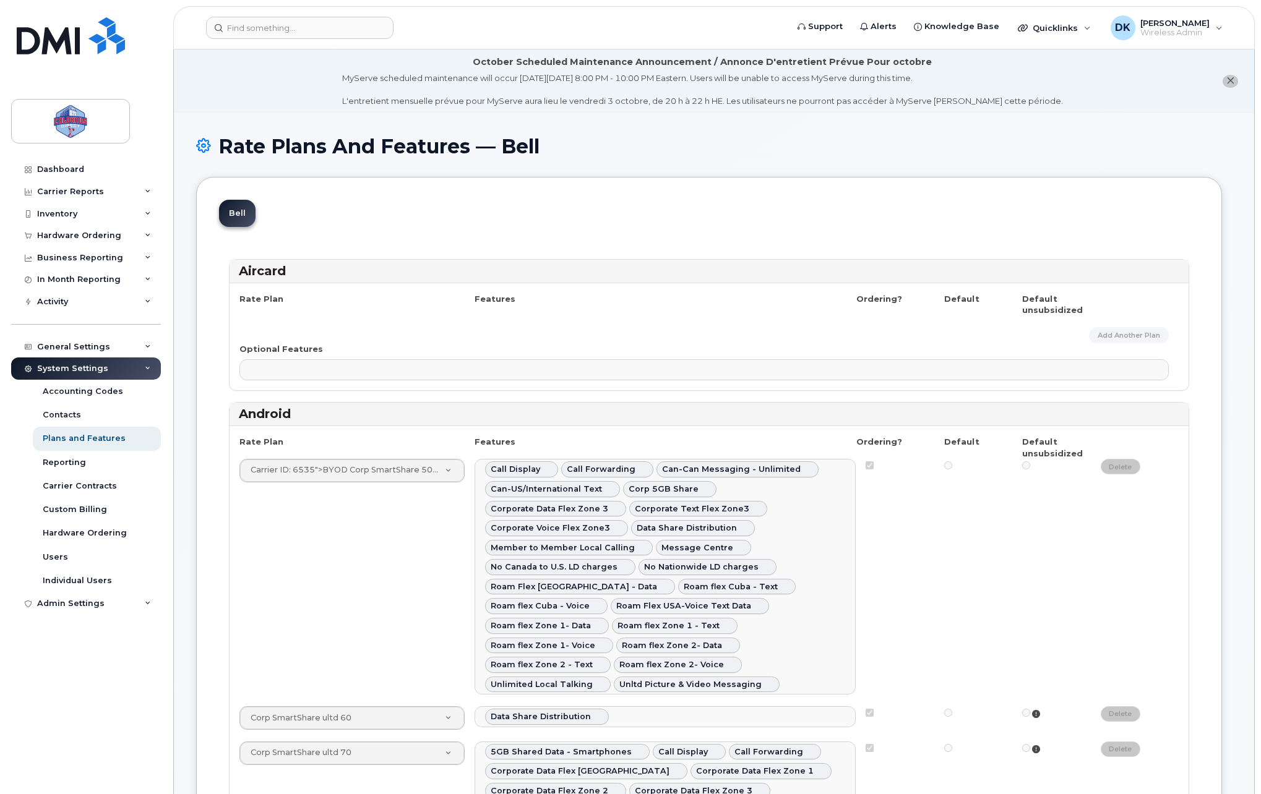
select select
select select "204"
select select
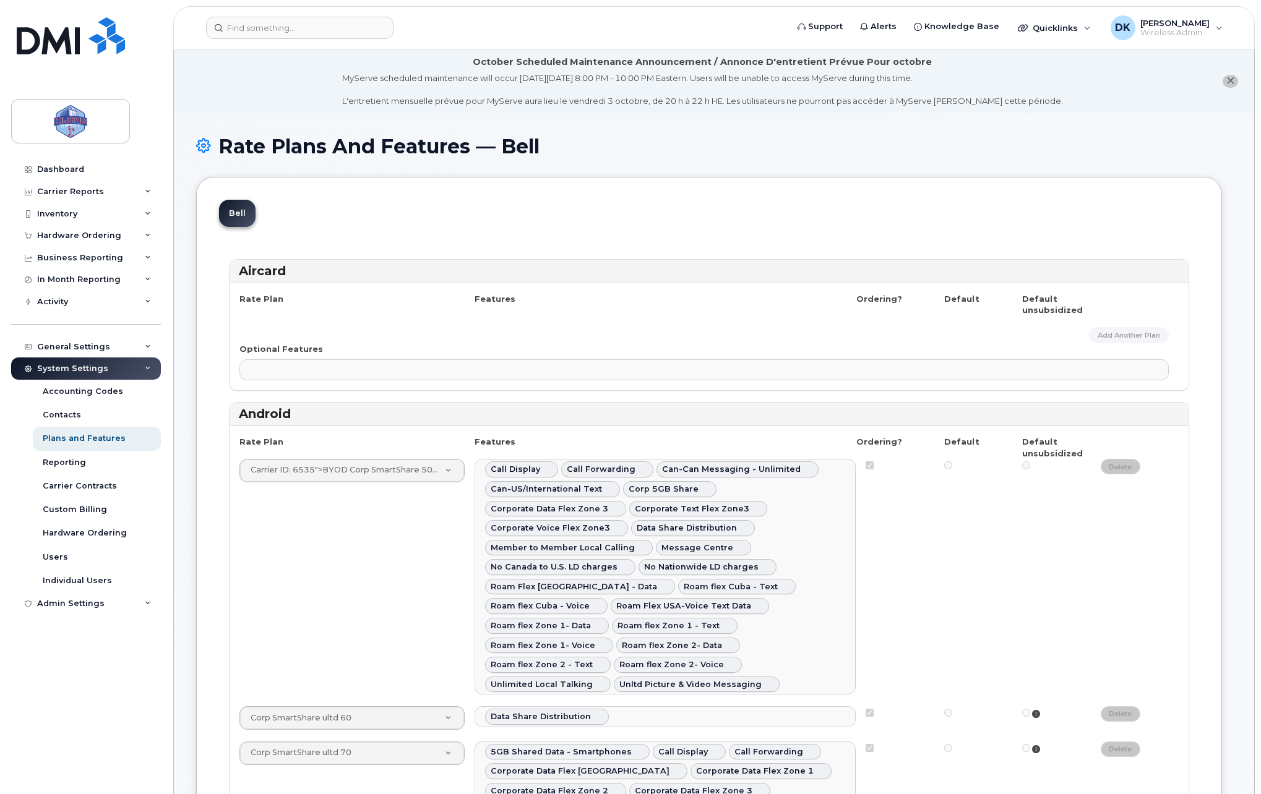
select select
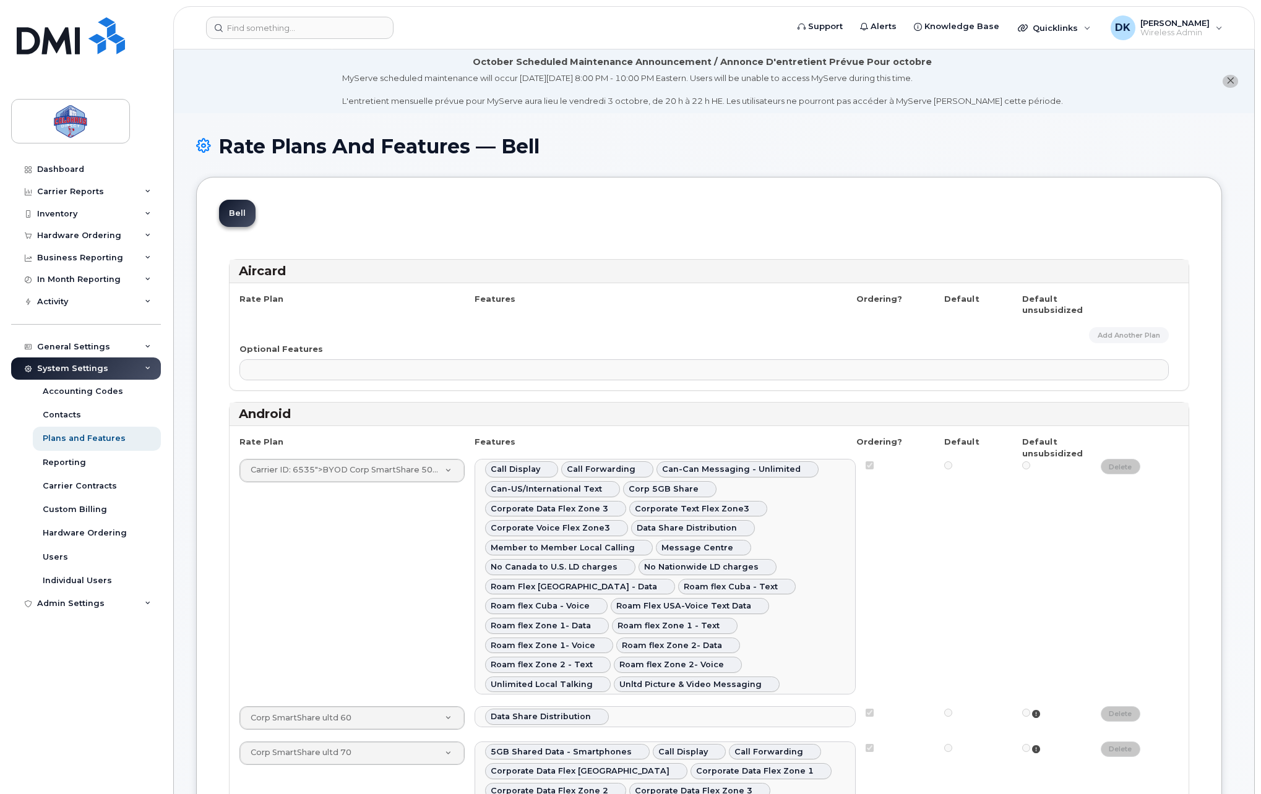
select select
select select "171"
select select
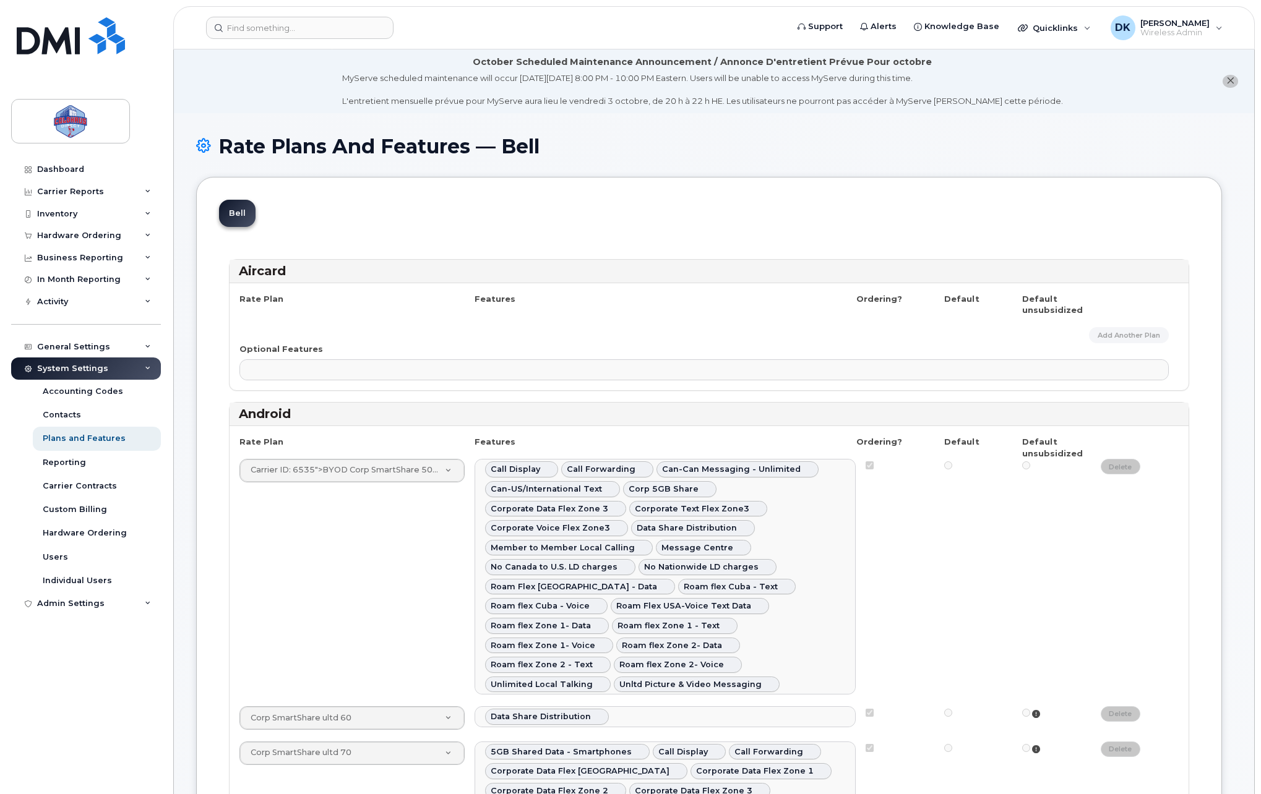
select select "204"
select select
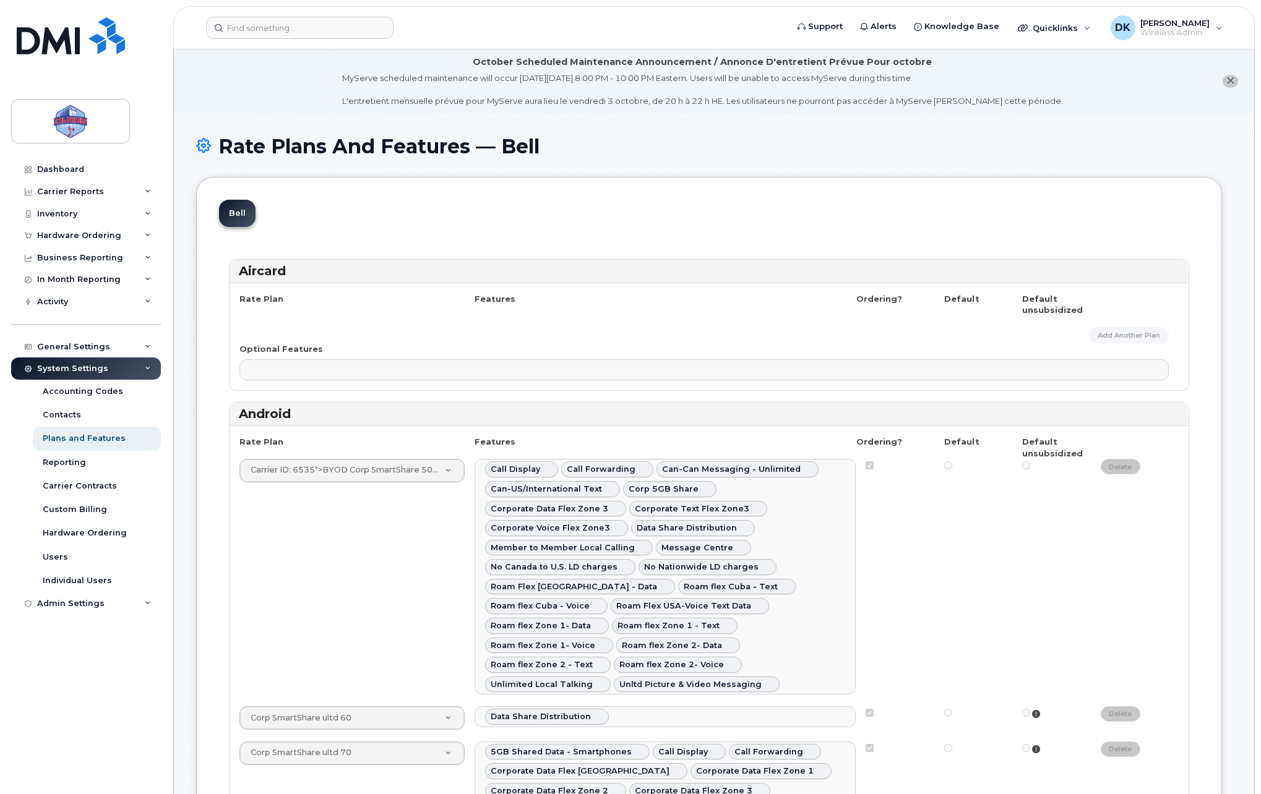
select select
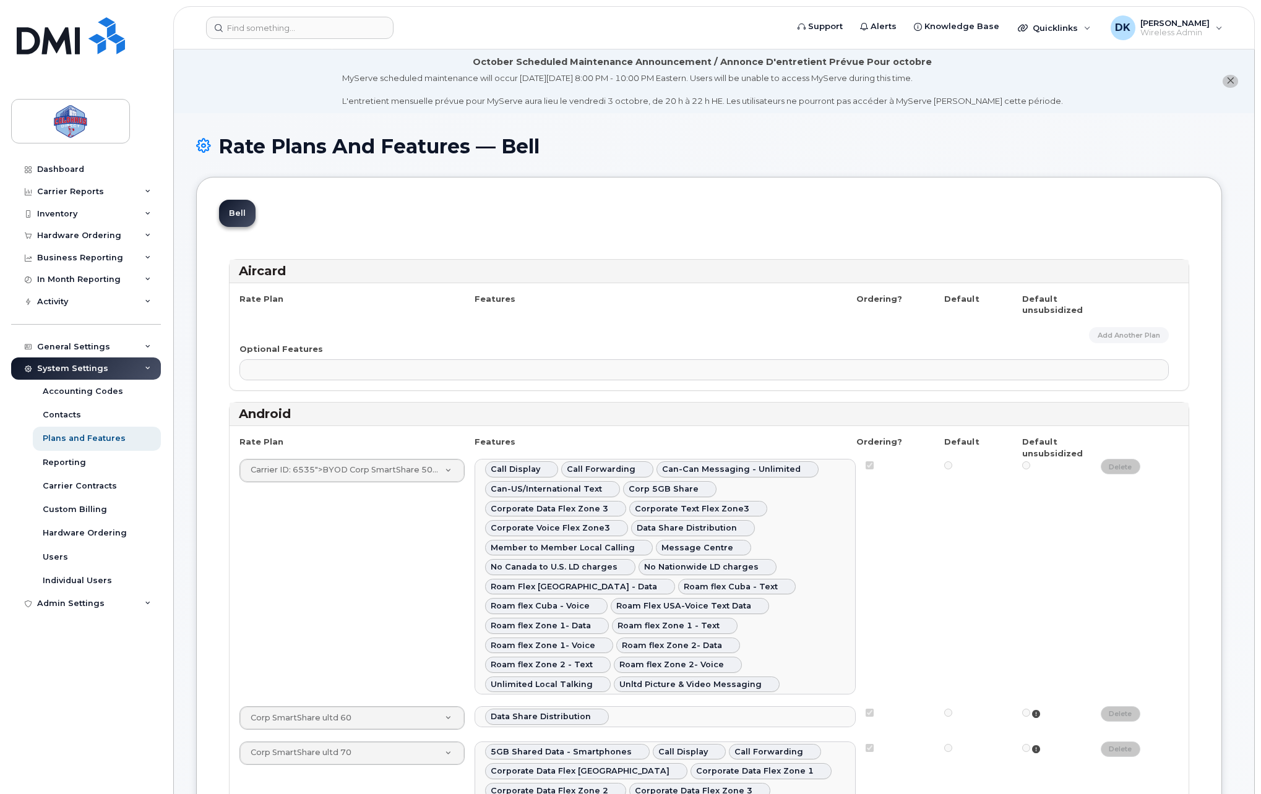
select select
click at [79, 168] on div "Dashboard" at bounding box center [60, 170] width 47 height 10
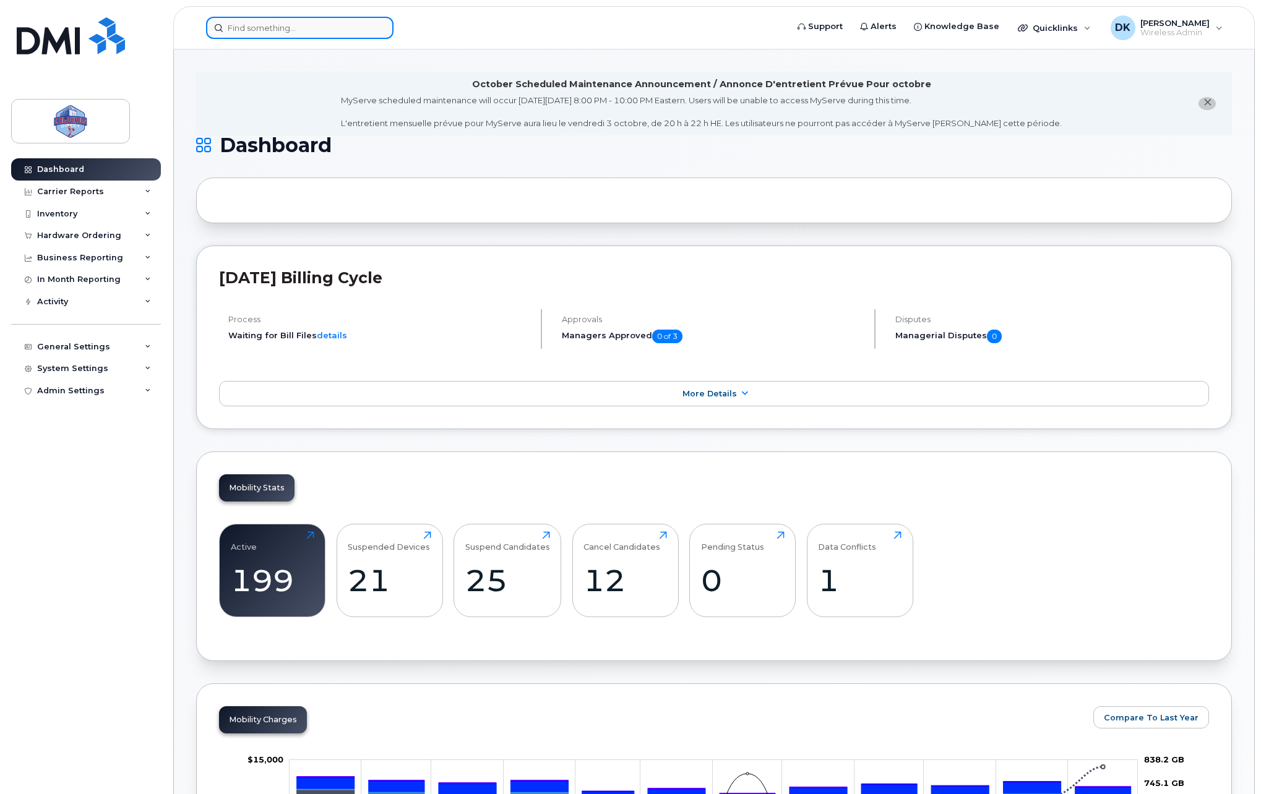
click at [263, 34] on input at bounding box center [299, 28] width 187 height 22
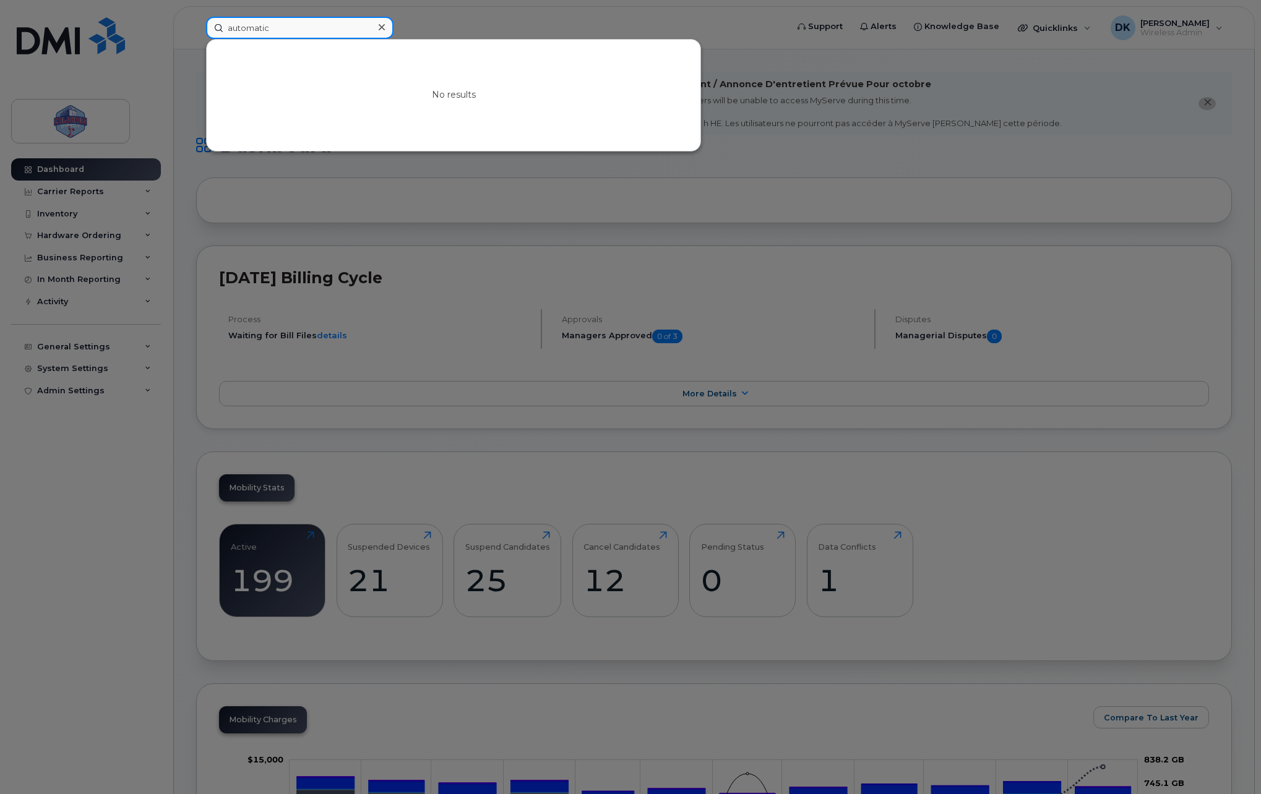
type input "automatic"
click at [846, 68] on div at bounding box center [630, 397] width 1261 height 794
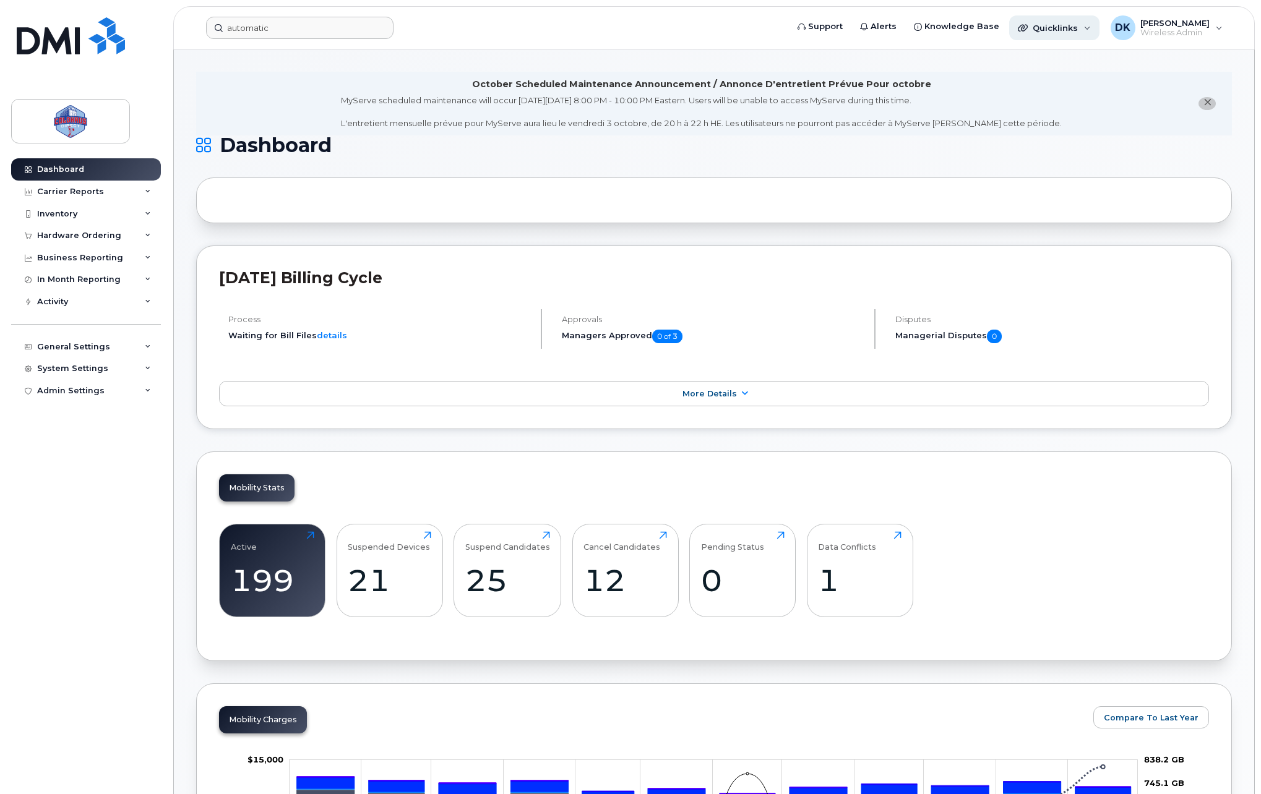
click at [1054, 39] on header "automatic Support Alerts Knowledge Base Quicklinks Suspend / Cancel Device Chan…" at bounding box center [713, 27] width 1081 height 43
click at [1053, 35] on div "Quicklinks" at bounding box center [1054, 27] width 90 height 25
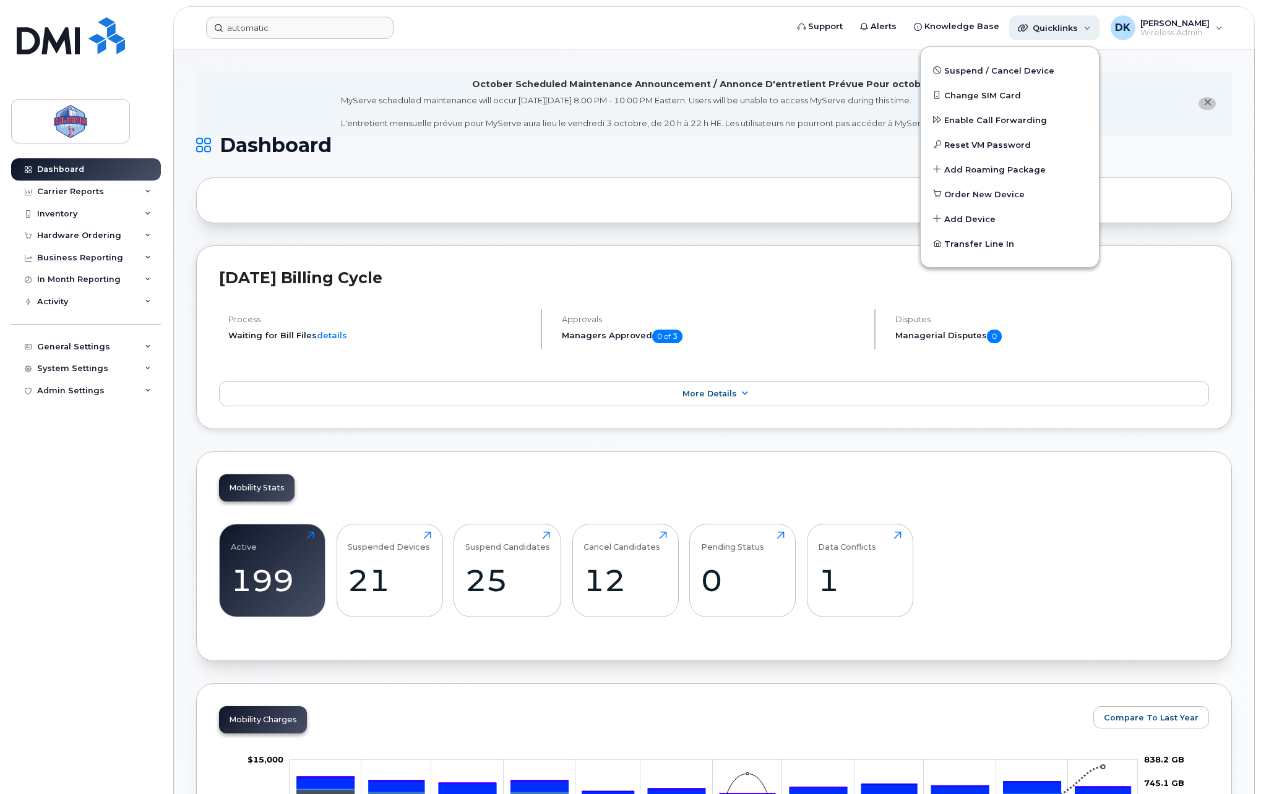
click at [1053, 35] on div "Quicklinks" at bounding box center [1054, 27] width 90 height 25
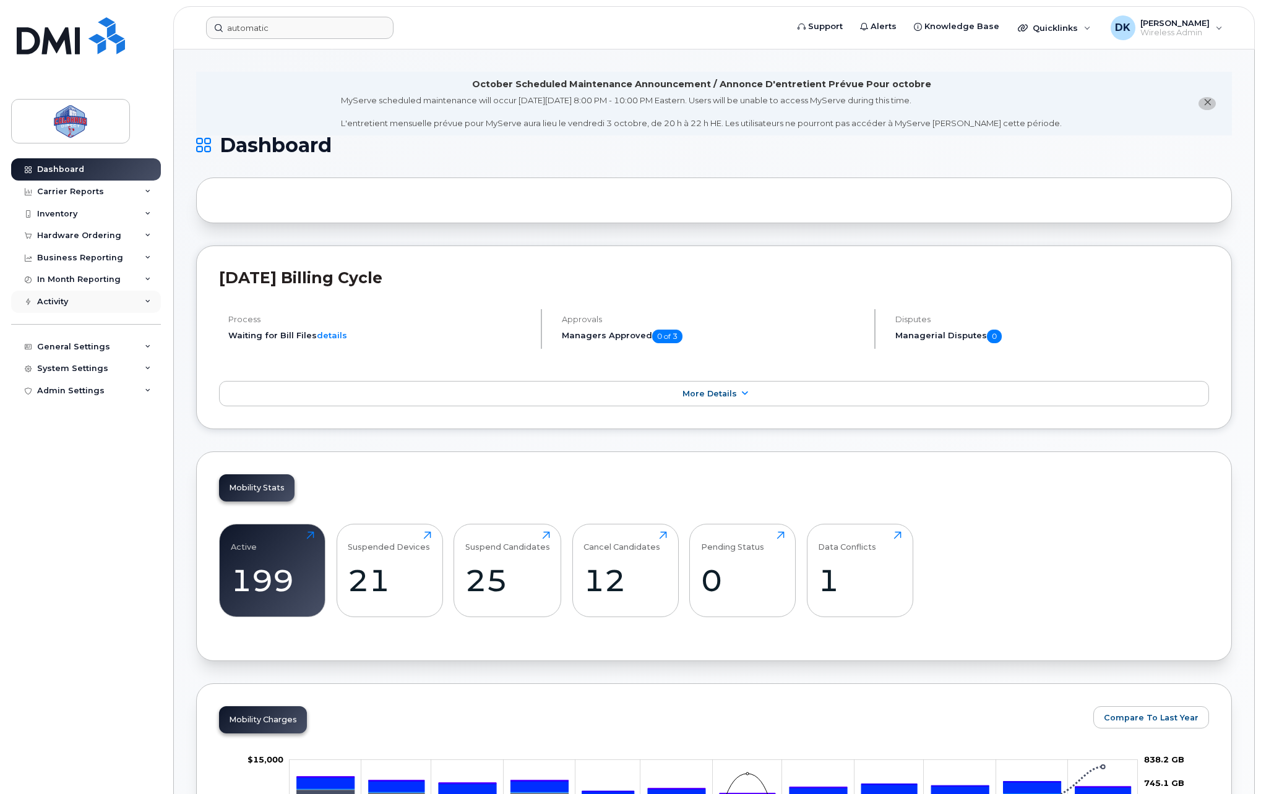
click at [77, 305] on div "Activity" at bounding box center [86, 302] width 150 height 22
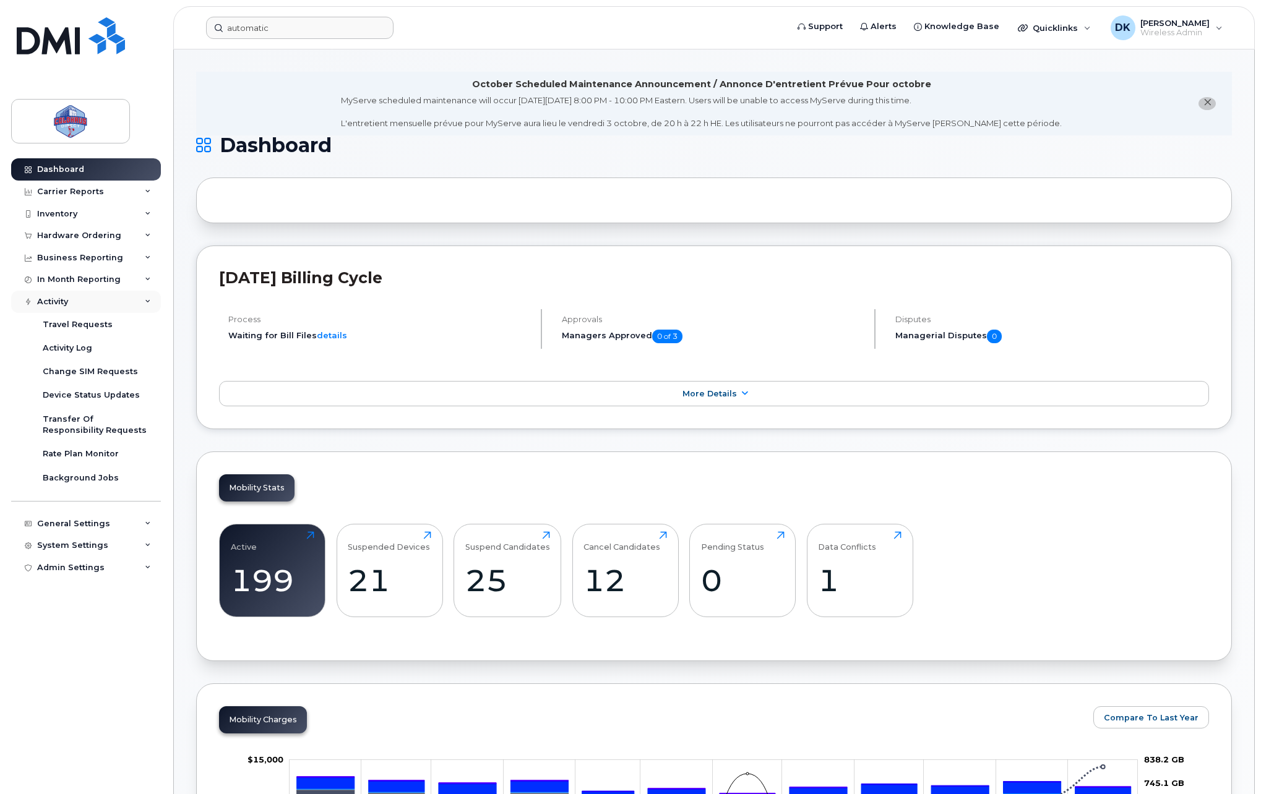
click at [77, 305] on div "Activity" at bounding box center [86, 302] width 150 height 22
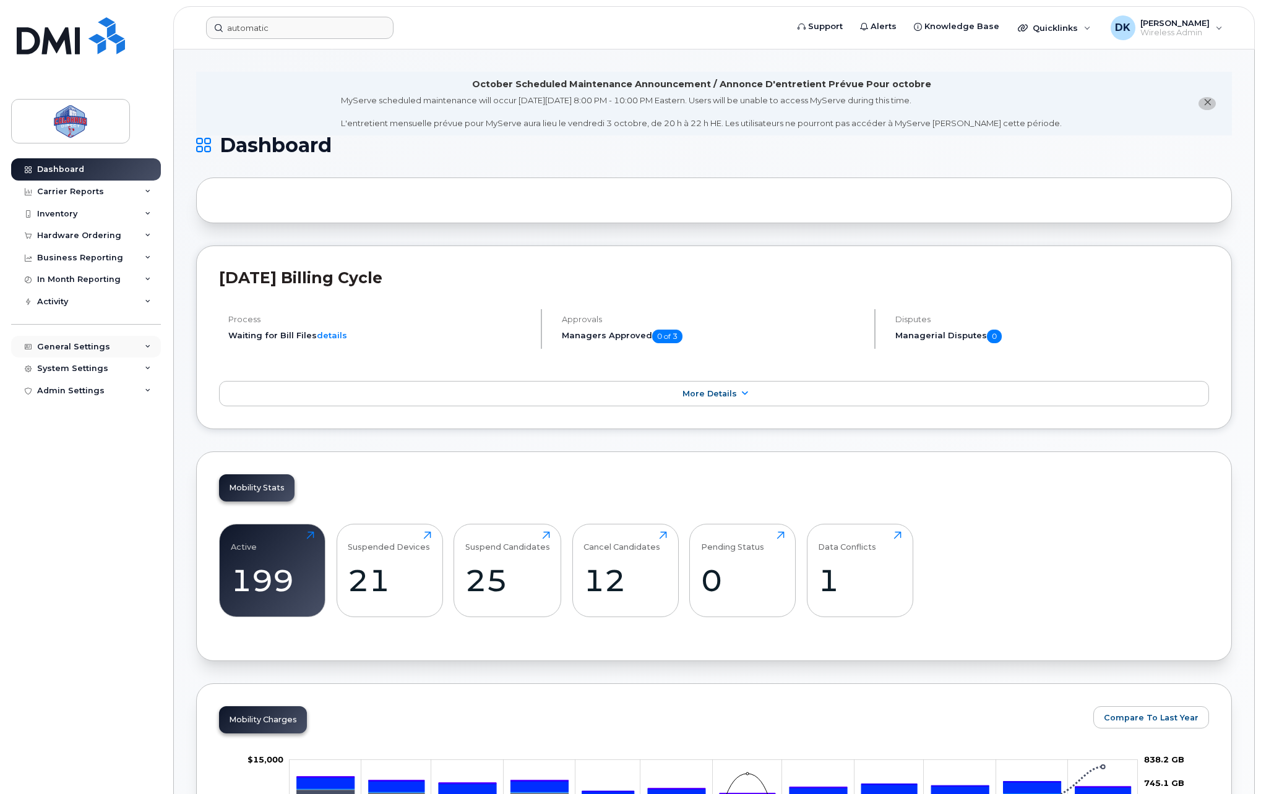
click at [77, 349] on div "General Settings" at bounding box center [73, 347] width 73 height 10
click at [111, 350] on div "General Settings" at bounding box center [86, 347] width 150 height 22
click at [98, 375] on div "System Settings" at bounding box center [86, 369] width 150 height 22
click at [96, 367] on div "System Settings" at bounding box center [72, 369] width 71 height 10
click at [107, 288] on div "In Month Reporting" at bounding box center [86, 279] width 150 height 22
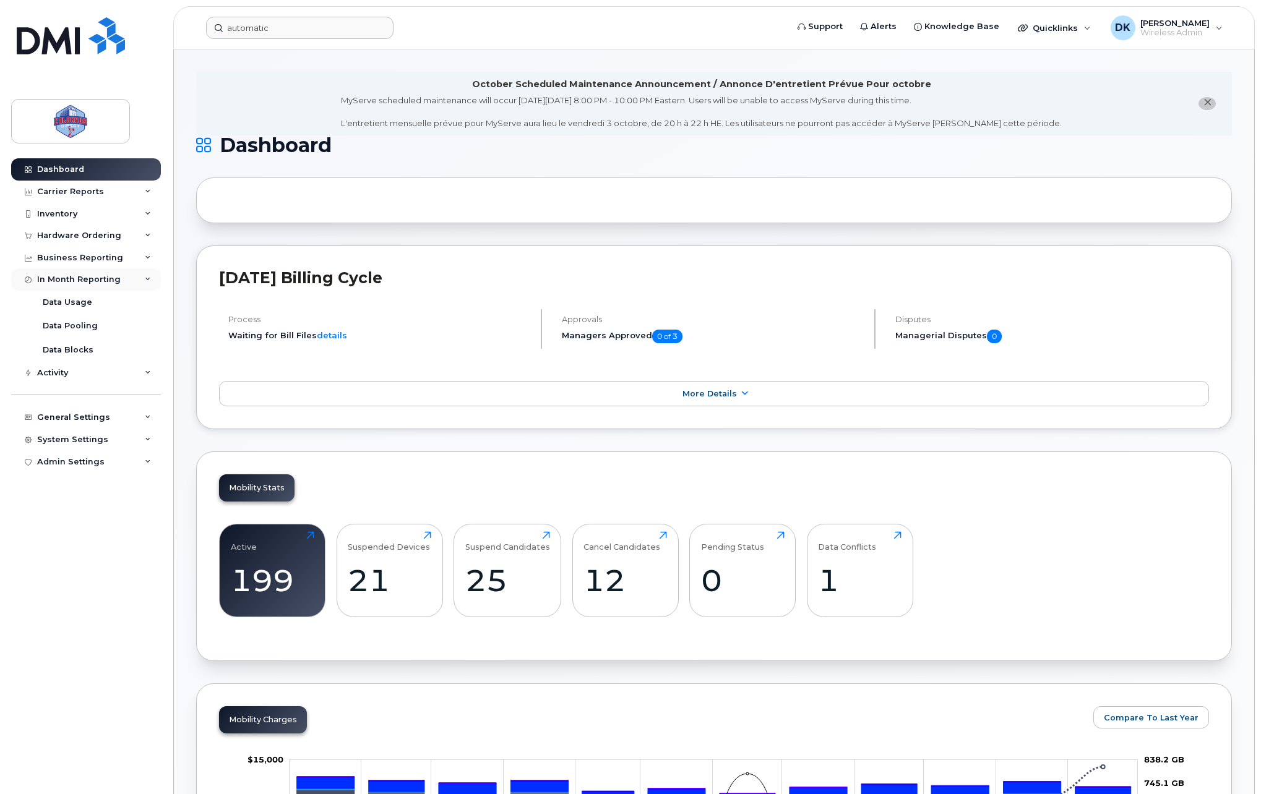
click at [107, 288] on div "In Month Reporting" at bounding box center [86, 279] width 150 height 22
click at [105, 345] on div "General Settings" at bounding box center [86, 347] width 150 height 22
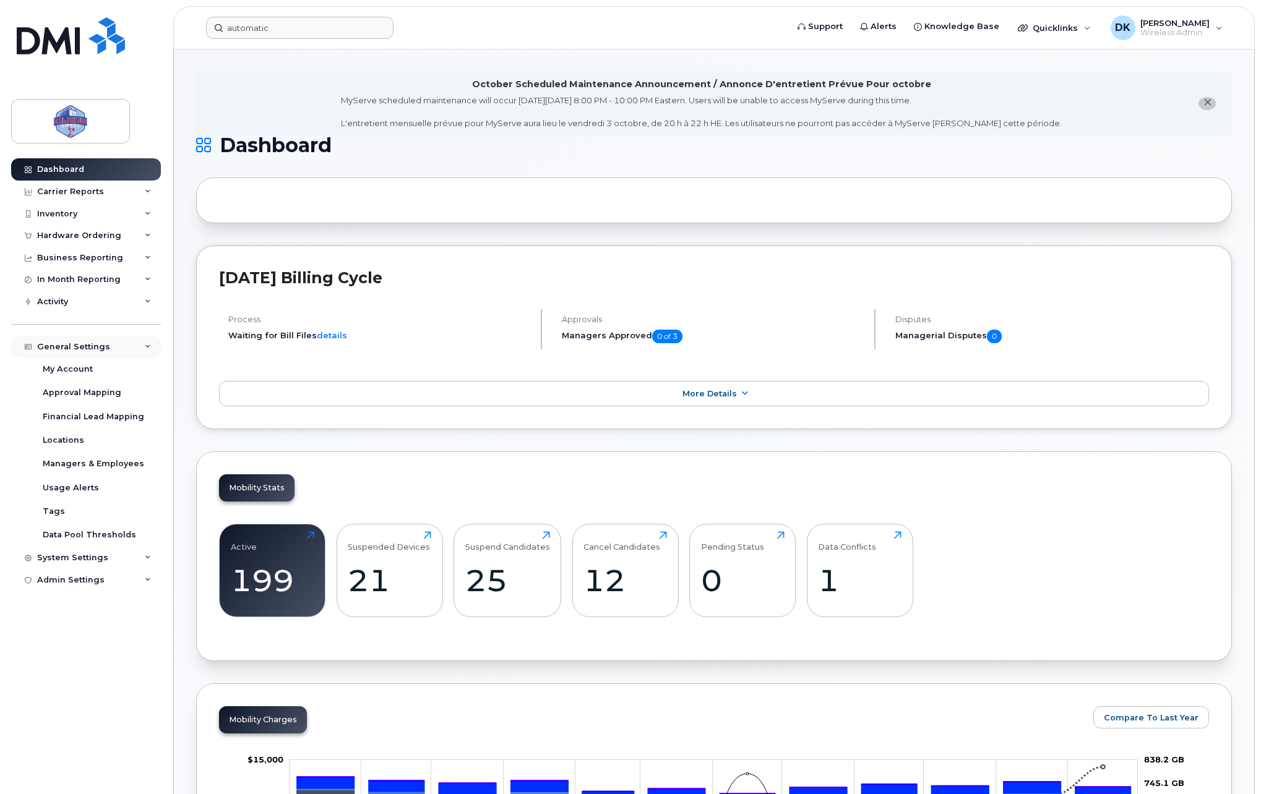
click at [105, 345] on div "General Settings" at bounding box center [86, 347] width 150 height 22
click at [77, 528] on div "Dashboard Carrier Reports Monthly Billing Data Daily Data Pooling Data Behavior…" at bounding box center [87, 466] width 153 height 617
click at [1204, 107] on span "close notification" at bounding box center [1207, 103] width 10 height 10
